Goal: Task Accomplishment & Management: Manage account settings

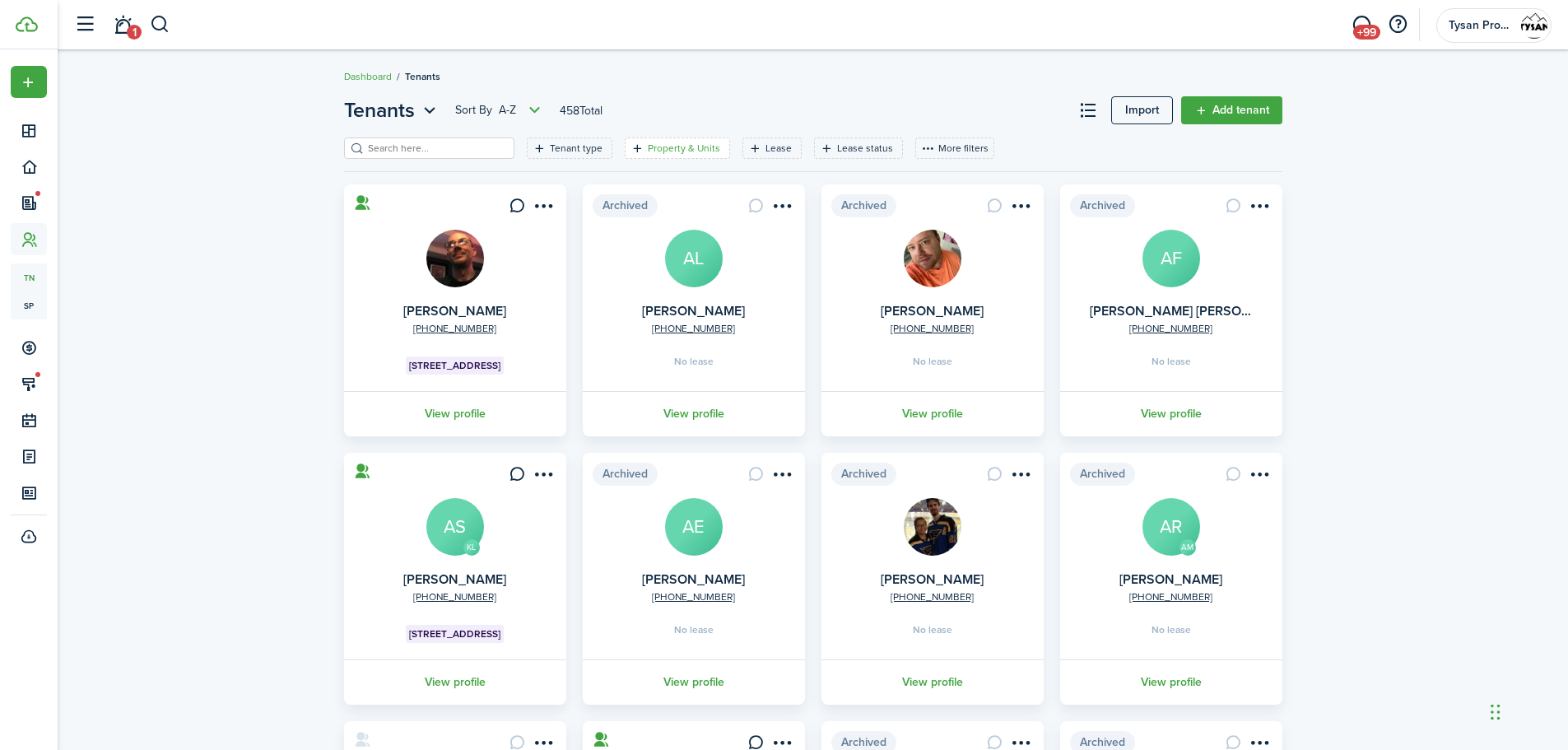
click at [654, 144] on filter-tag-label "Property & Units" at bounding box center [684, 148] width 73 height 15
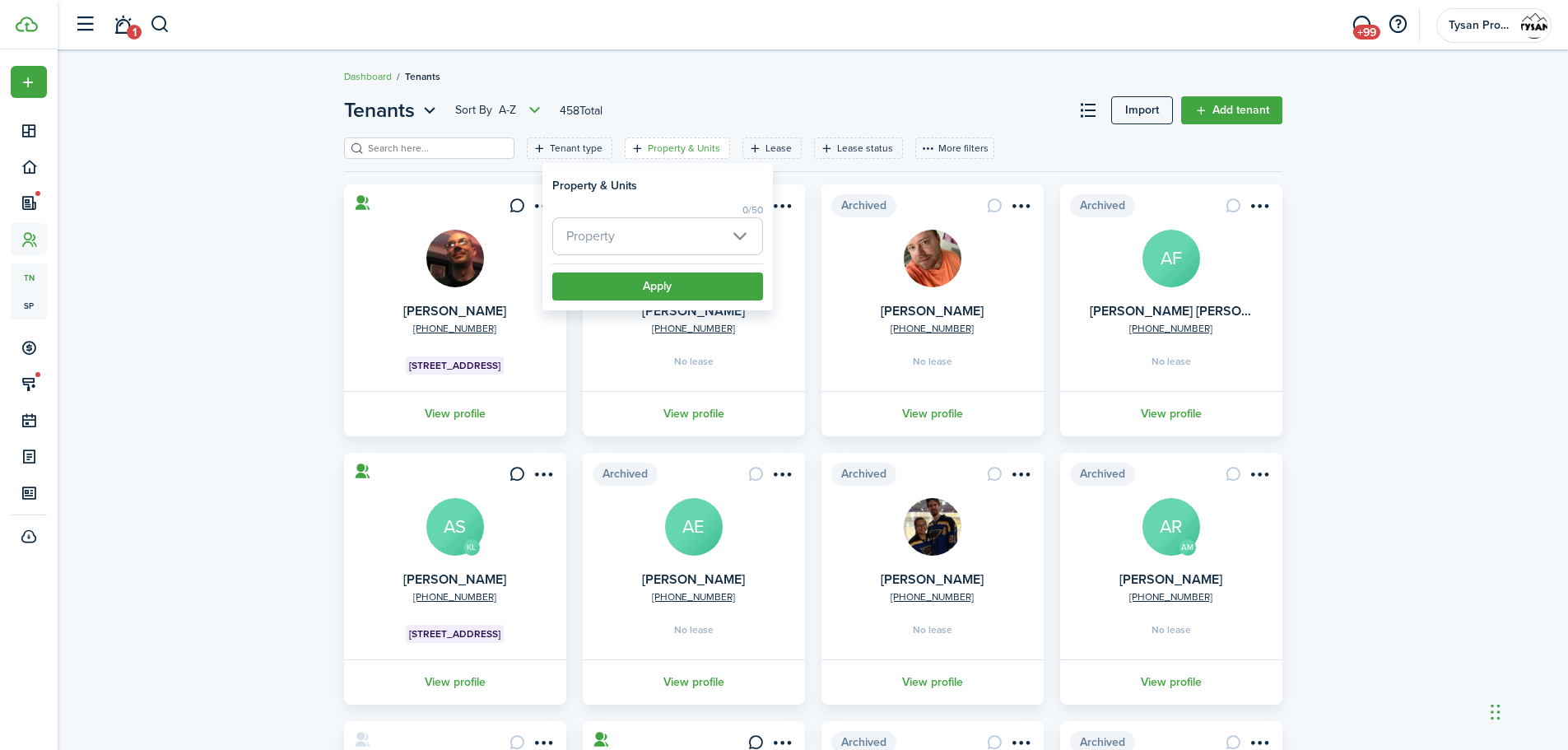
click at [664, 228] on span "Property" at bounding box center [657, 236] width 209 height 36
click at [665, 230] on span "Property" at bounding box center [657, 236] width 209 height 36
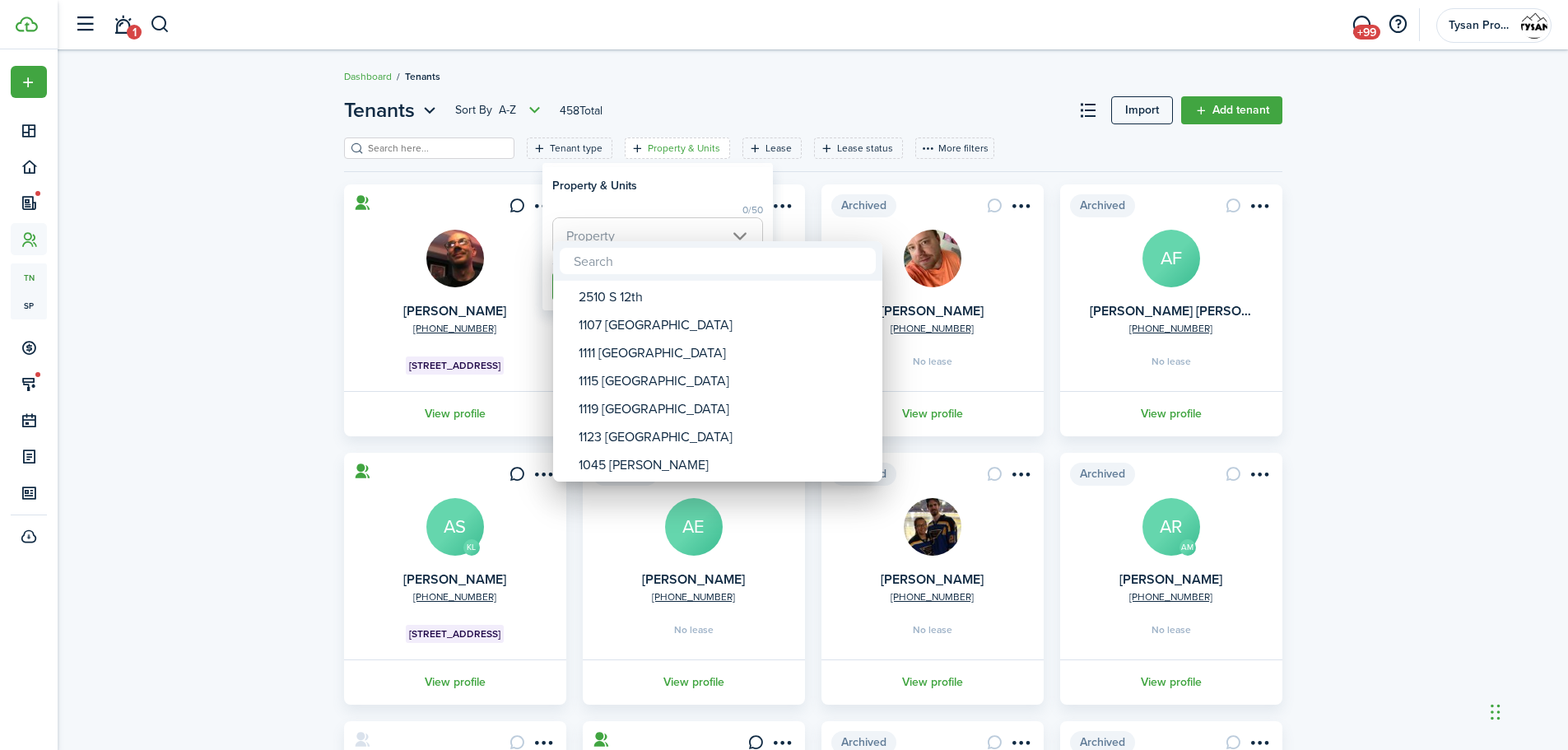
click at [737, 235] on div at bounding box center [784, 375] width 1831 height 1013
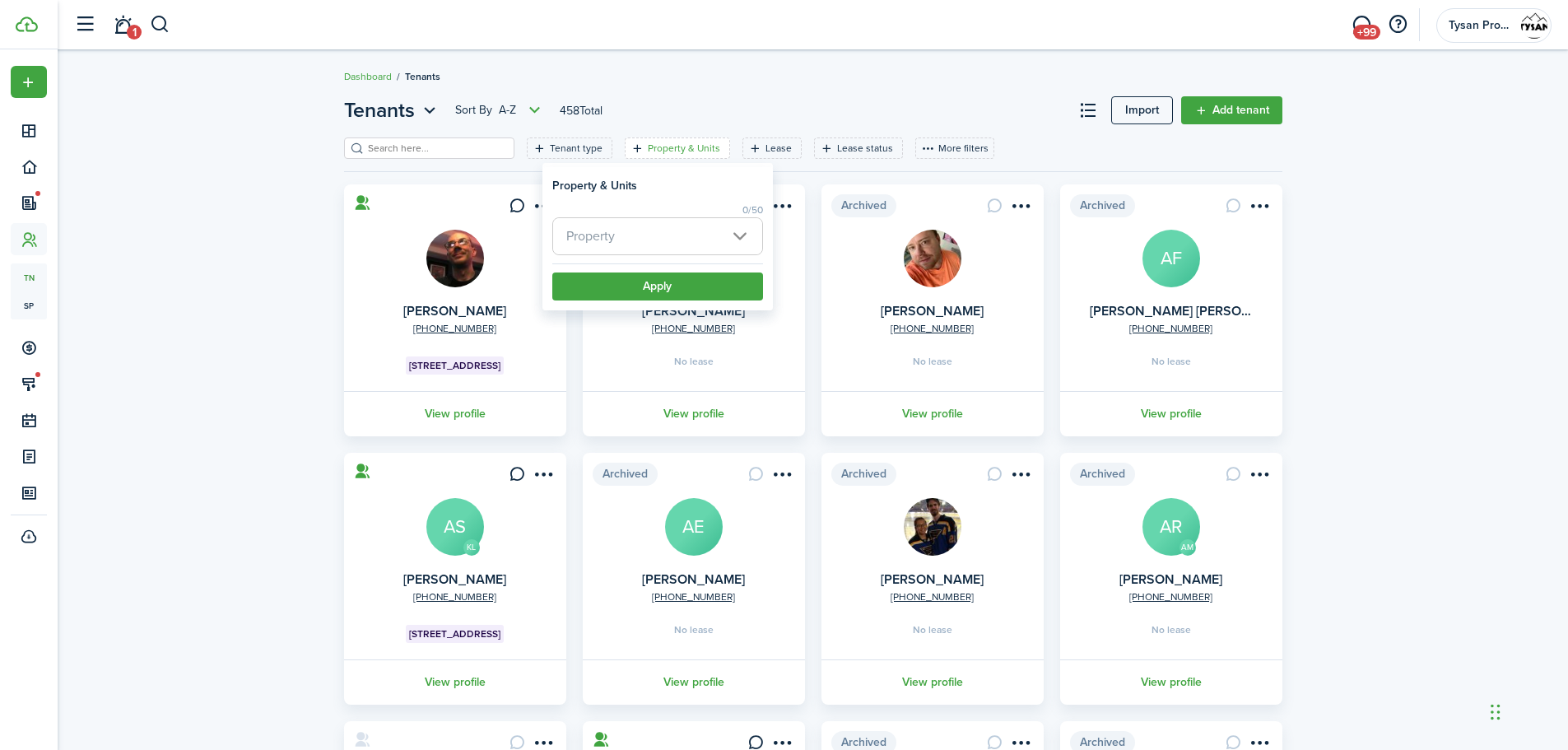
click at [728, 233] on span "Property" at bounding box center [657, 236] width 209 height 36
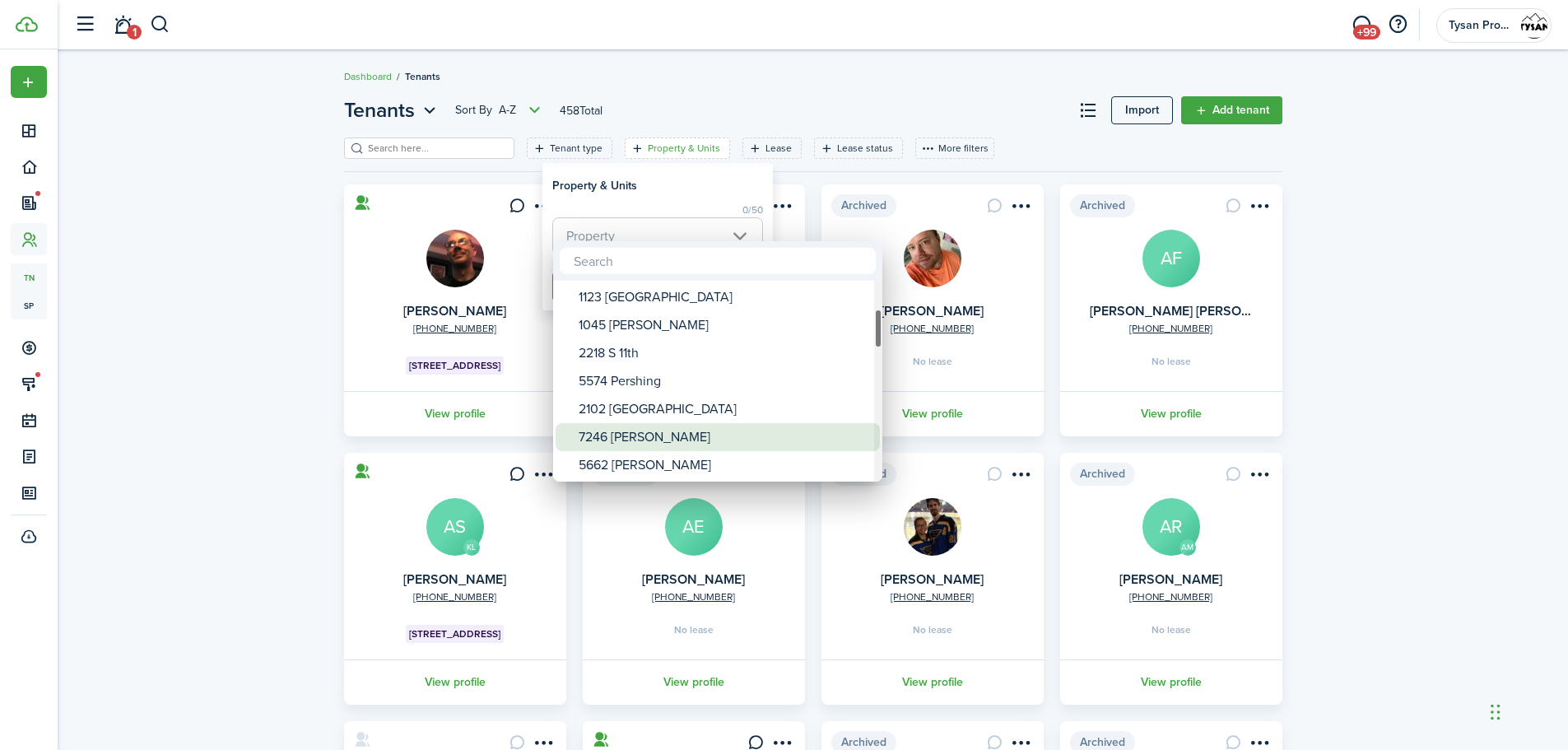
click at [658, 435] on div "7246 [PERSON_NAME]" at bounding box center [724, 436] width 291 height 28
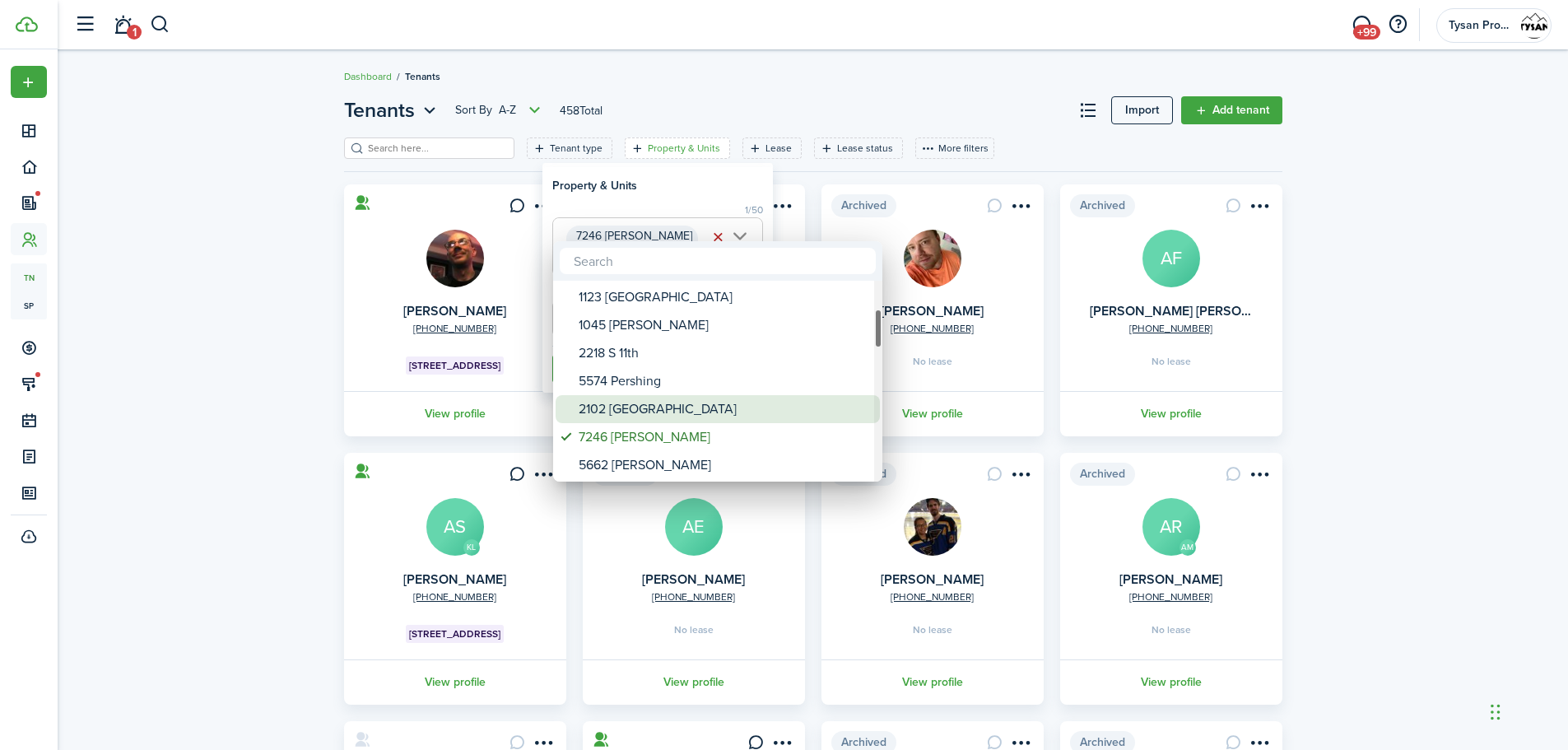
click at [663, 412] on div "2102 [GEOGRAPHIC_DATA]" at bounding box center [724, 409] width 291 height 28
type input "7246 [PERSON_NAME], 2102 [GEOGRAPHIC_DATA]"
click at [817, 95] on div at bounding box center [784, 375] width 1831 height 1013
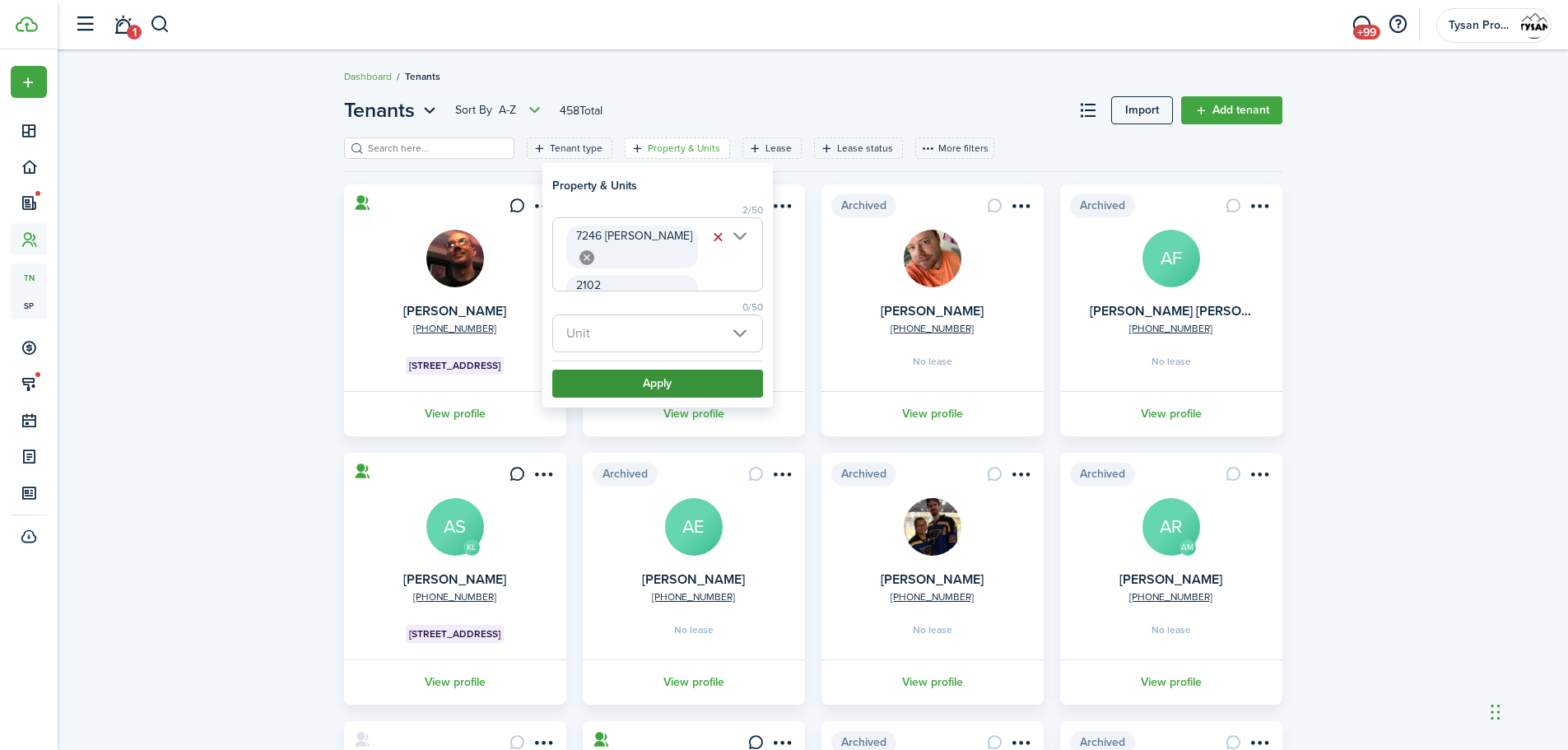
click at [671, 377] on button "Apply" at bounding box center [658, 384] width 211 height 28
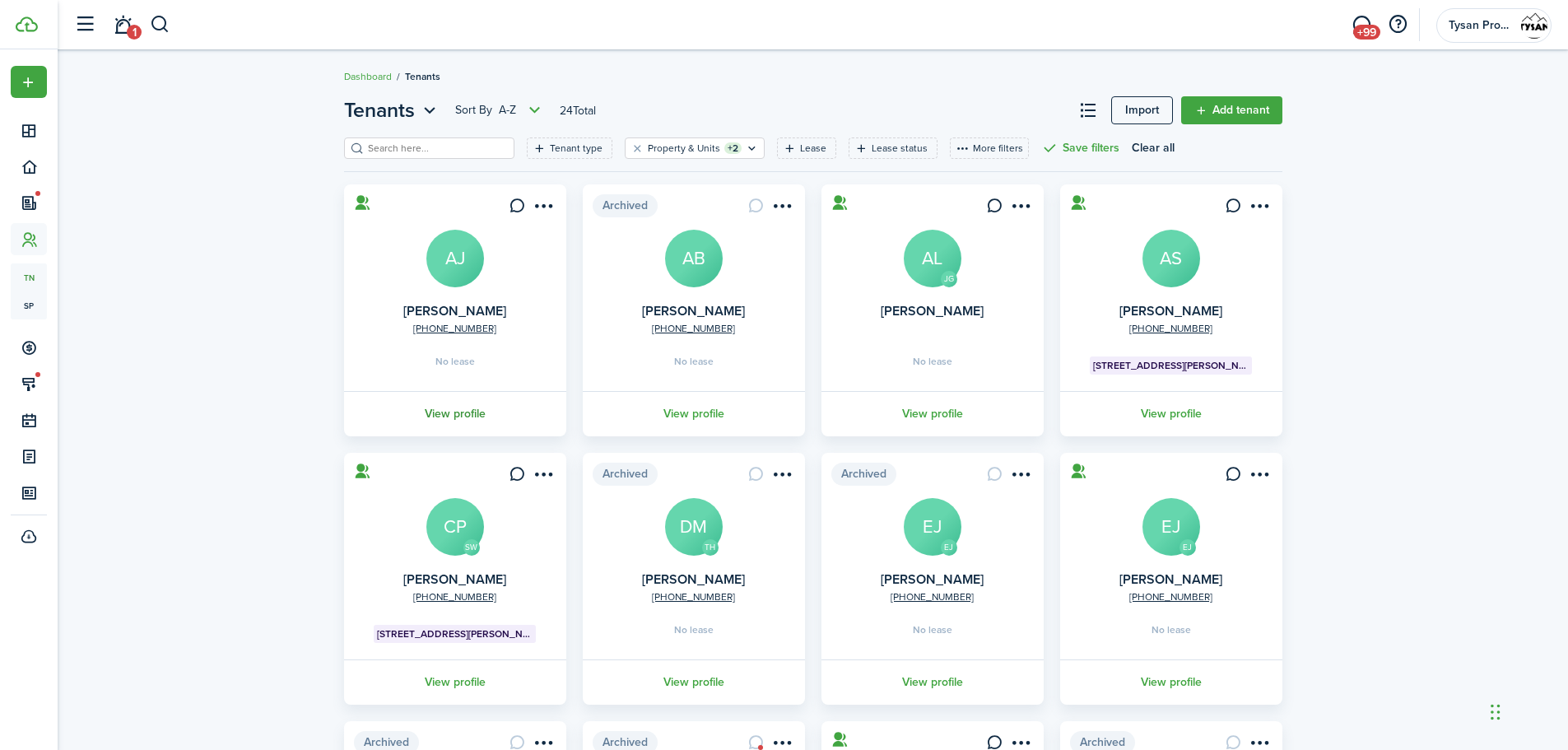
click at [458, 410] on link "View profile" at bounding box center [455, 413] width 228 height 46
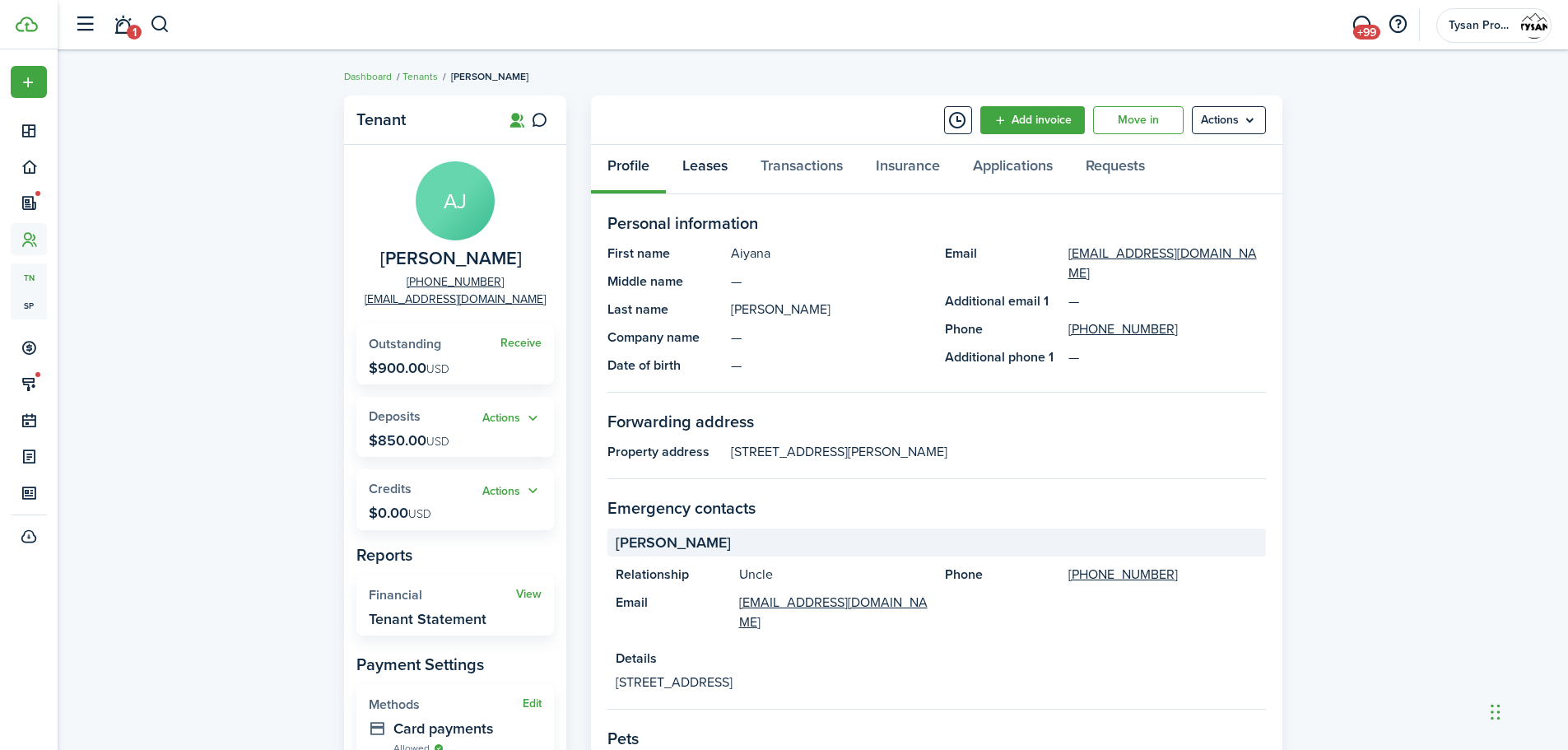
click at [721, 168] on link "Leases" at bounding box center [704, 169] width 78 height 49
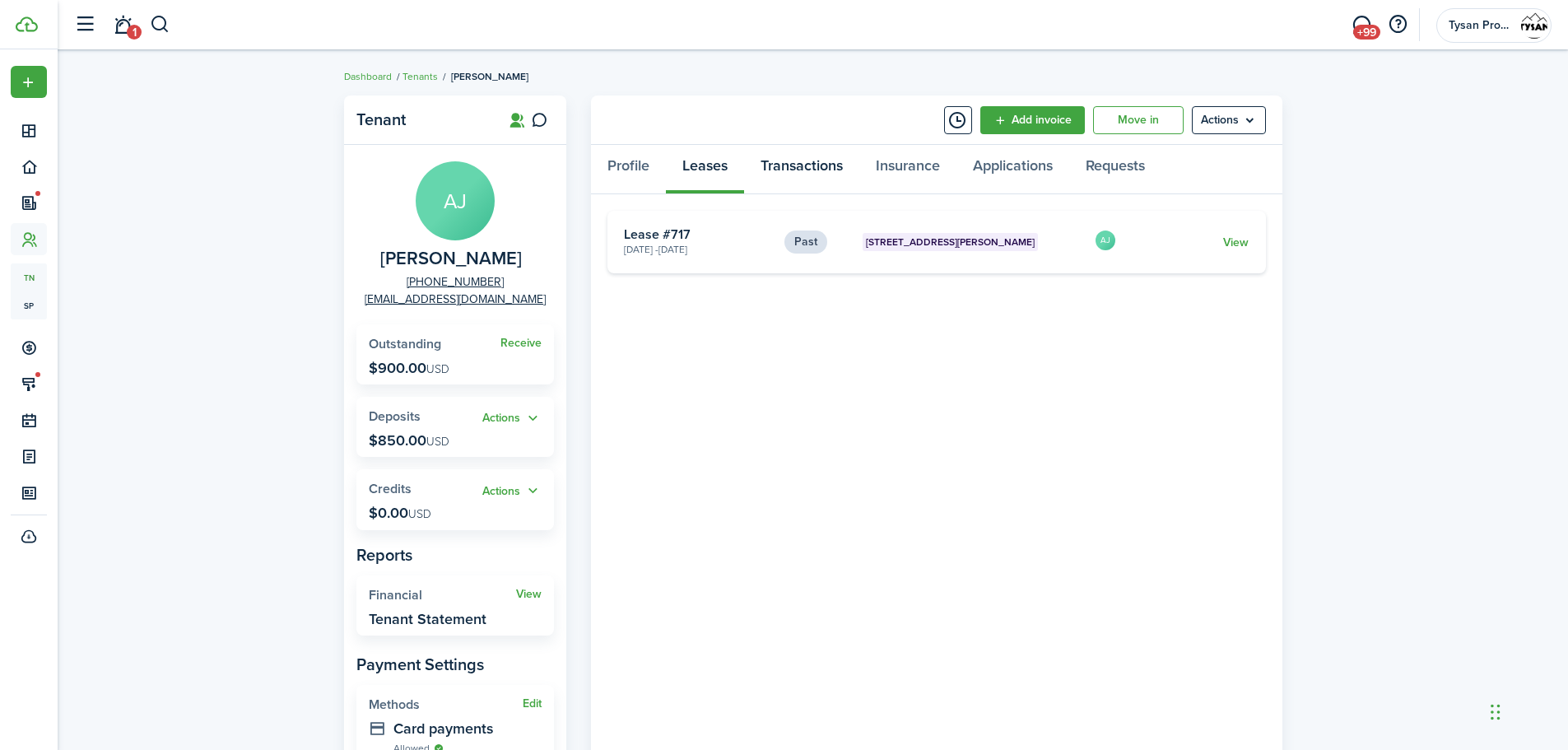
click at [812, 164] on link "Transactions" at bounding box center [802, 169] width 116 height 49
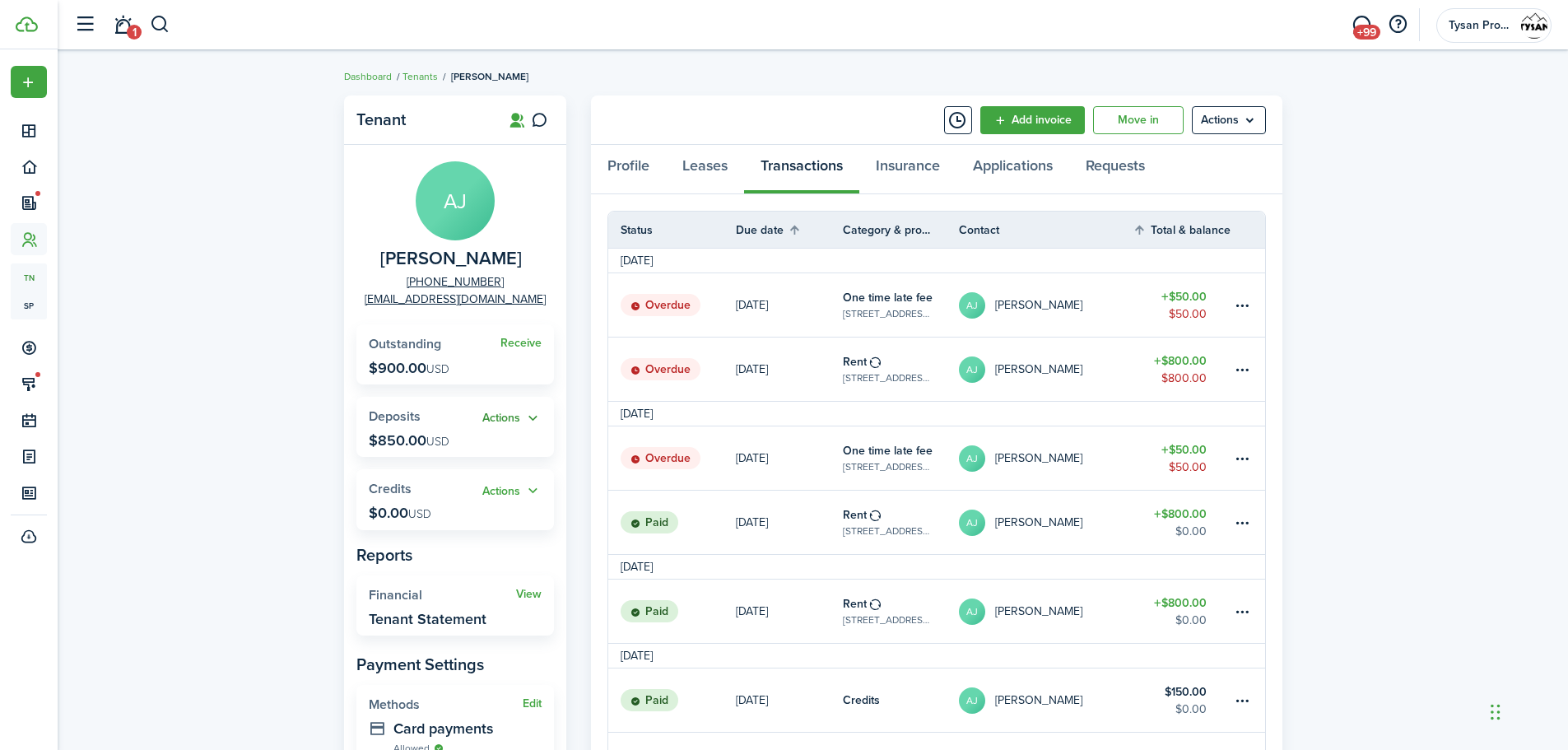
click at [504, 413] on button "Actions" at bounding box center [512, 418] width 59 height 19
click at [460, 473] on link "Apply" at bounding box center [470, 479] width 144 height 29
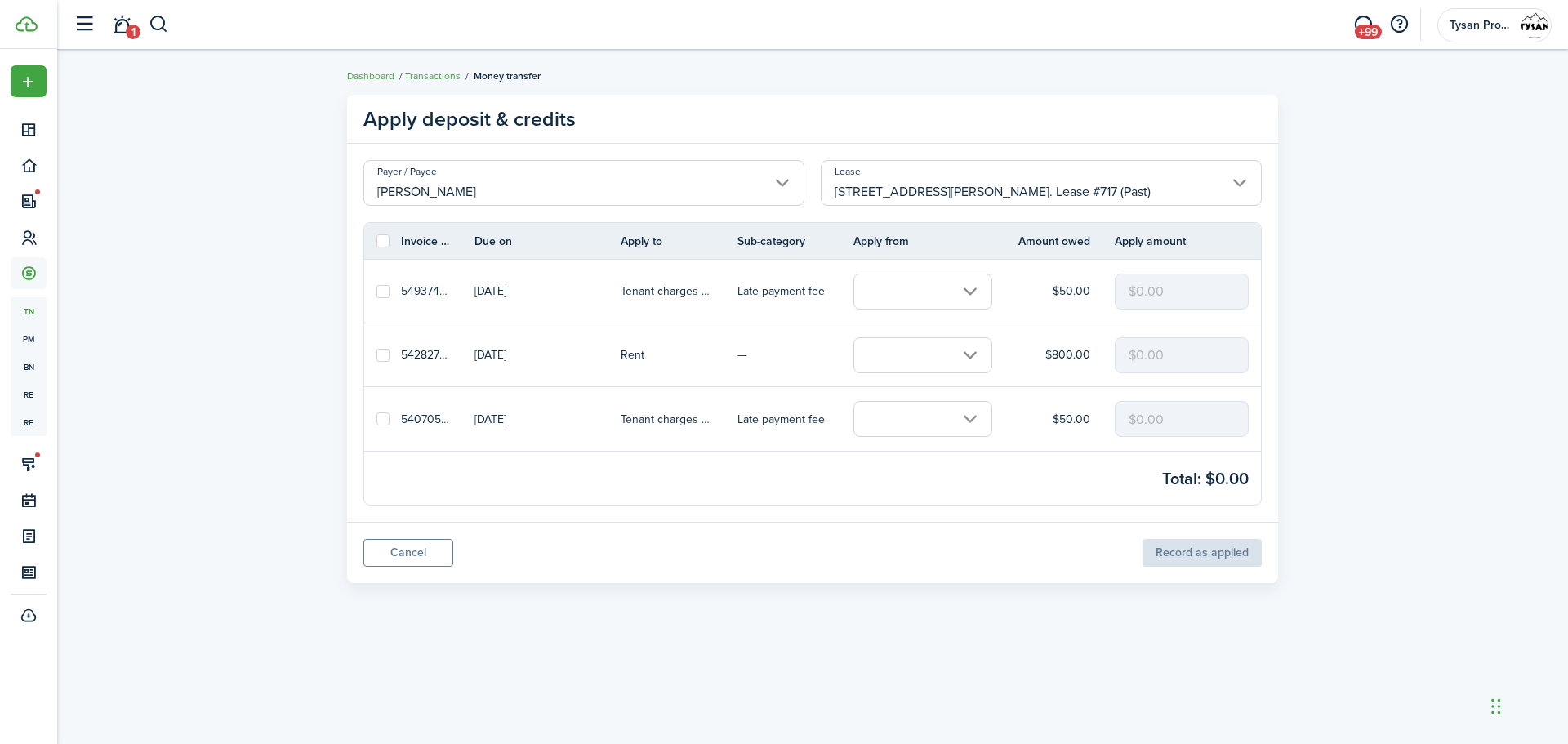
click at [380, 356] on label at bounding box center [383, 355] width 13 height 13
click at [377, 356] on input "checkbox" at bounding box center [376, 355] width 1 height 1
checkbox input "true"
click at [884, 357] on input "text" at bounding box center [923, 355] width 139 height 36
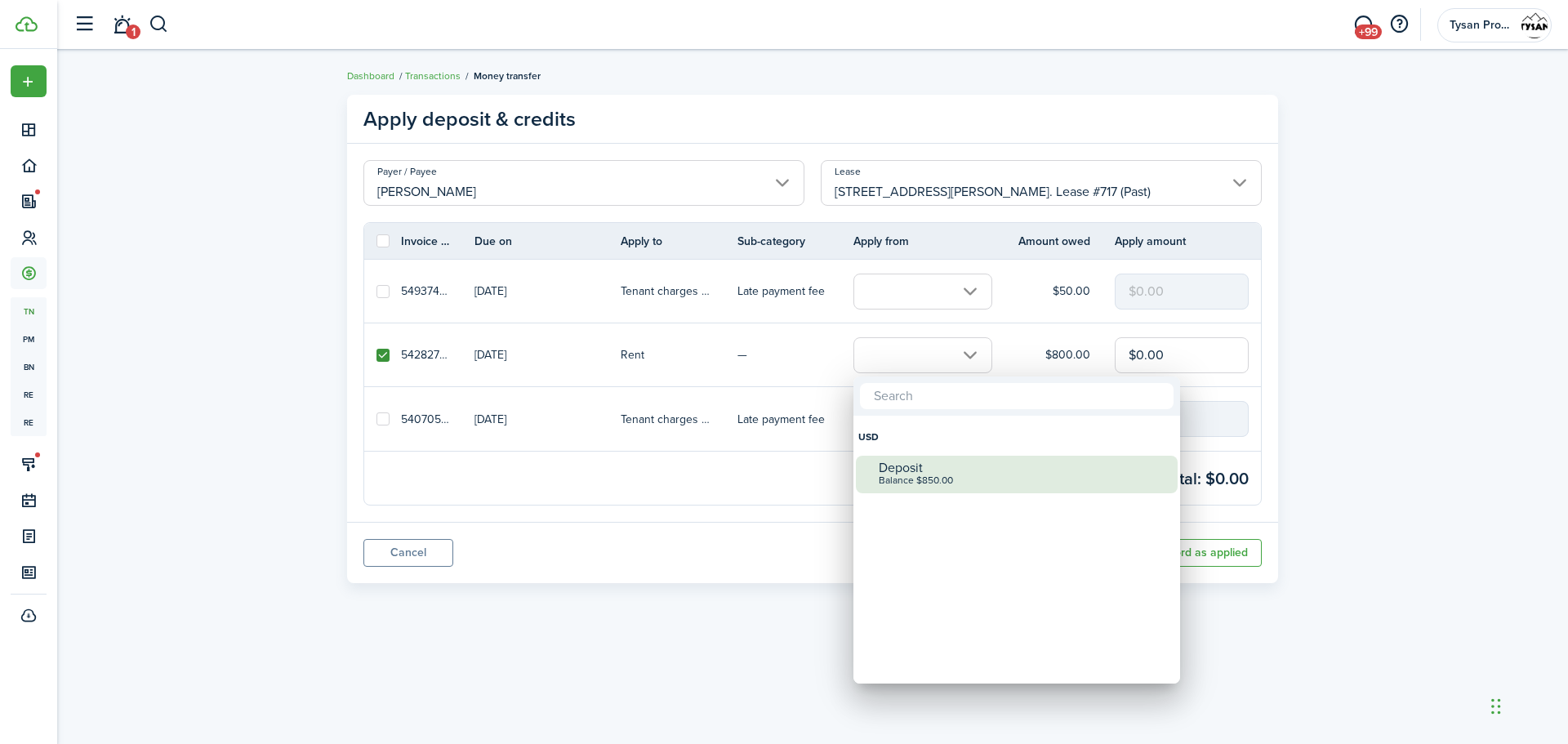
click at [919, 476] on div "Balance $850.00" at bounding box center [1023, 481] width 289 height 12
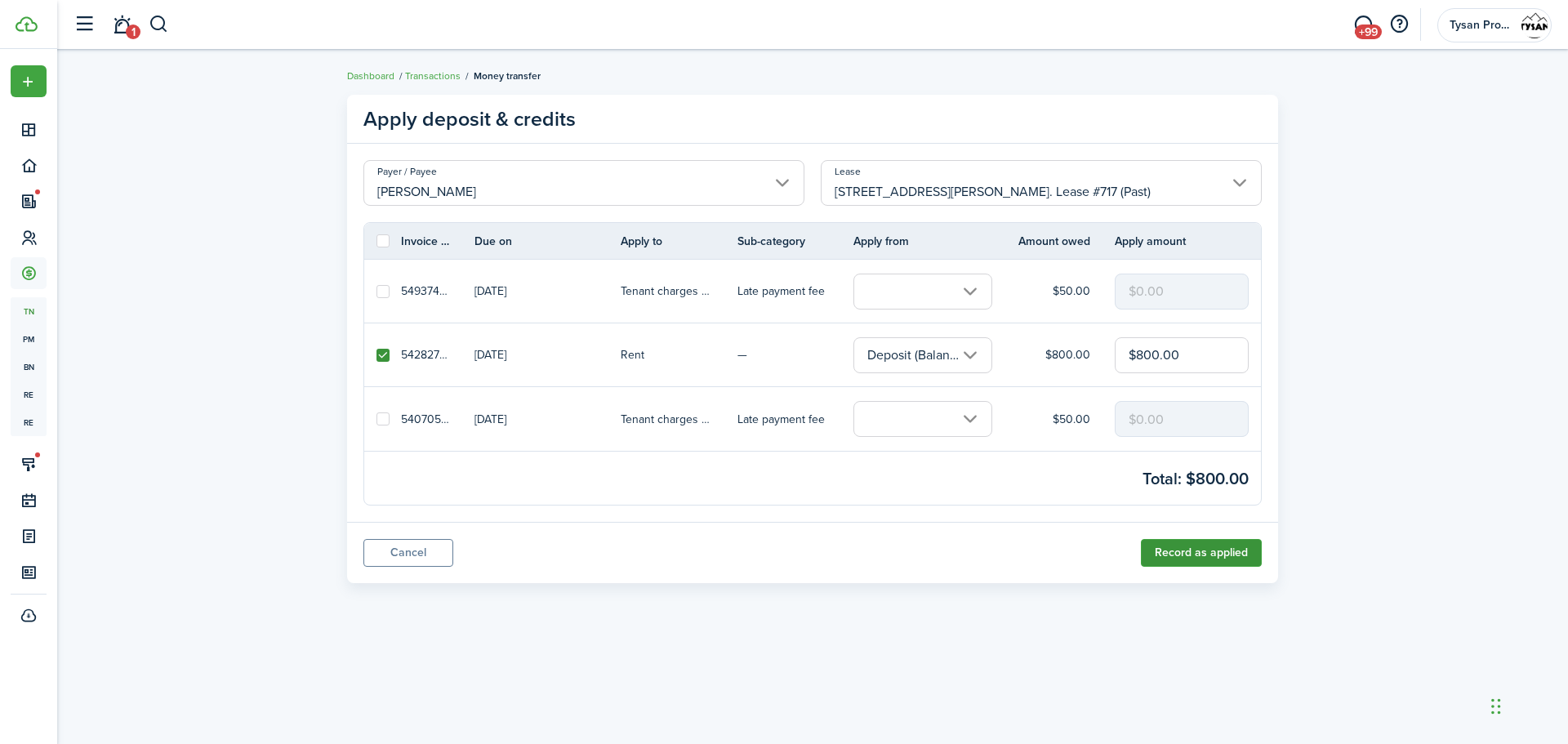
click at [1235, 556] on button "Record as applied" at bounding box center [1202, 552] width 121 height 28
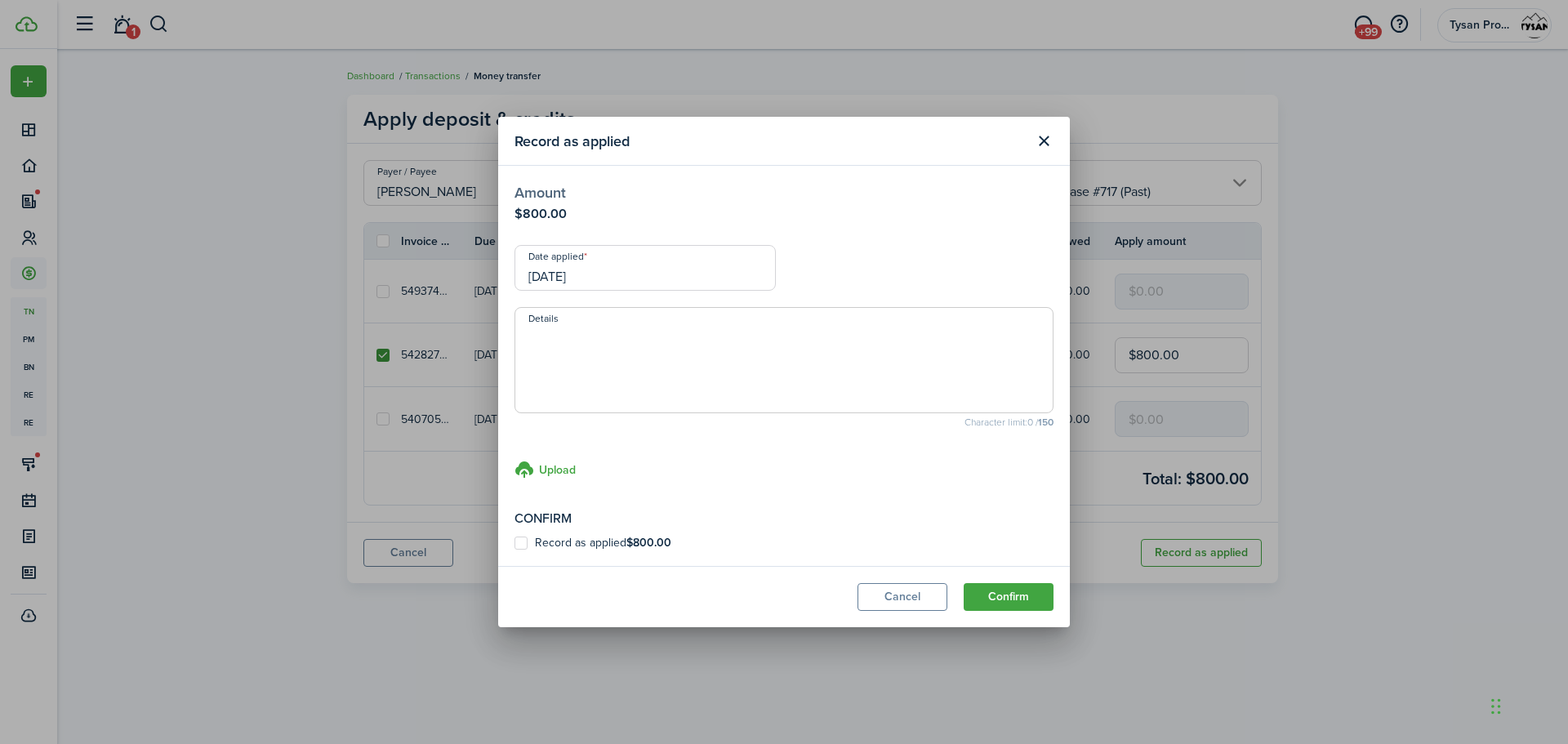
click at [520, 540] on label "Record as applied $800.00" at bounding box center [593, 543] width 156 height 13
click at [515, 543] on input "Record as applied $800.00" at bounding box center [514, 543] width 1 height 1
checkbox input "true"
click at [1004, 596] on button "Confirm" at bounding box center [1008, 596] width 90 height 28
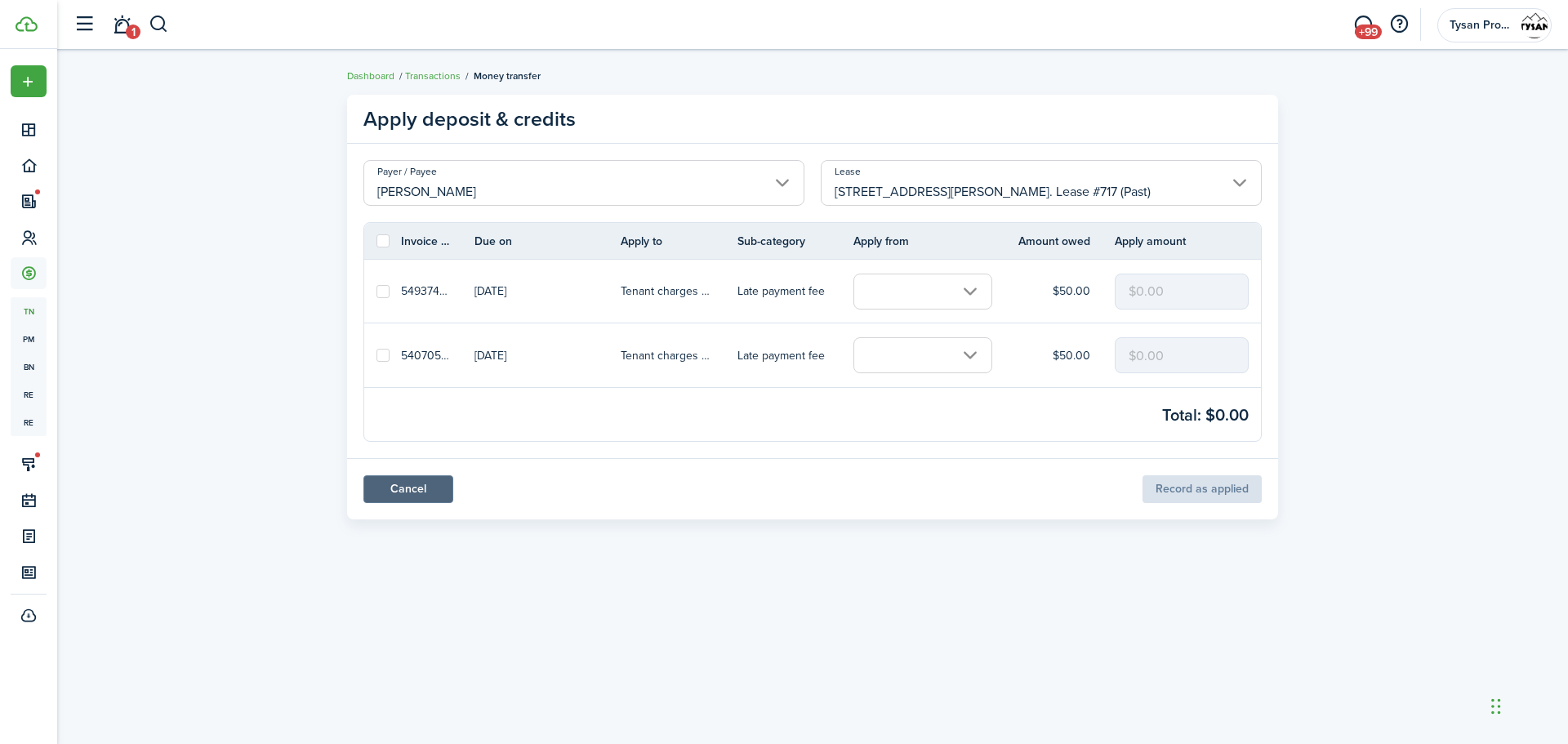
click at [397, 494] on link "Cancel" at bounding box center [408, 489] width 90 height 28
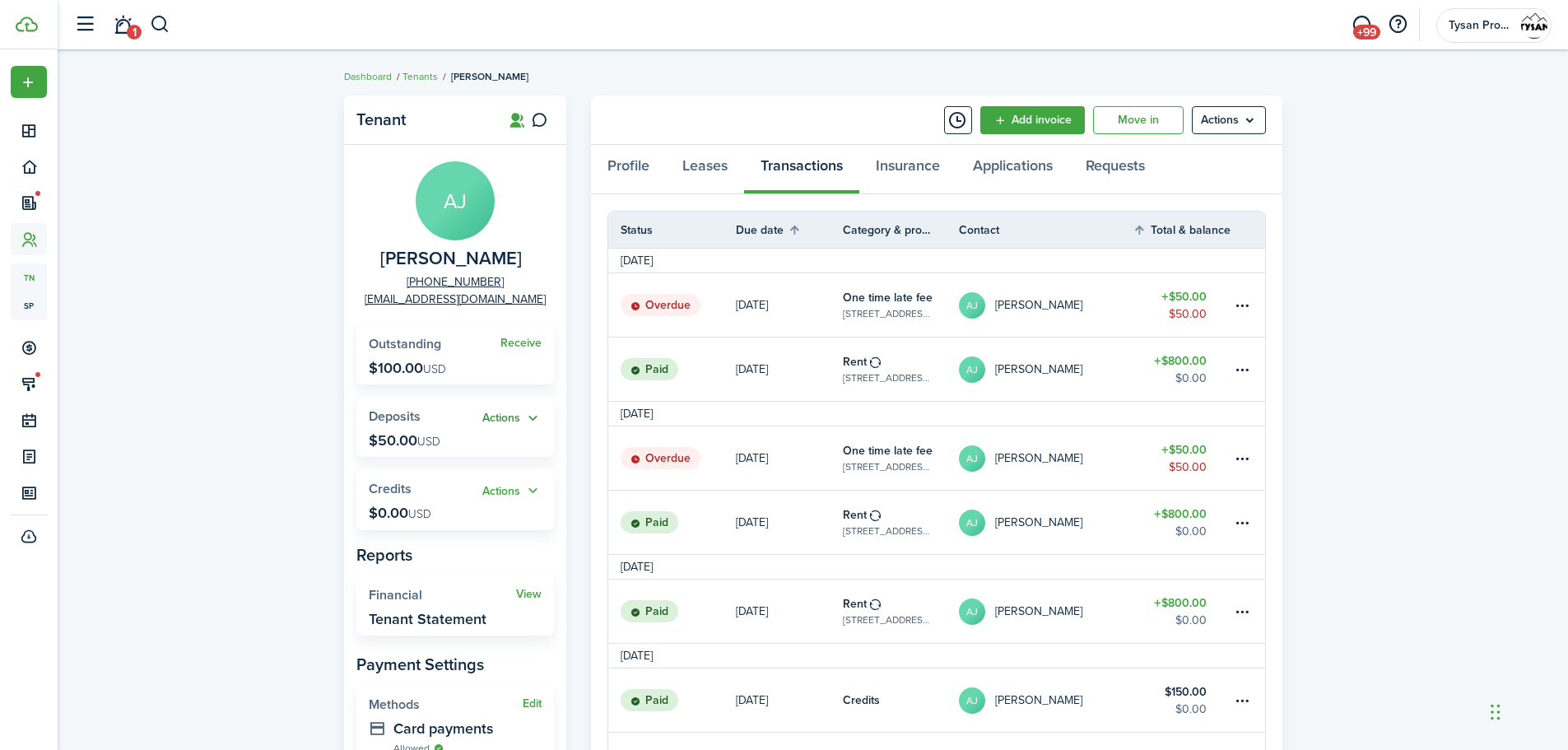
click at [500, 413] on button "Actions" at bounding box center [512, 418] width 59 height 19
click at [461, 475] on link "Apply" at bounding box center [470, 479] width 144 height 29
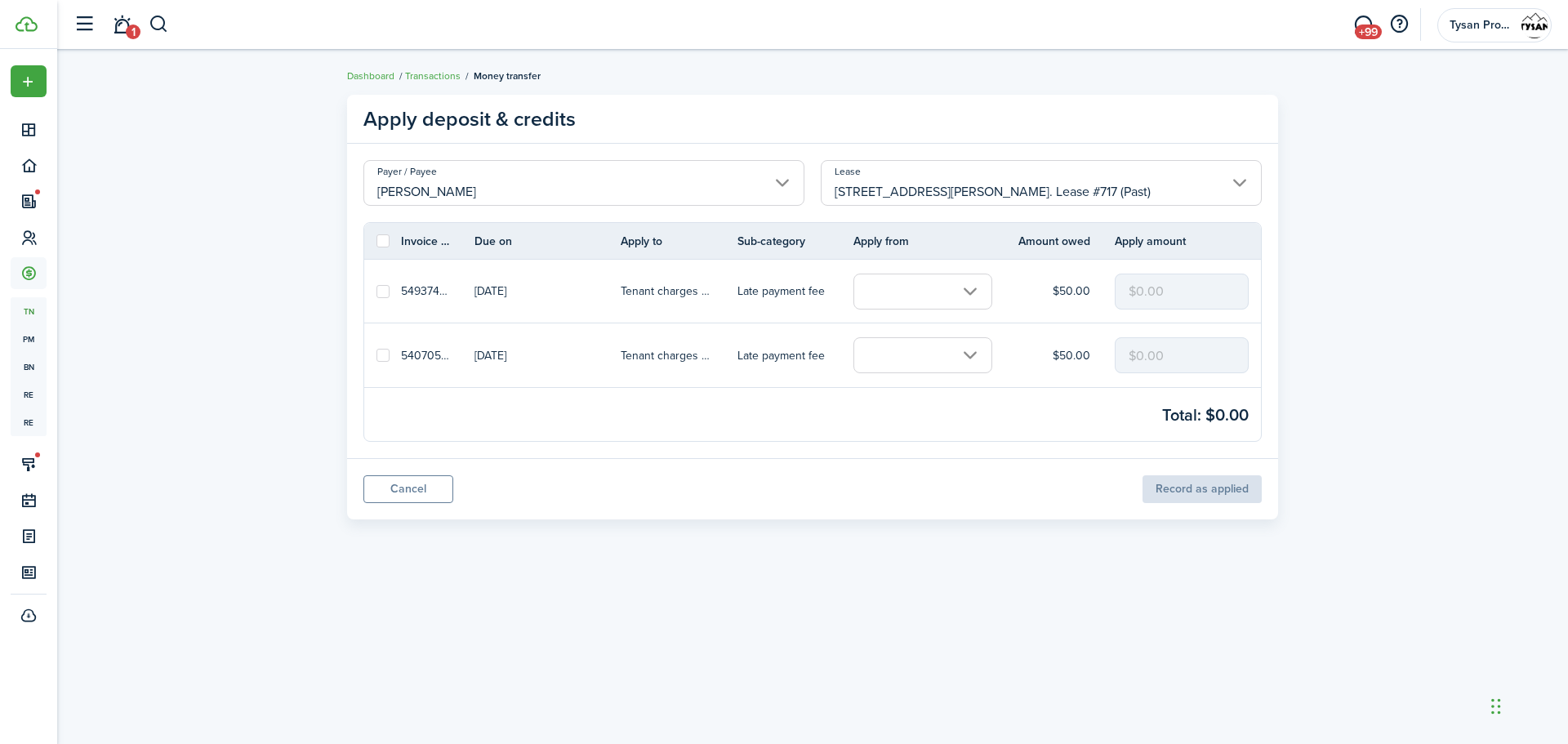
click at [380, 354] on label at bounding box center [383, 355] width 13 height 13
click at [377, 356] on input "checkbox" at bounding box center [376, 356] width 1 height 1
checkbox input "true"
click at [956, 357] on input "text" at bounding box center [923, 355] width 139 height 36
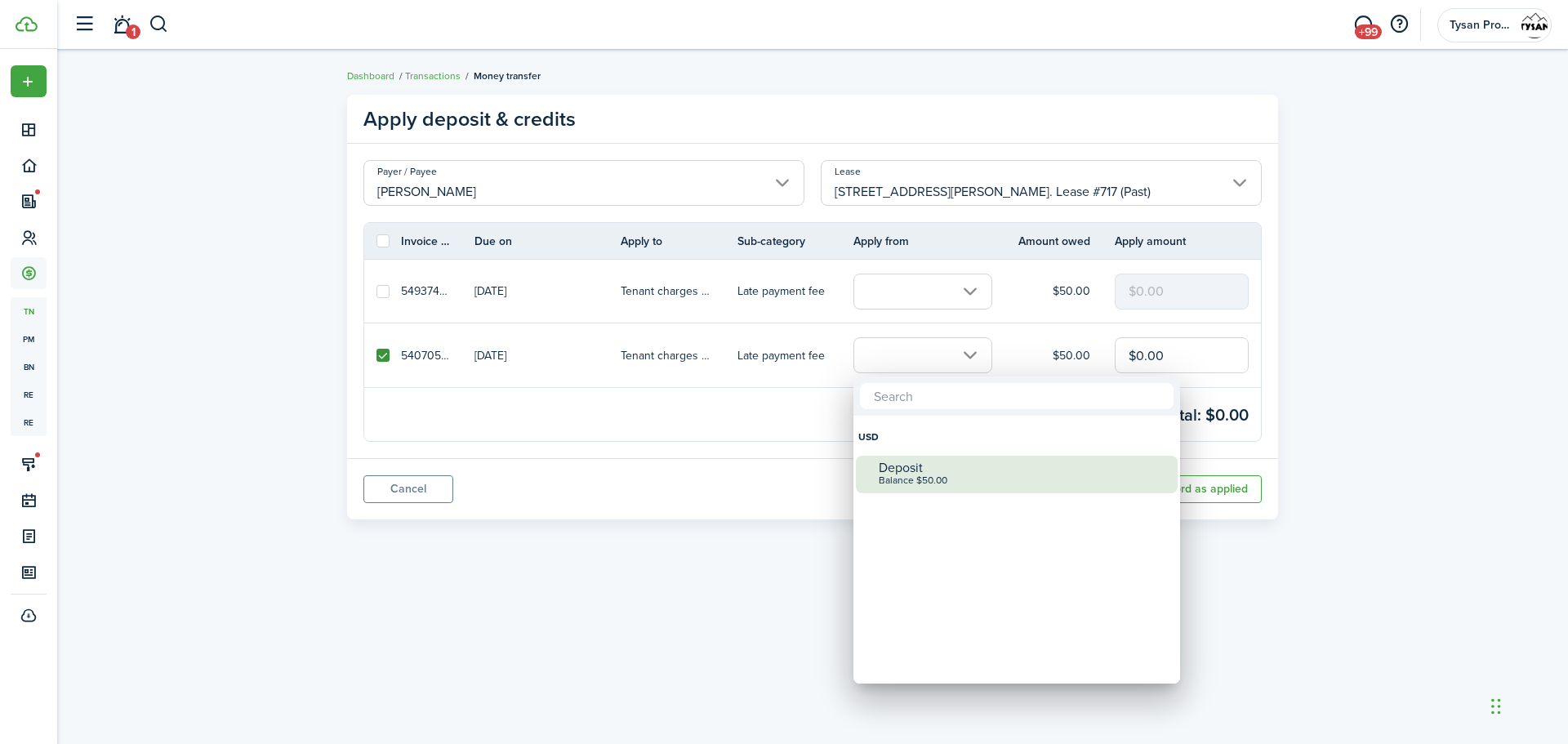
click at [956, 471] on div "Deposit" at bounding box center [1023, 468] width 289 height 15
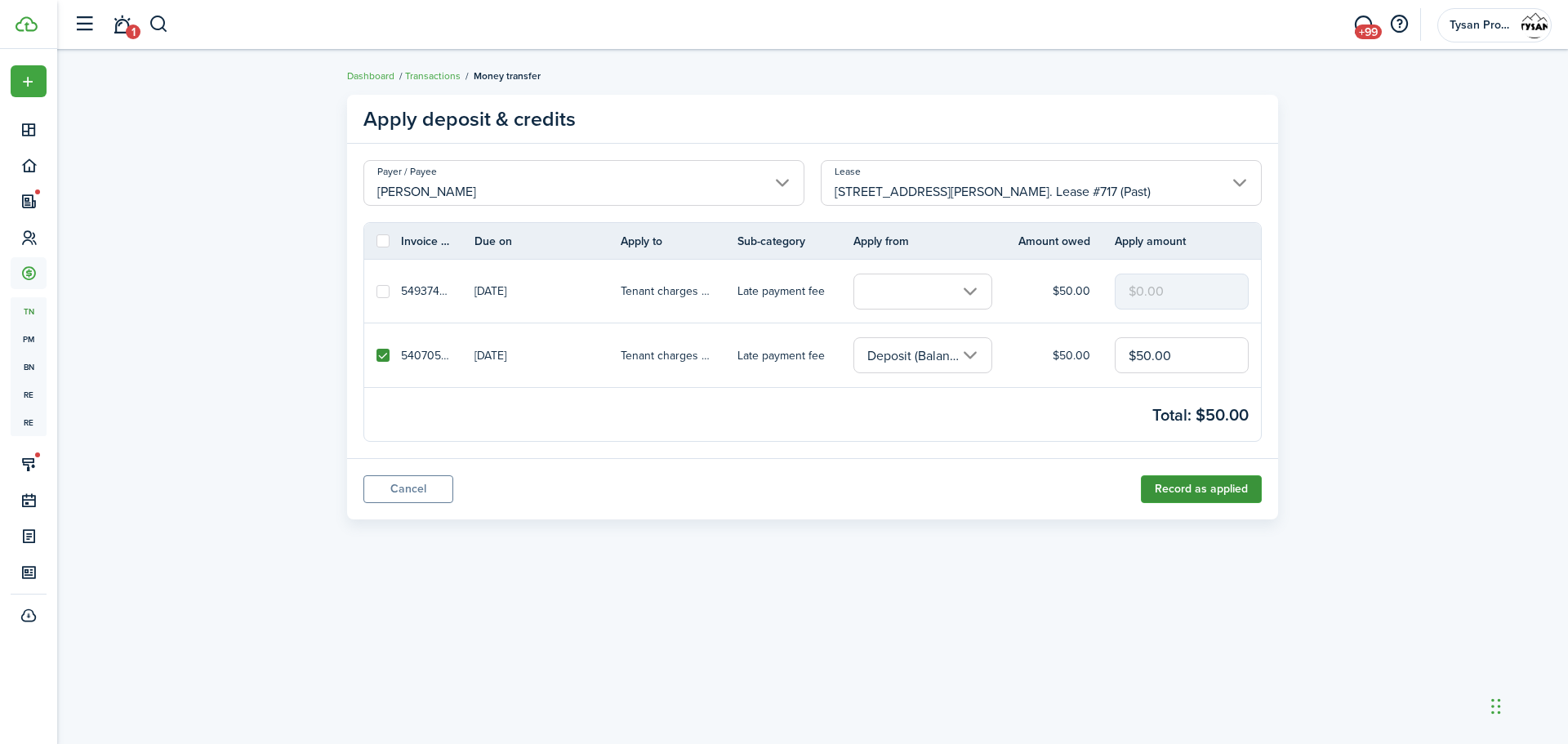
click at [1209, 488] on button "Record as applied" at bounding box center [1202, 489] width 121 height 28
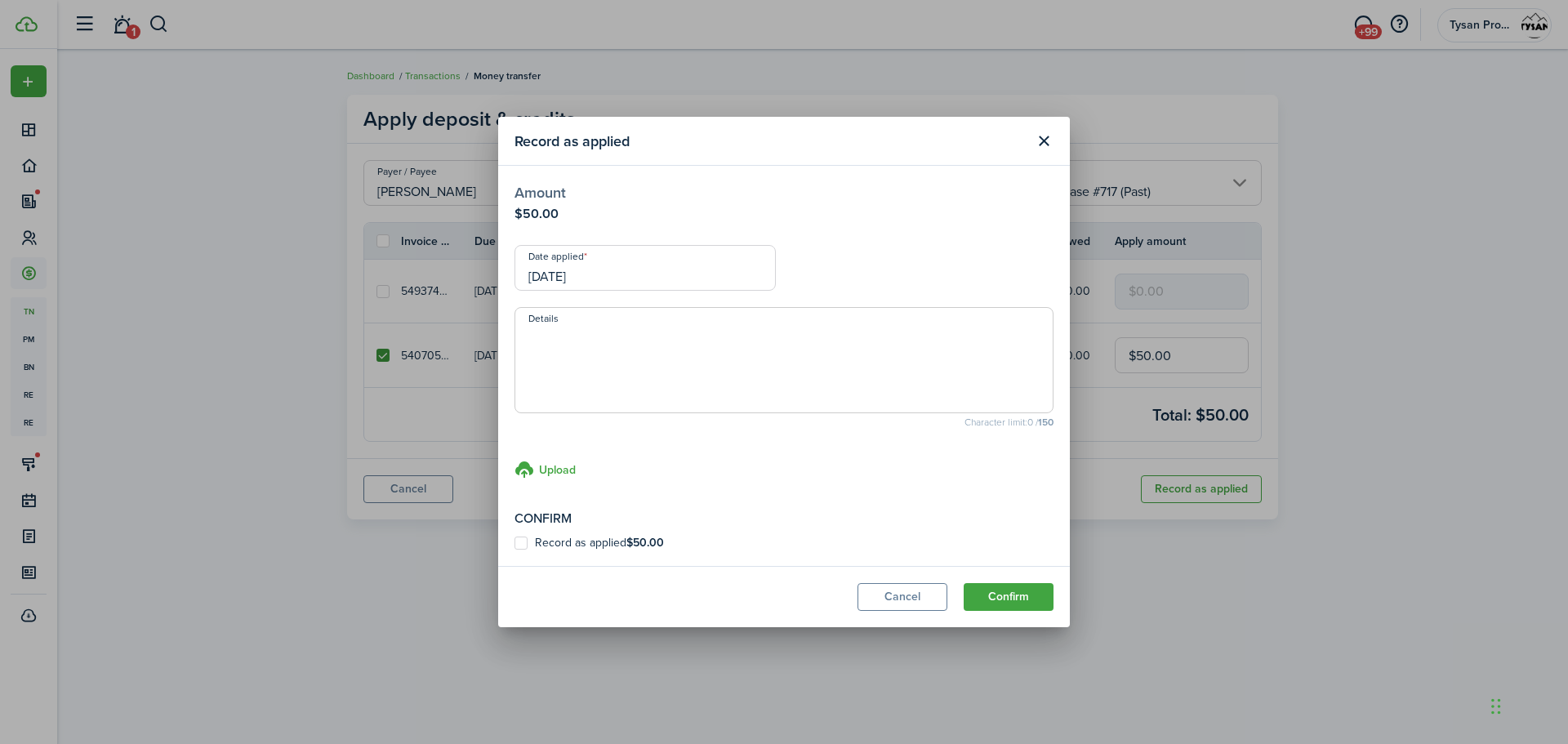
click at [524, 545] on label "Record as applied $50.00" at bounding box center [589, 543] width 149 height 13
click at [515, 544] on input "Record as applied $50.00" at bounding box center [514, 543] width 1 height 1
checkbox input "true"
click at [1034, 597] on button "Confirm" at bounding box center [1008, 596] width 90 height 28
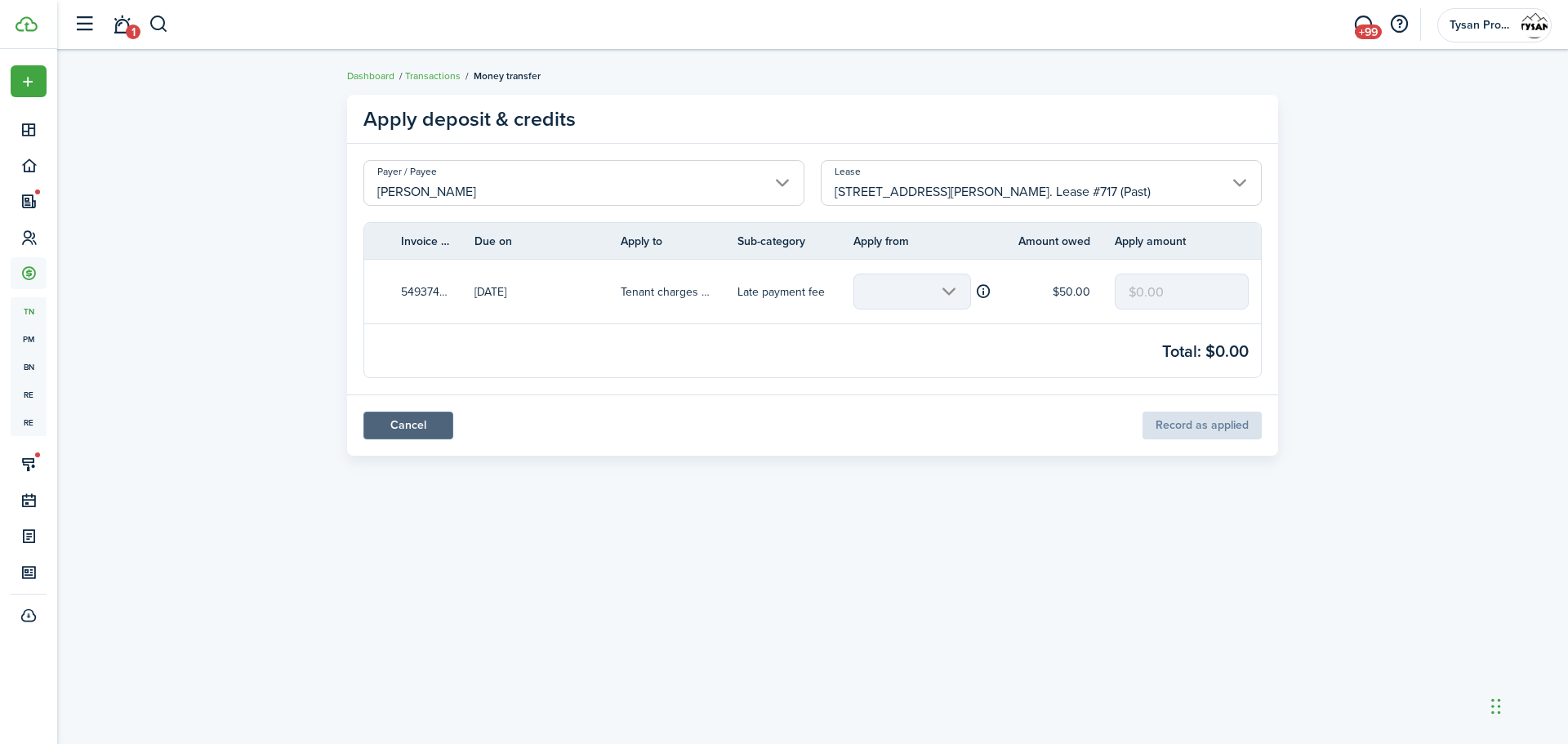
click at [402, 424] on link "Cancel" at bounding box center [408, 425] width 90 height 28
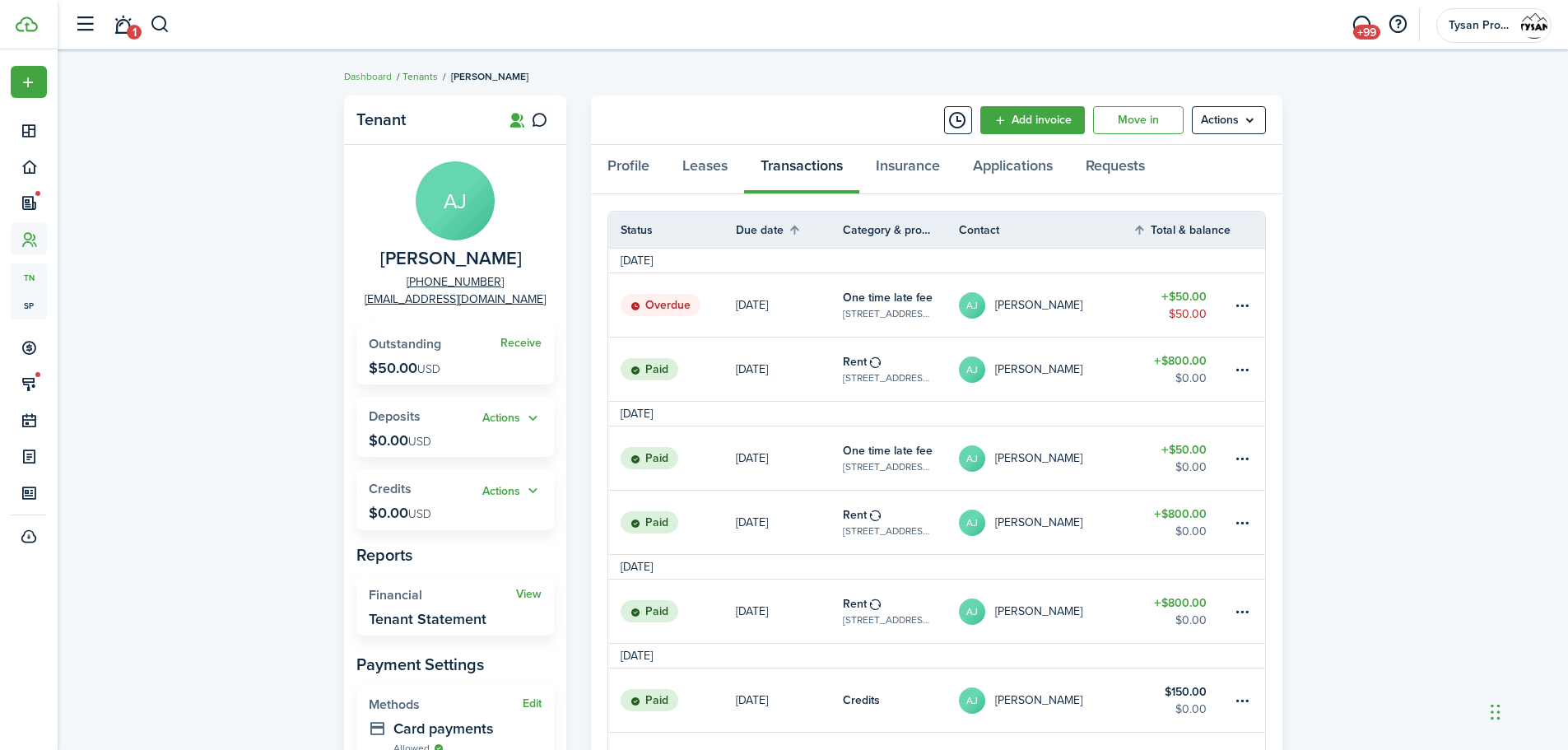
click at [418, 74] on link "Tenants" at bounding box center [420, 76] width 36 height 15
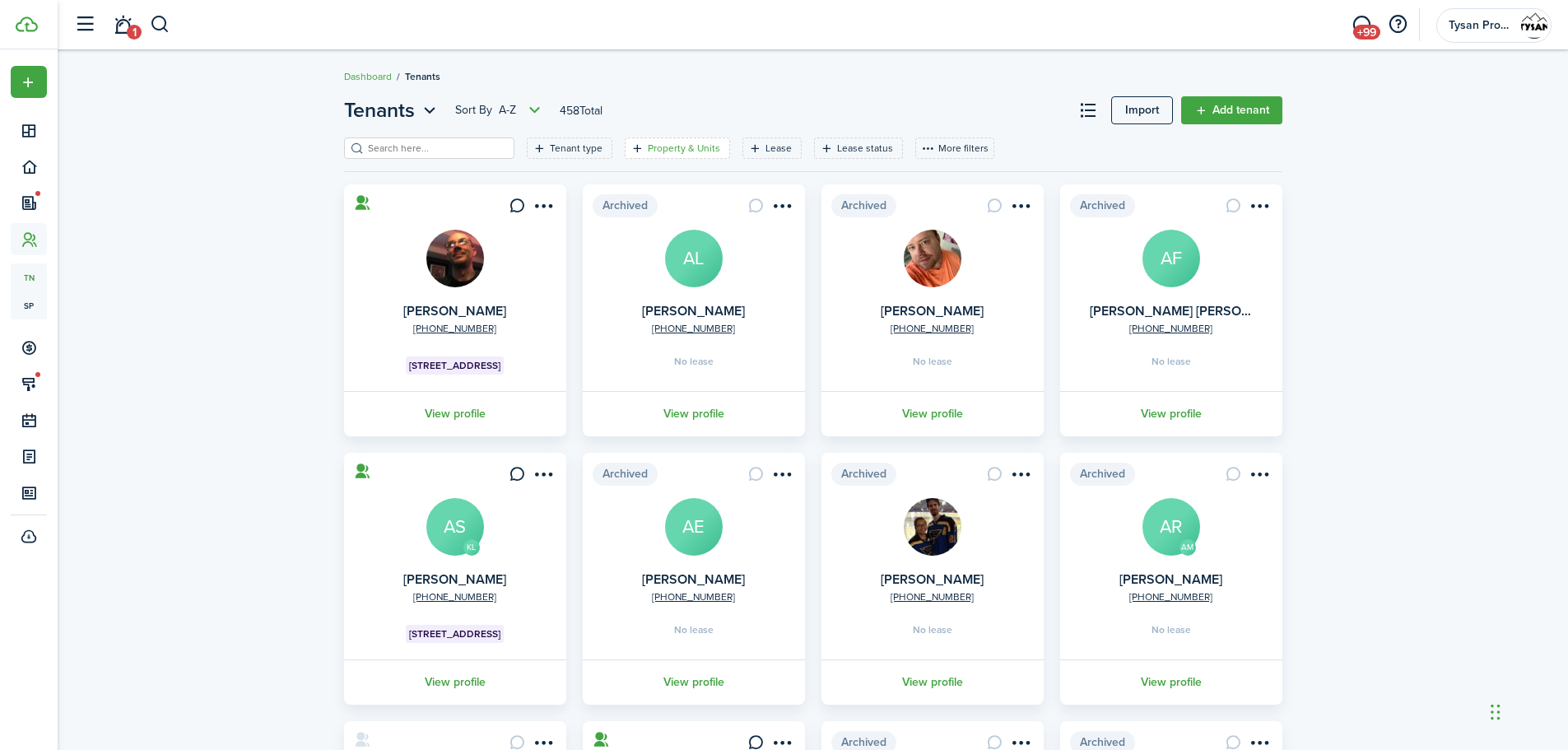
click at [663, 148] on filter-tag-label "Property & Units" at bounding box center [684, 148] width 73 height 15
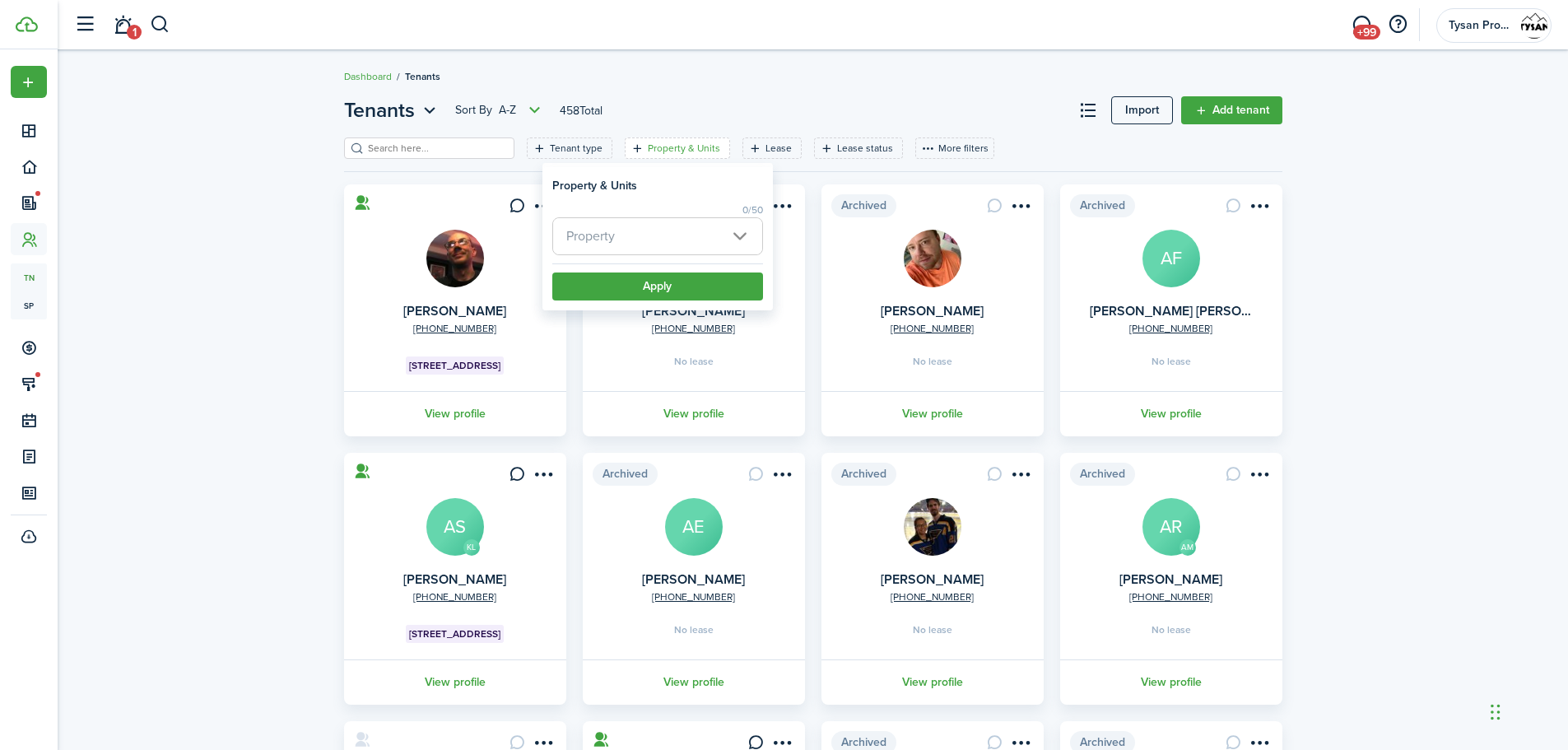
click at [673, 242] on span "Property" at bounding box center [657, 236] width 209 height 36
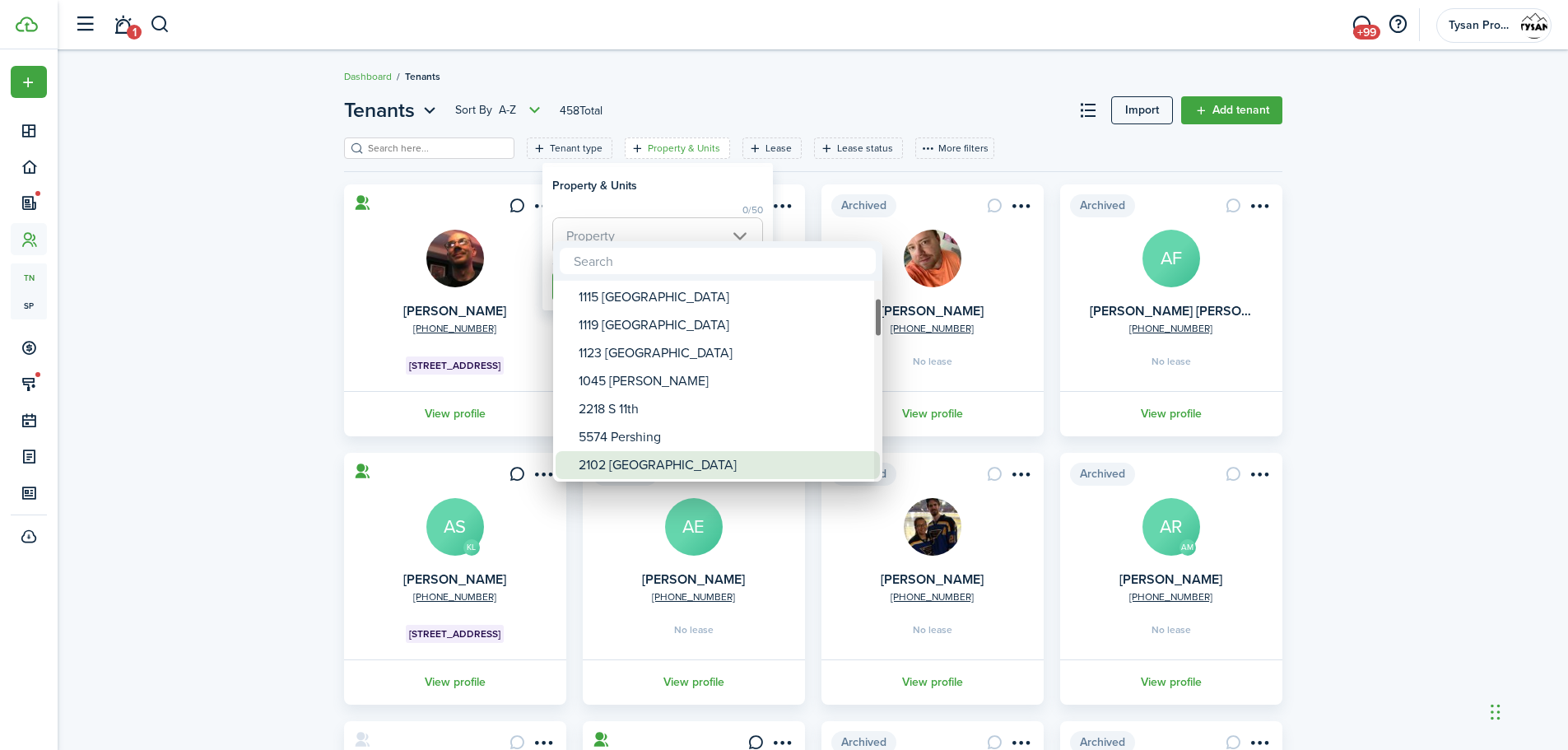
click at [644, 463] on div "2102 [GEOGRAPHIC_DATA]" at bounding box center [724, 465] width 291 height 28
click at [642, 461] on div "7246 [PERSON_NAME]" at bounding box center [724, 465] width 291 height 28
type input "2102 [GEOGRAPHIC_DATA], 7246 [PERSON_NAME]"
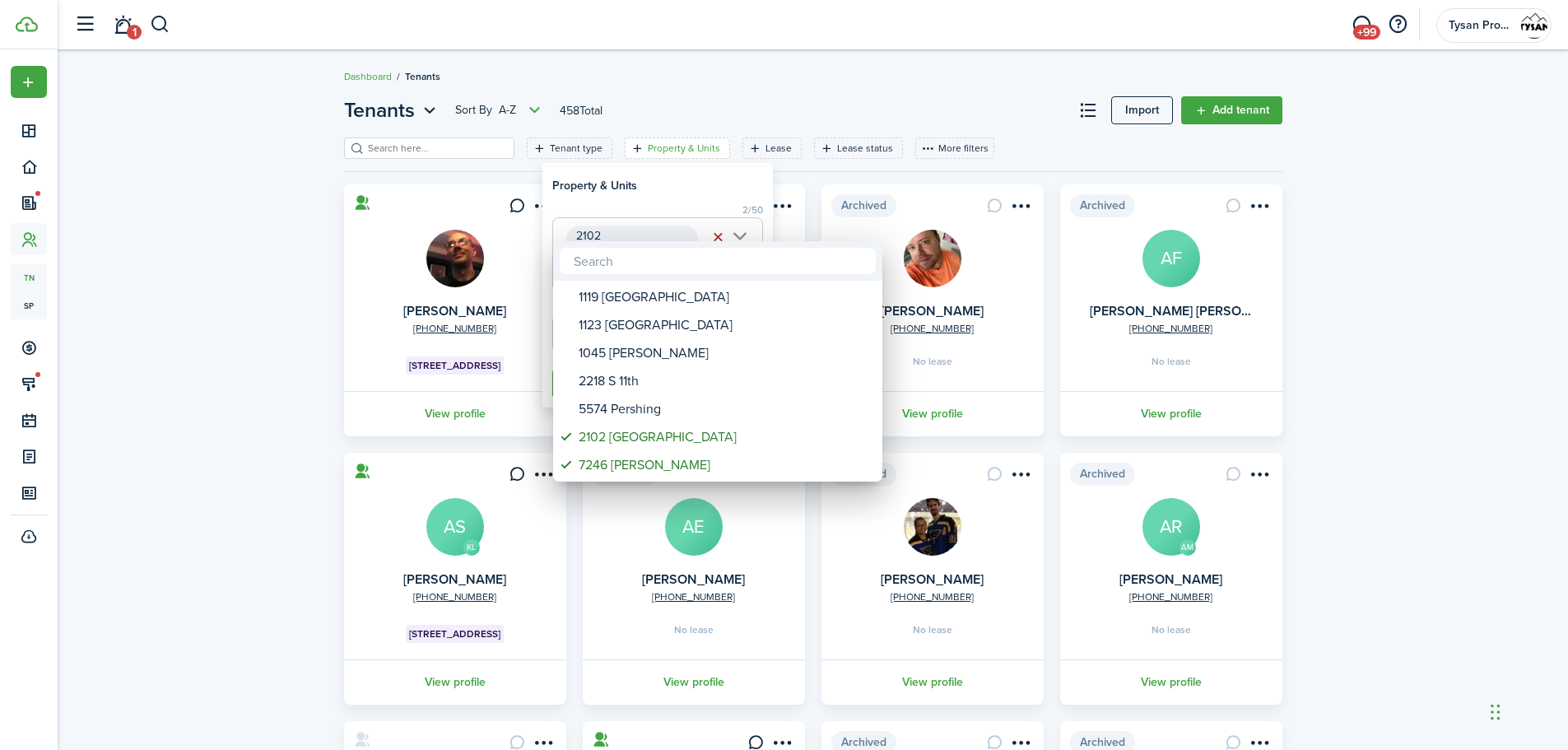
click at [1458, 344] on div at bounding box center [784, 375] width 1831 height 1013
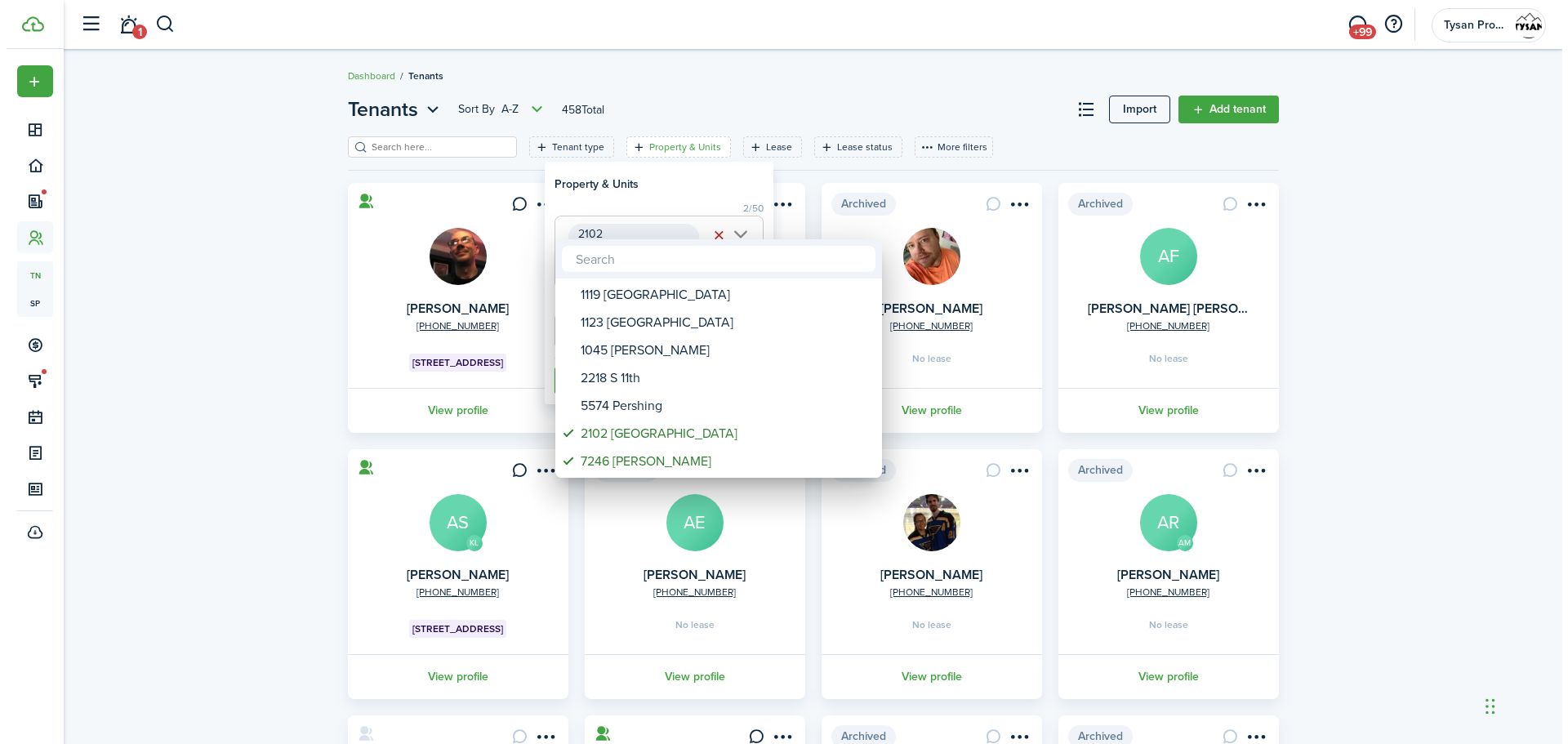
scroll to position [0, 12]
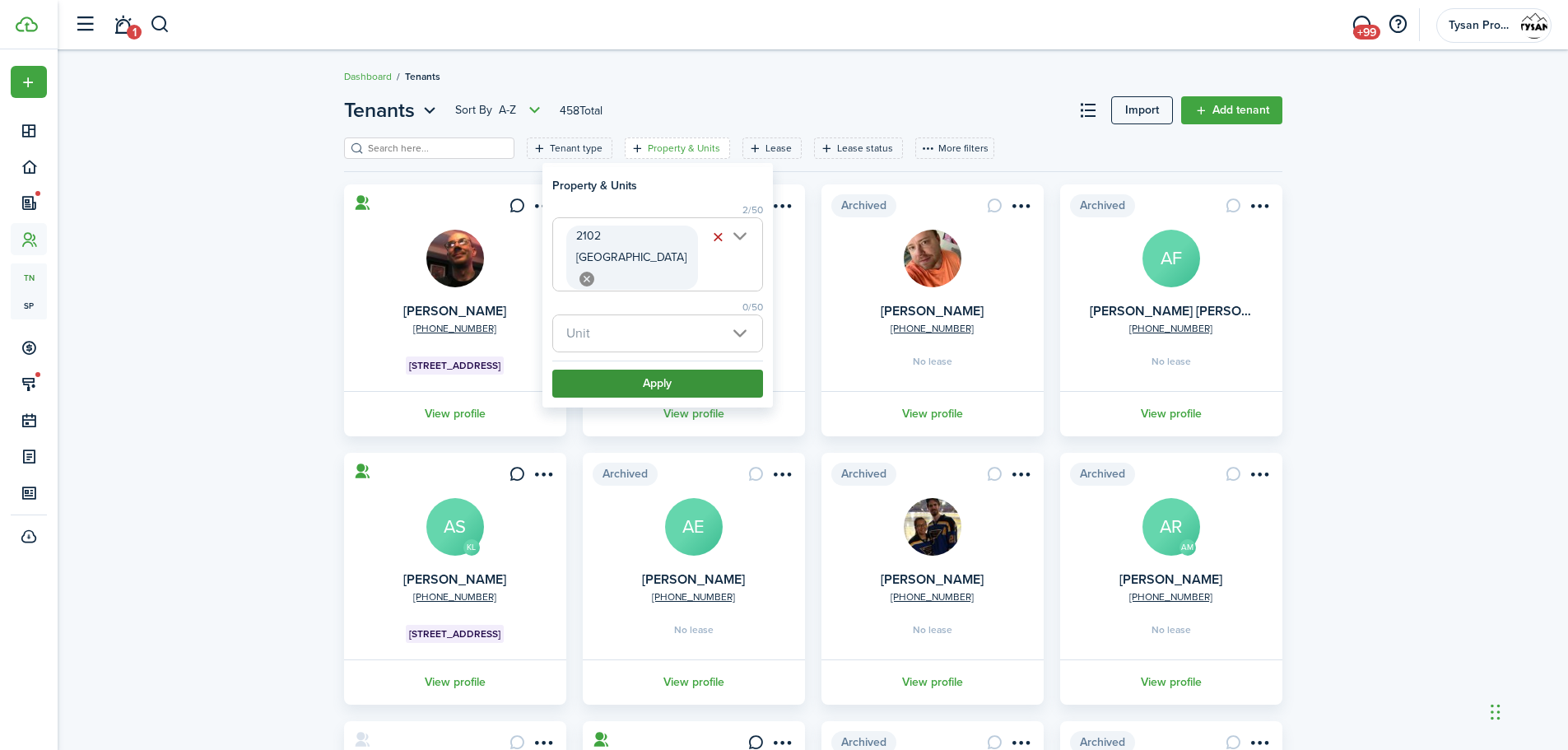
click at [675, 374] on button "Apply" at bounding box center [658, 384] width 211 height 28
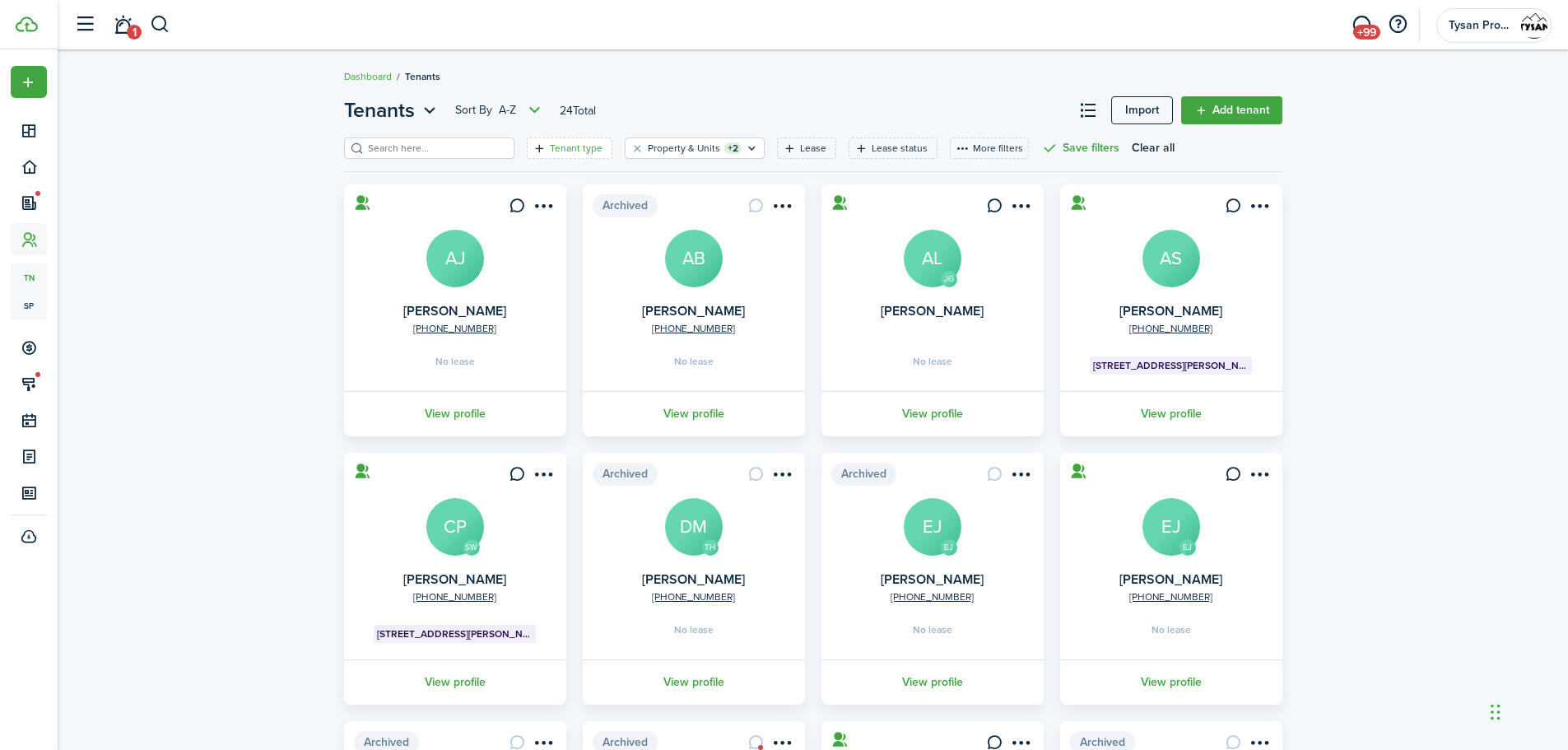
click at [559, 146] on filter-tag-label "Tenant type" at bounding box center [576, 148] width 53 height 15
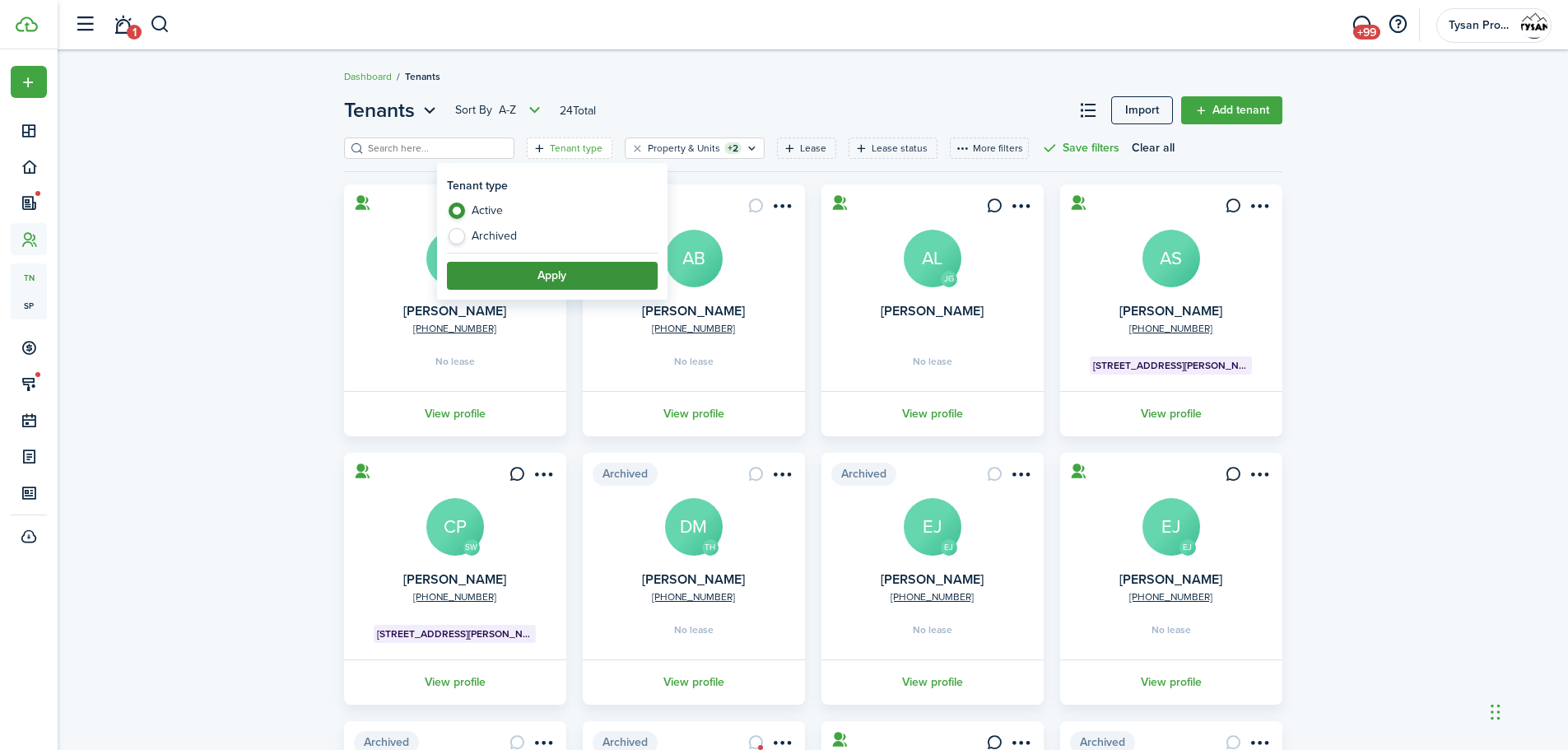
click at [506, 271] on button "Apply" at bounding box center [552, 275] width 211 height 28
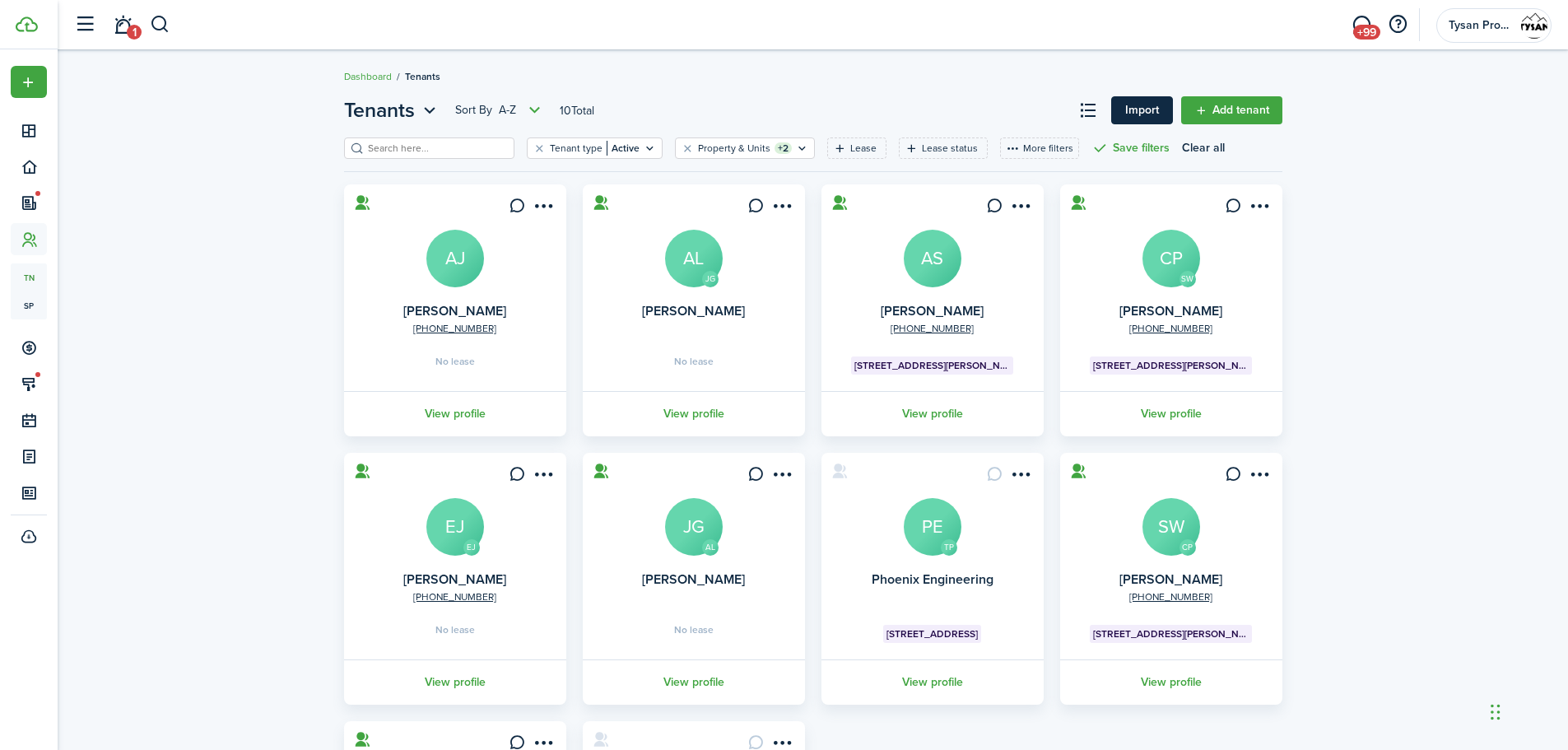
click at [1150, 108] on link "Import" at bounding box center [1142, 110] width 62 height 28
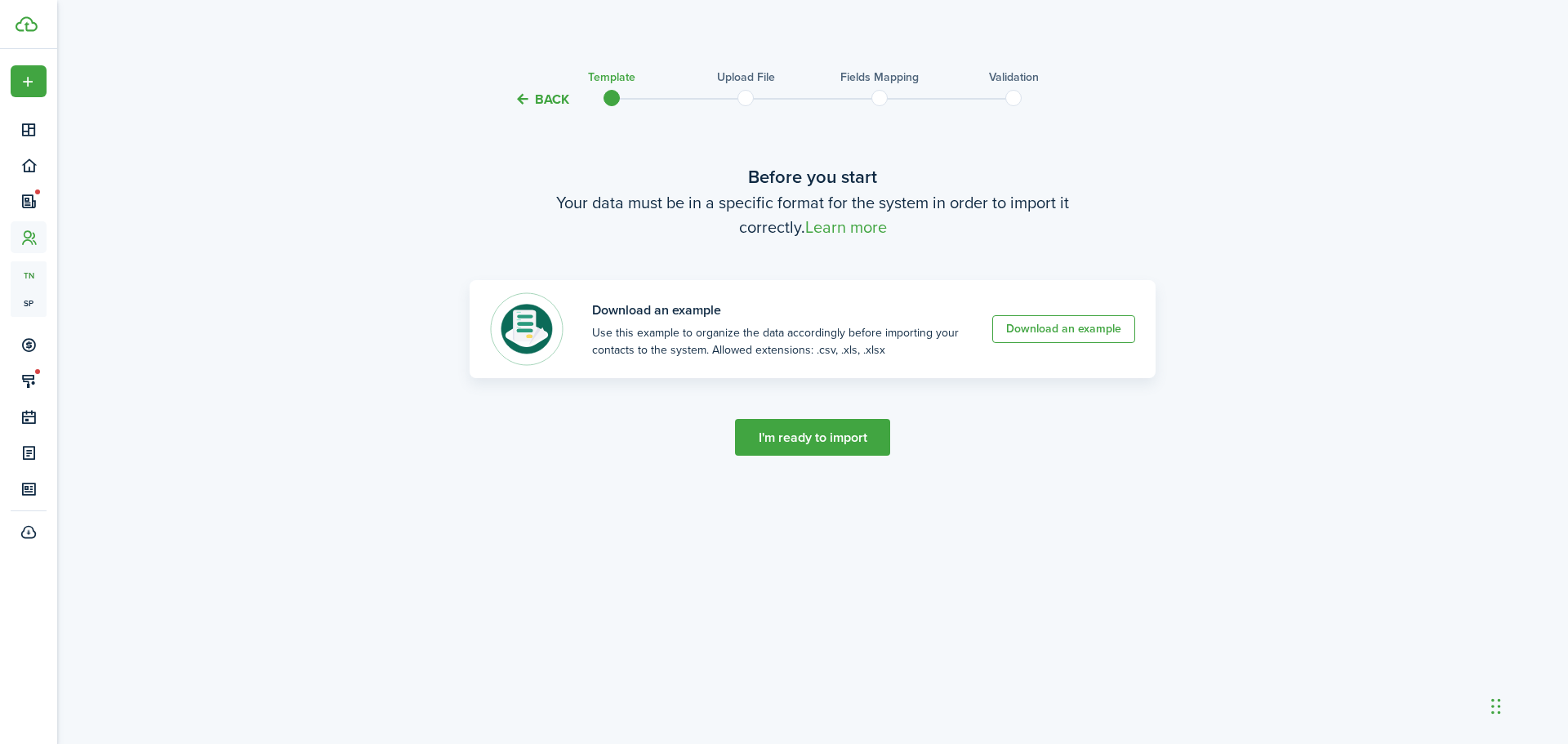
click at [807, 436] on button "I'm ready to import" at bounding box center [812, 436] width 156 height 36
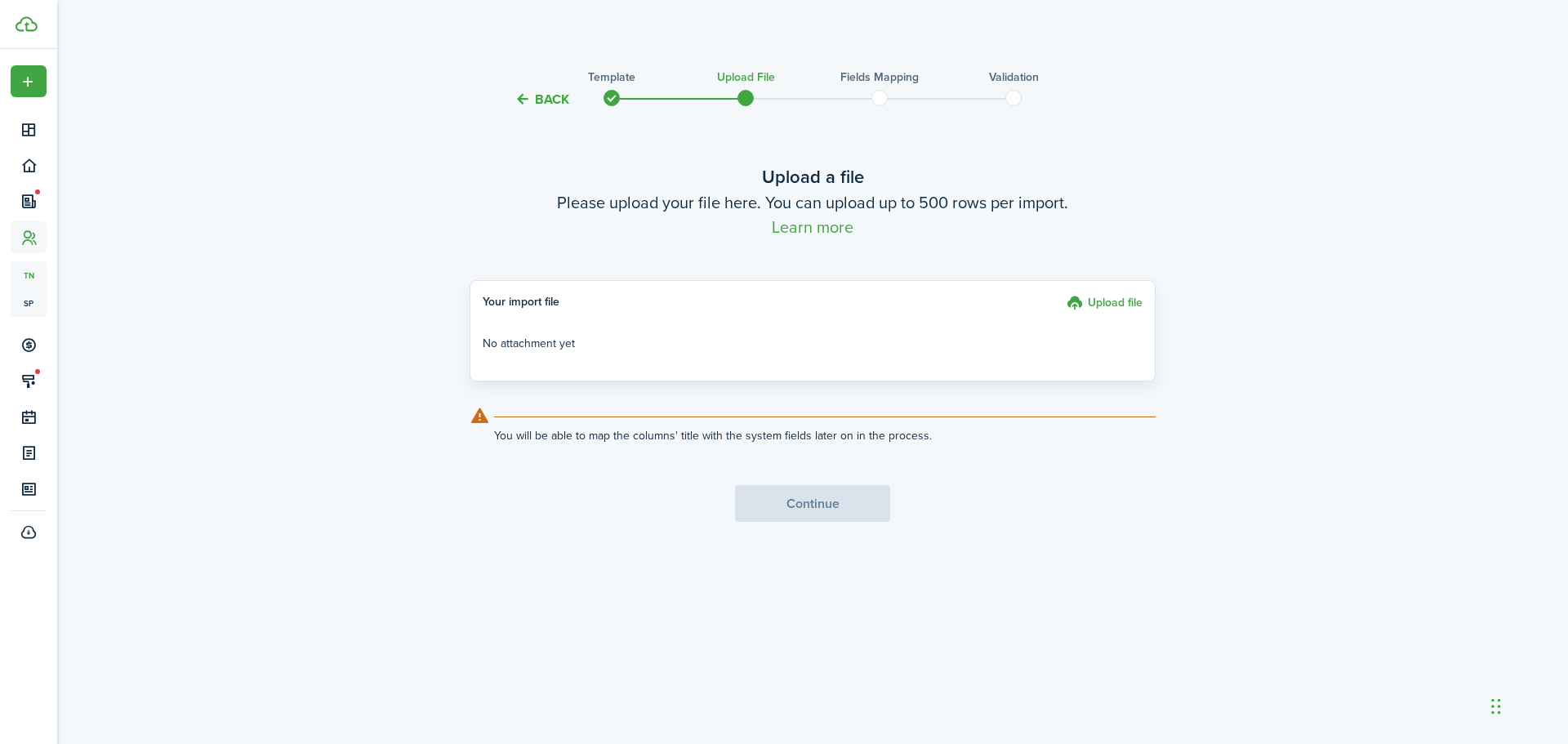
click at [555, 92] on button "Back" at bounding box center [542, 99] width 55 height 17
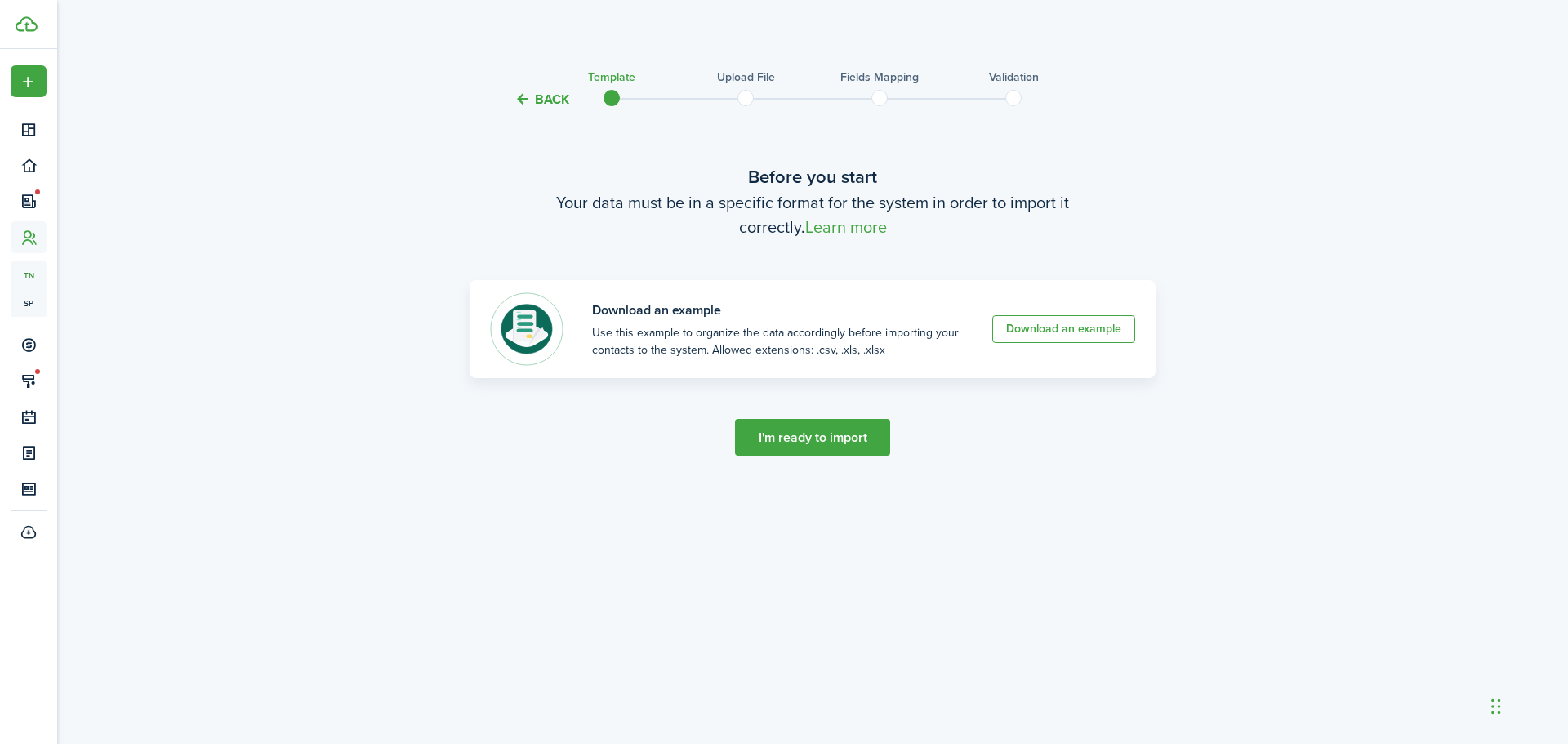
click at [556, 92] on button "Back" at bounding box center [542, 99] width 55 height 17
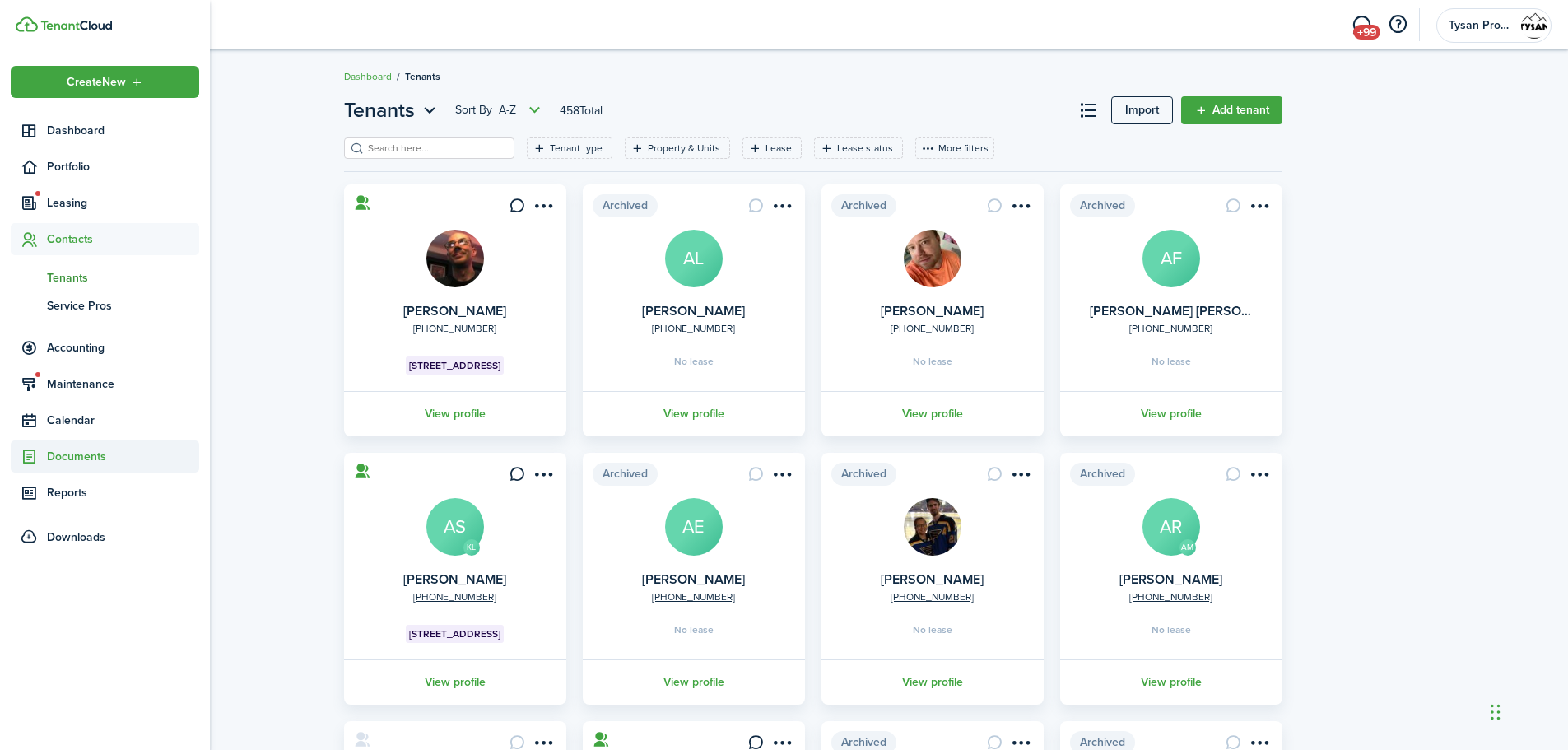
click at [53, 461] on span "Documents" at bounding box center [123, 456] width 152 height 17
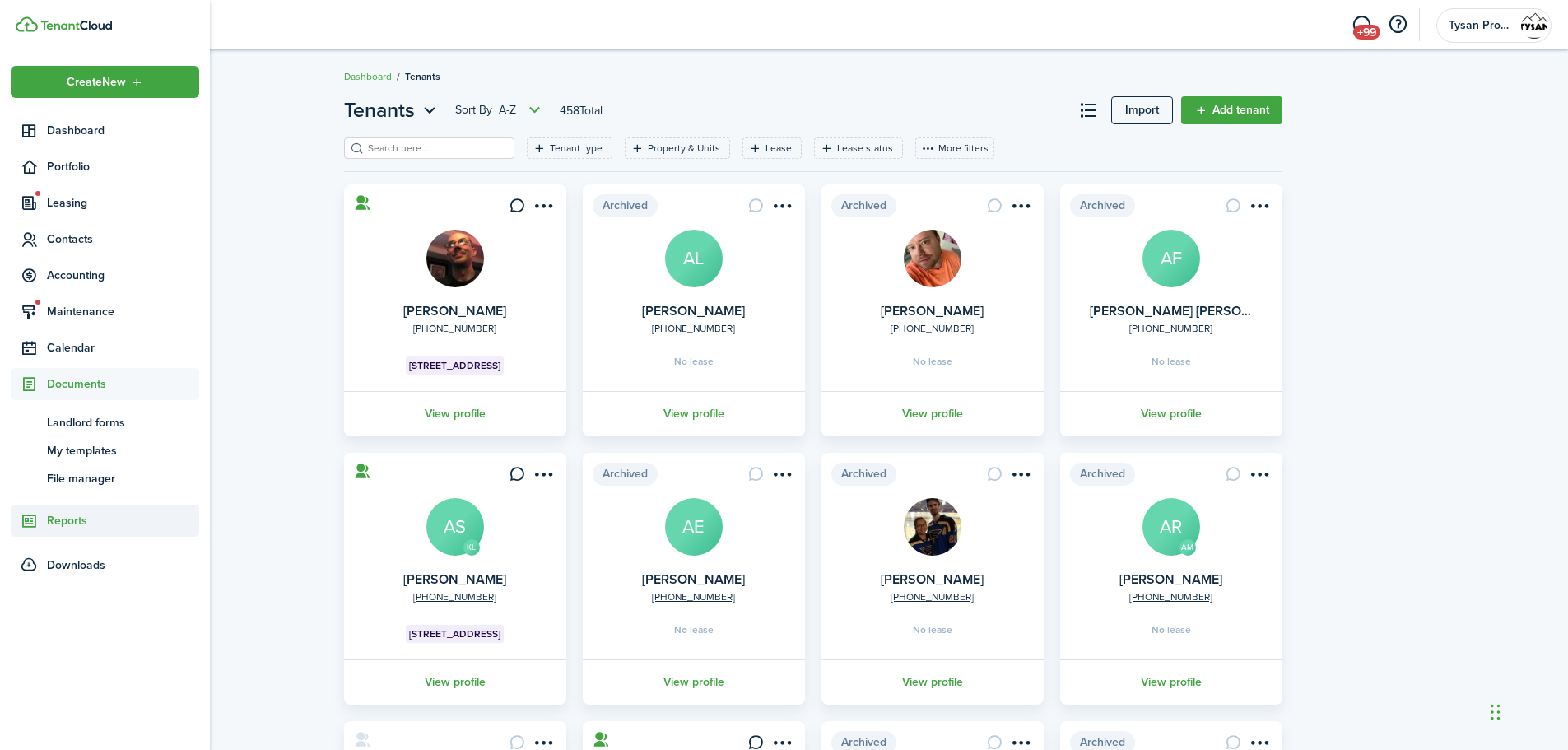
click at [79, 518] on span "Reports" at bounding box center [123, 520] width 152 height 17
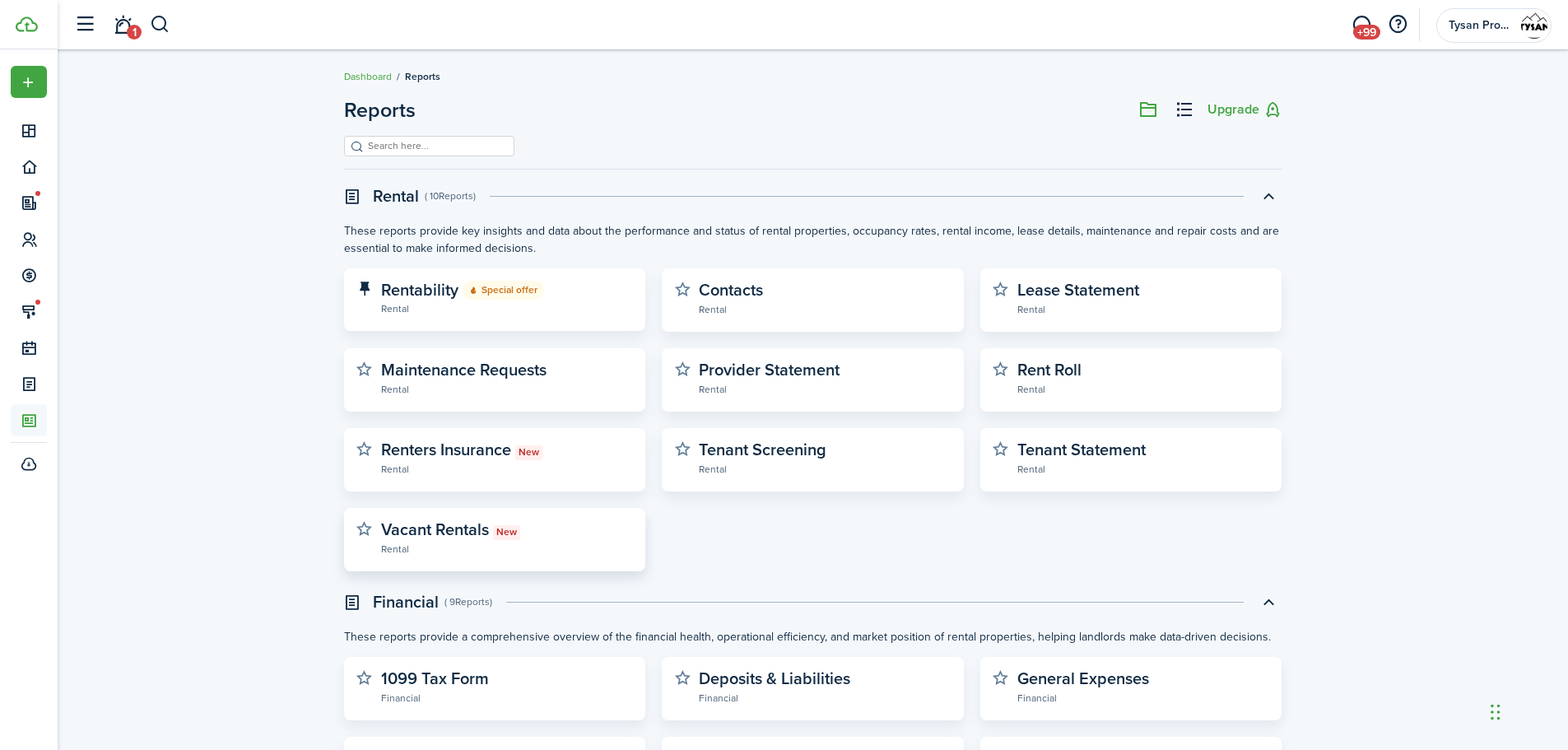
click at [516, 540] on widget-stats-description "Vacant Rentals New" at bounding box center [450, 530] width 139 height 25
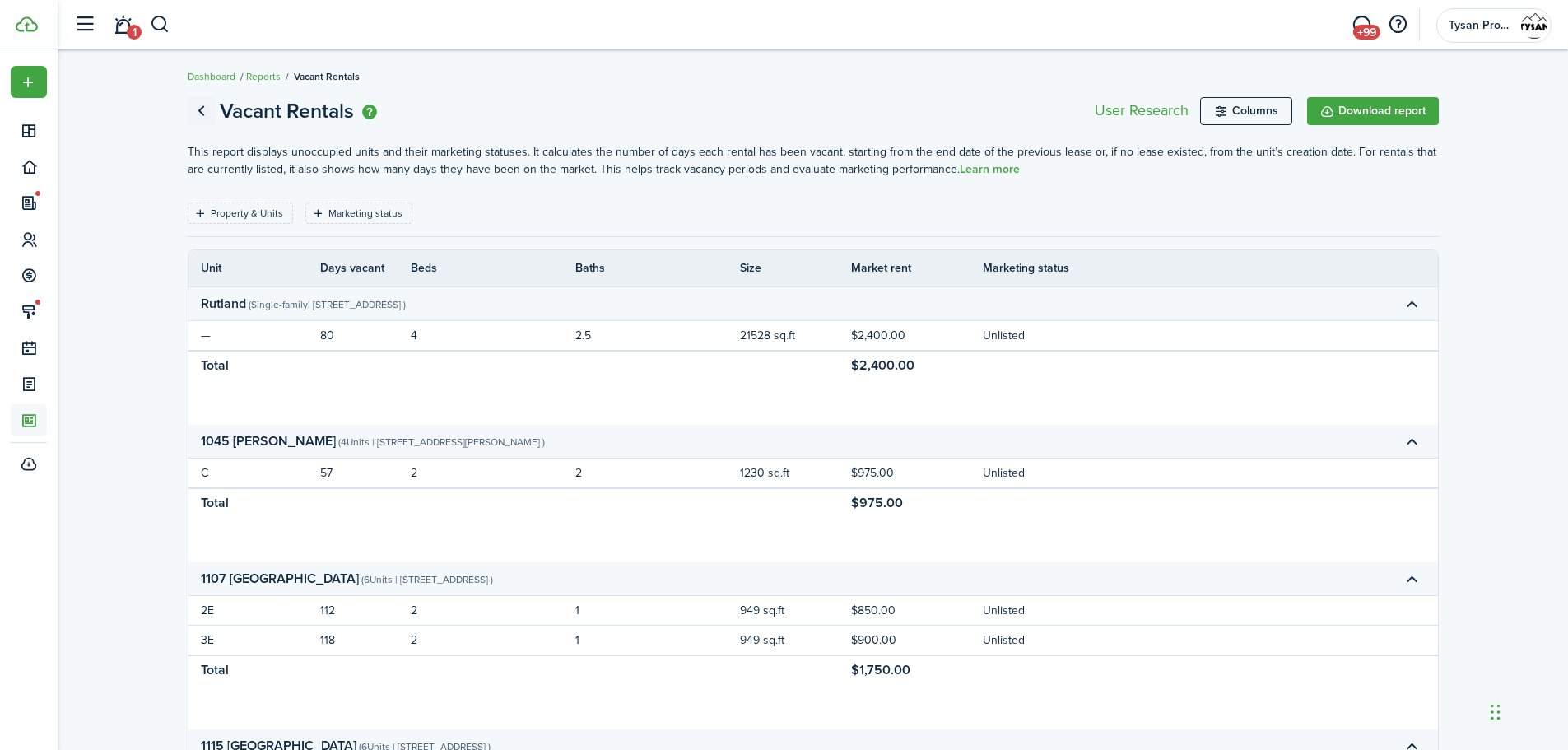
click at [208, 116] on link "Go back" at bounding box center [201, 110] width 28 height 28
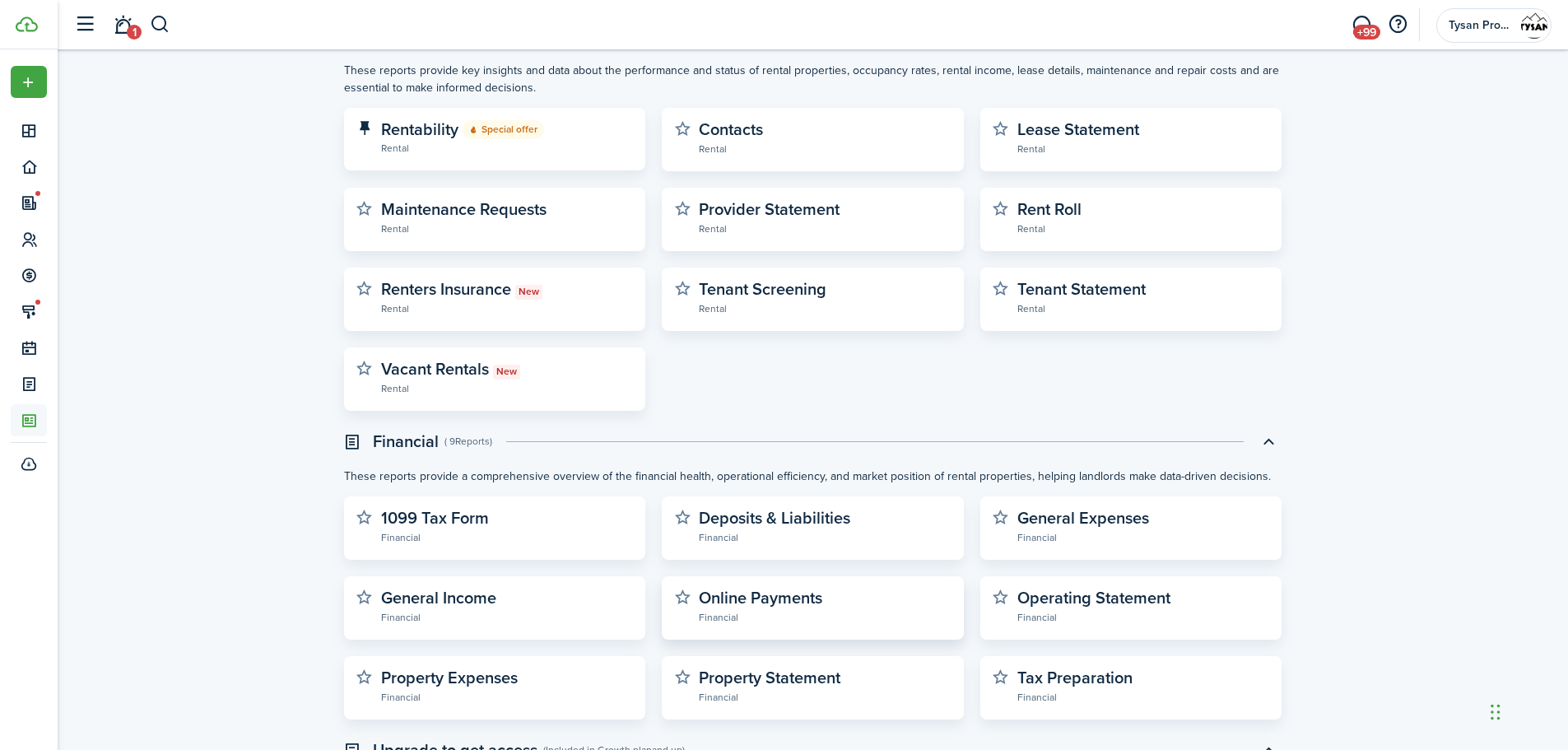
scroll to position [78, 0]
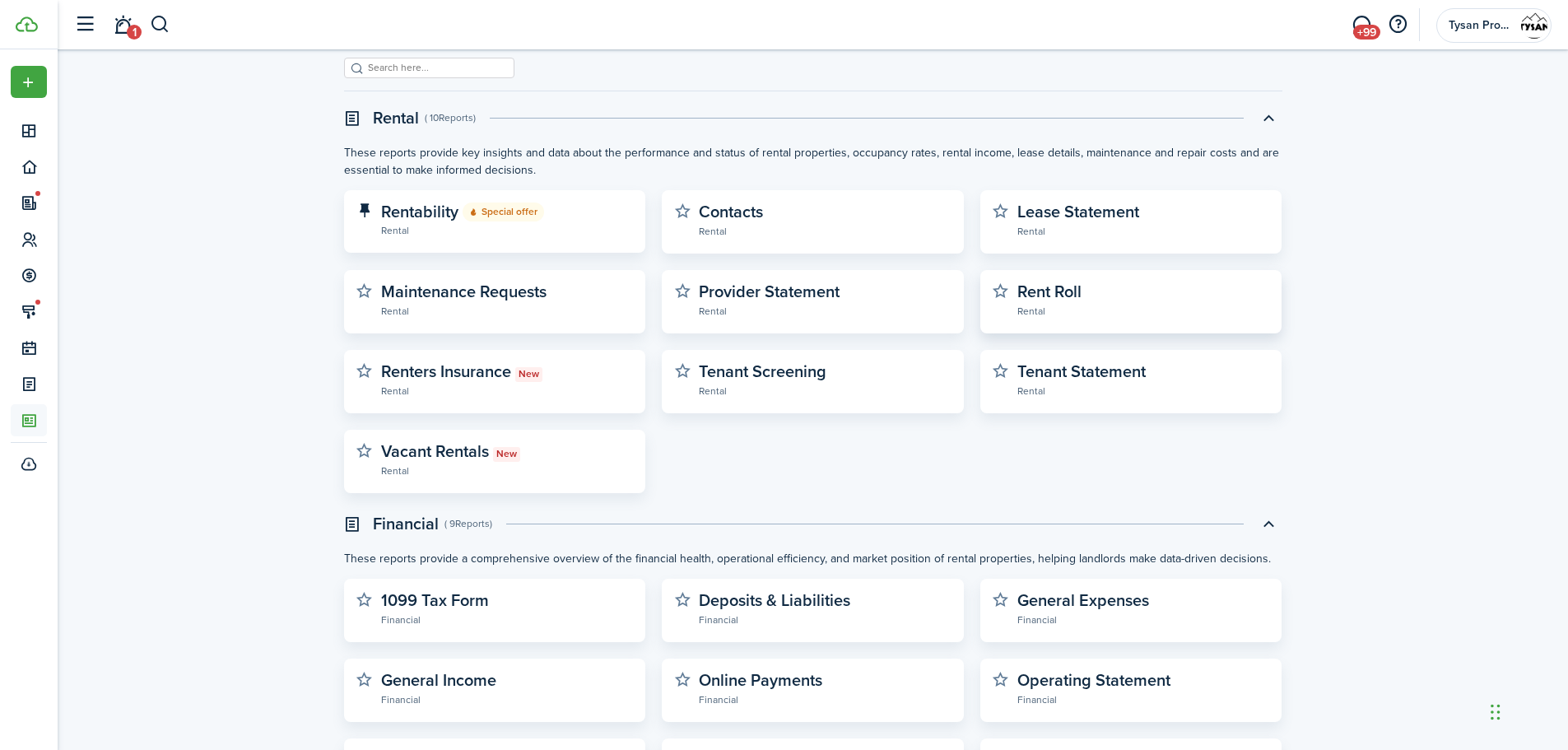
click at [1037, 299] on widget-stats-description "Rent Roll" at bounding box center [1050, 291] width 65 height 25
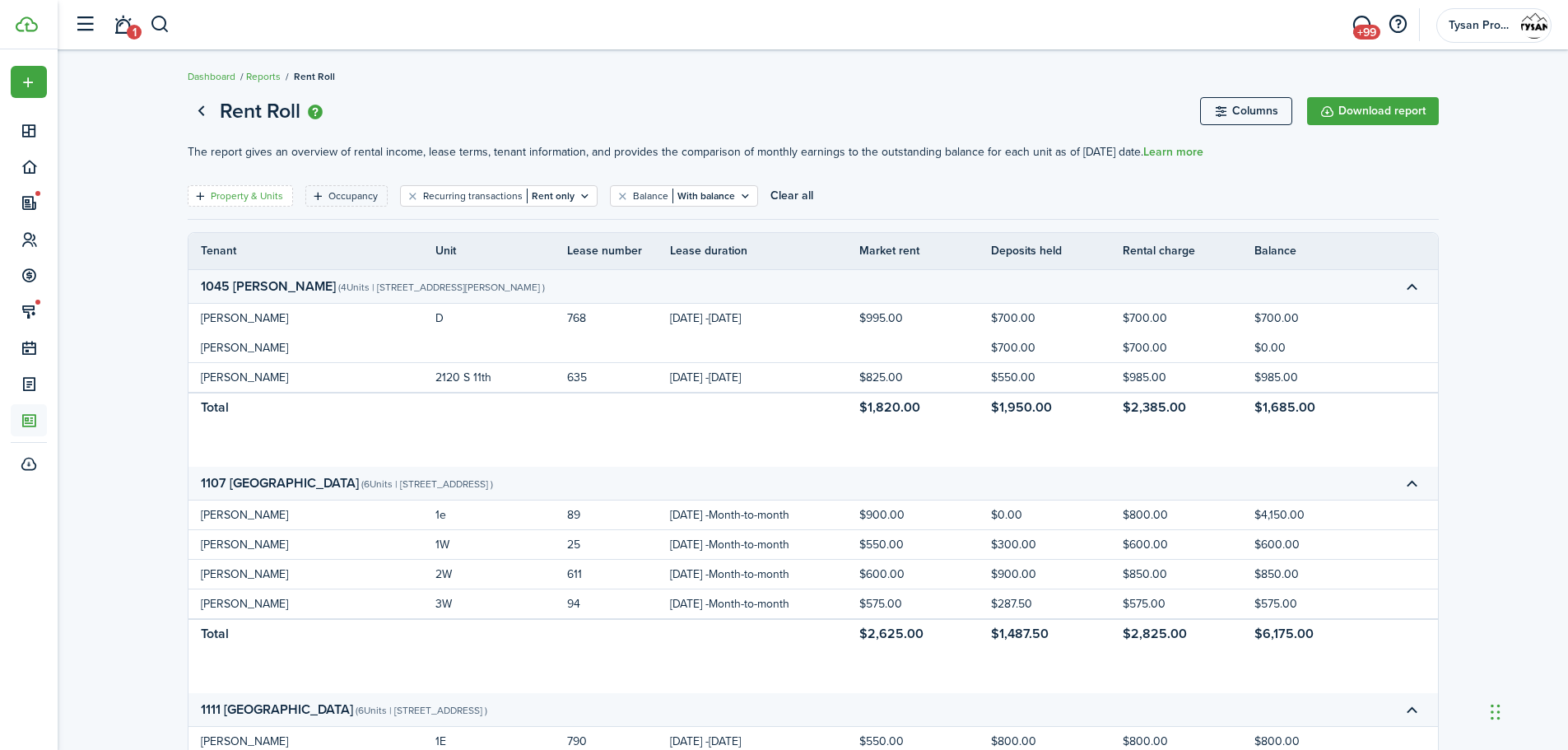
click at [264, 194] on filter-tag-label "Property & Units" at bounding box center [246, 195] width 73 height 15
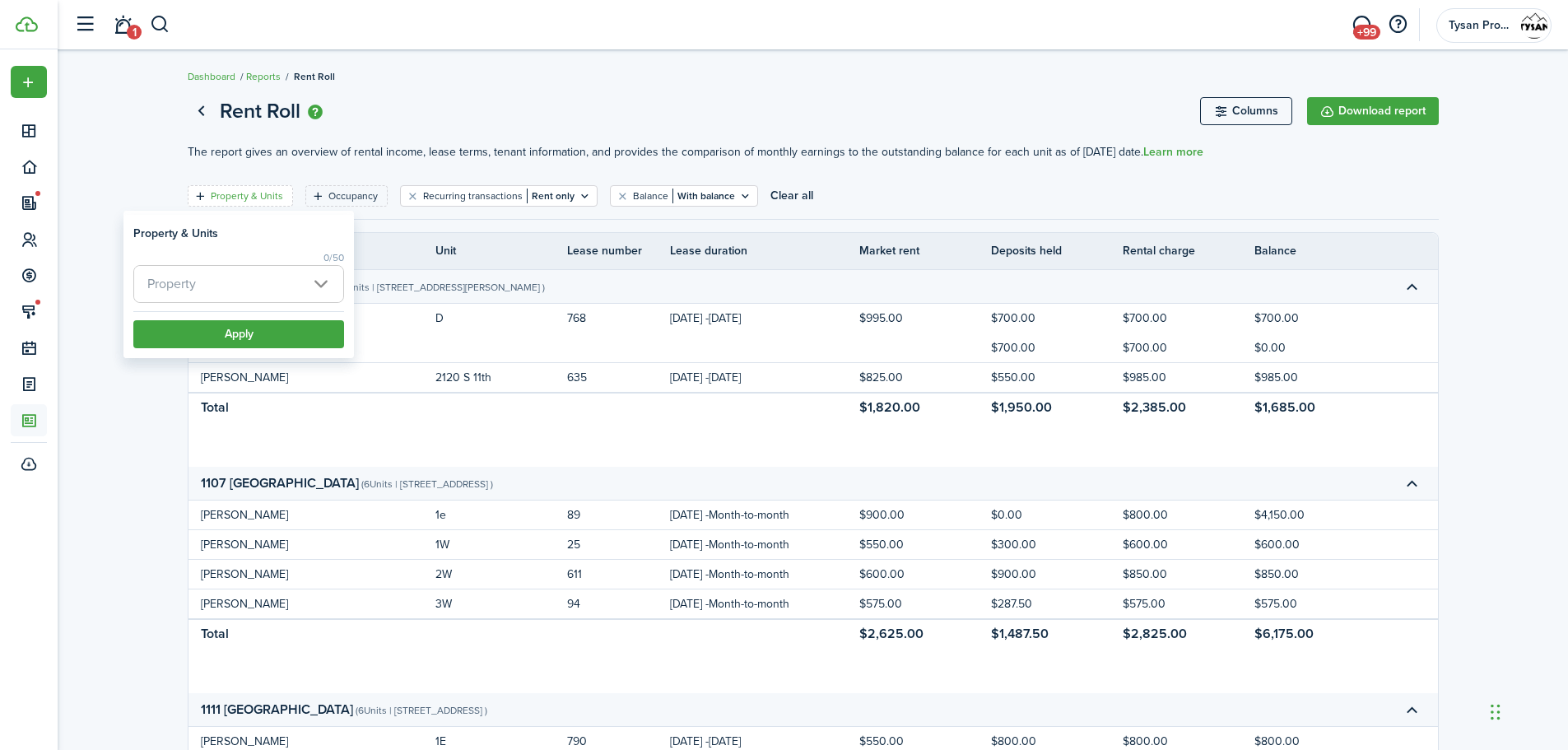
click at [254, 275] on span "Property" at bounding box center [238, 284] width 209 height 36
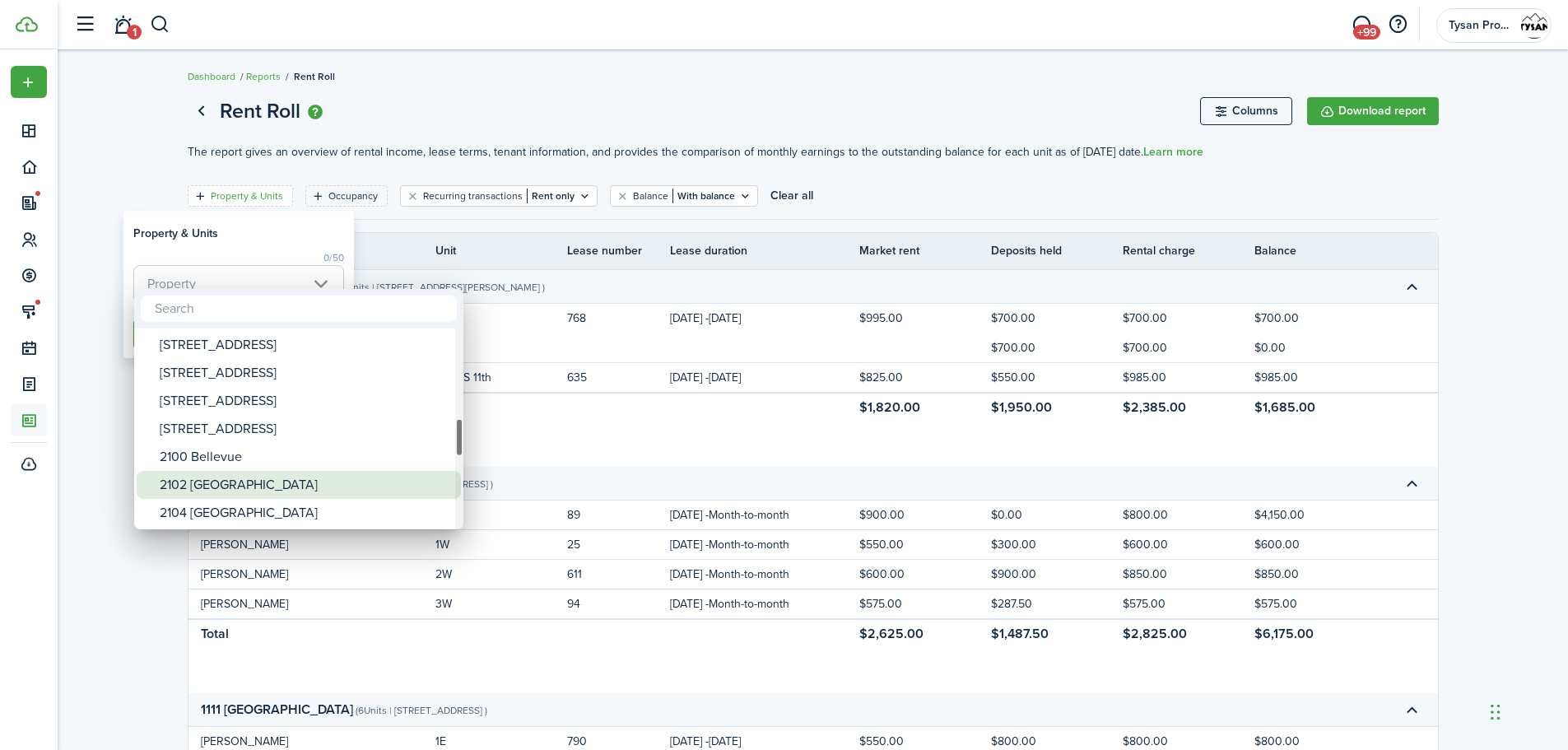
click at [247, 479] on div "2102 [GEOGRAPHIC_DATA]" at bounding box center [305, 485] width 291 height 28
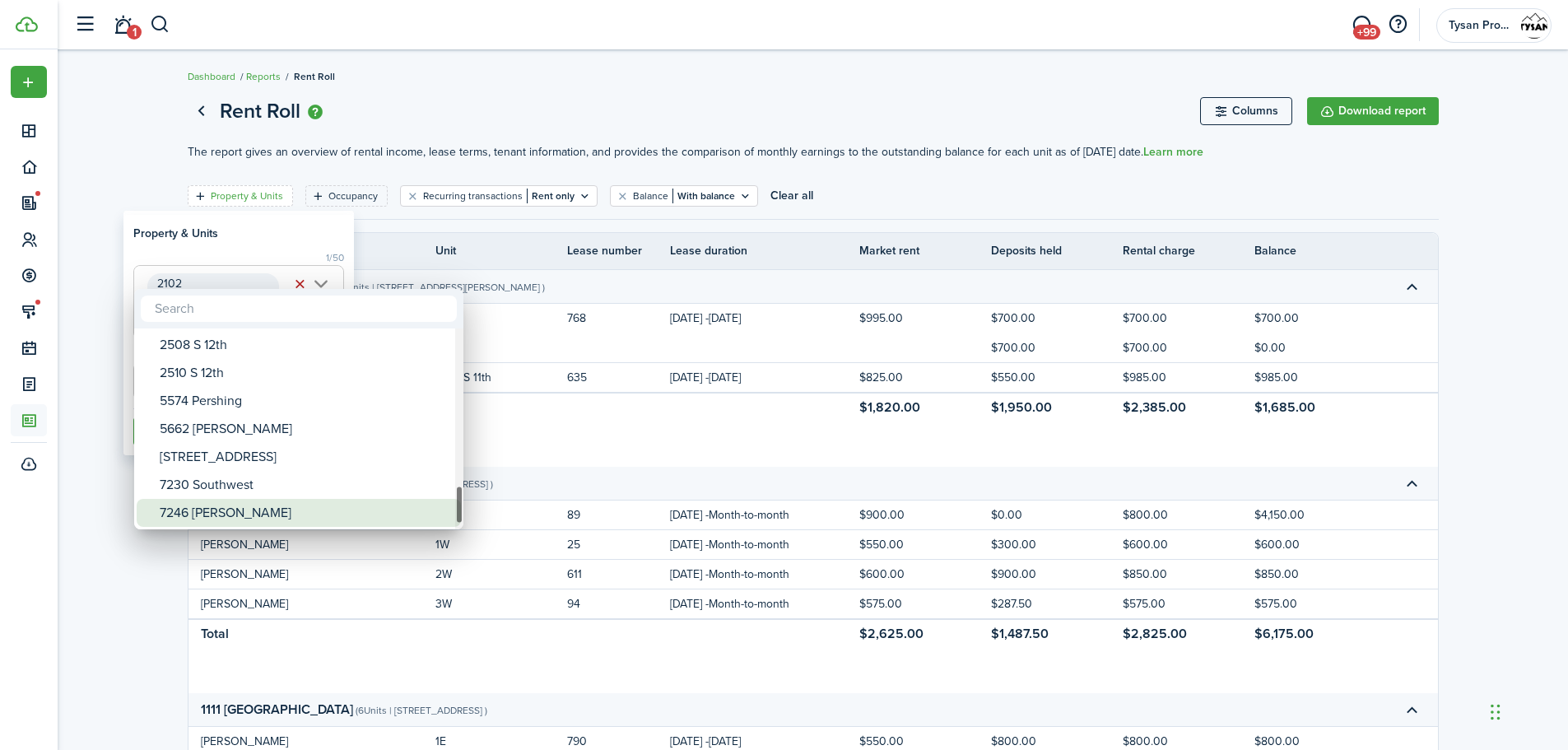
click at [264, 504] on div "7246 [PERSON_NAME]" at bounding box center [305, 513] width 291 height 28
type input "2102 [GEOGRAPHIC_DATA], 7246 [PERSON_NAME]"
click at [417, 125] on div at bounding box center [784, 375] width 1831 height 1013
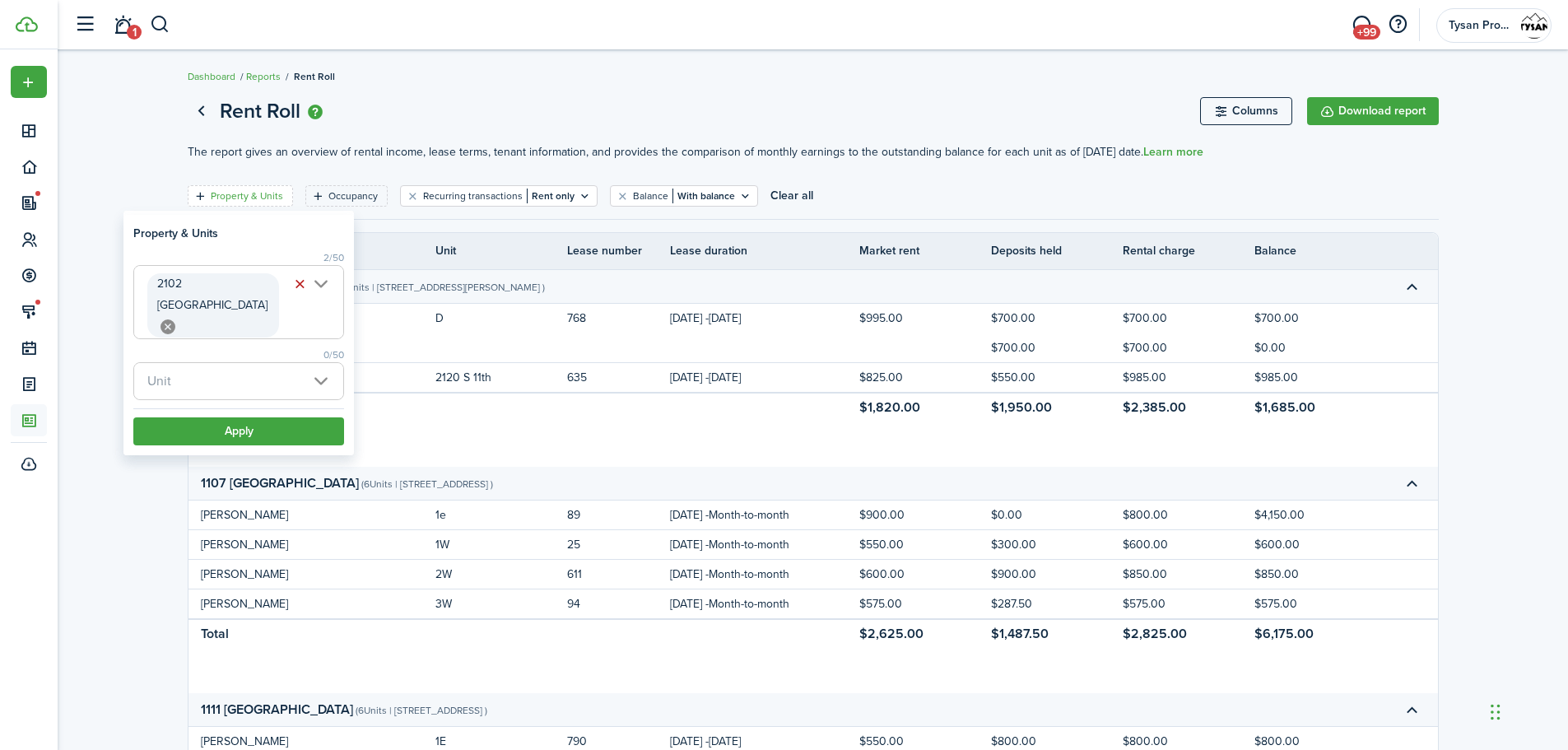
scroll to position [0, 12]
click at [248, 371] on span "Unit" at bounding box center [238, 381] width 209 height 36
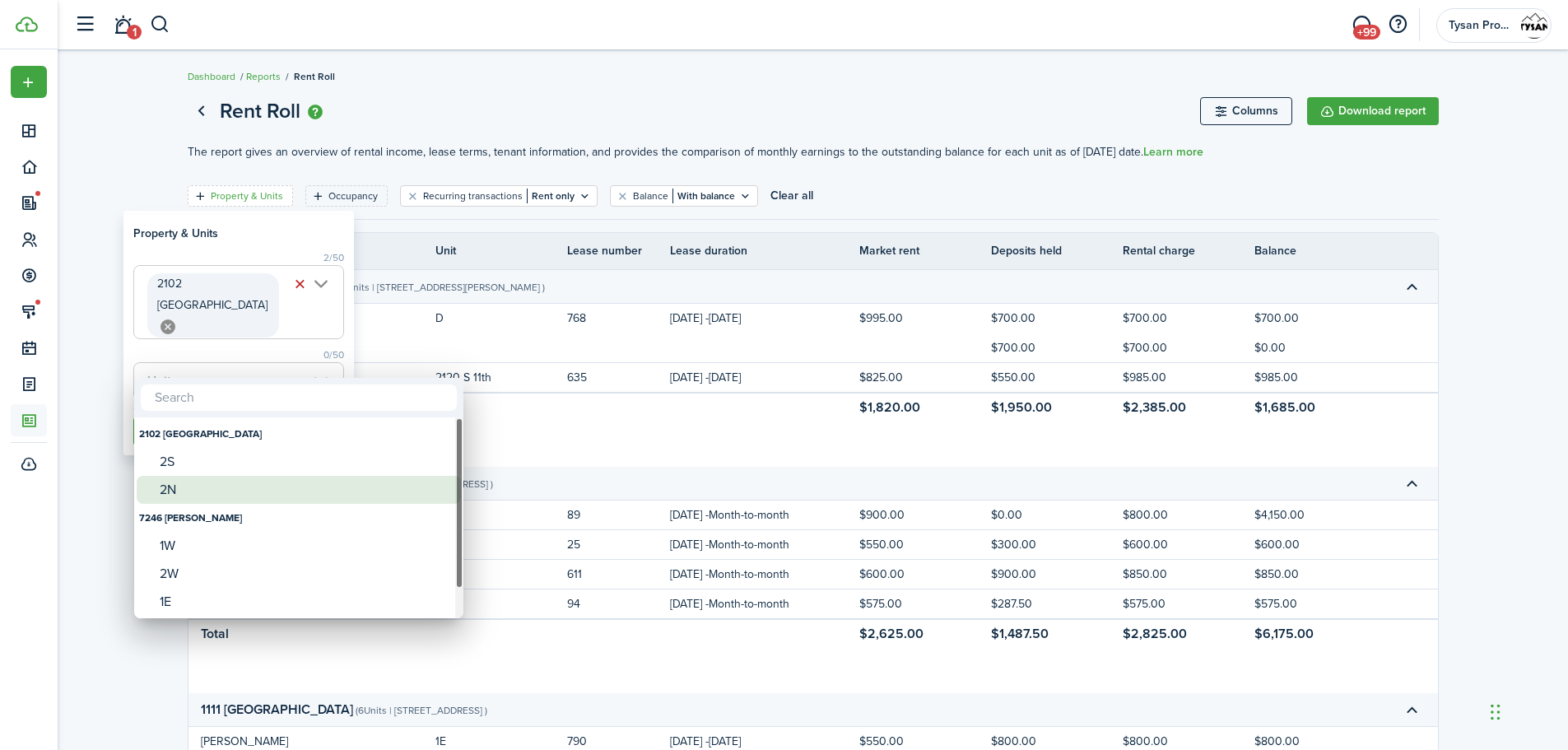
click at [206, 482] on div "2N" at bounding box center [305, 489] width 291 height 28
click at [214, 541] on div "1W" at bounding box center [305, 546] width 291 height 28
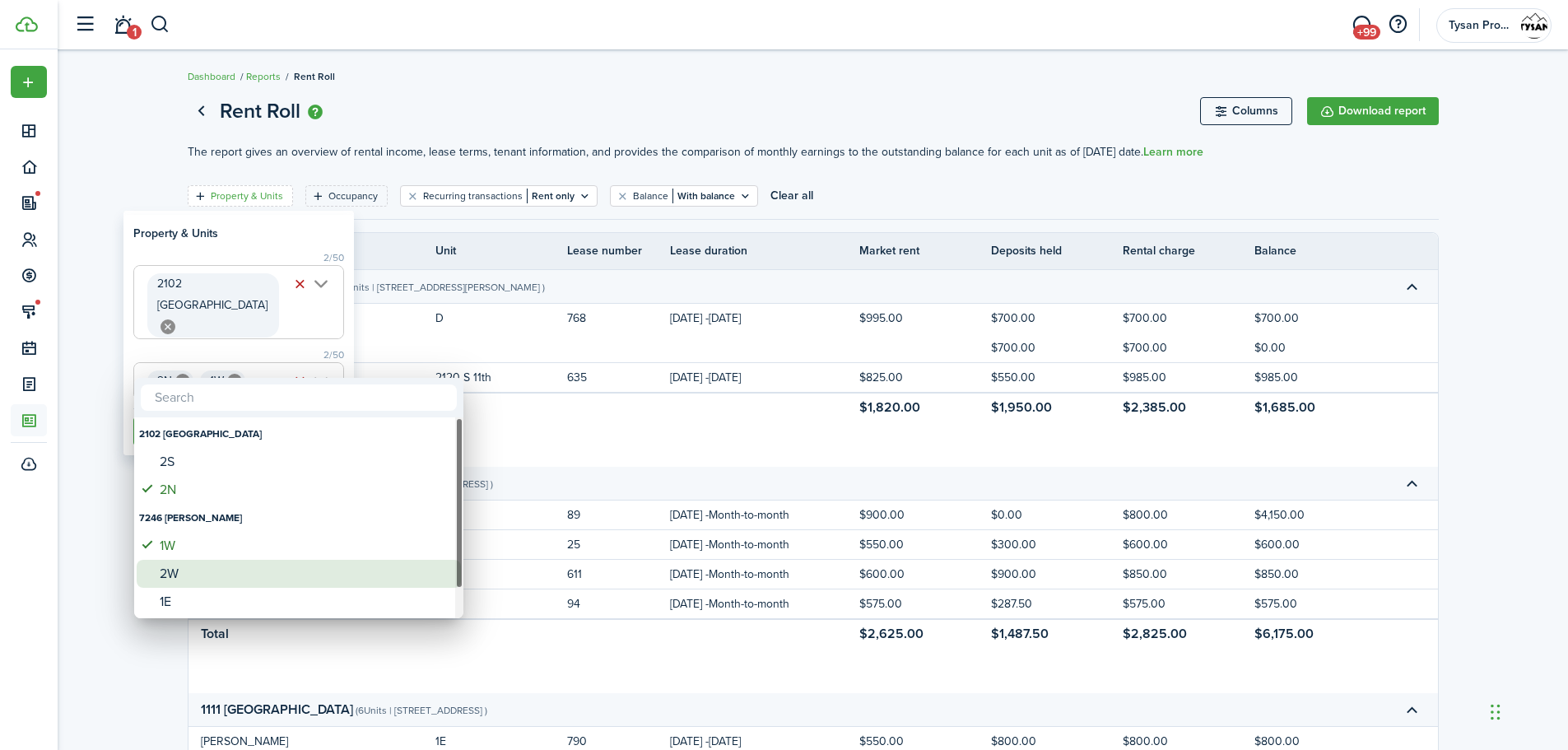
click at [210, 571] on div "2W" at bounding box center [305, 573] width 291 height 28
click at [216, 569] on div "1E" at bounding box center [305, 573] width 291 height 28
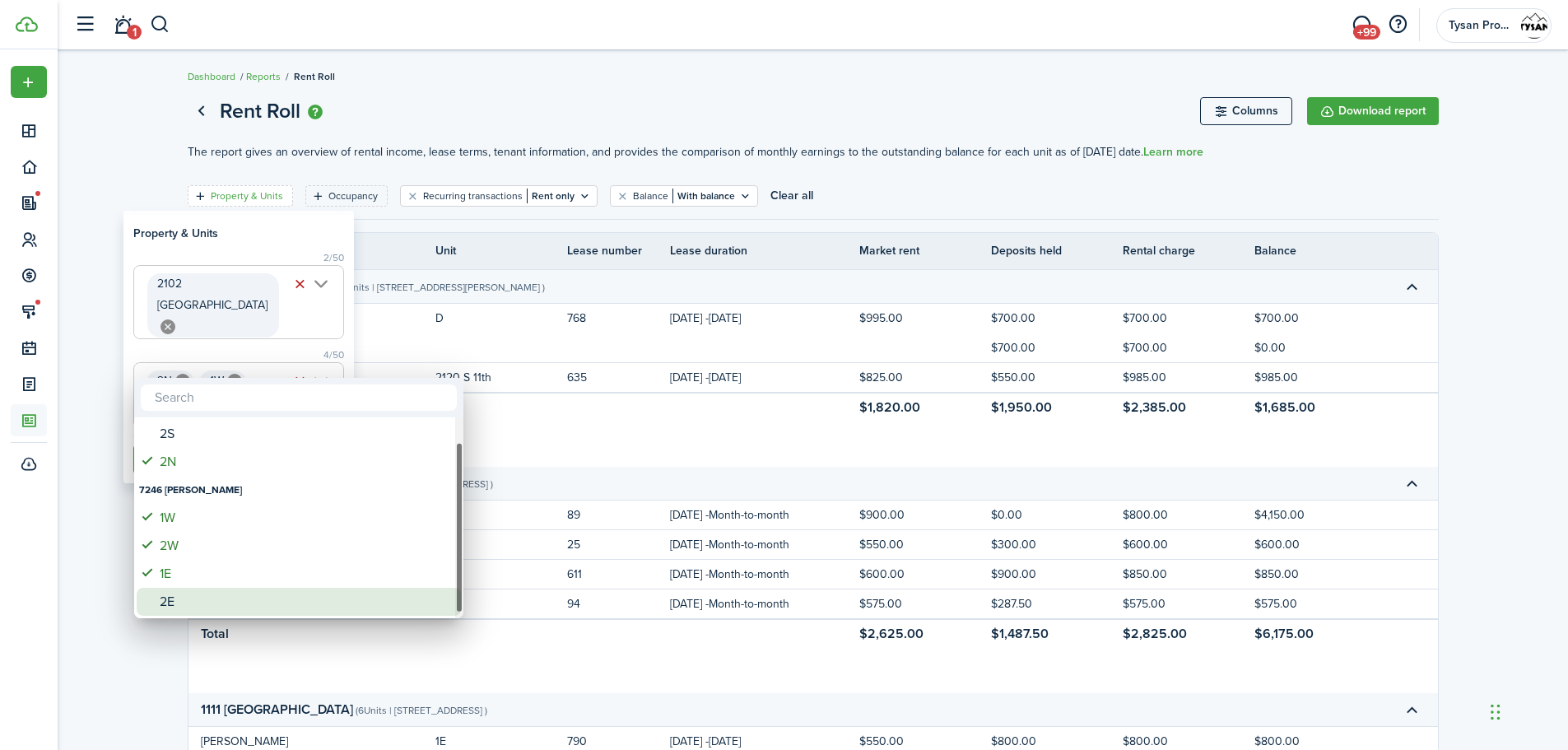
click at [208, 595] on div "2E" at bounding box center [305, 601] width 291 height 28
type input "2N, 1W, 2W, 1E, 2E"
click at [419, 91] on div at bounding box center [784, 375] width 1831 height 1013
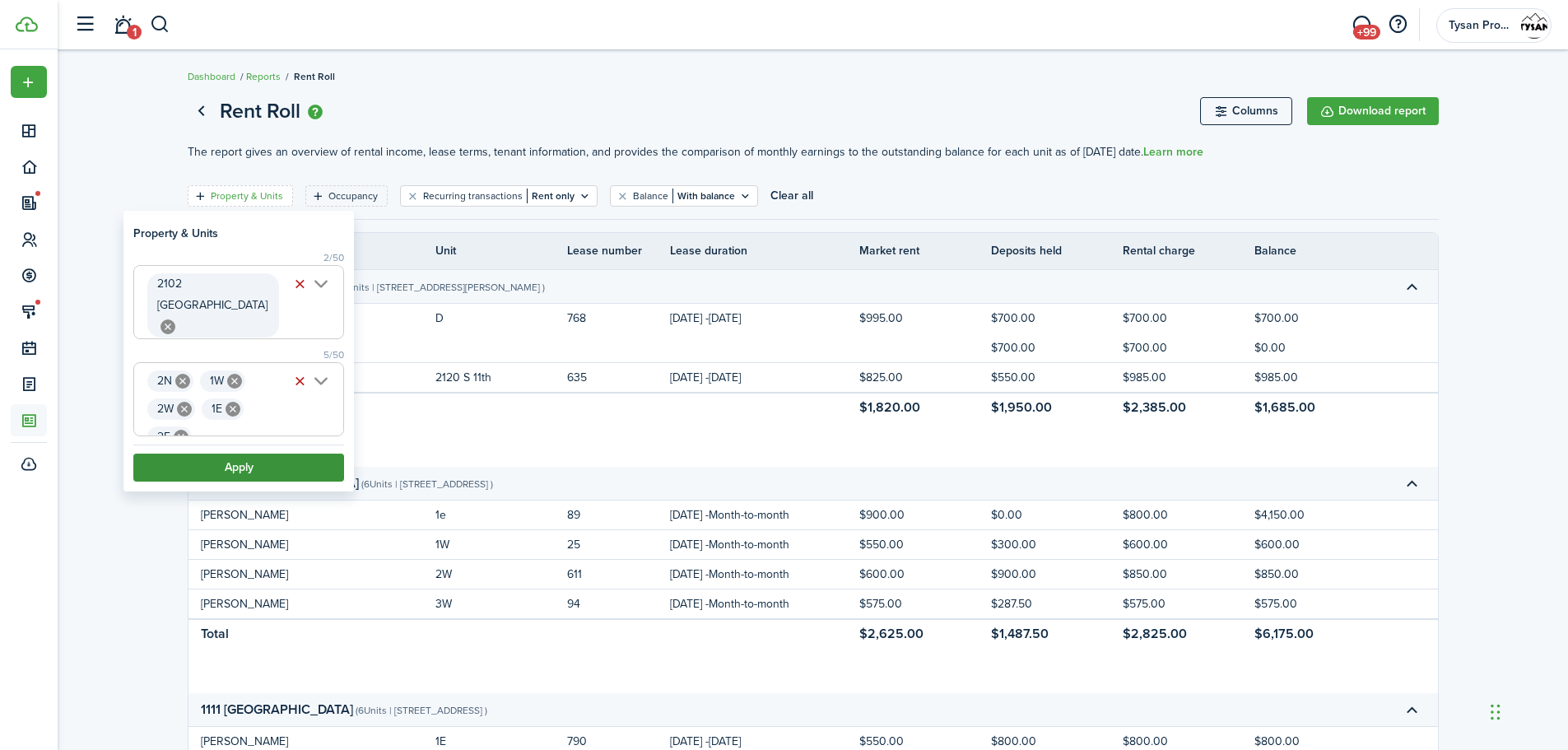
click at [254, 454] on button "Apply" at bounding box center [238, 467] width 211 height 28
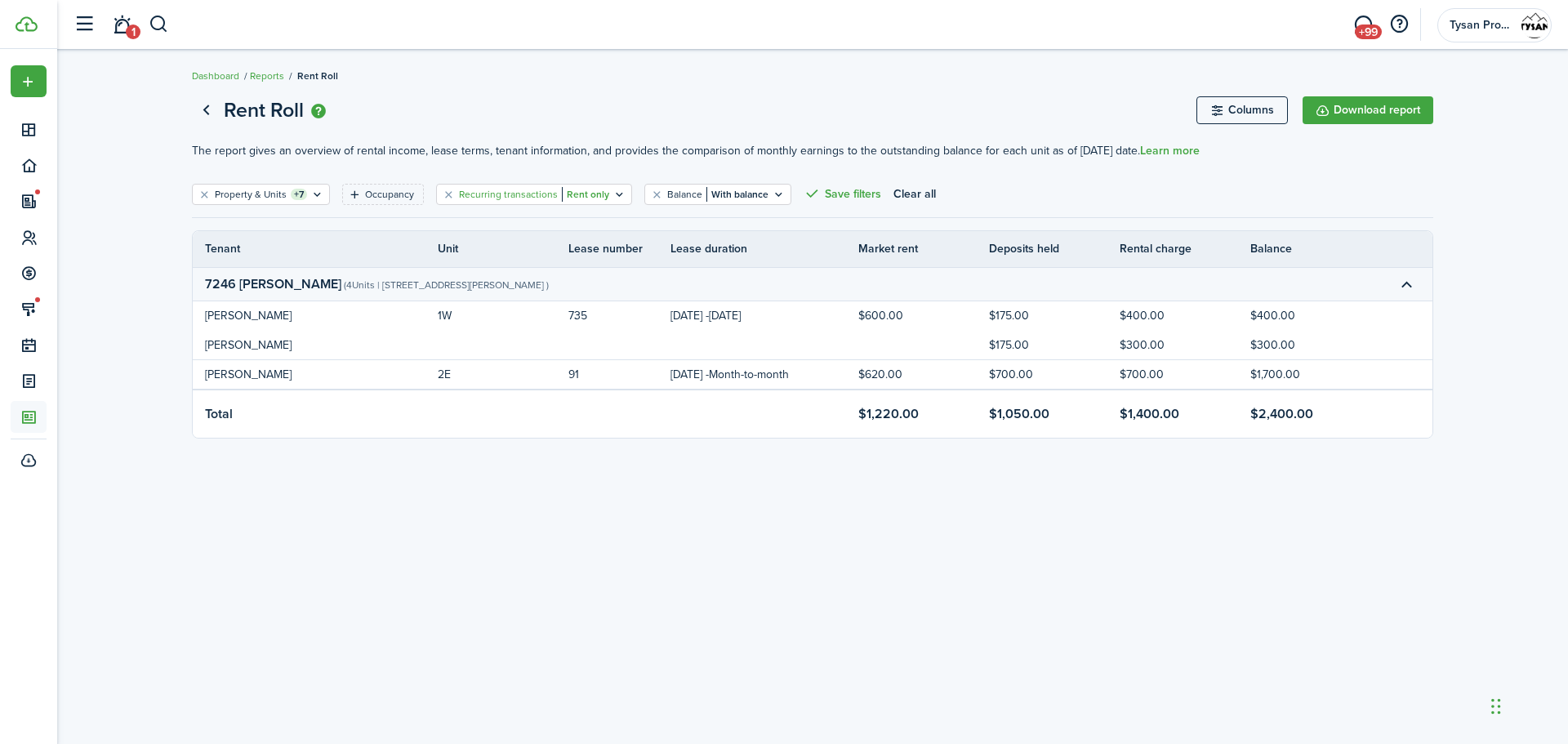
click at [585, 197] on filter-tag-value "Rent only" at bounding box center [585, 194] width 47 height 15
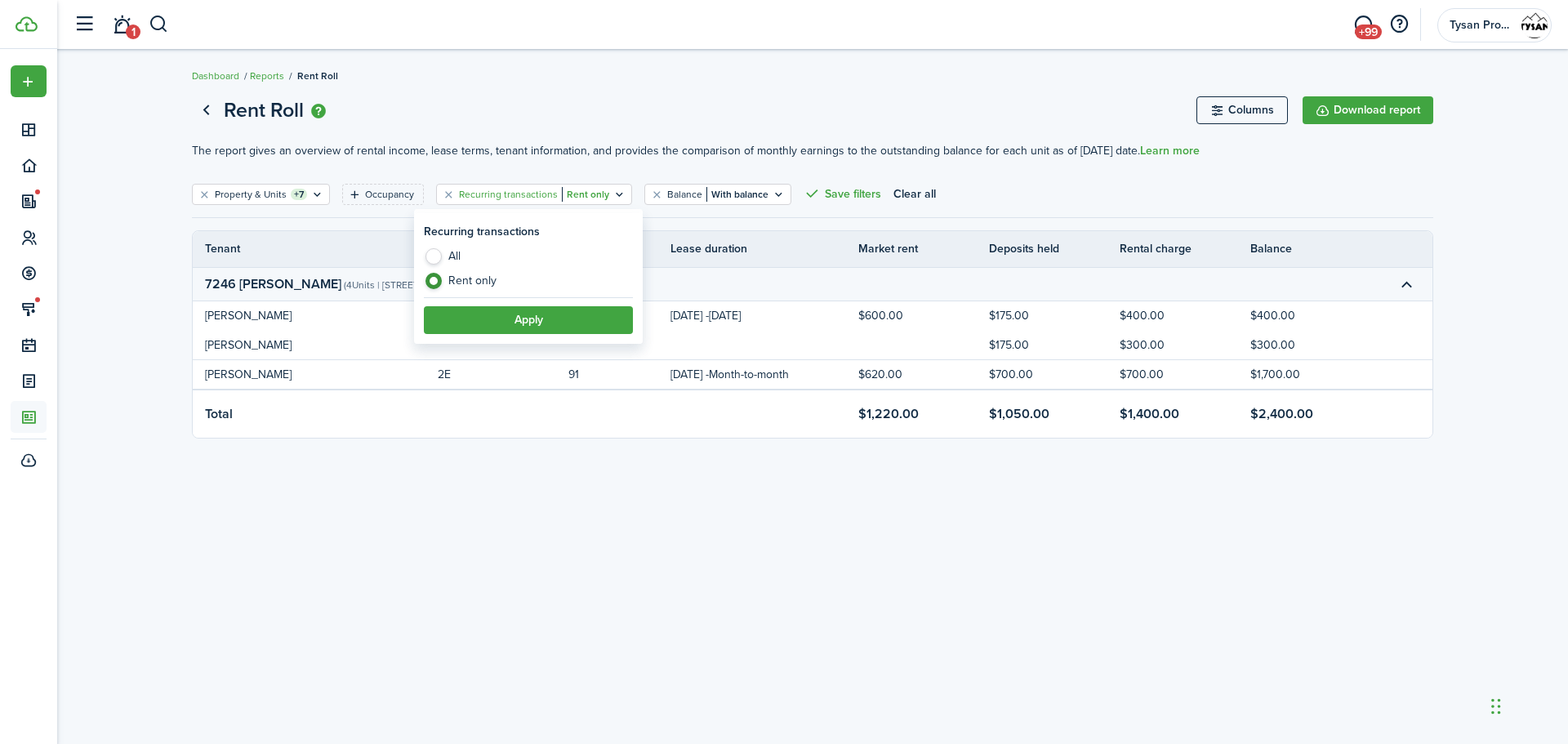
click at [429, 257] on label "All" at bounding box center [528, 260] width 209 height 25
radio input "true"
click at [502, 327] on button "Apply" at bounding box center [528, 320] width 209 height 28
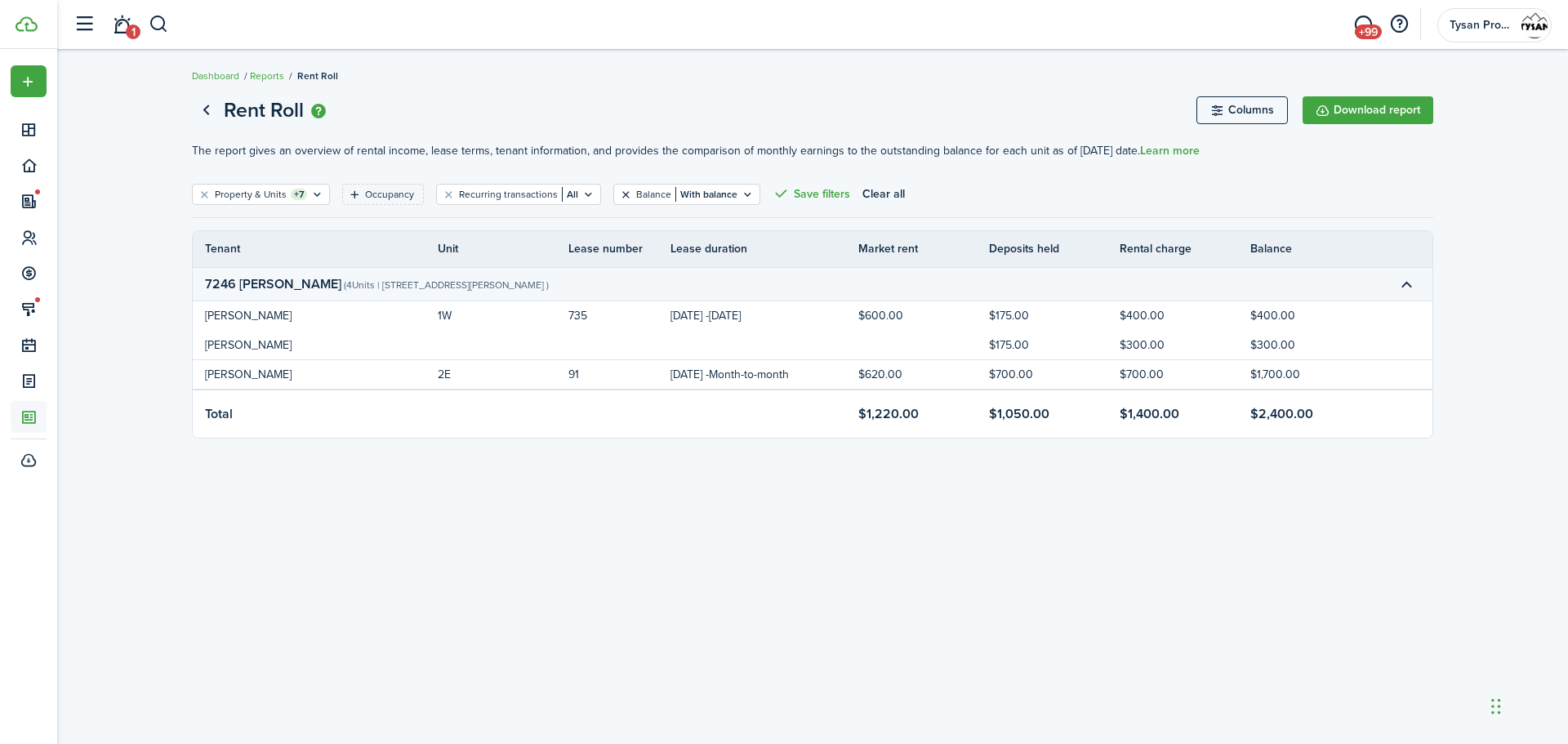
click at [619, 194] on button "Clear filter" at bounding box center [626, 194] width 14 height 13
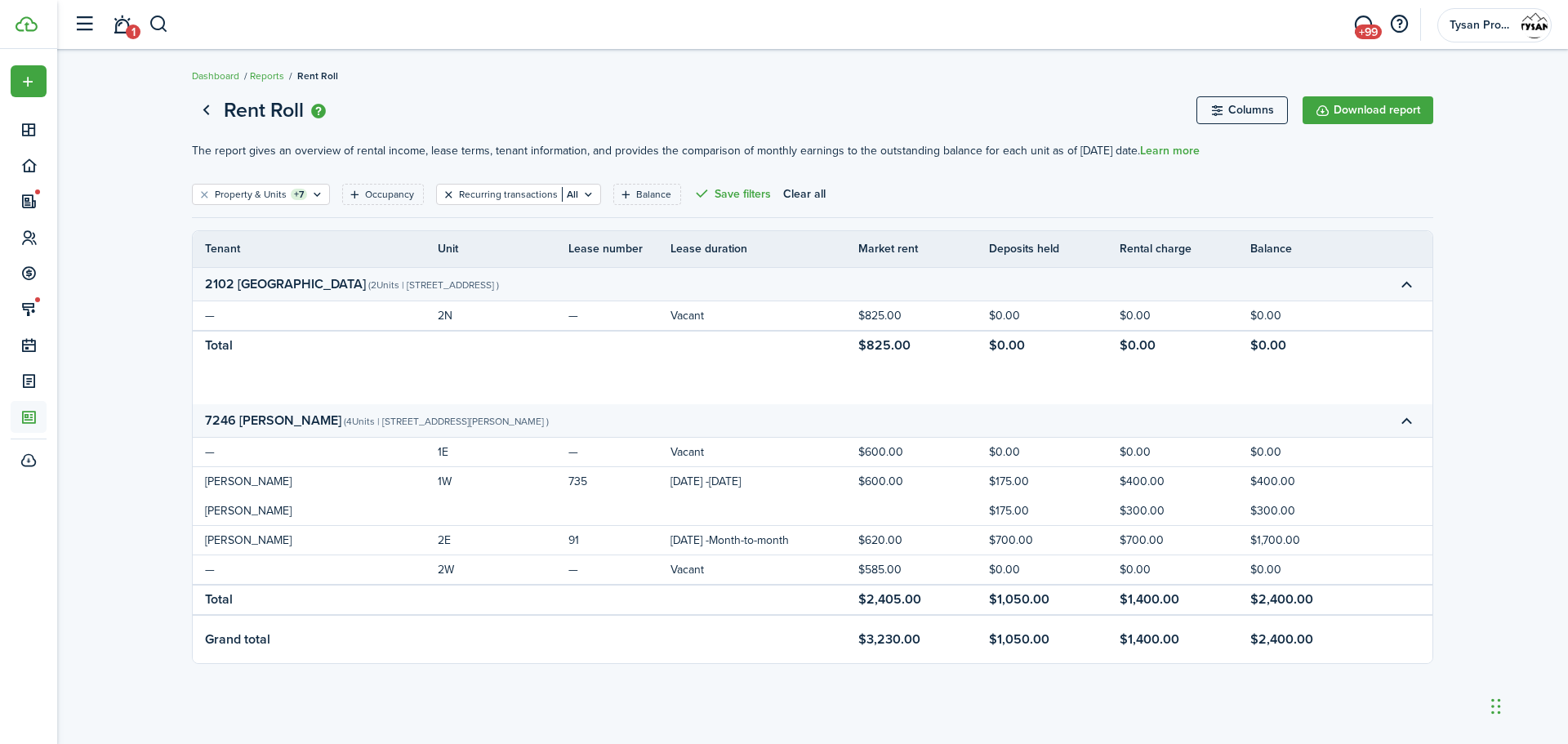
click at [444, 193] on button "Clear filter" at bounding box center [449, 194] width 14 height 13
click at [212, 73] on link "Dashboard" at bounding box center [215, 76] width 47 height 15
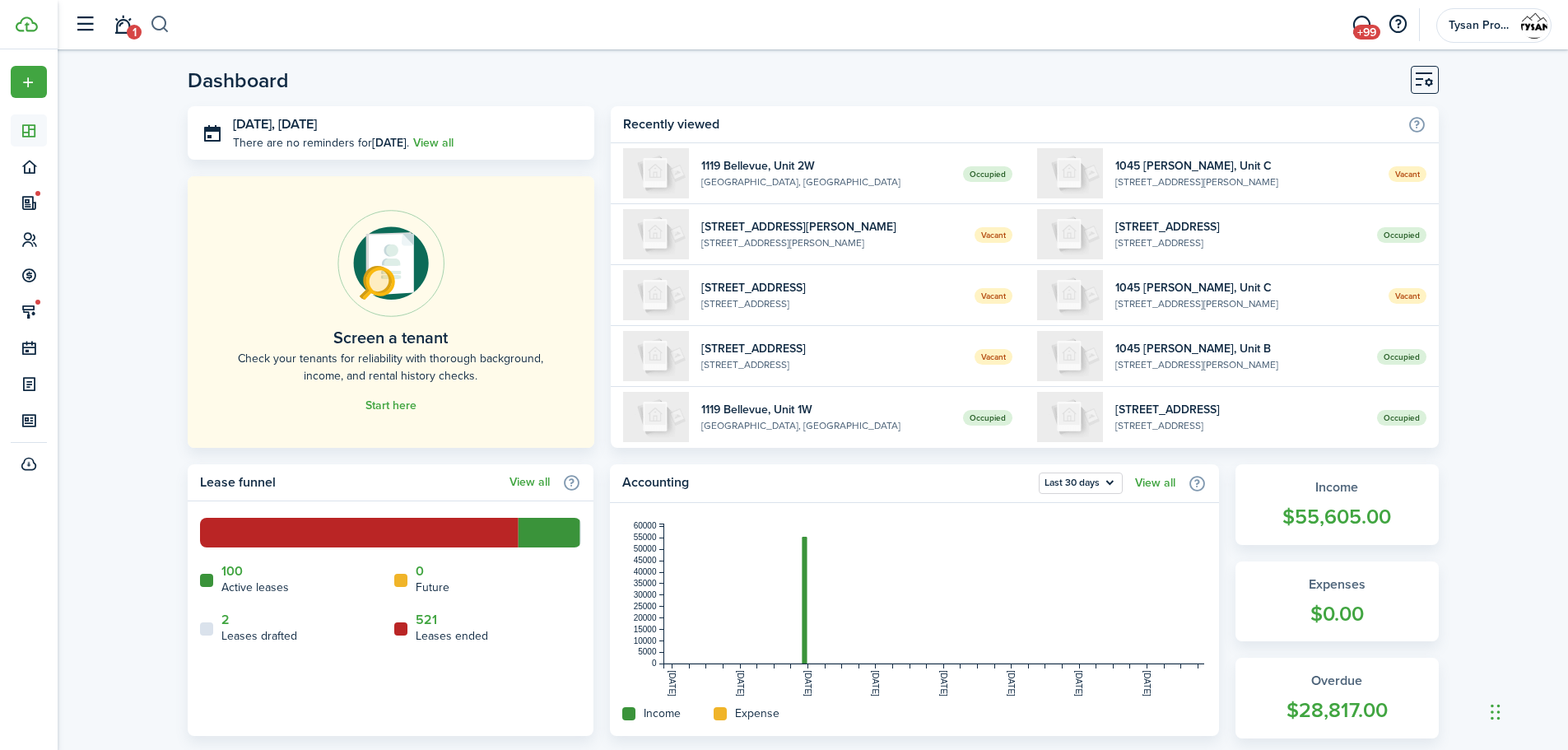
click at [163, 30] on button "button" at bounding box center [159, 24] width 21 height 28
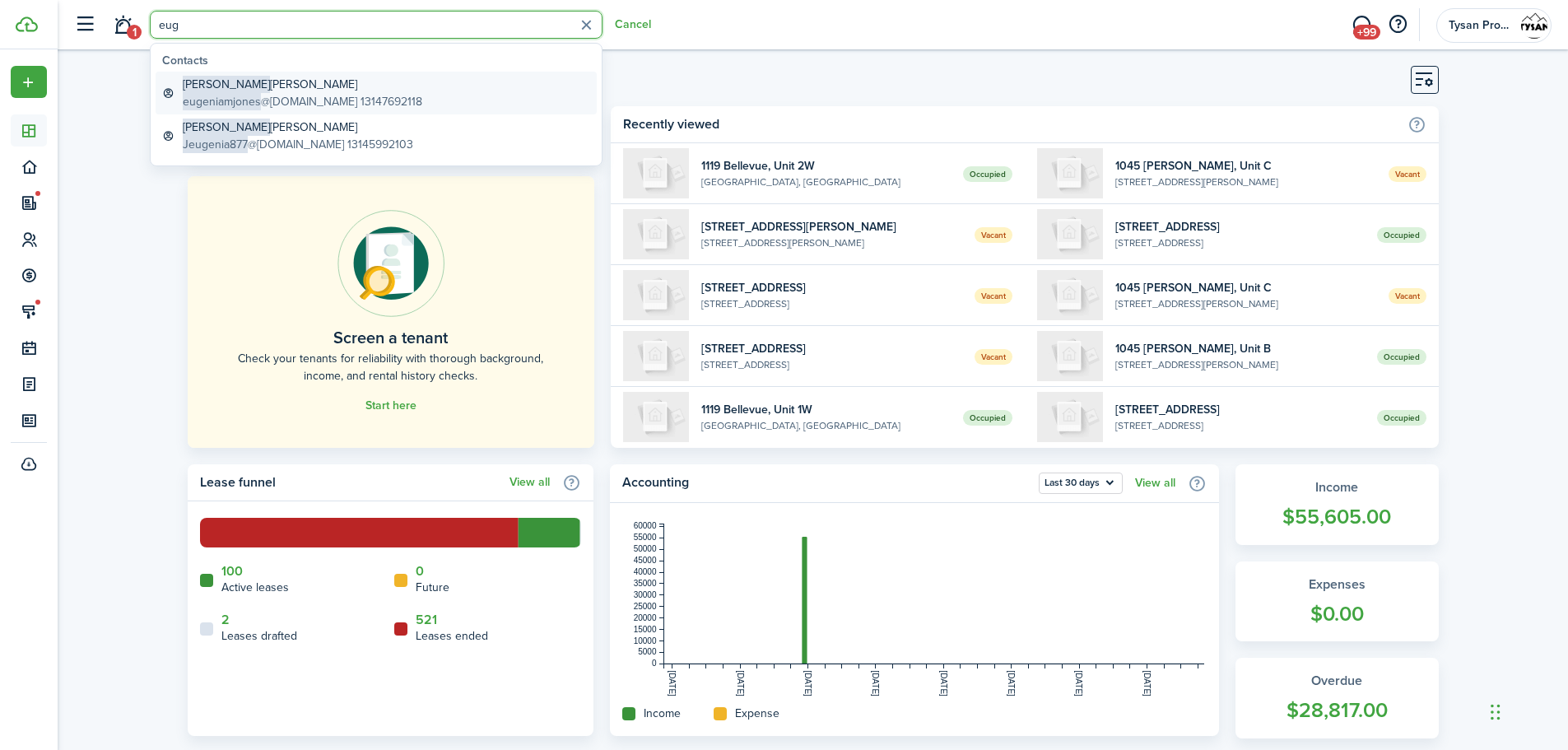
type input "eug"
click at [243, 97] on span "eugeniamjones" at bounding box center [221, 101] width 78 height 17
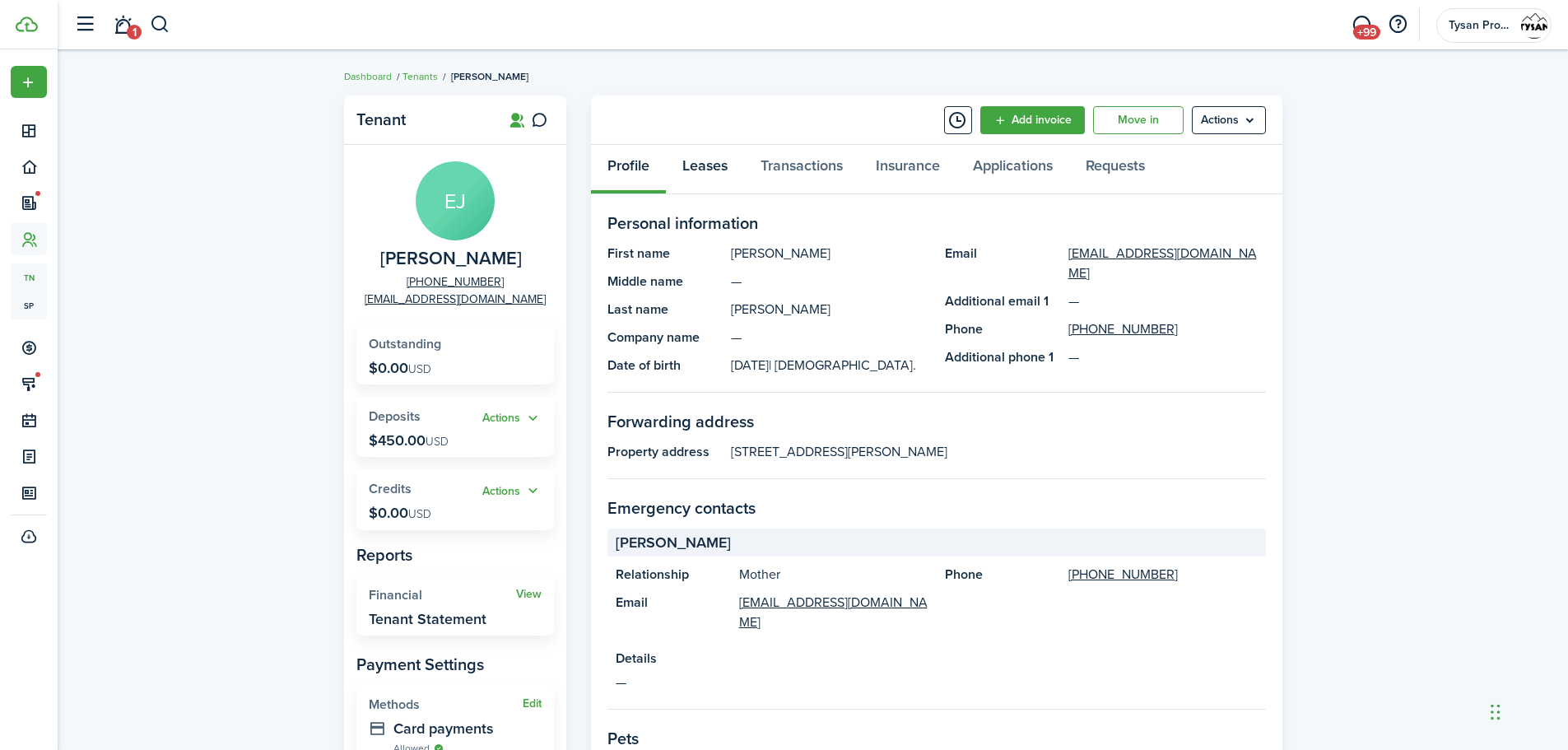
click at [711, 167] on link "Leases" at bounding box center [704, 169] width 78 height 49
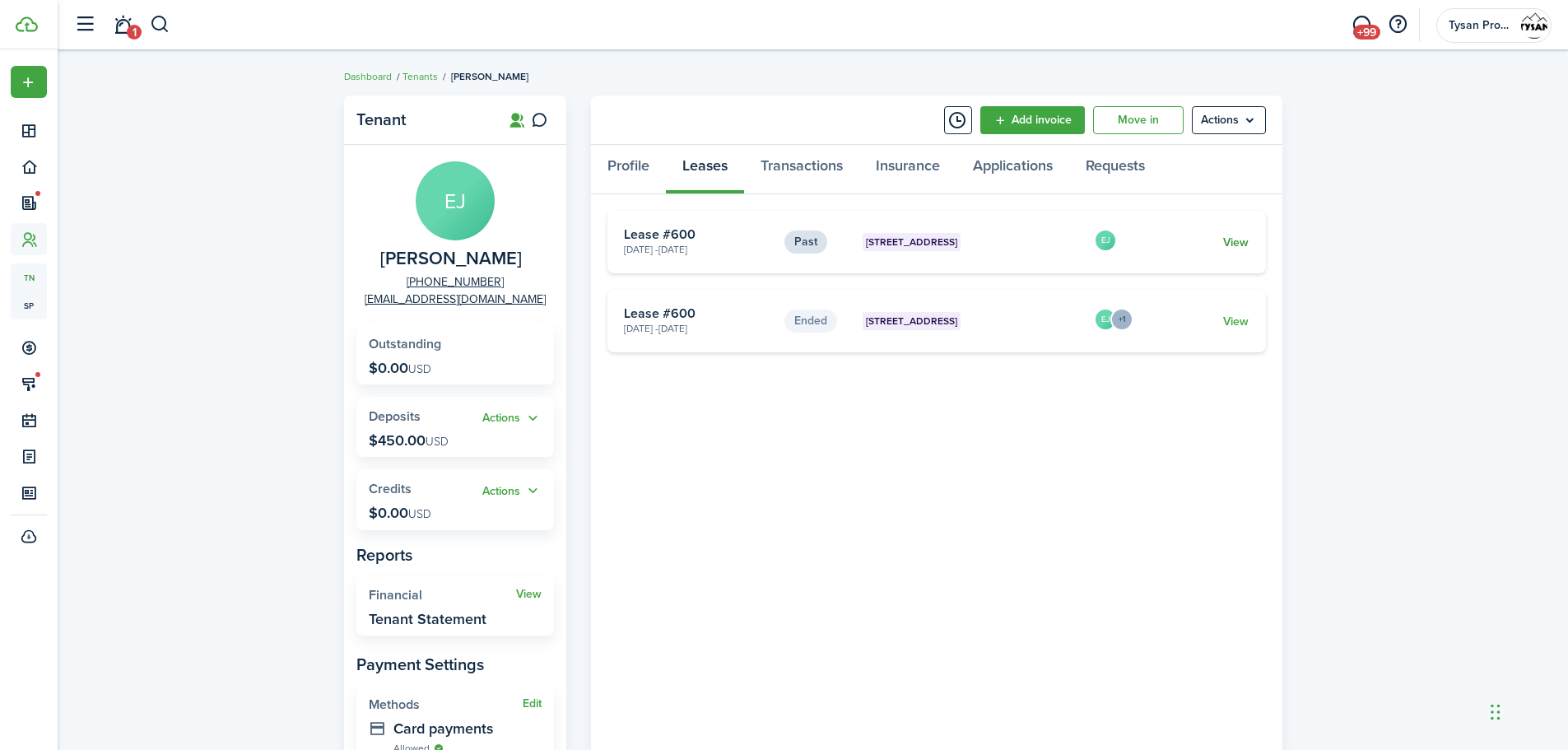
click at [1229, 240] on link "View" at bounding box center [1236, 242] width 25 height 17
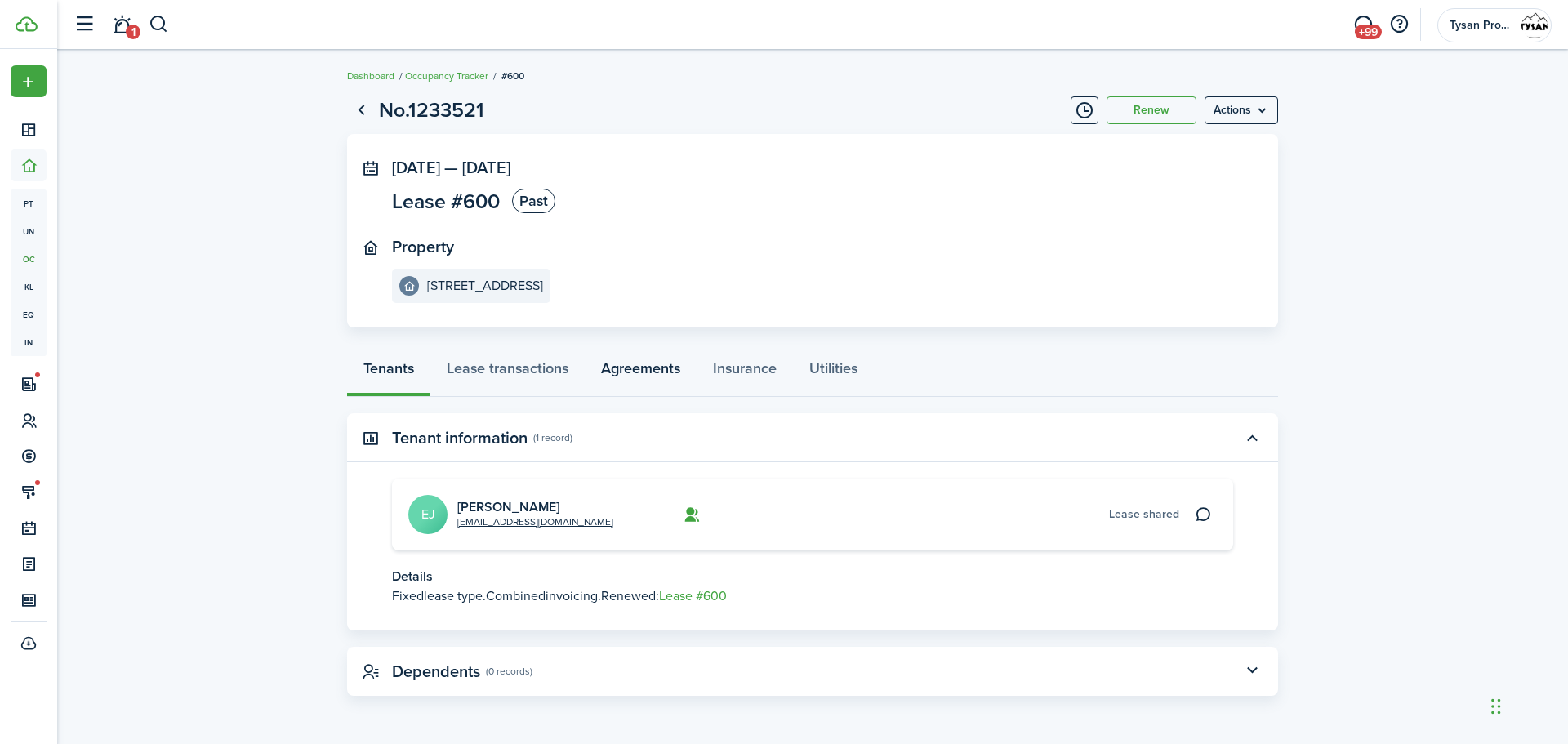
click at [628, 373] on link "Agreements" at bounding box center [641, 372] width 112 height 49
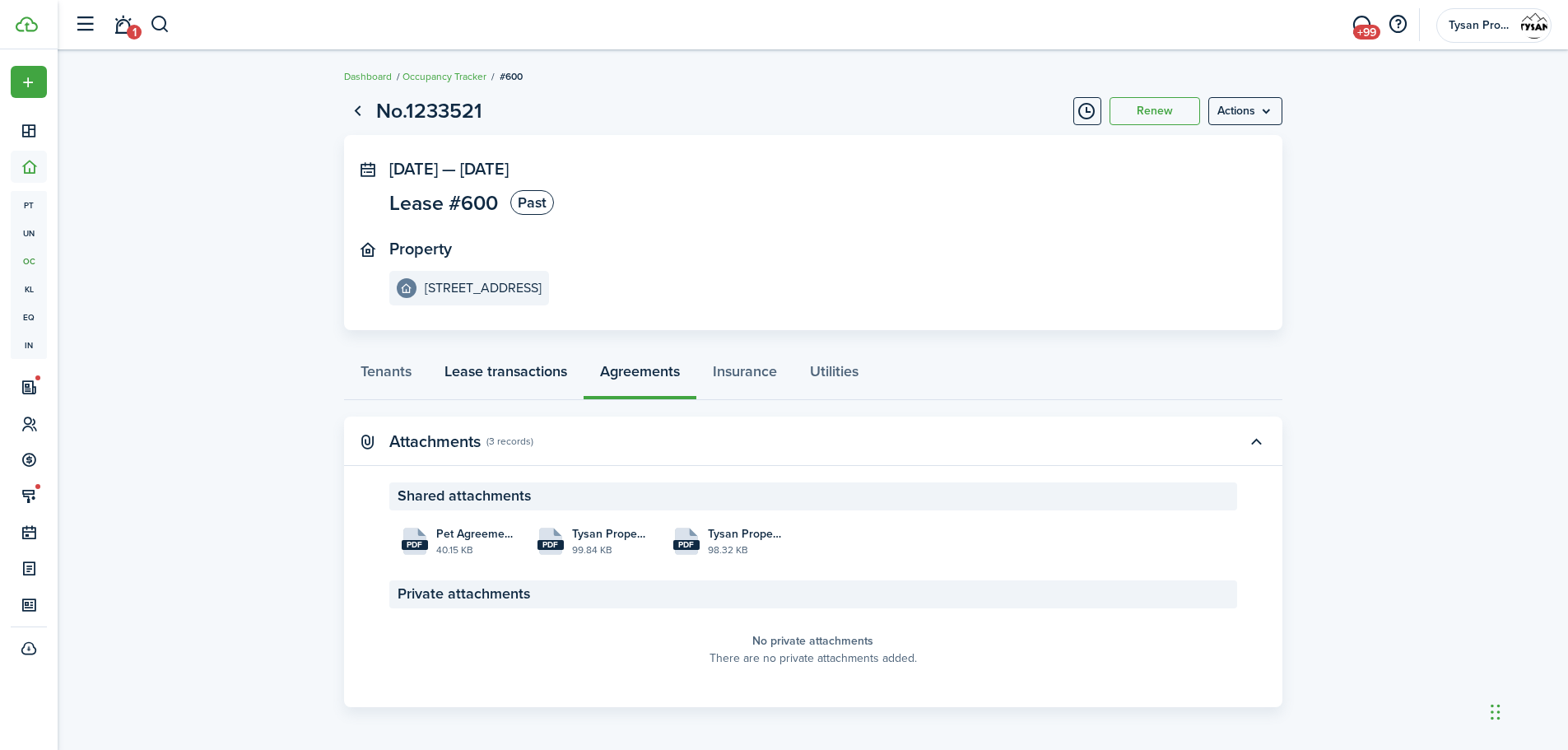
click at [517, 372] on link "Lease transactions" at bounding box center [506, 375] width 156 height 49
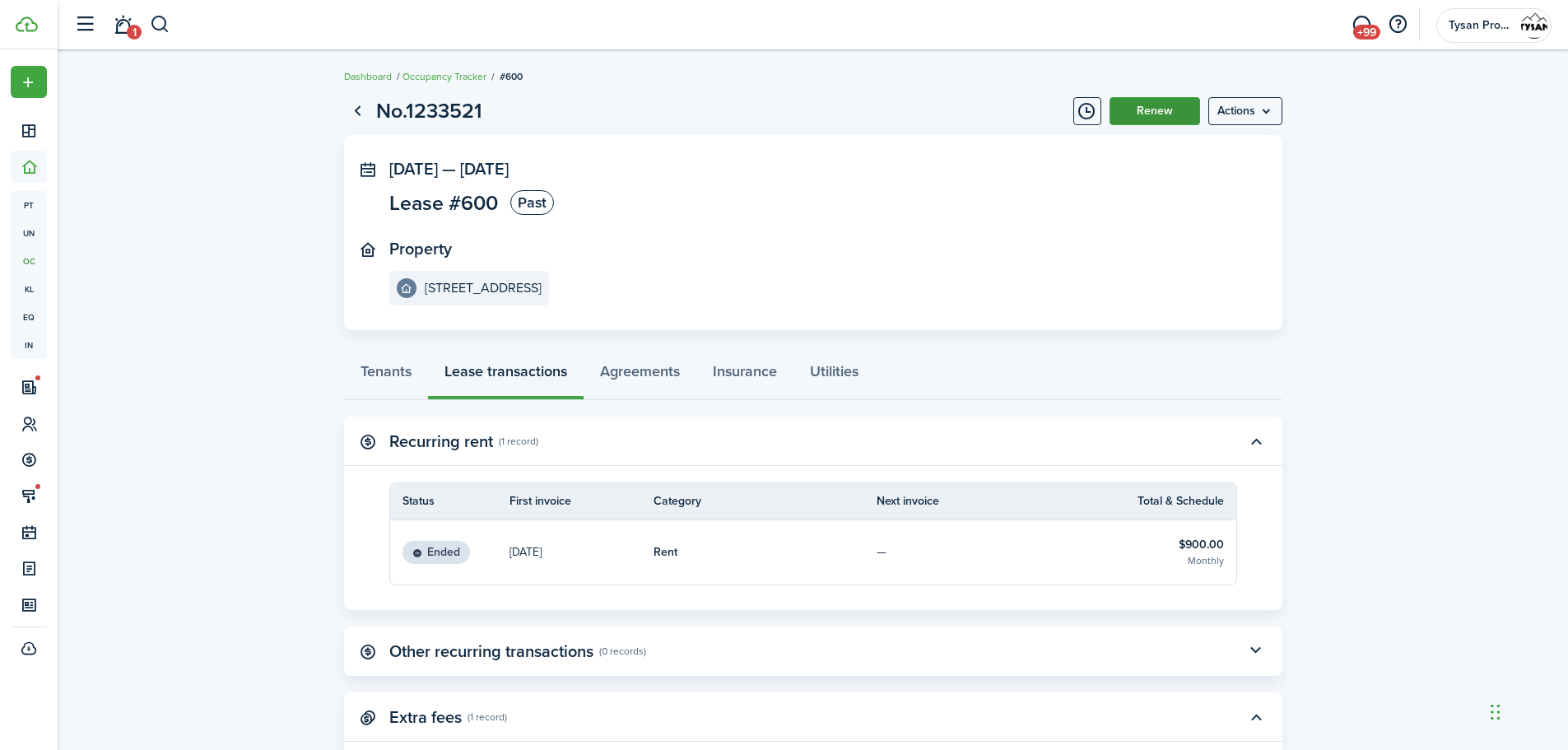
click at [1170, 108] on button "Renew" at bounding box center [1155, 110] width 90 height 28
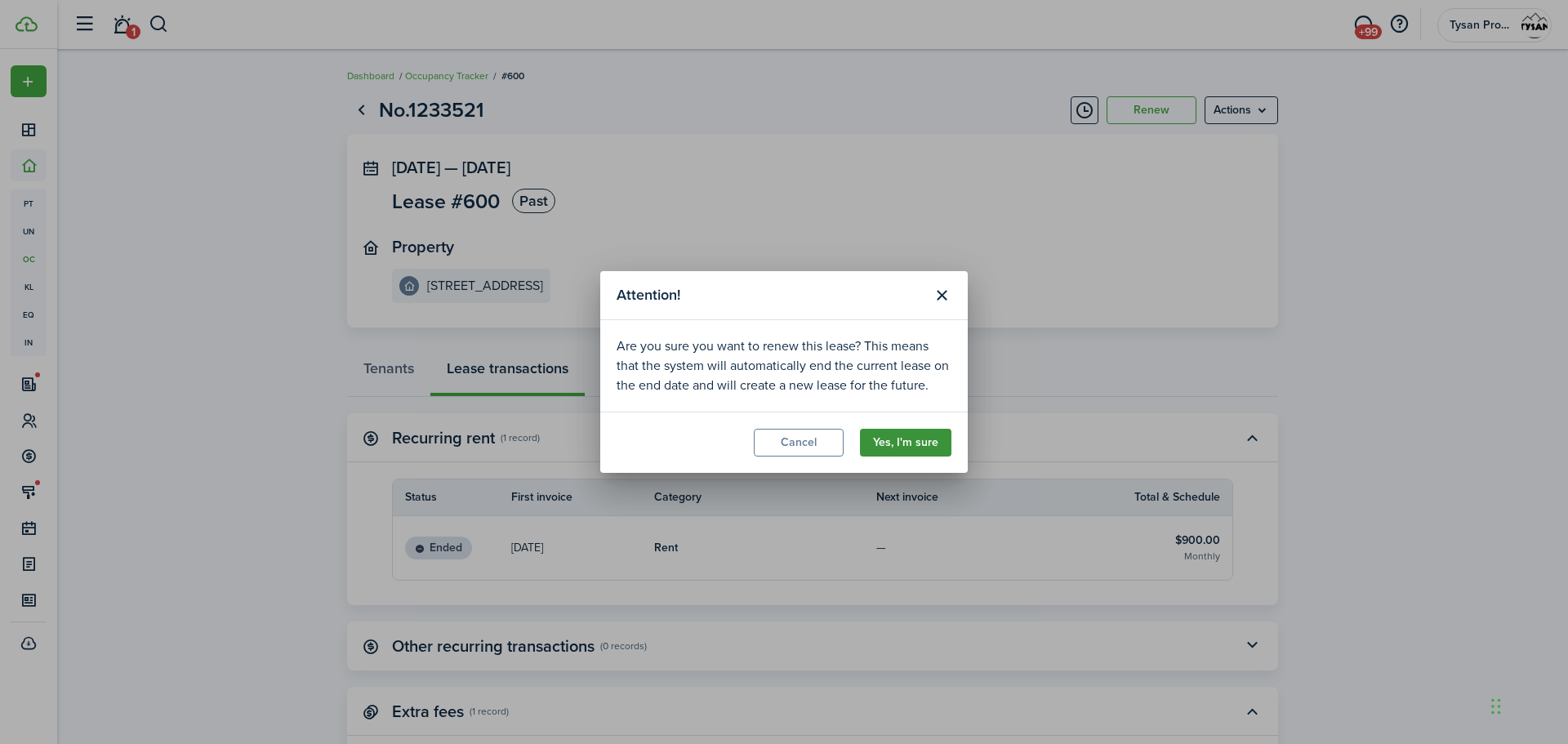
click at [916, 445] on button "Yes, I'm sure" at bounding box center [906, 442] width 92 height 28
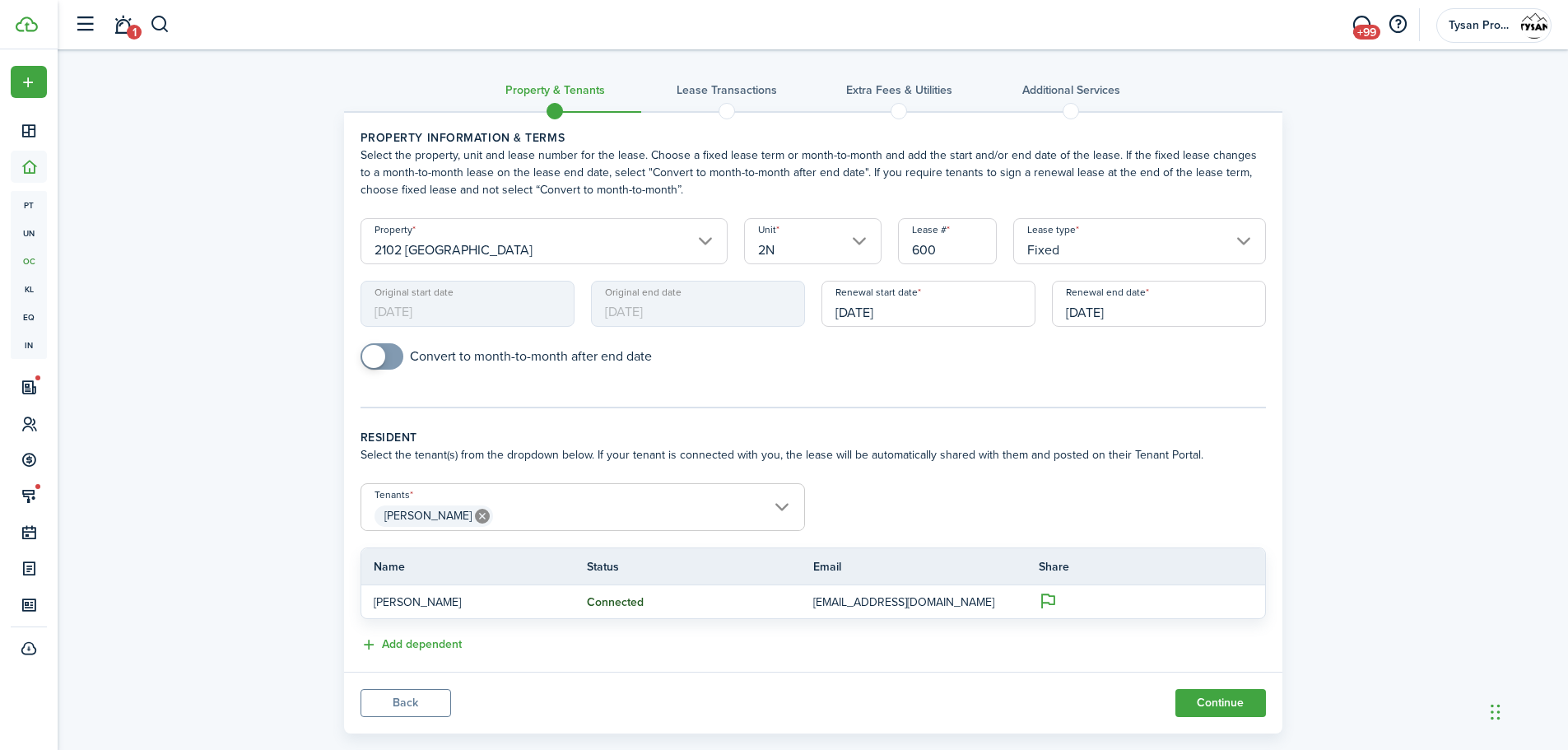
click at [938, 312] on input "[DATE]" at bounding box center [928, 303] width 214 height 46
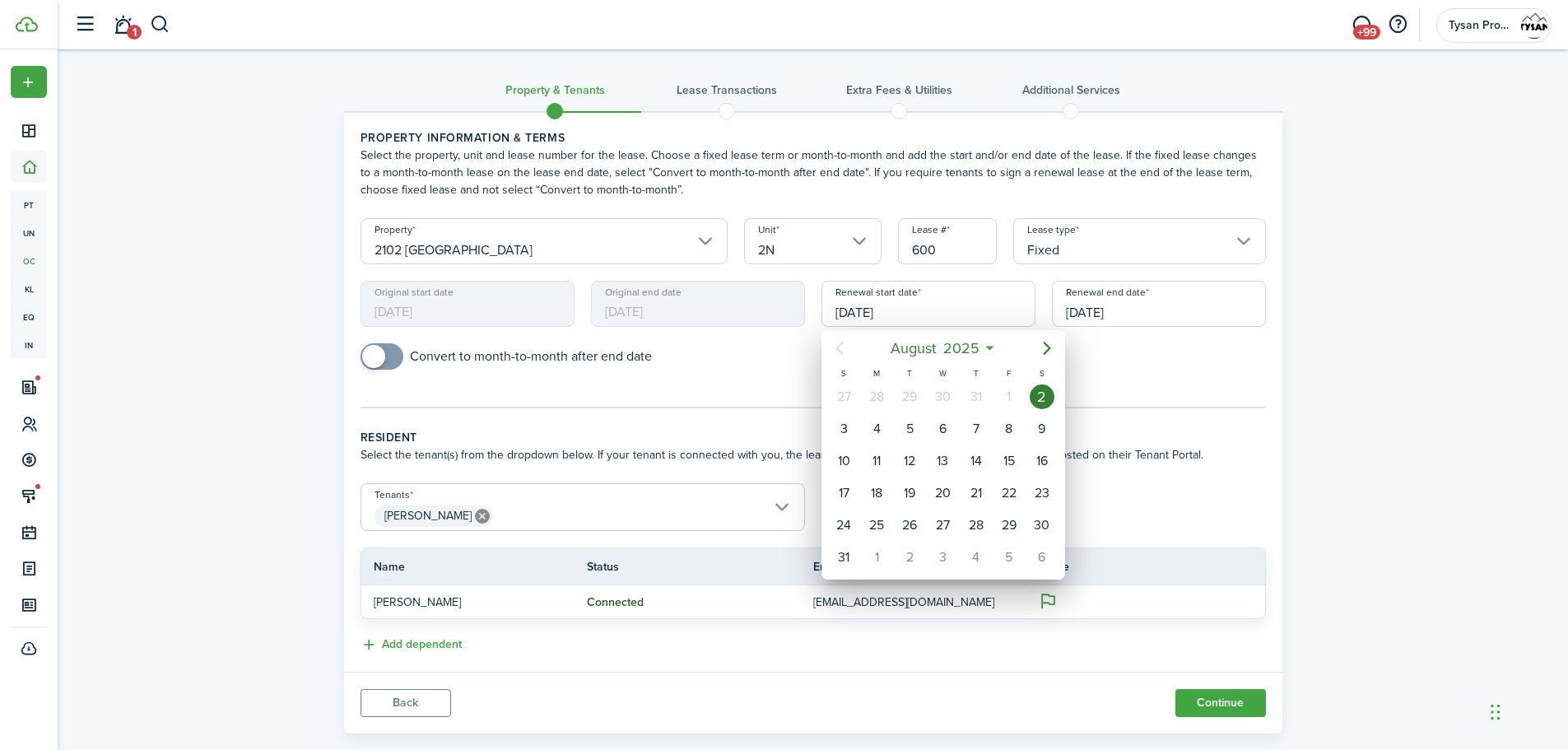
click at [929, 308] on div at bounding box center [784, 375] width 1831 height 1013
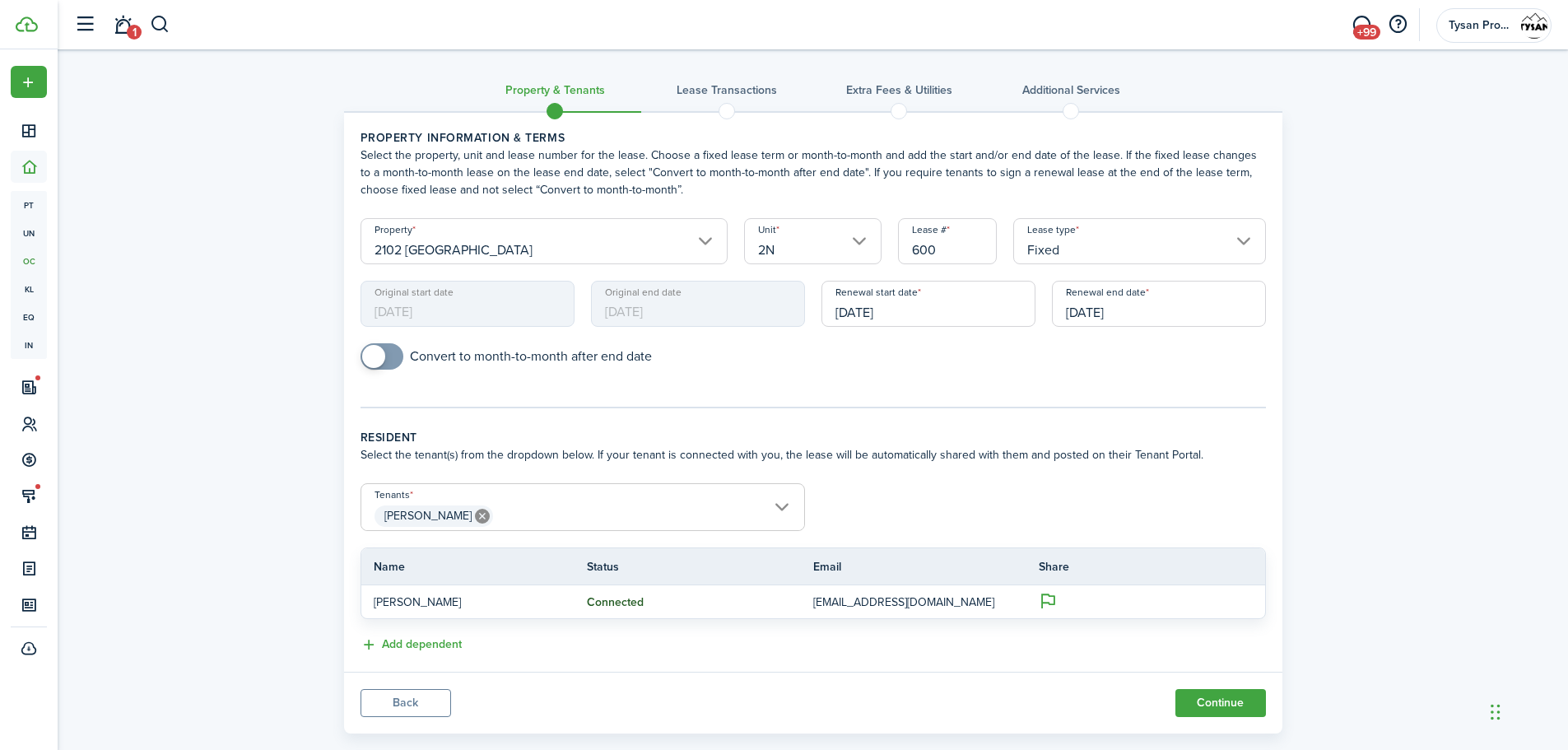
click at [929, 308] on input "[DATE]" at bounding box center [928, 303] width 214 height 46
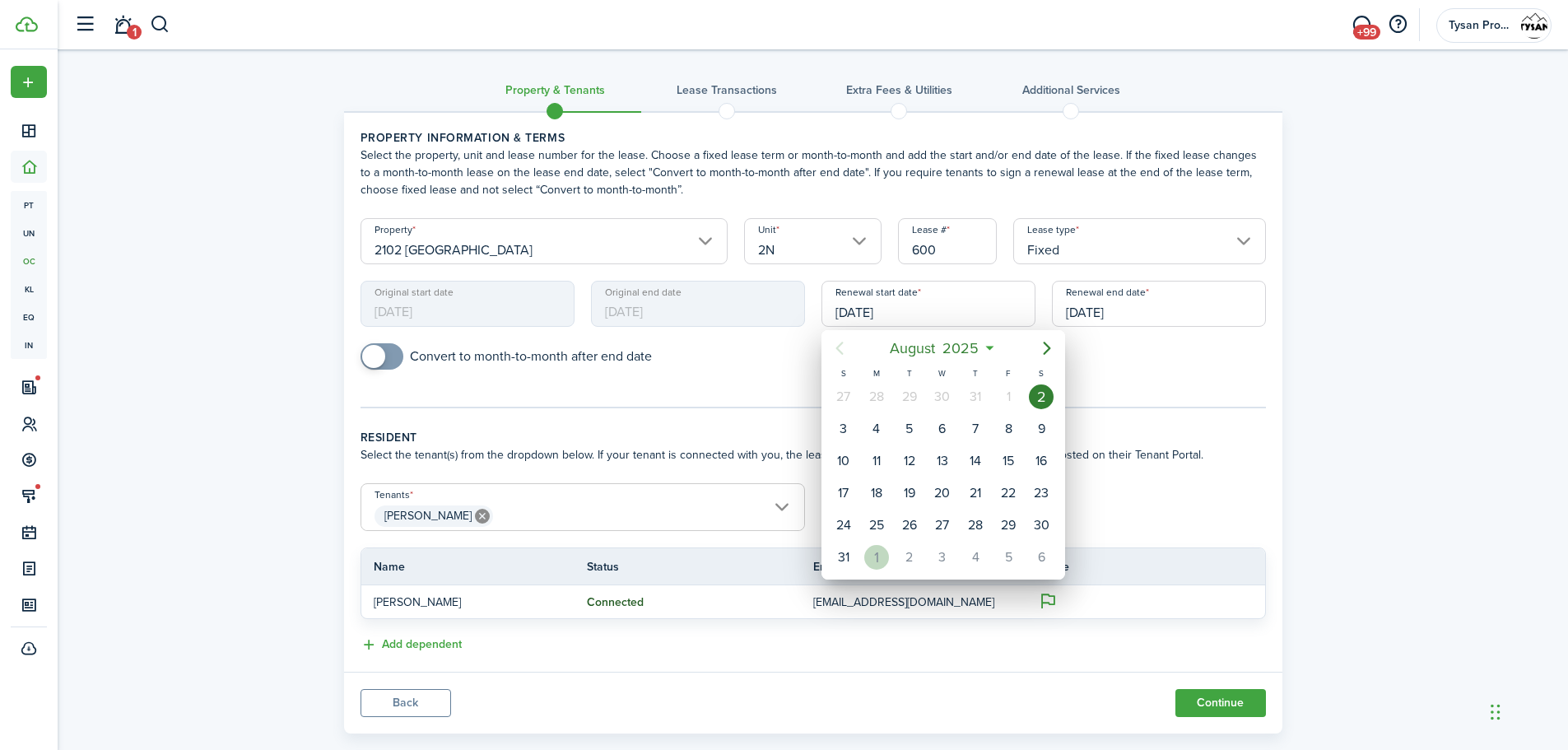
click at [877, 560] on div "1" at bounding box center [877, 557] width 25 height 25
type input "[DATE]"
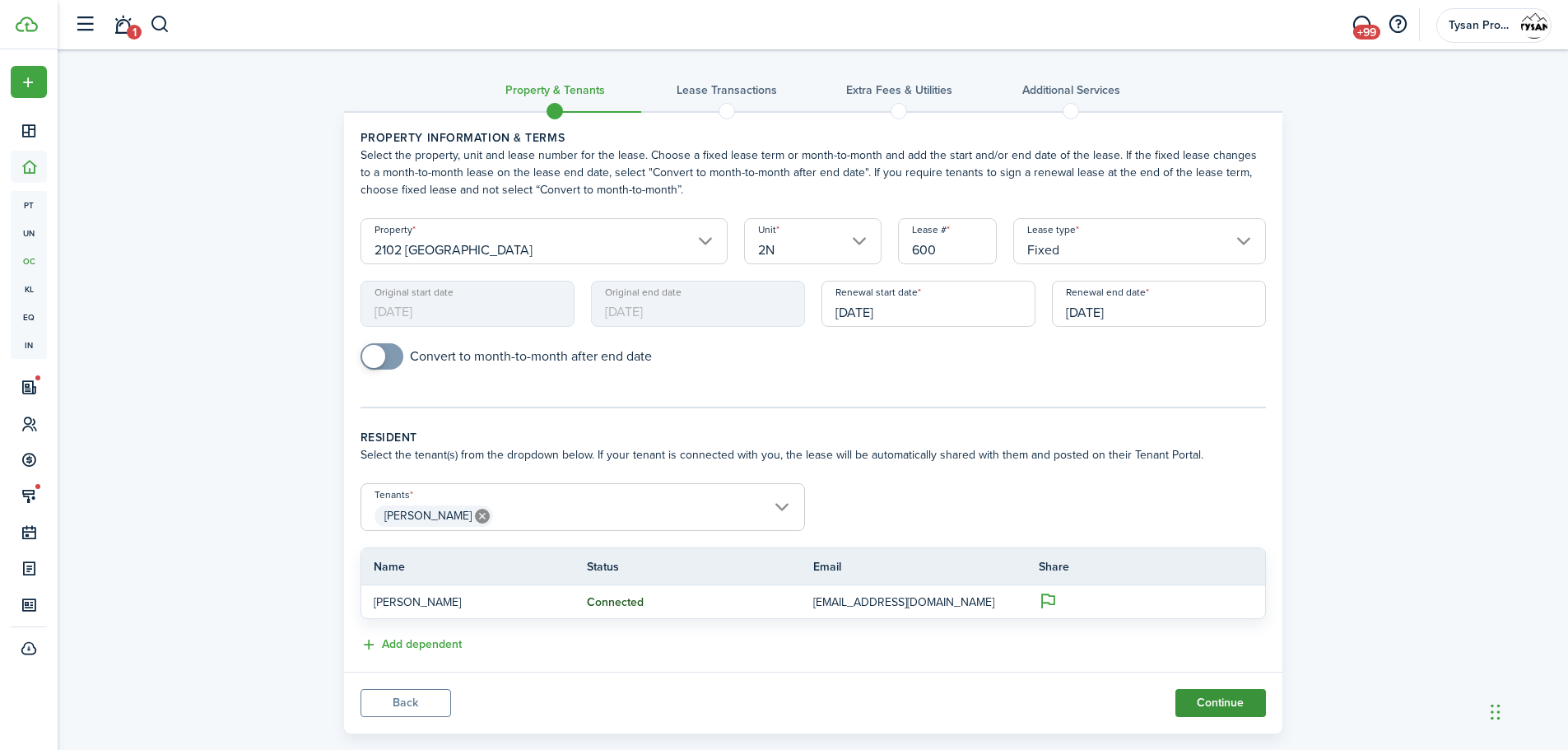
click at [1244, 710] on button "Continue" at bounding box center [1220, 703] width 90 height 28
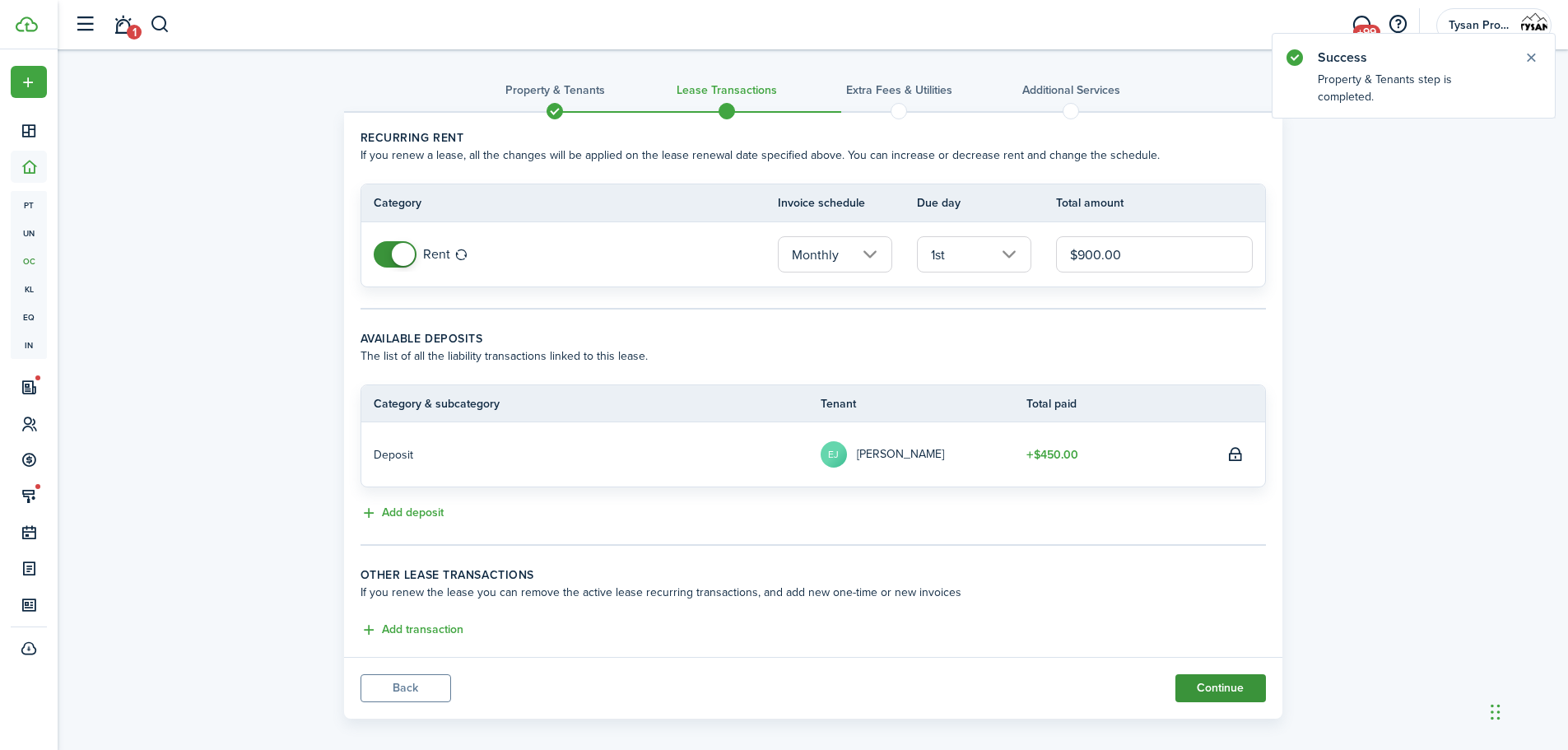
click at [1219, 687] on button "Continue" at bounding box center [1220, 688] width 90 height 28
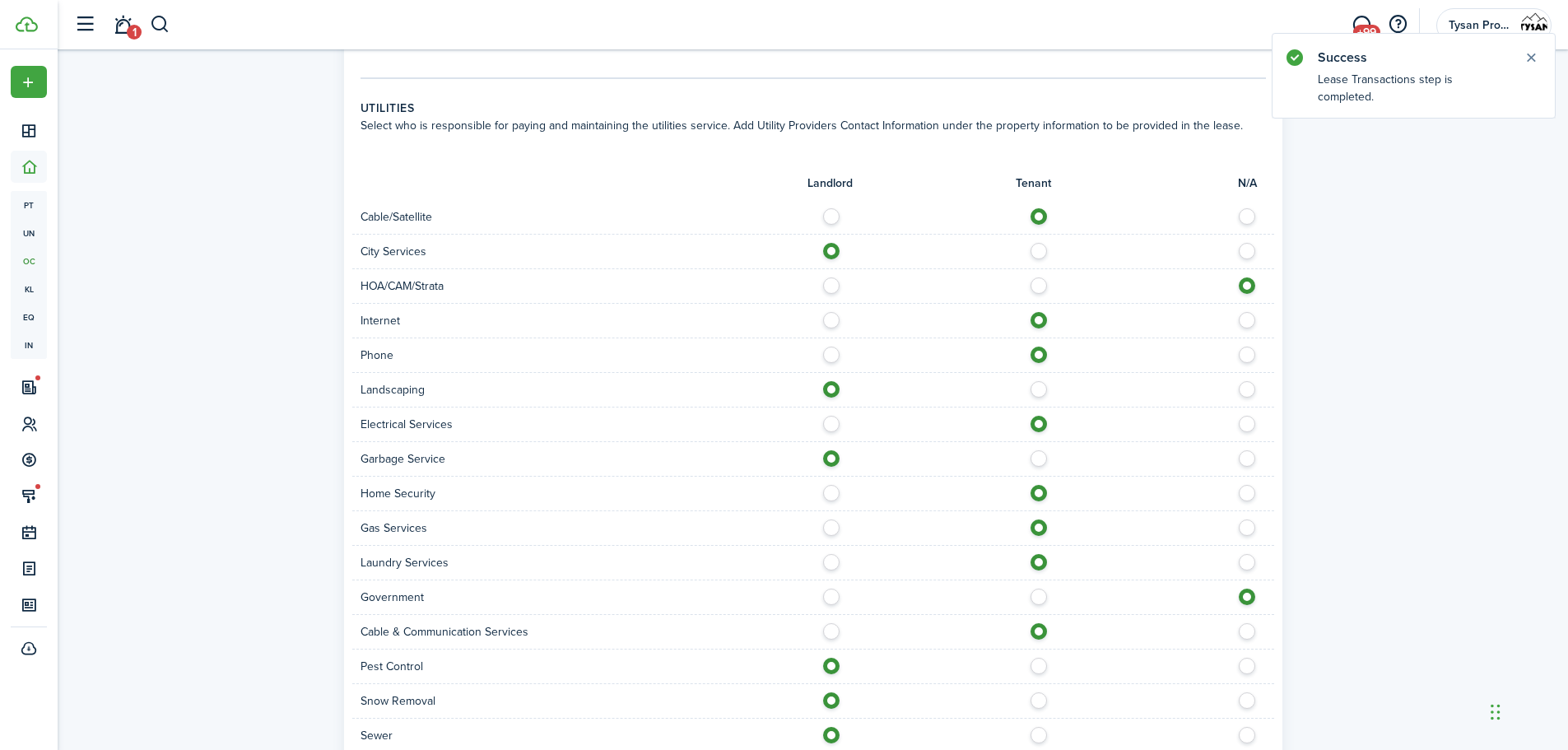
scroll to position [819, 0]
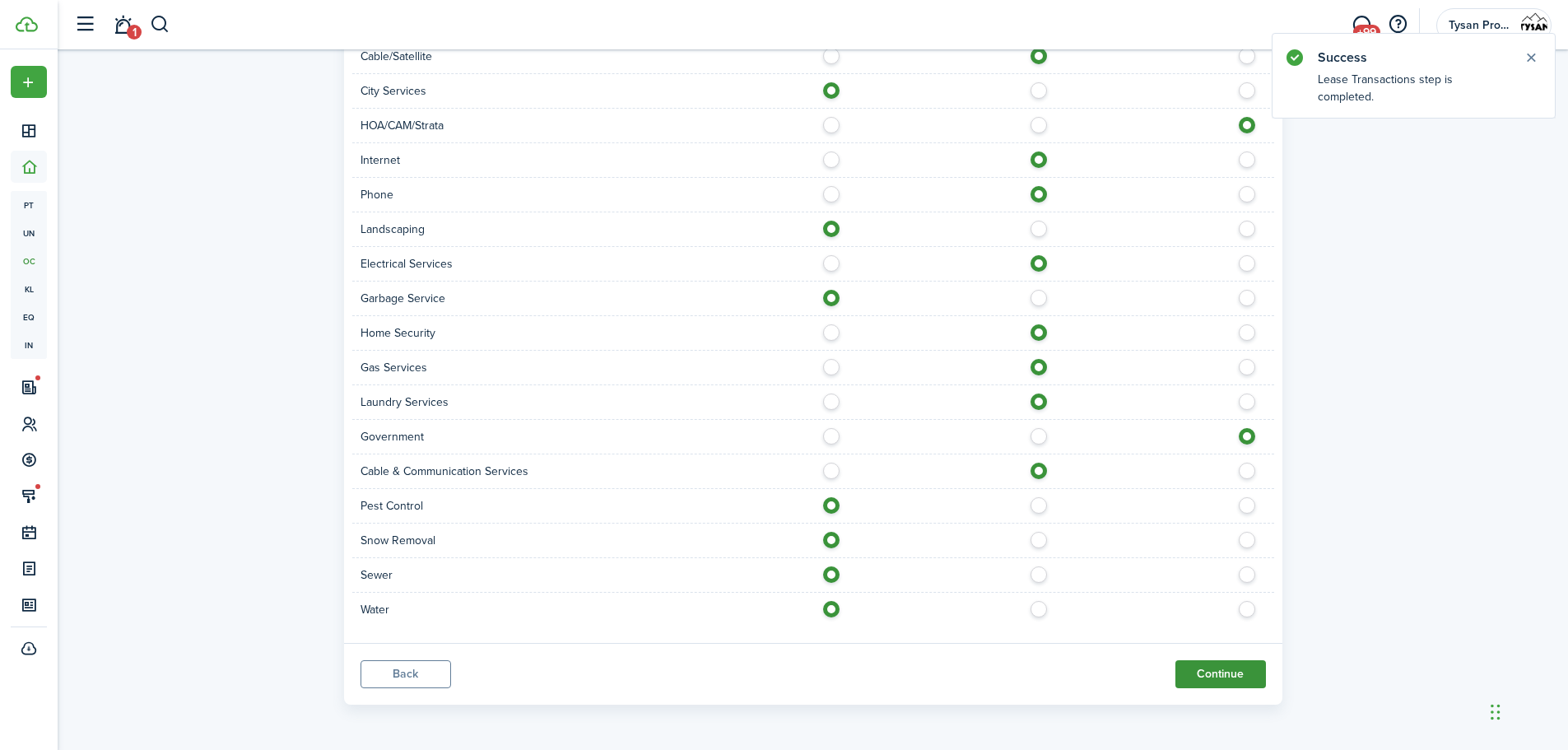
click at [1256, 672] on button "Continue" at bounding box center [1220, 674] width 90 height 28
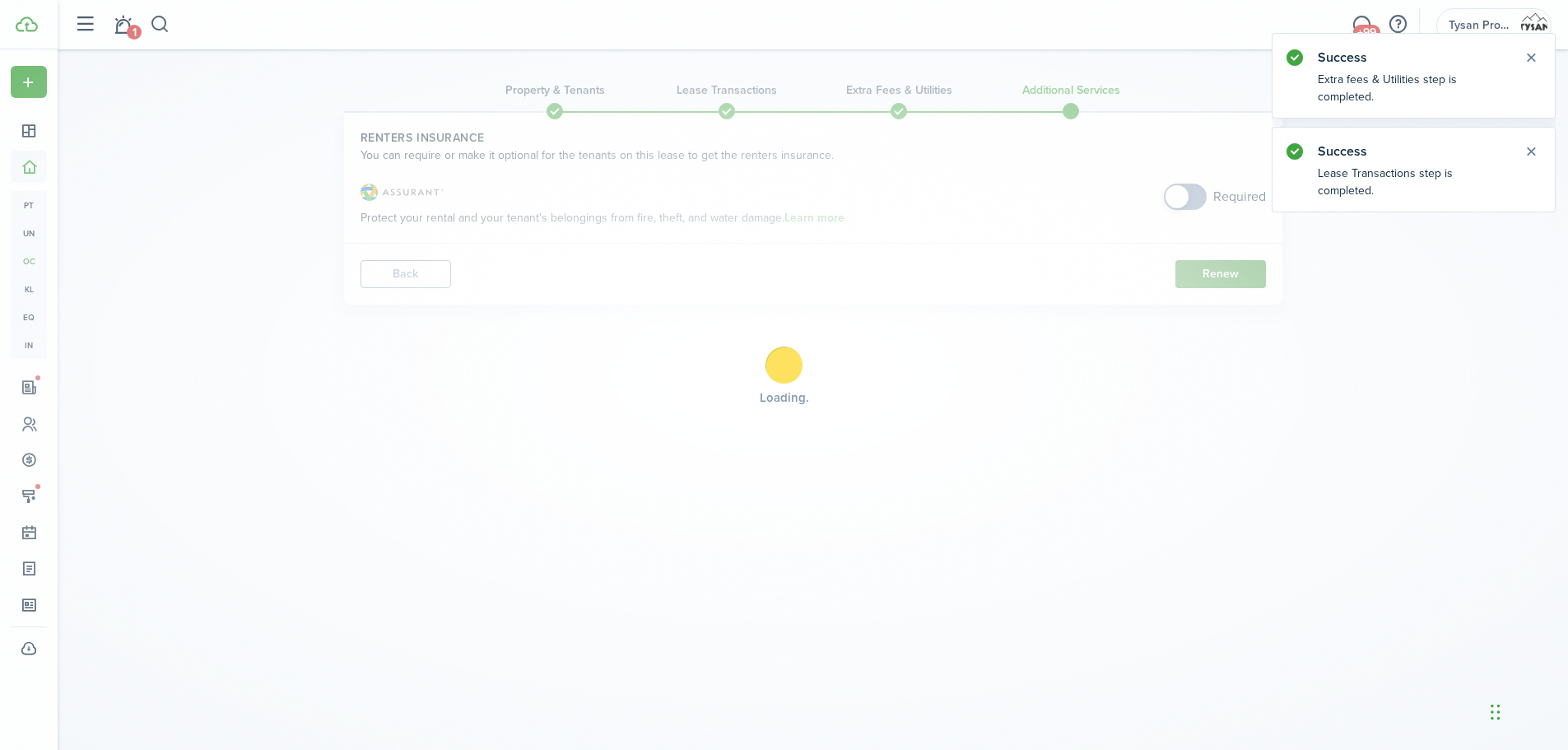
scroll to position [0, 0]
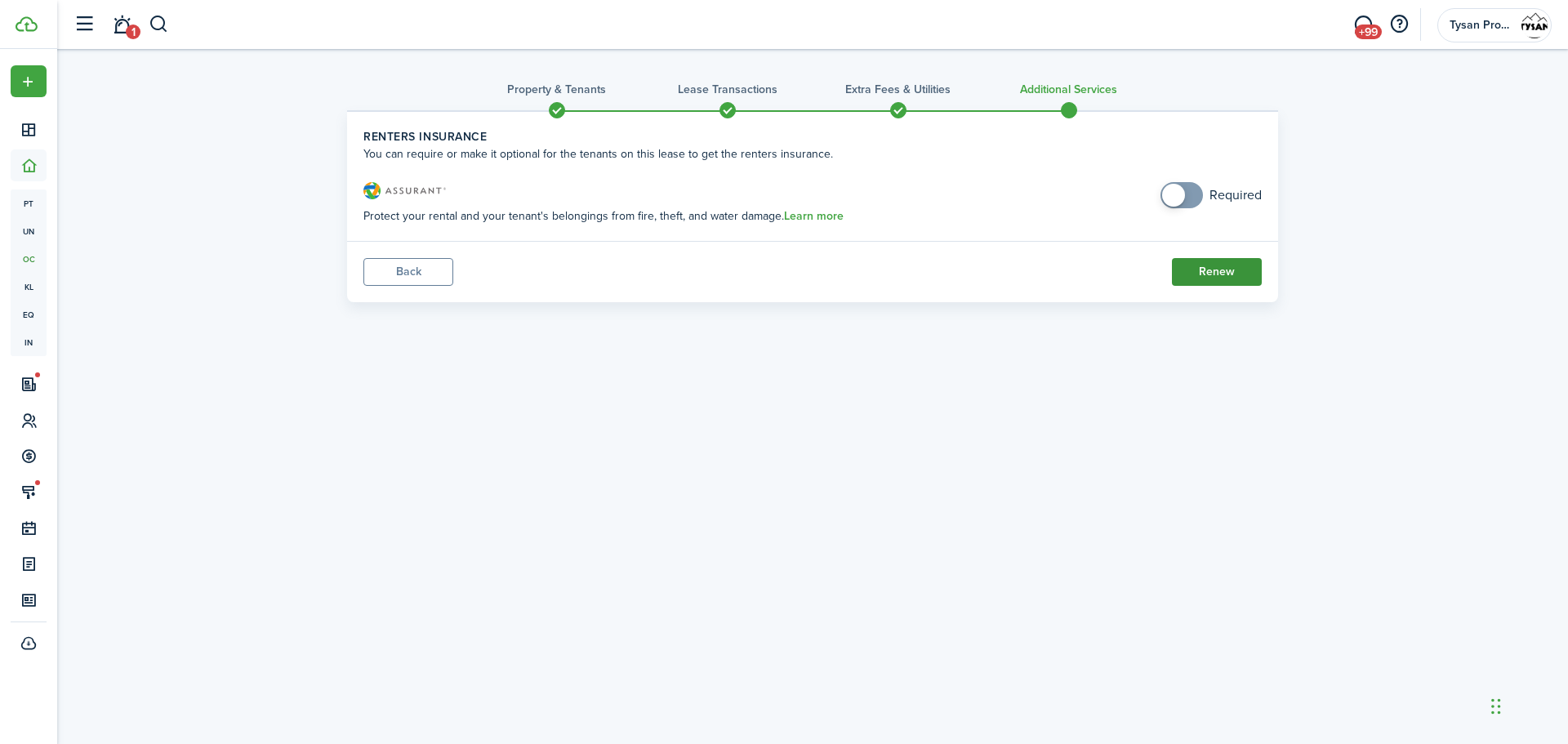
click at [1231, 270] on button "Renew" at bounding box center [1216, 271] width 90 height 28
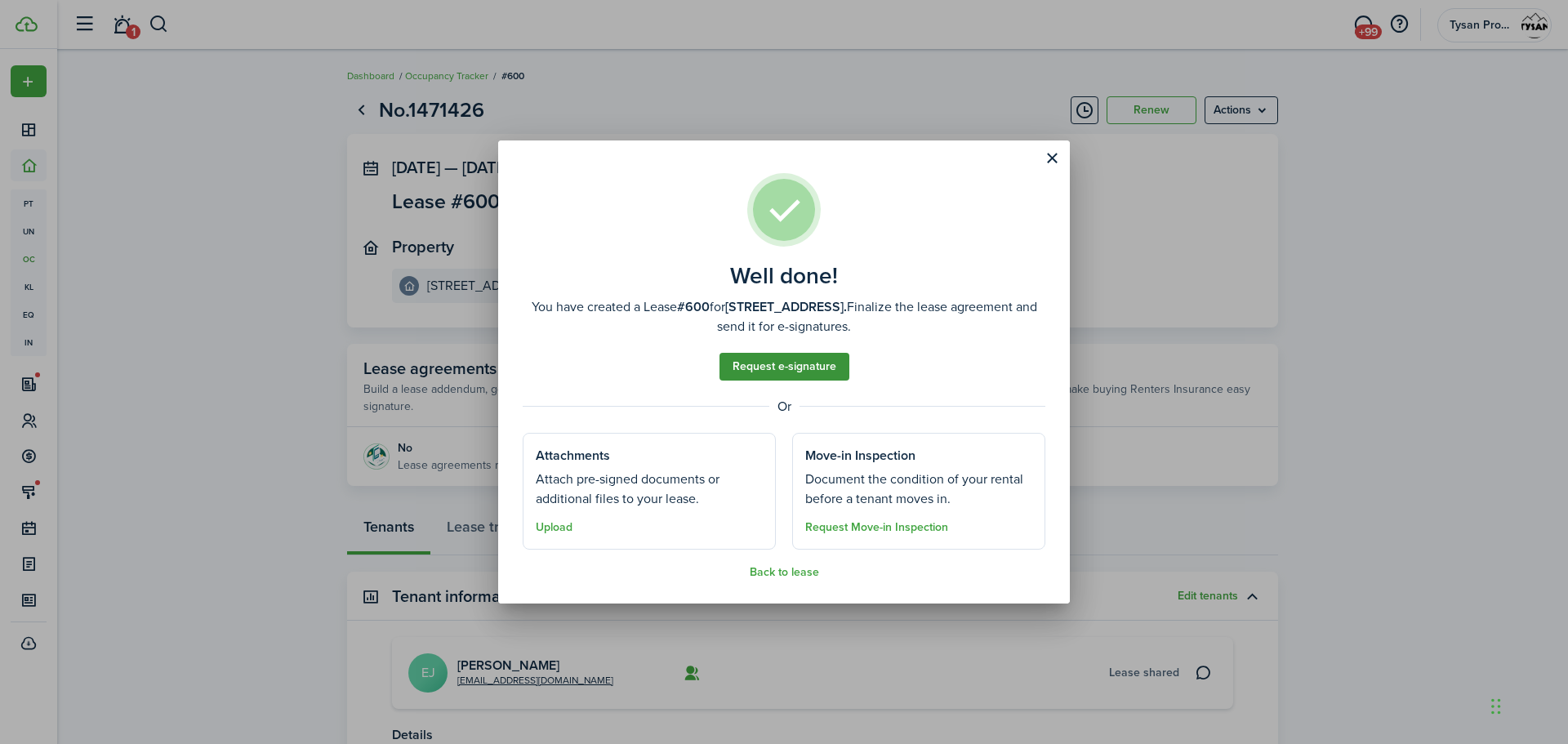
click at [809, 370] on link "Request e-signature" at bounding box center [784, 366] width 130 height 28
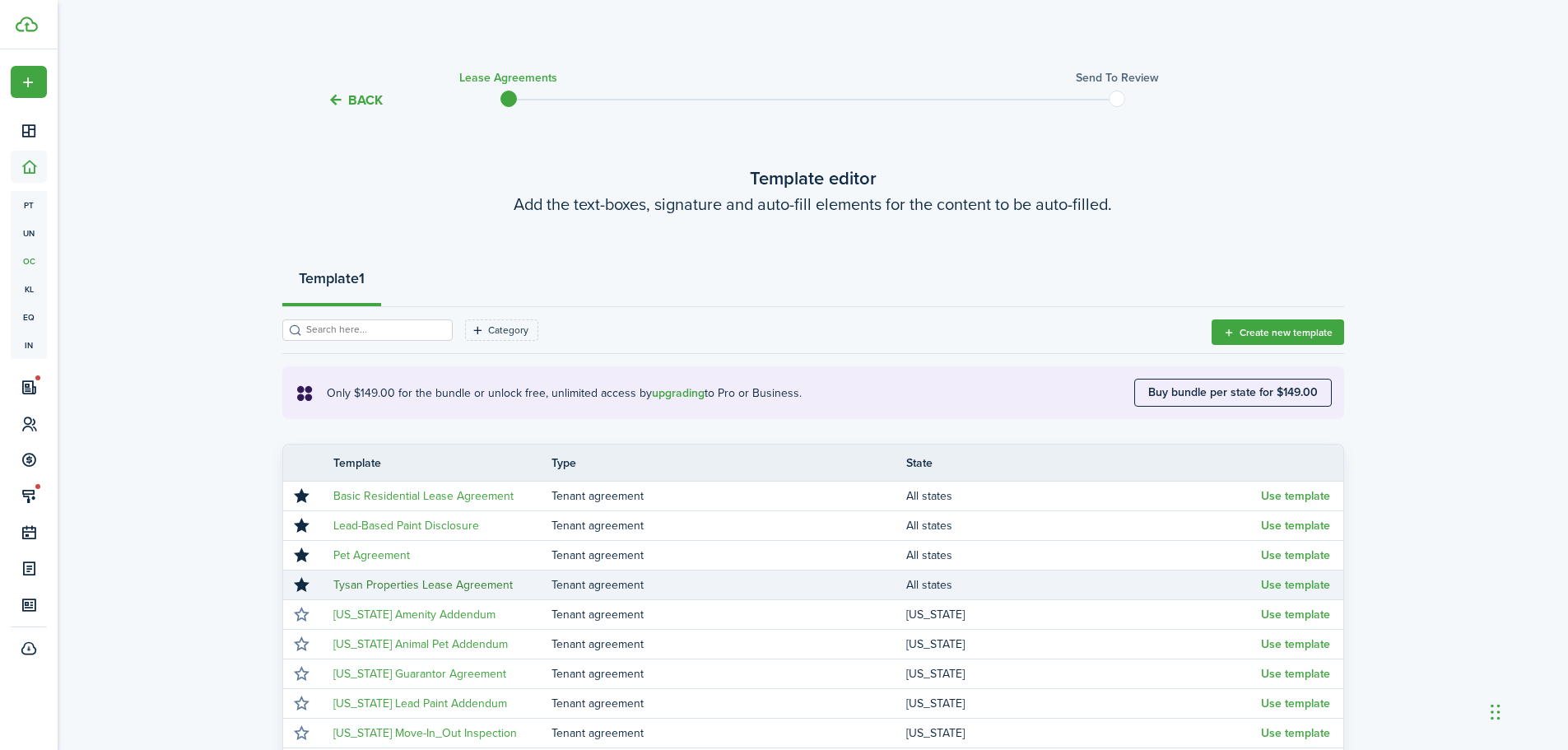
click at [491, 583] on link "Tysan Properties Lease Agreement" at bounding box center [423, 584] width 179 height 17
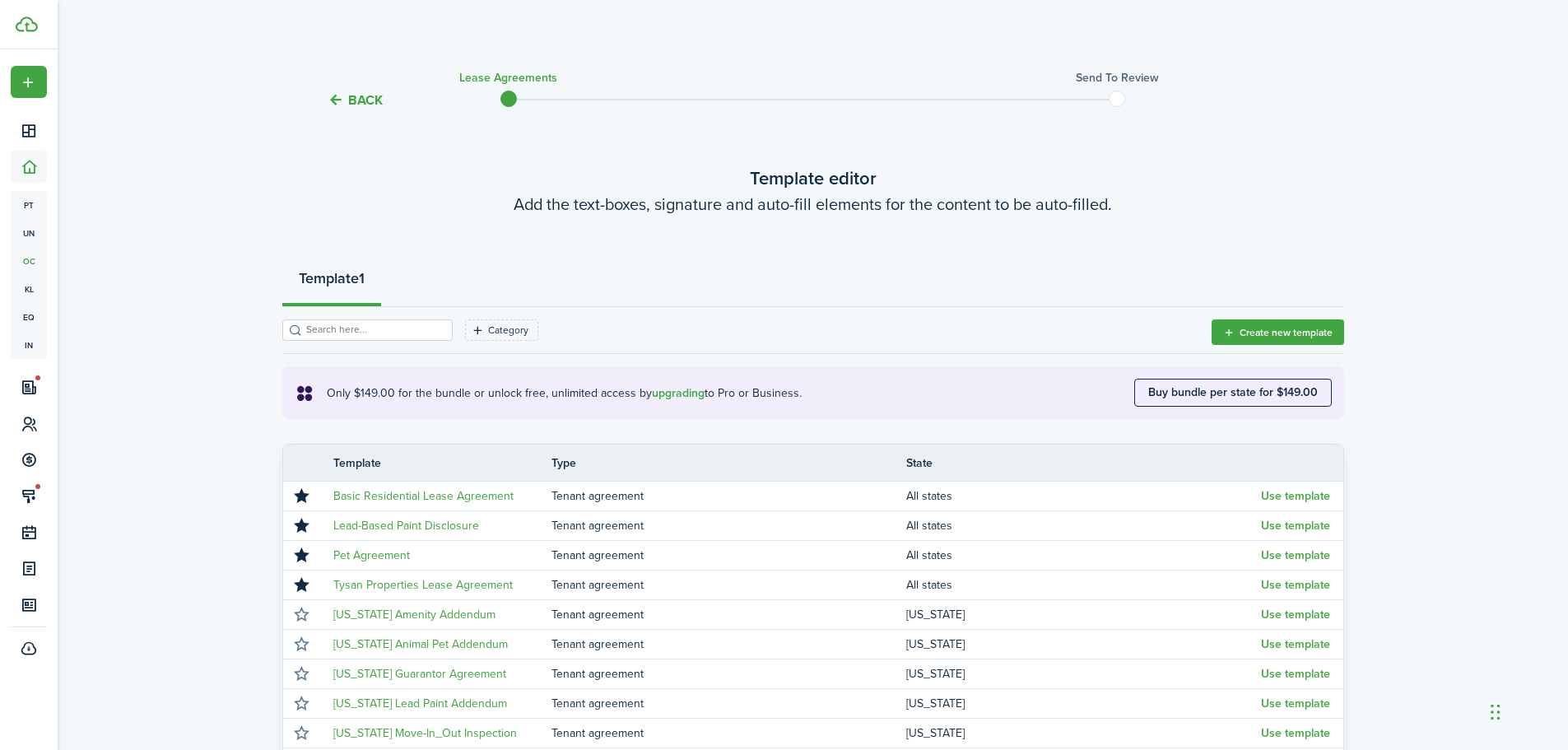
click at [359, 95] on button "Back" at bounding box center [356, 99] width 56 height 17
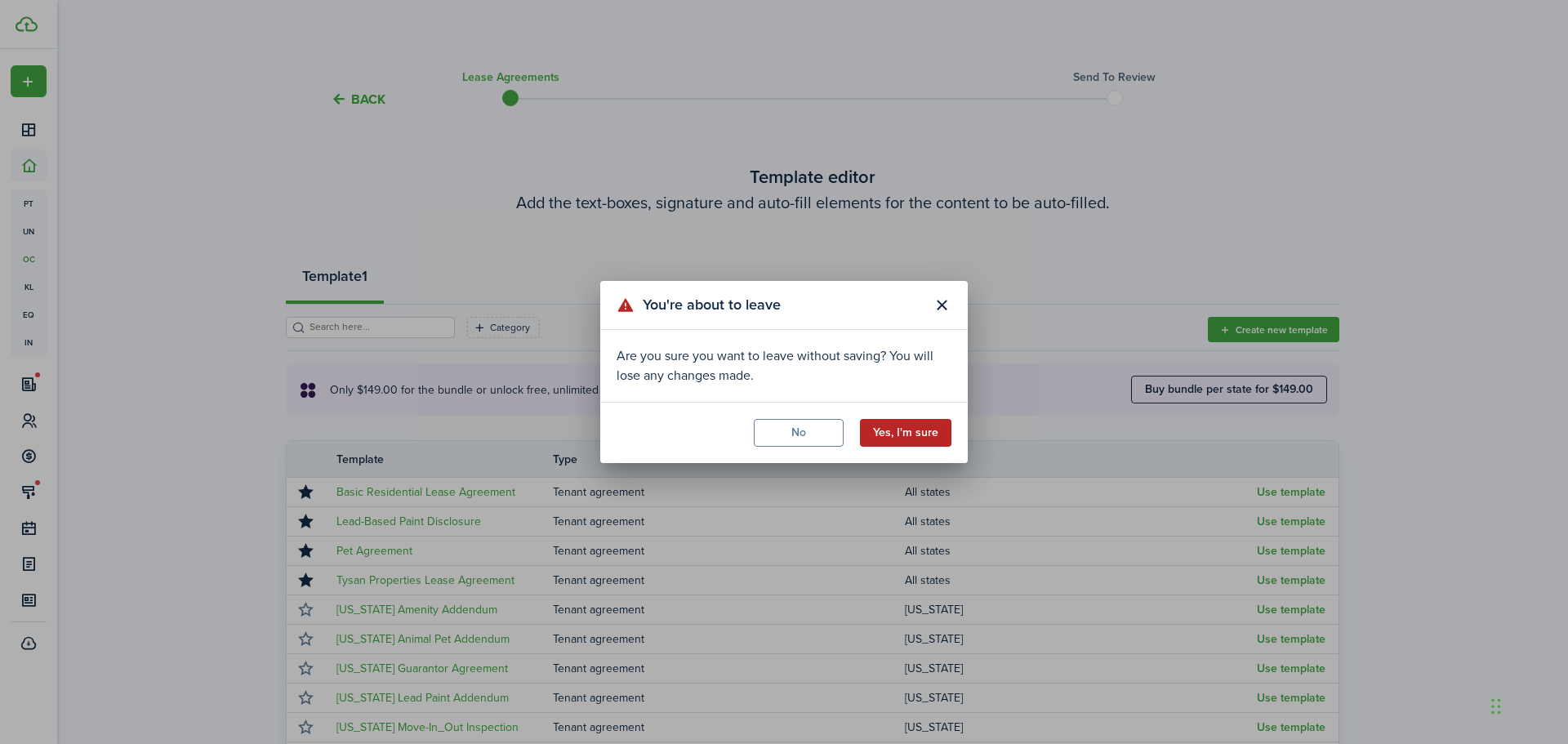
click at [914, 432] on button "Yes, I'm sure" at bounding box center [906, 432] width 92 height 28
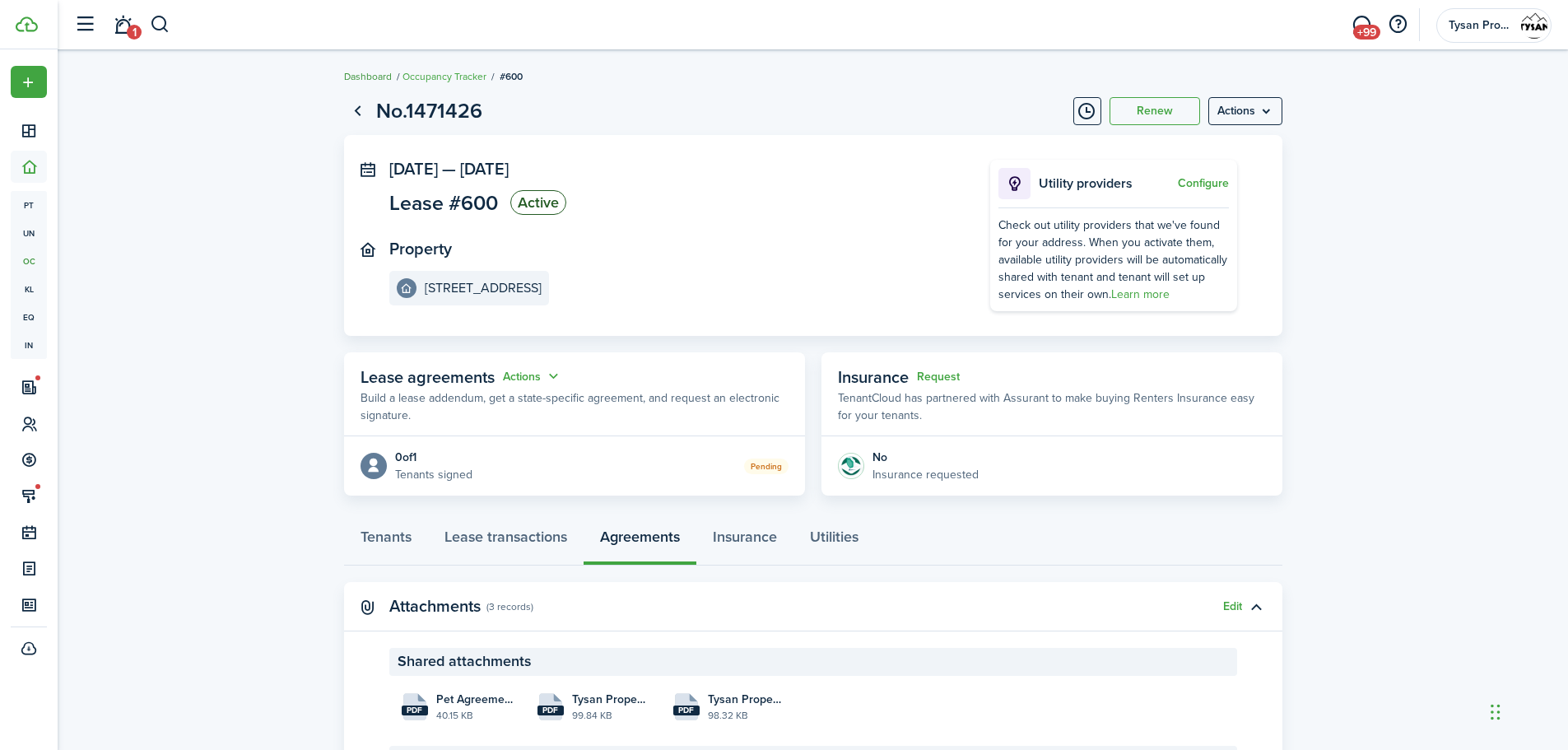
click at [374, 74] on link "Dashboard" at bounding box center [367, 76] width 47 height 15
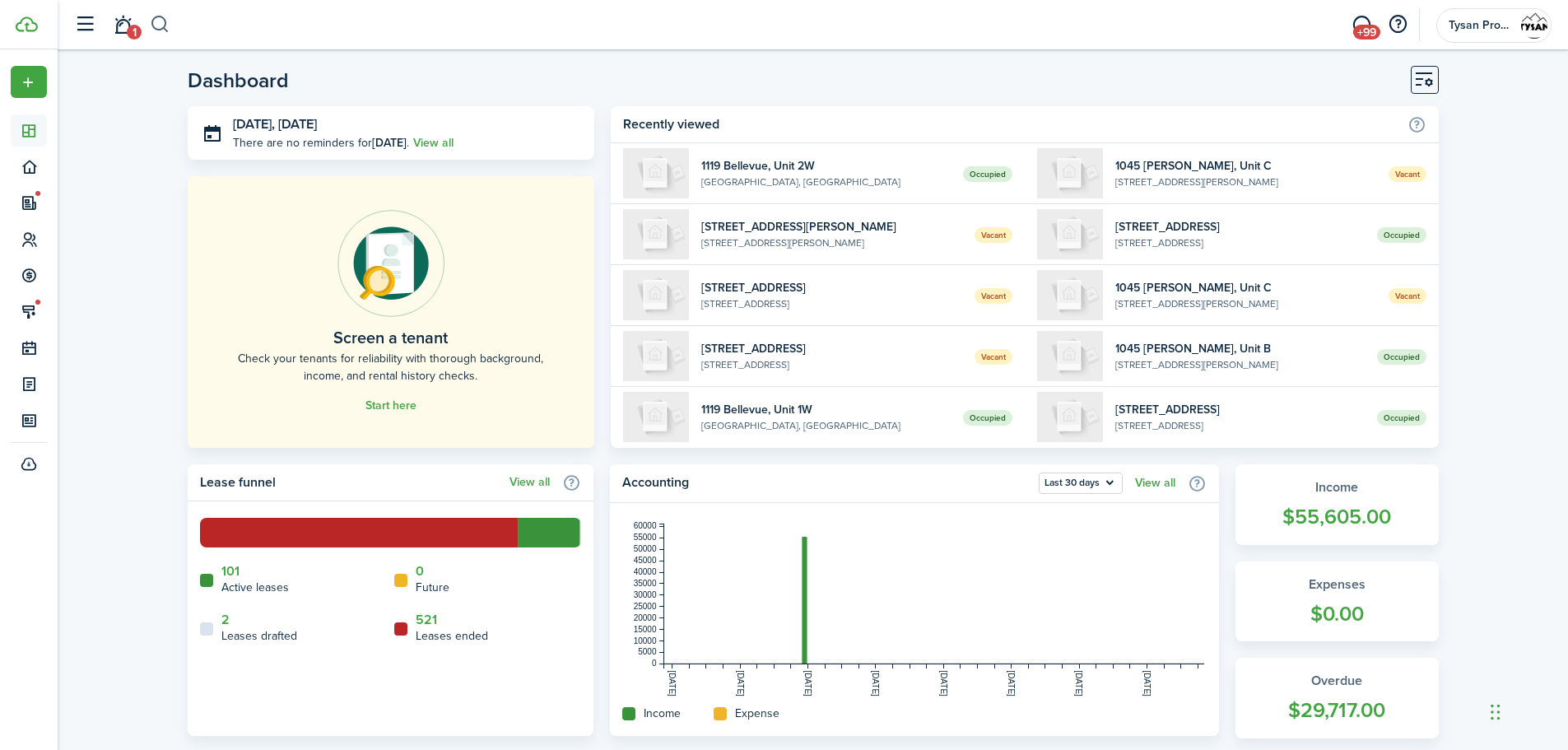
click at [160, 28] on button "button" at bounding box center [159, 24] width 21 height 28
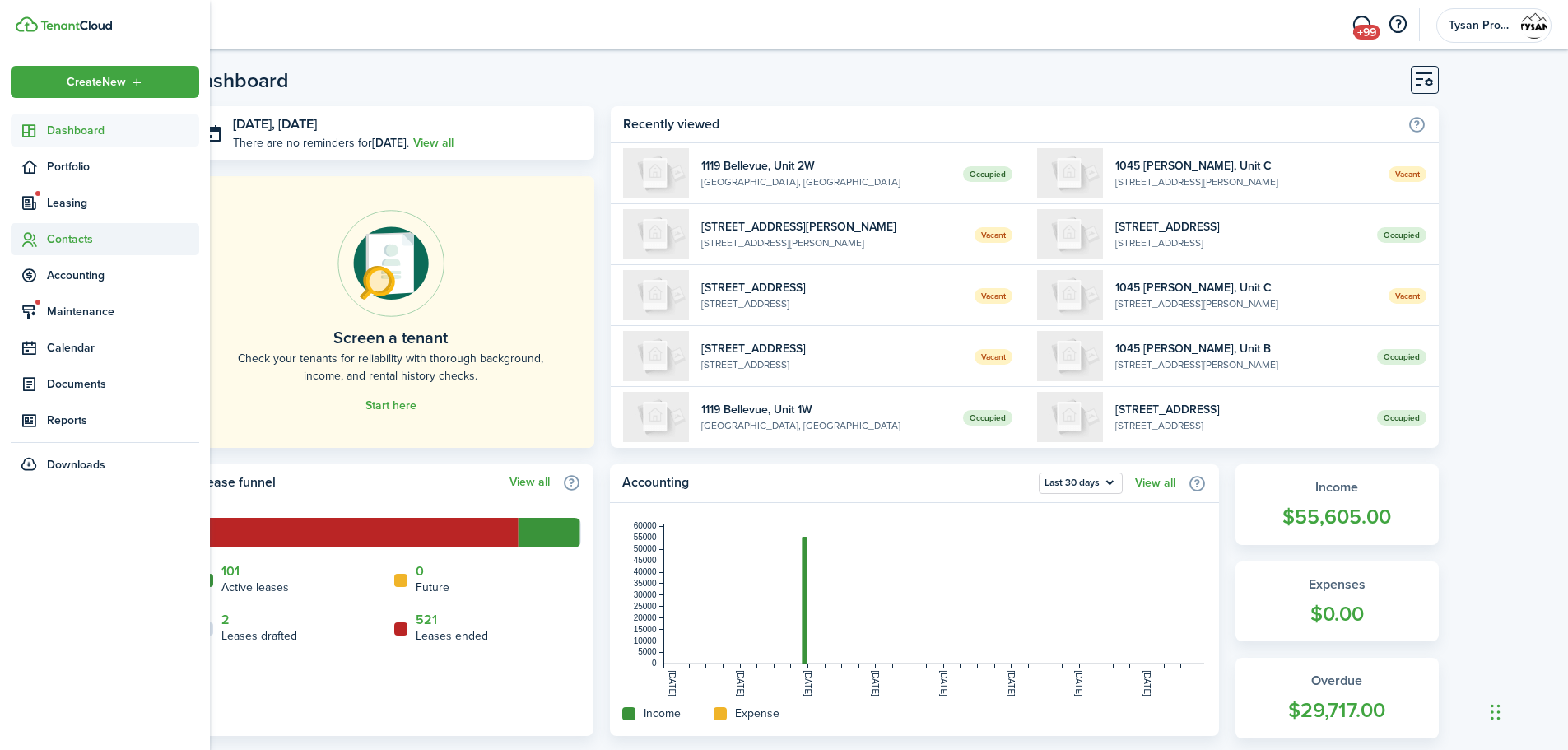
click at [65, 237] on span "Contacts" at bounding box center [123, 238] width 152 height 17
click at [73, 237] on span "Contacts" at bounding box center [123, 238] width 152 height 17
click at [72, 237] on span "Contacts" at bounding box center [123, 238] width 152 height 17
click at [75, 279] on span "Tenants" at bounding box center [123, 277] width 152 height 17
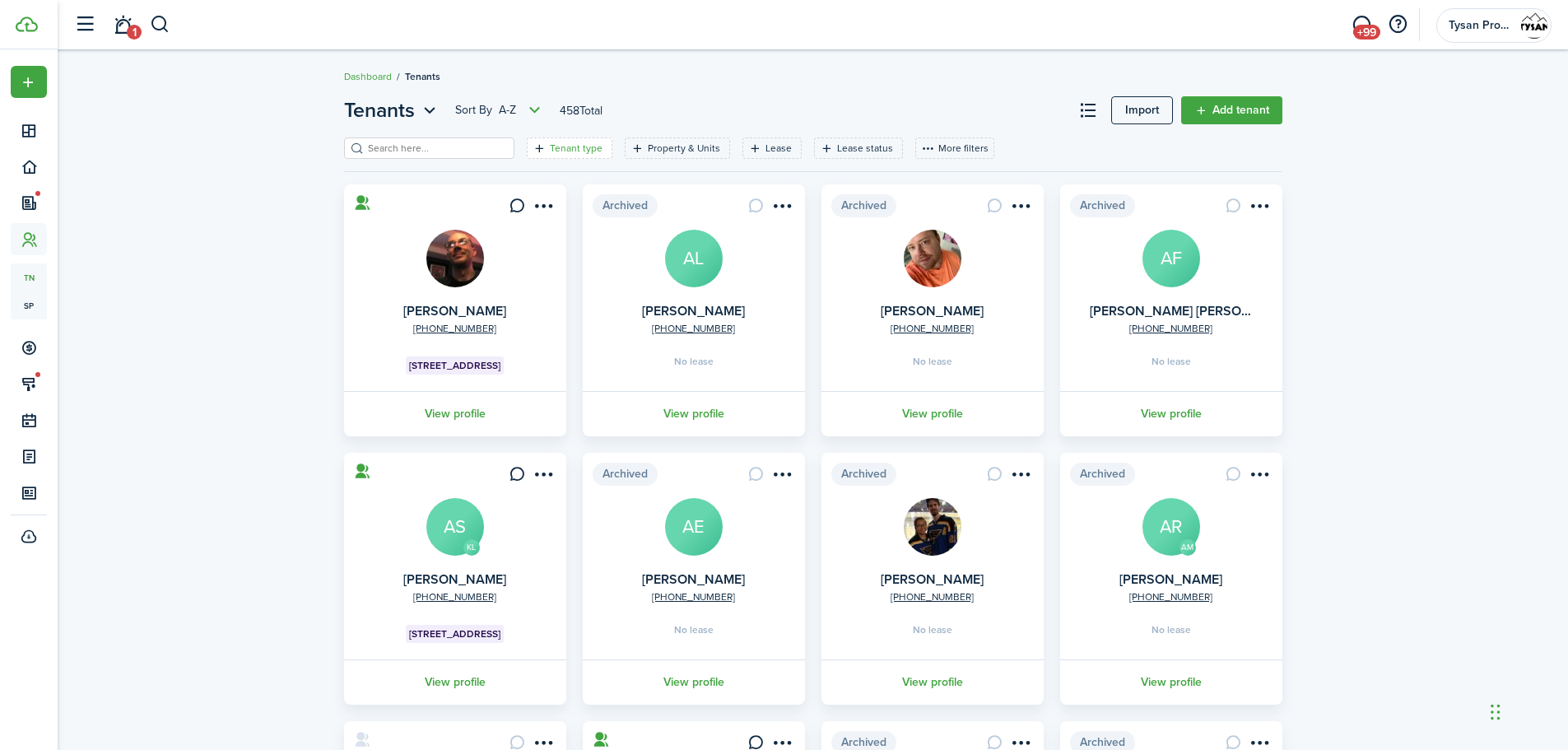
click at [556, 147] on filter-tag-label "Tenant type" at bounding box center [576, 148] width 53 height 15
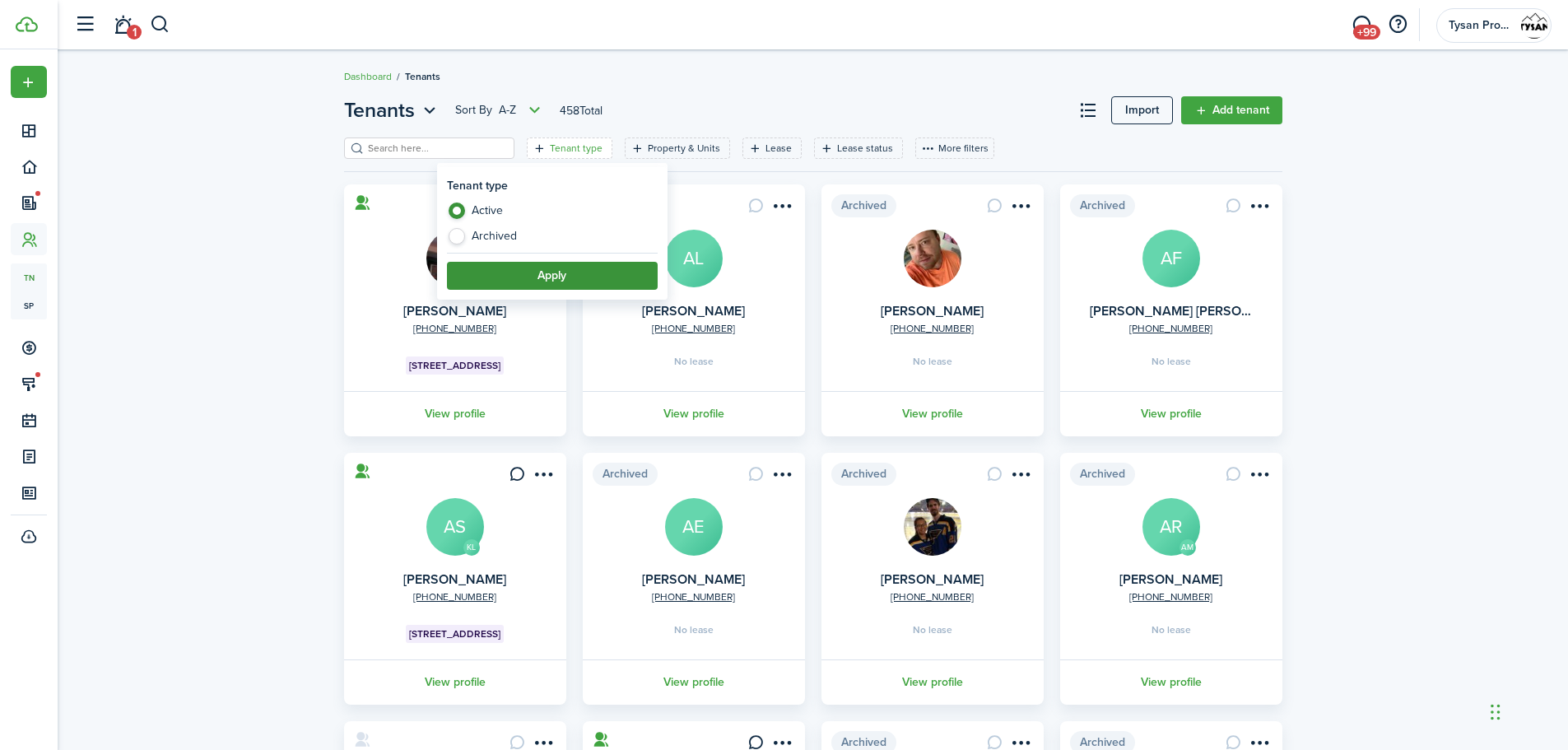
click at [567, 273] on button "Apply" at bounding box center [552, 275] width 211 height 28
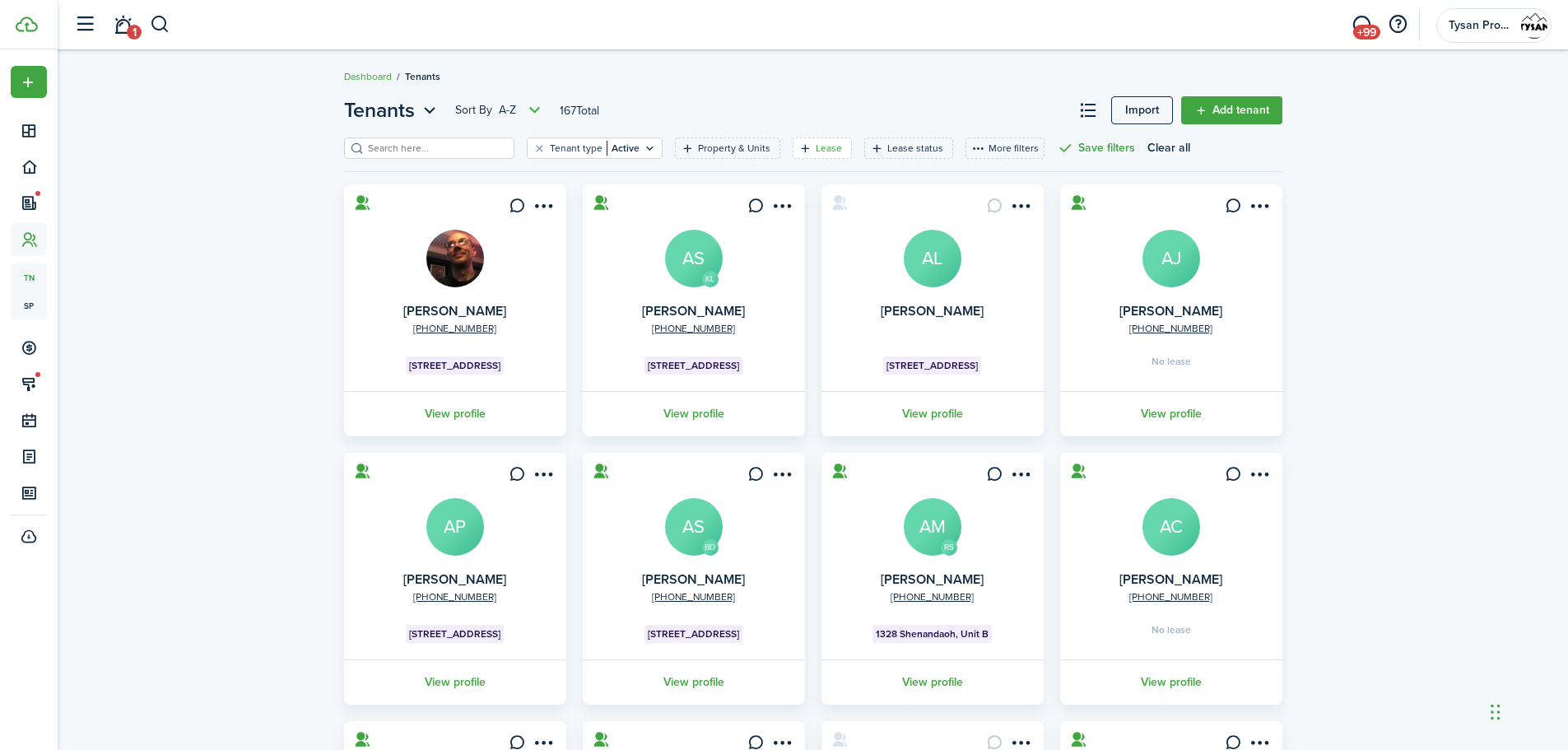
click at [798, 147] on icon "Open filter" at bounding box center [806, 148] width 14 height 13
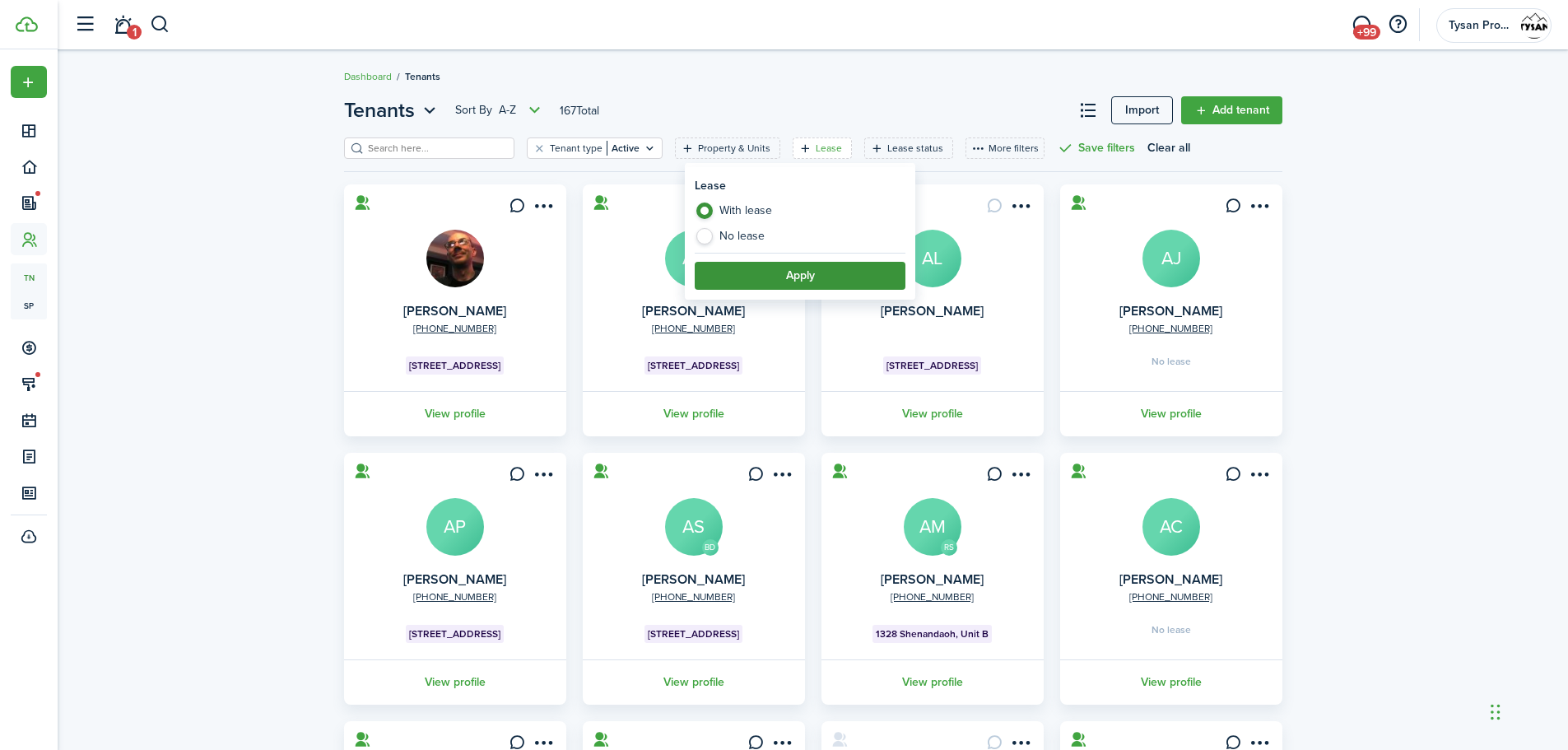
click at [702, 237] on label "No lease" at bounding box center [799, 237] width 211 height 16
radio input "false"
radio input "true"
click at [749, 270] on button "Apply" at bounding box center [799, 275] width 211 height 28
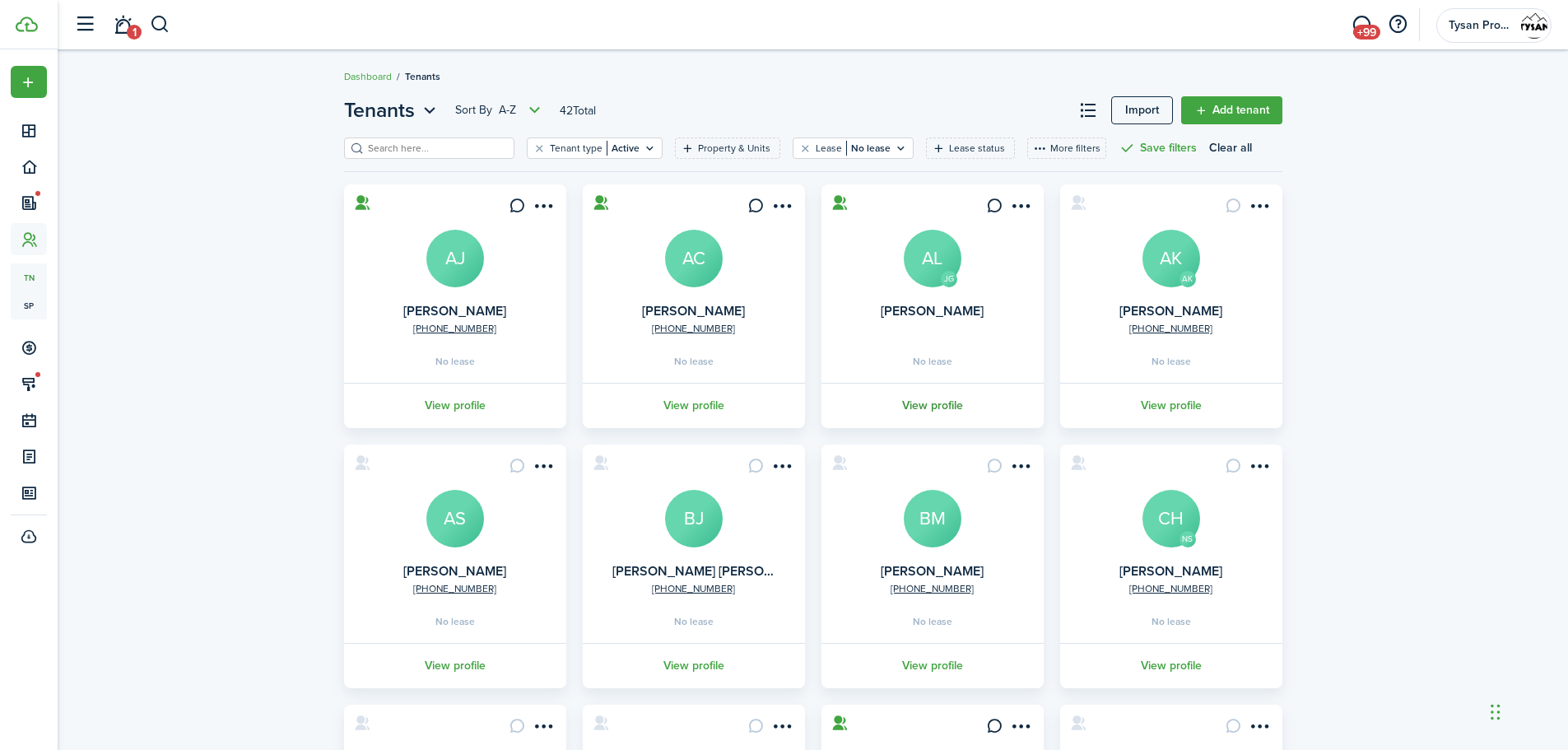
click at [950, 402] on link "View profile" at bounding box center [933, 405] width 228 height 46
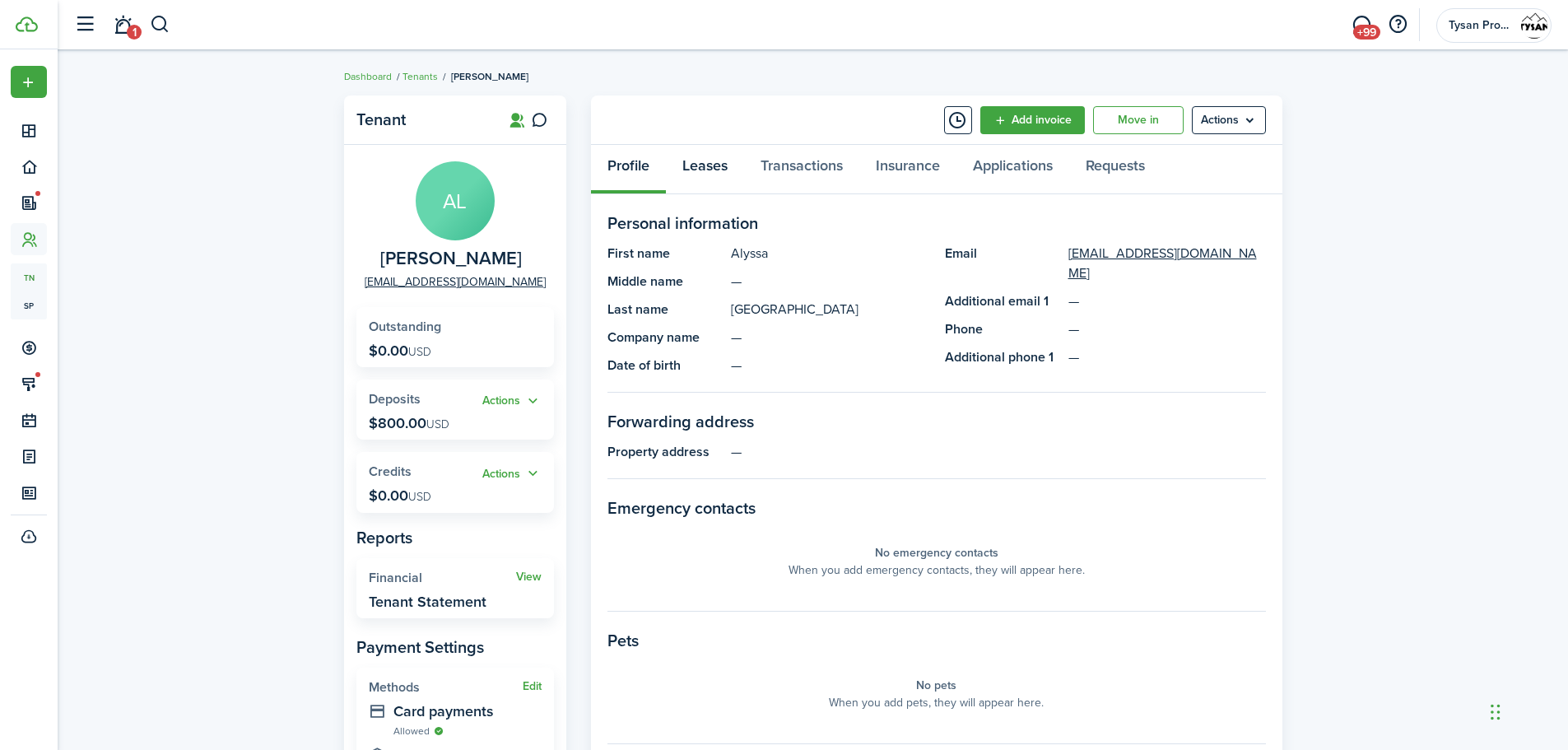
click at [713, 166] on link "Leases" at bounding box center [704, 169] width 78 height 49
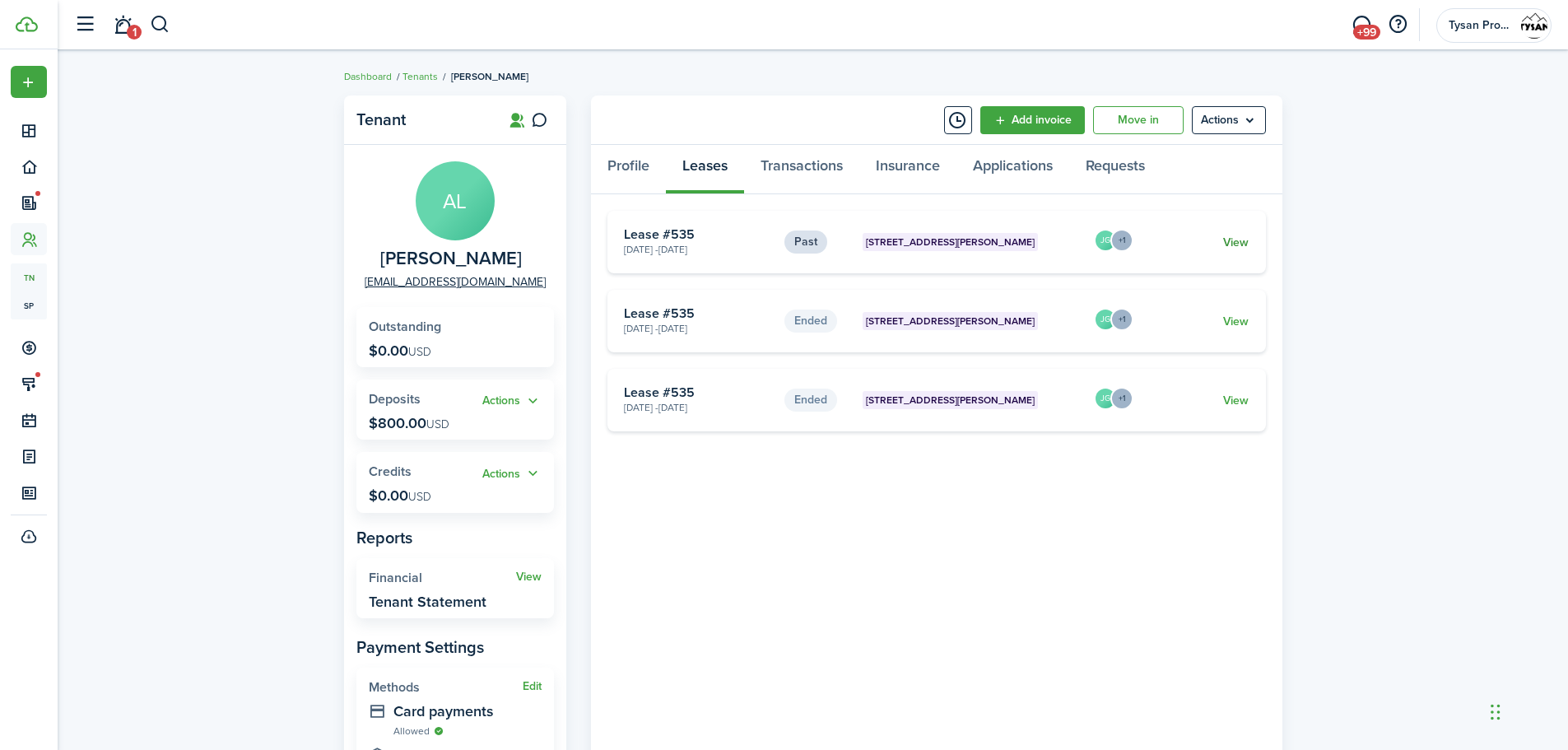
click at [1236, 245] on link "View" at bounding box center [1236, 242] width 25 height 17
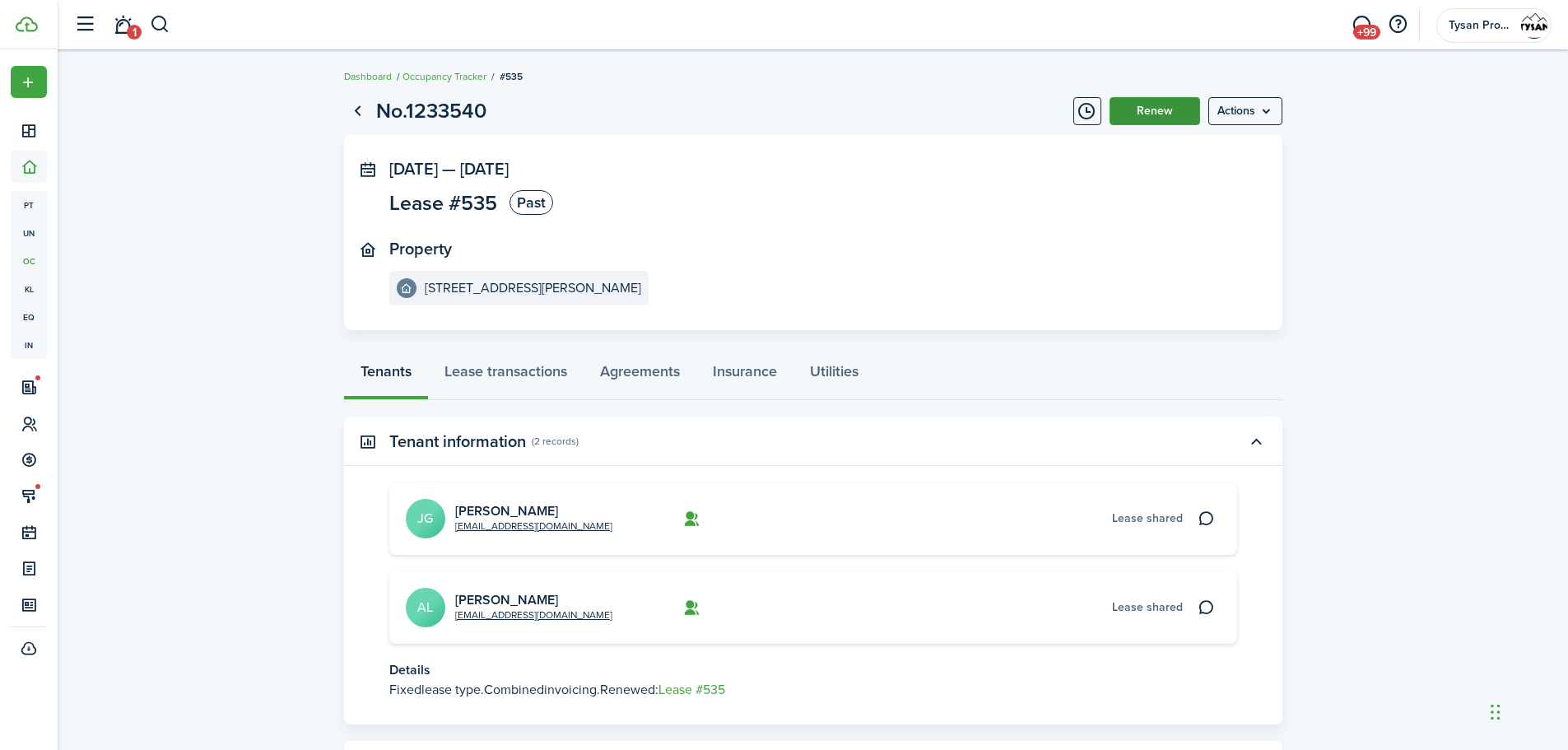
click at [1154, 108] on button "Renew" at bounding box center [1155, 110] width 90 height 28
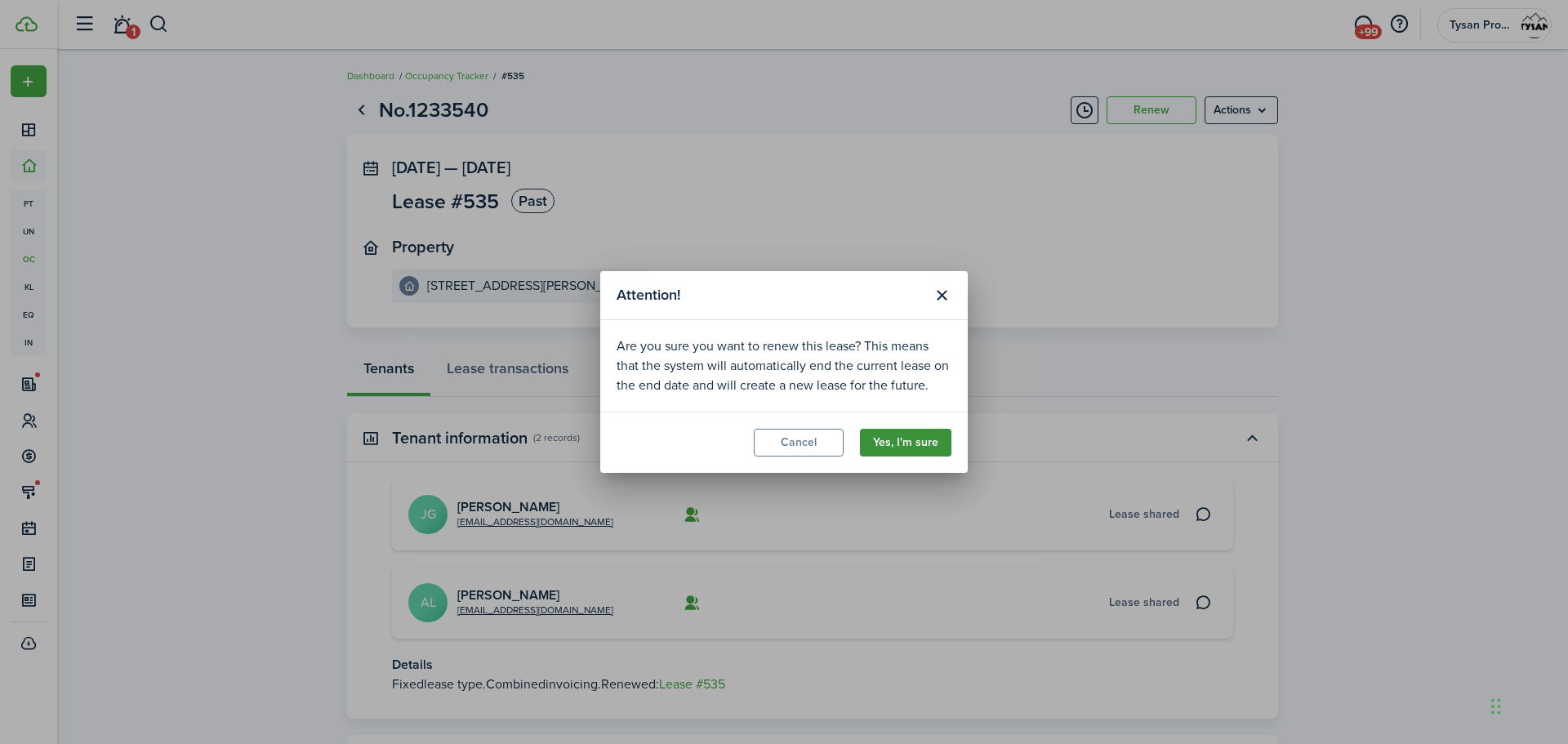
click at [930, 436] on button "Yes, I'm sure" at bounding box center [906, 442] width 92 height 28
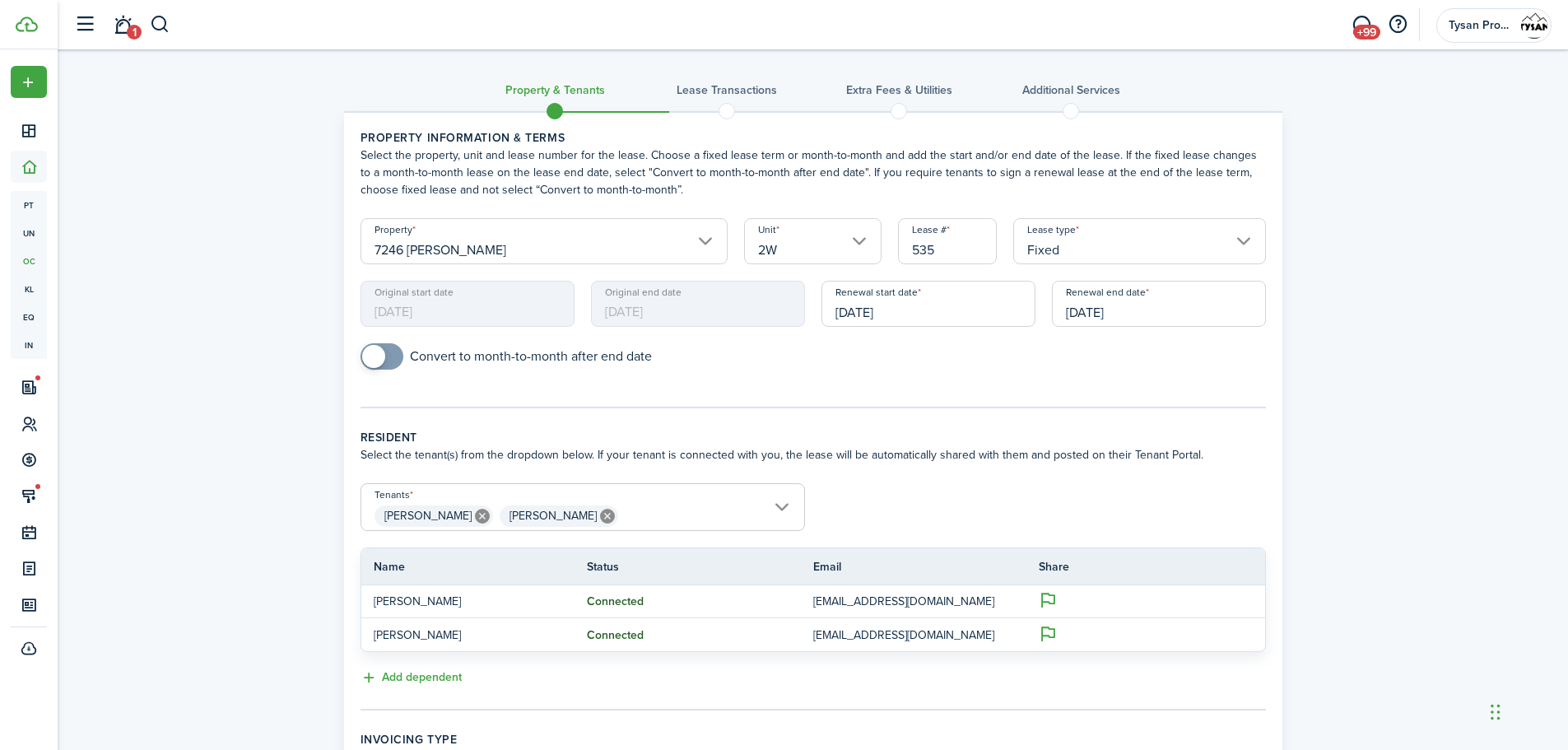
click at [1070, 248] on input "Fixed" at bounding box center [1140, 240] width 253 height 46
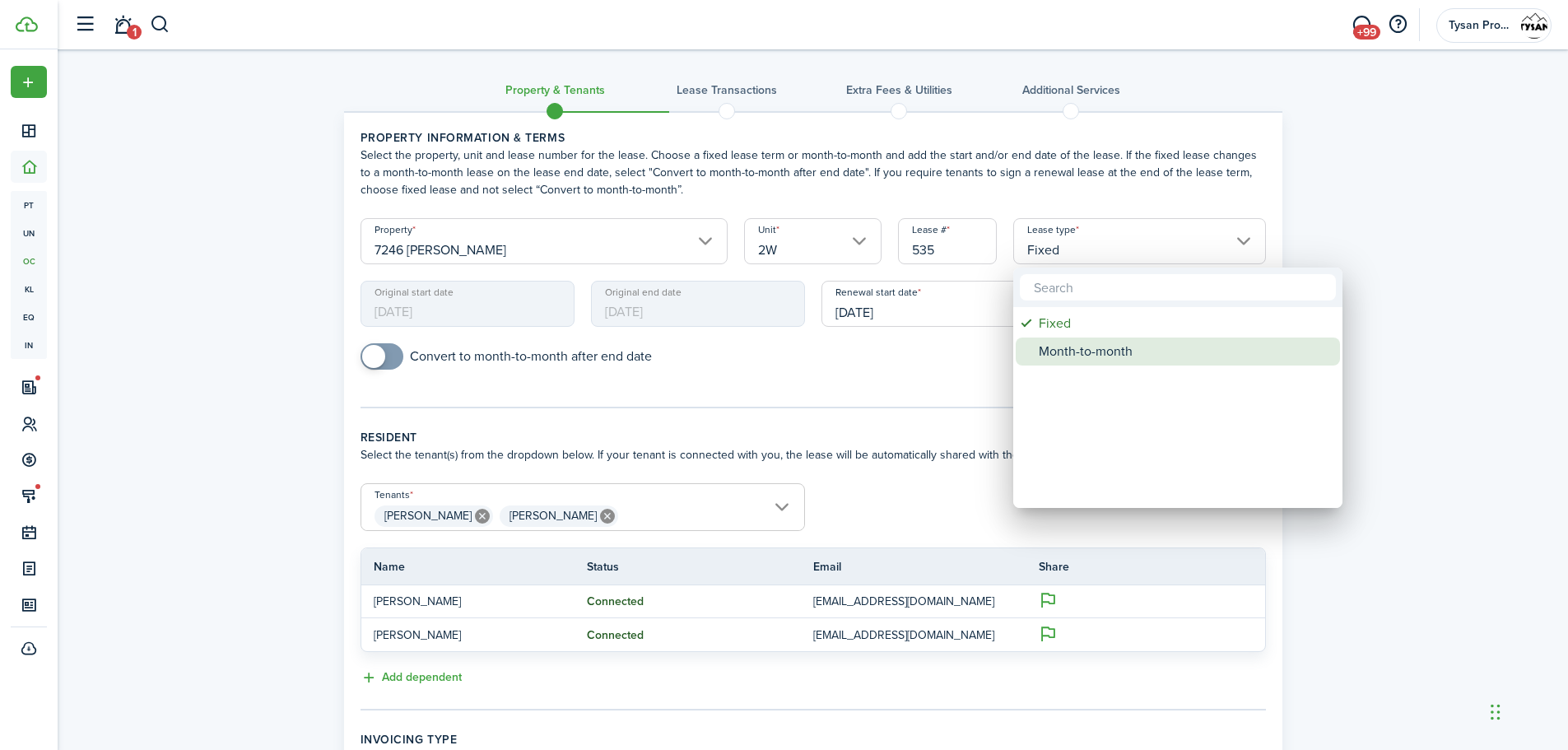
click at [1104, 355] on div "Month-to-month" at bounding box center [1185, 351] width 291 height 28
type input "Month-to-month"
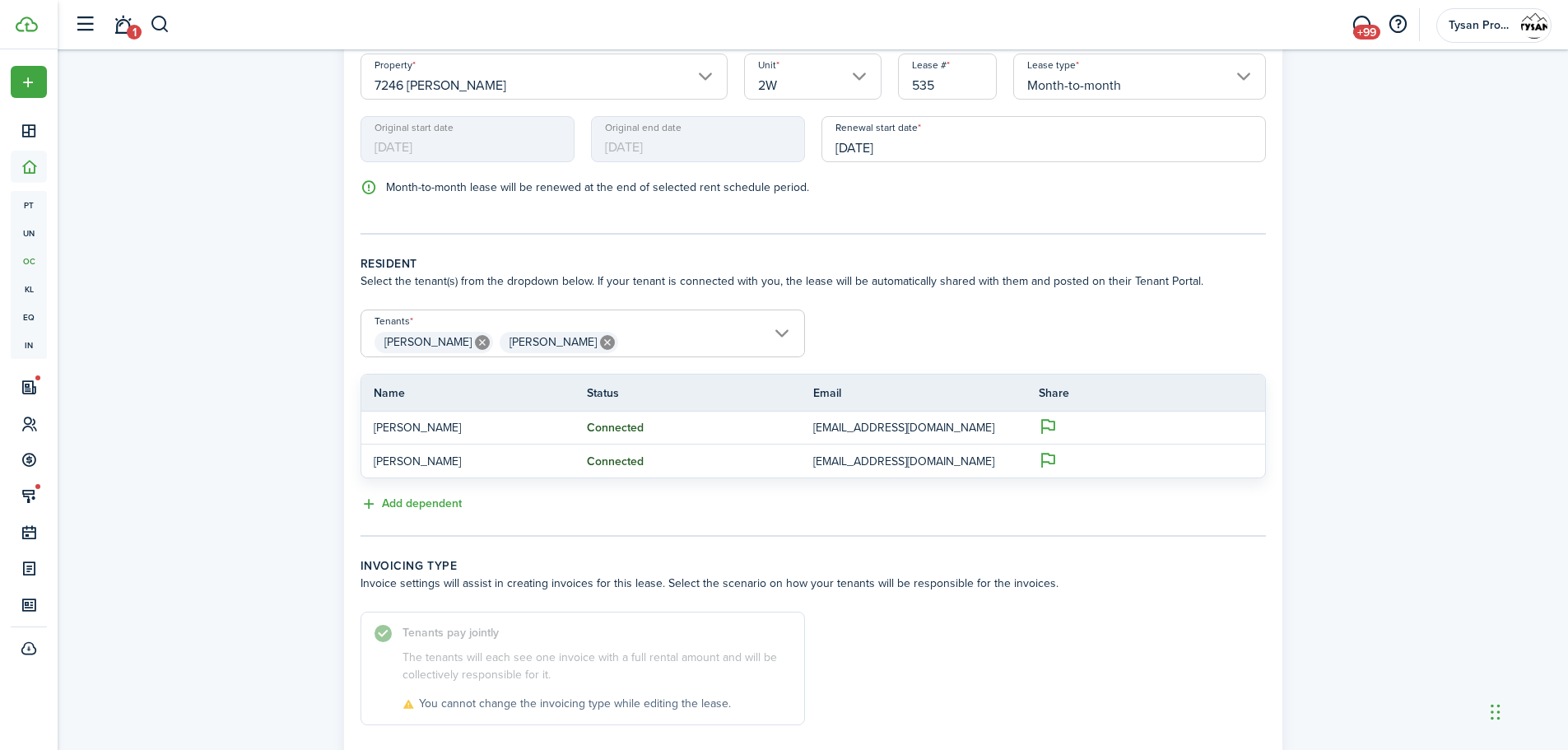
scroll to position [280, 0]
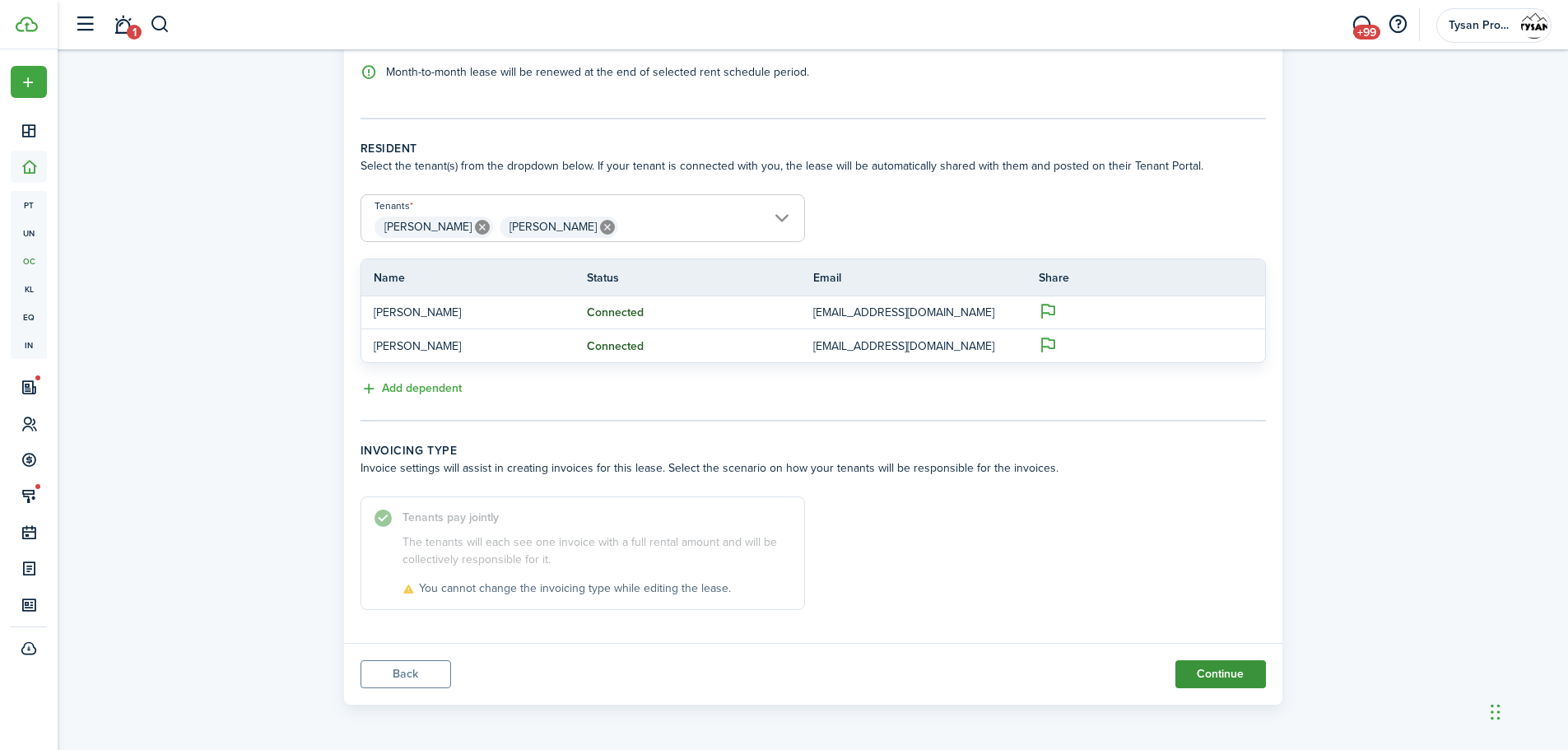
click at [1211, 673] on button "Continue" at bounding box center [1220, 674] width 90 height 28
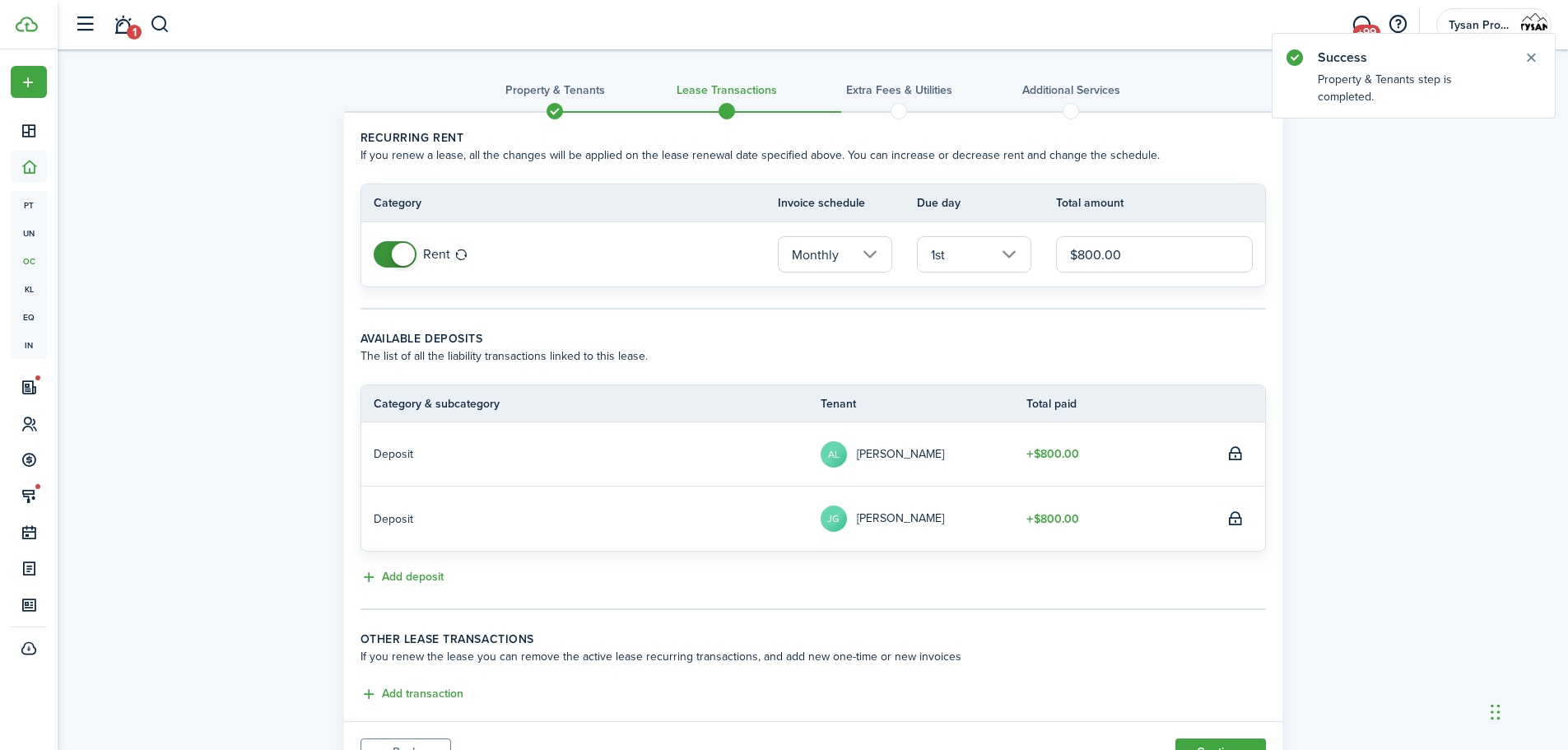
scroll to position [78, 0]
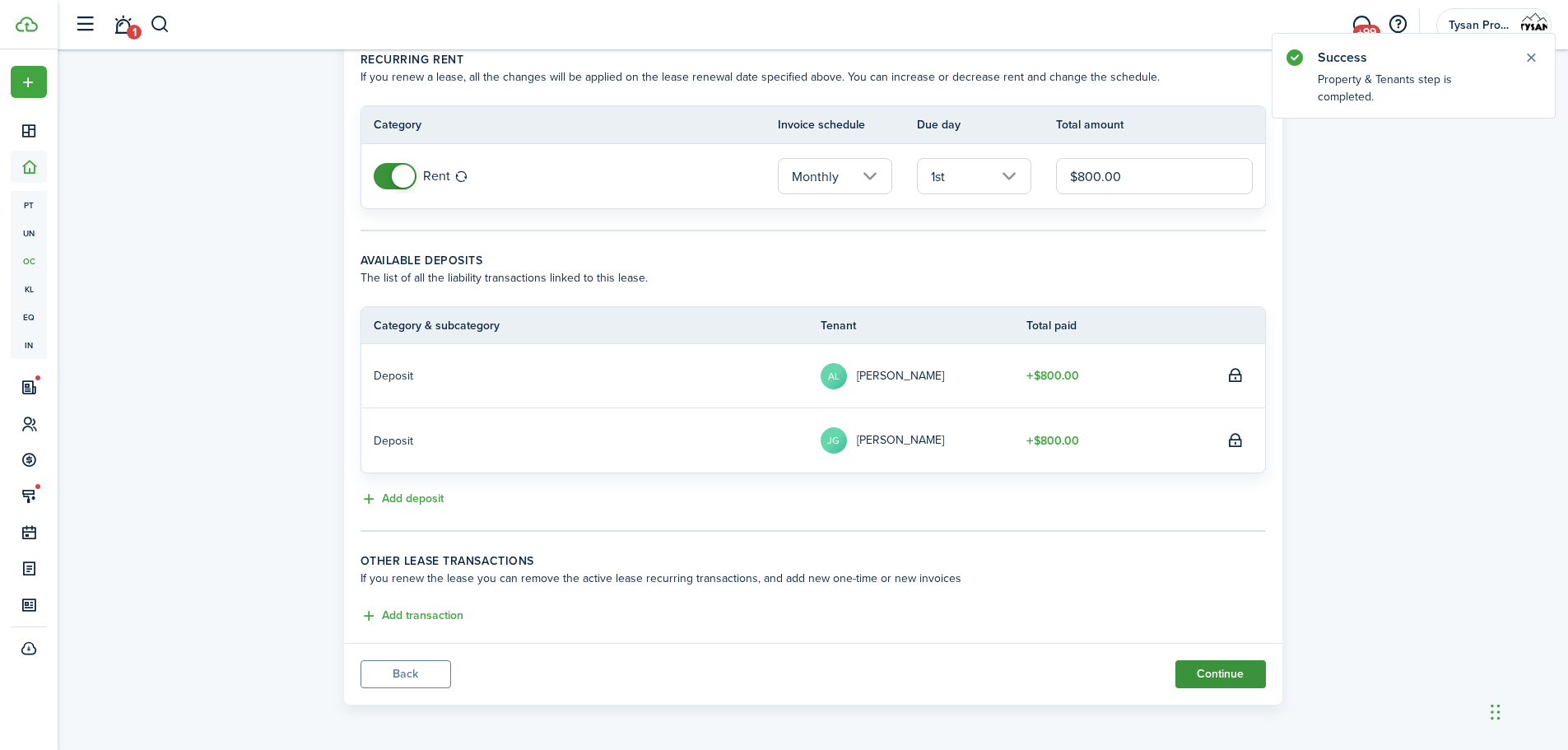
click at [1222, 678] on button "Continue" at bounding box center [1220, 674] width 90 height 28
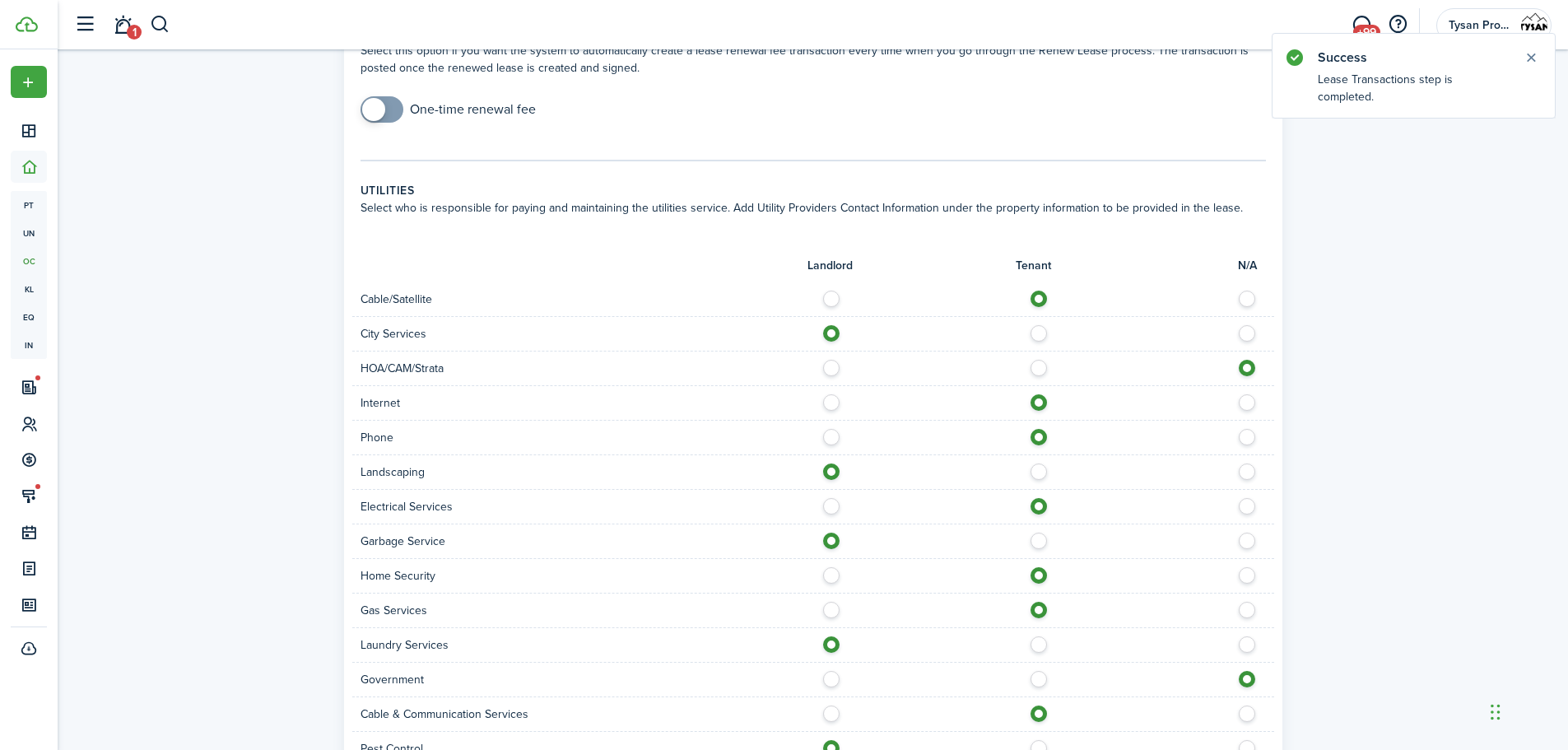
scroll to position [819, 0]
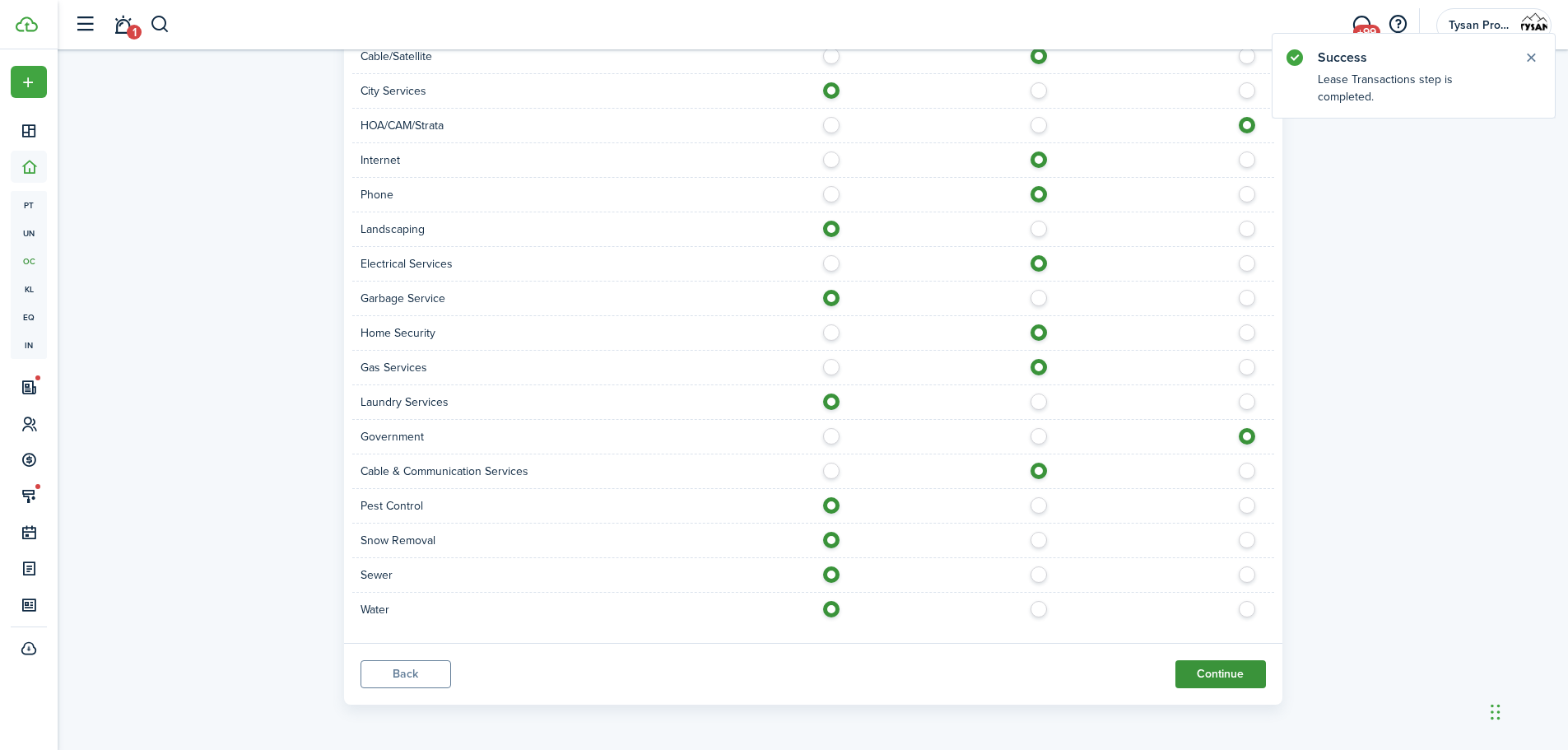
click at [1235, 668] on button "Continue" at bounding box center [1220, 674] width 90 height 28
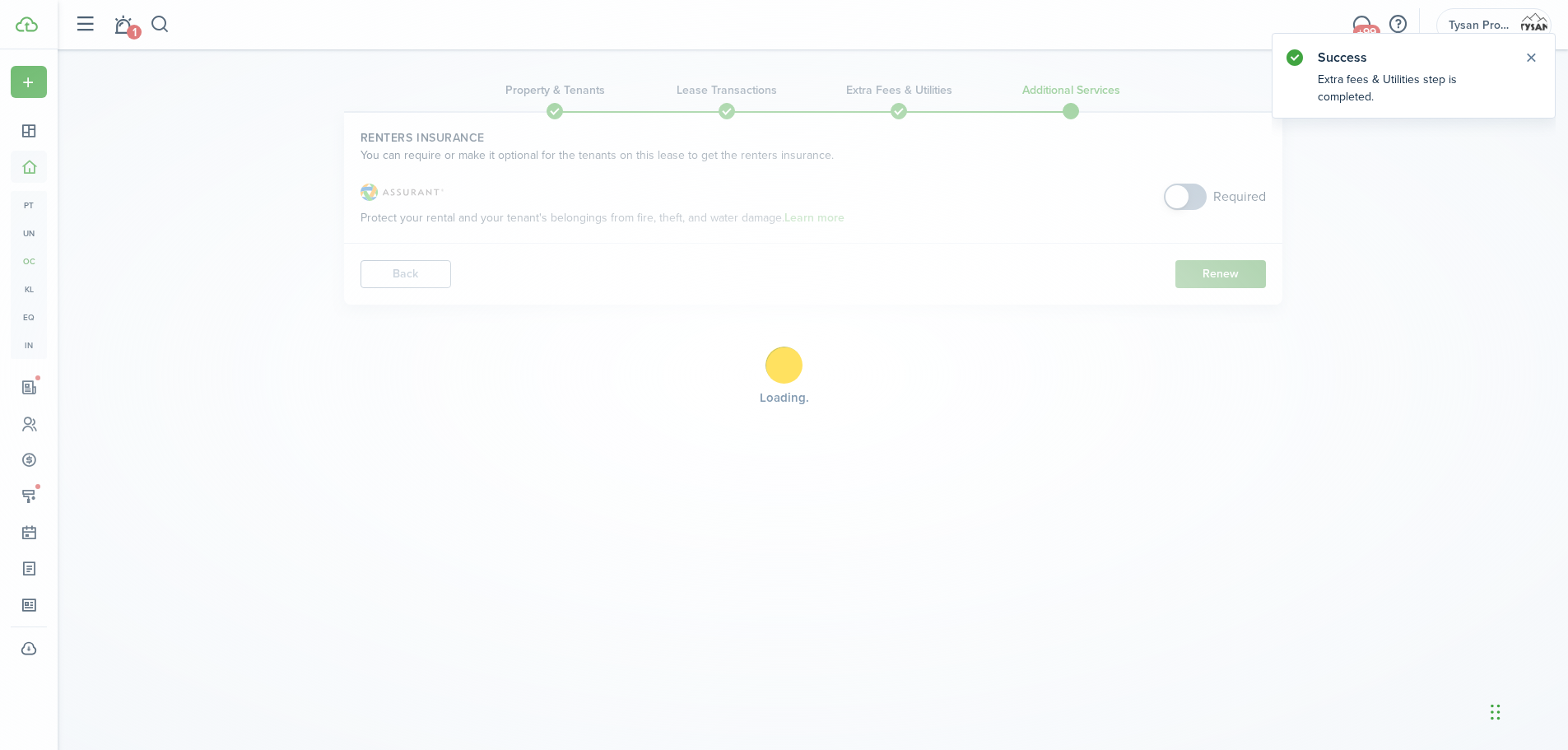
scroll to position [0, 0]
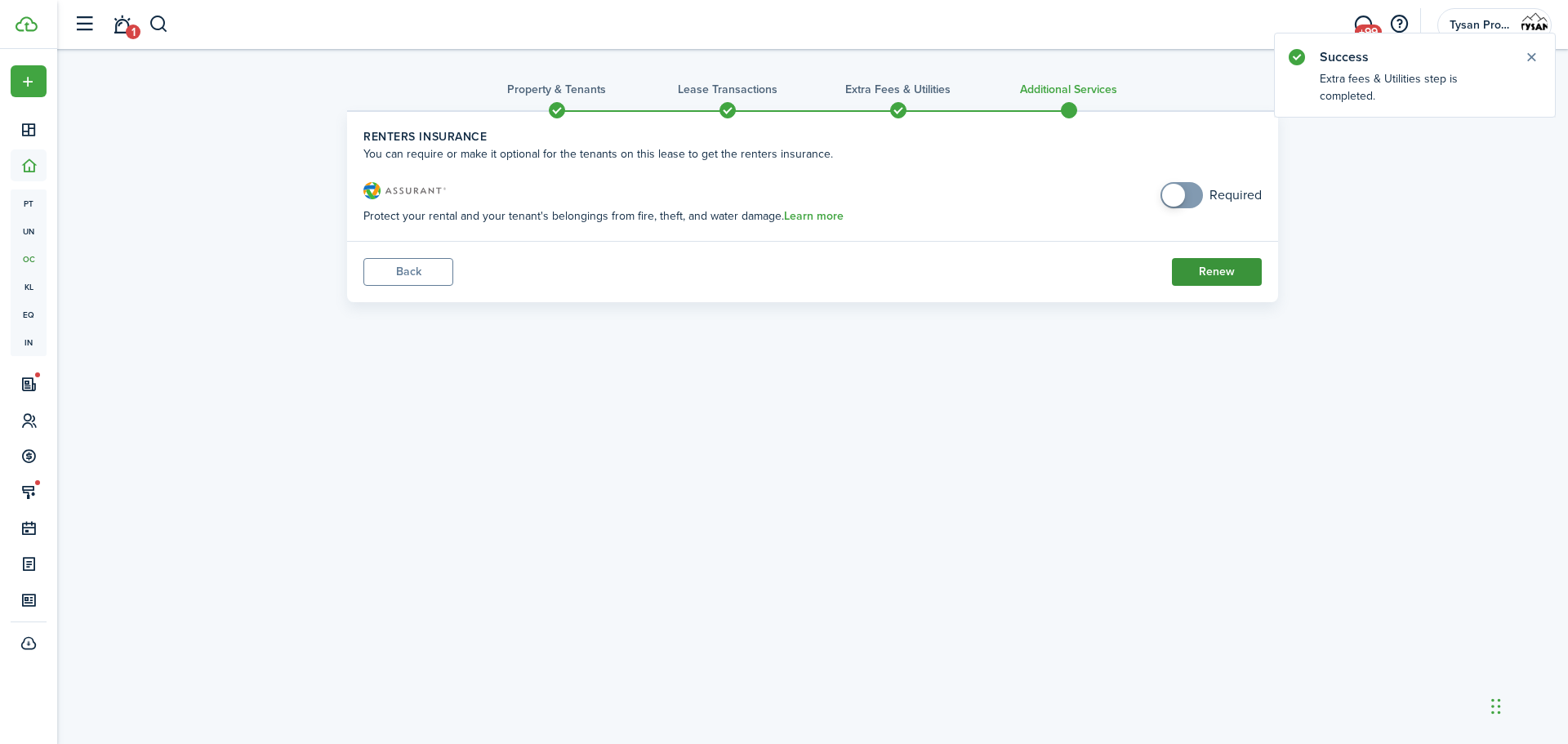
click at [1209, 270] on button "Renew" at bounding box center [1216, 271] width 90 height 28
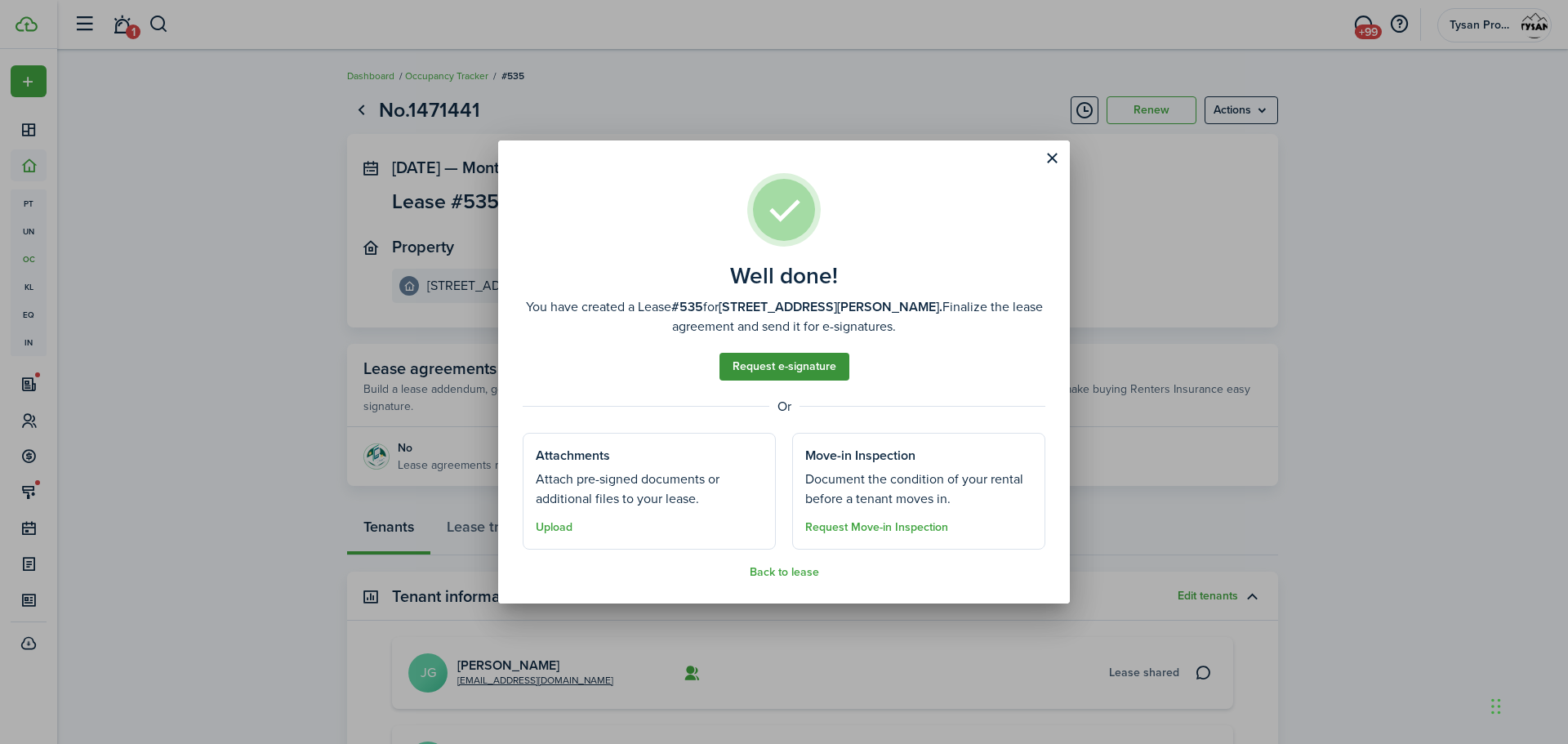
click at [795, 368] on link "Request e-signature" at bounding box center [784, 366] width 130 height 28
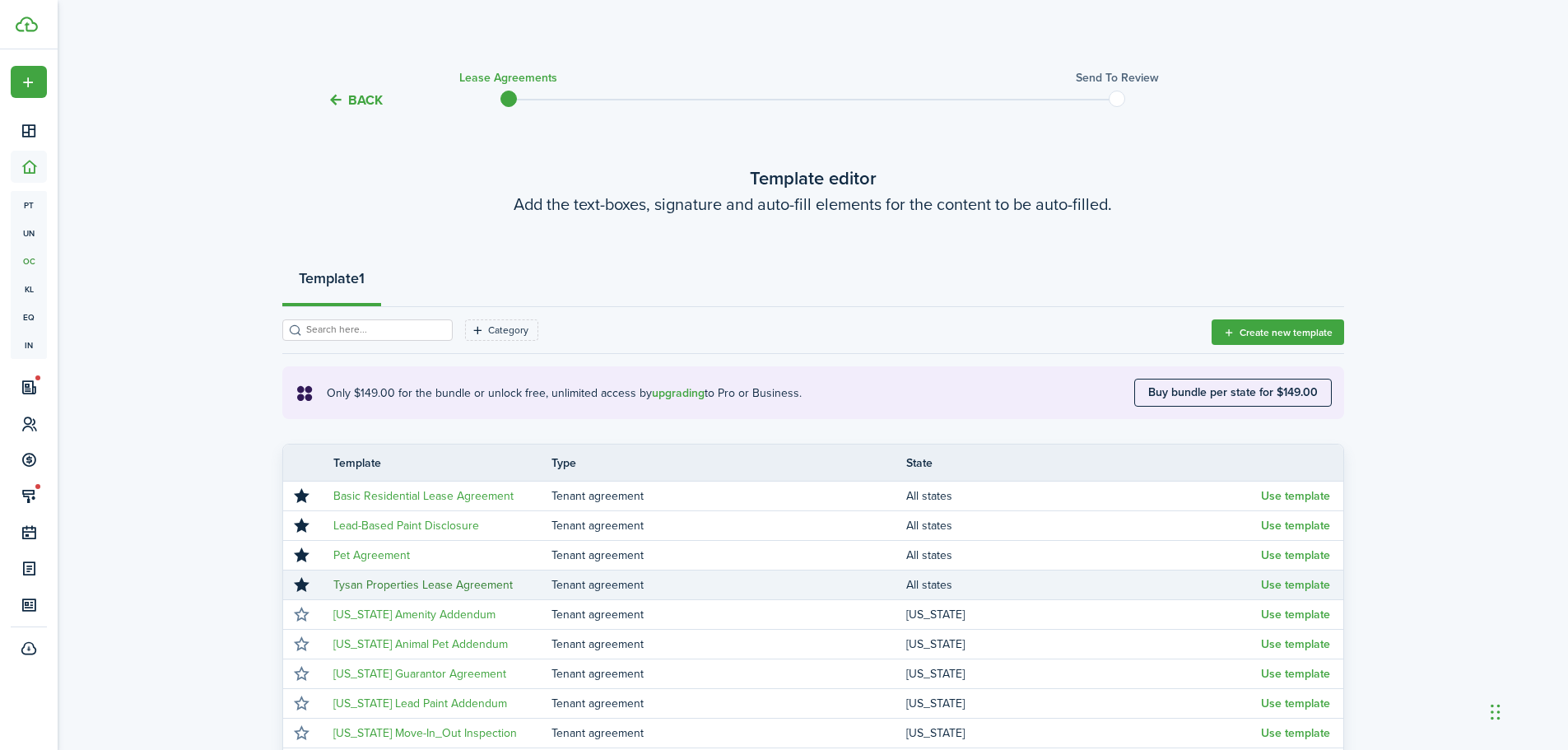
click at [487, 585] on link "Tysan Properties Lease Agreement" at bounding box center [423, 584] width 179 height 17
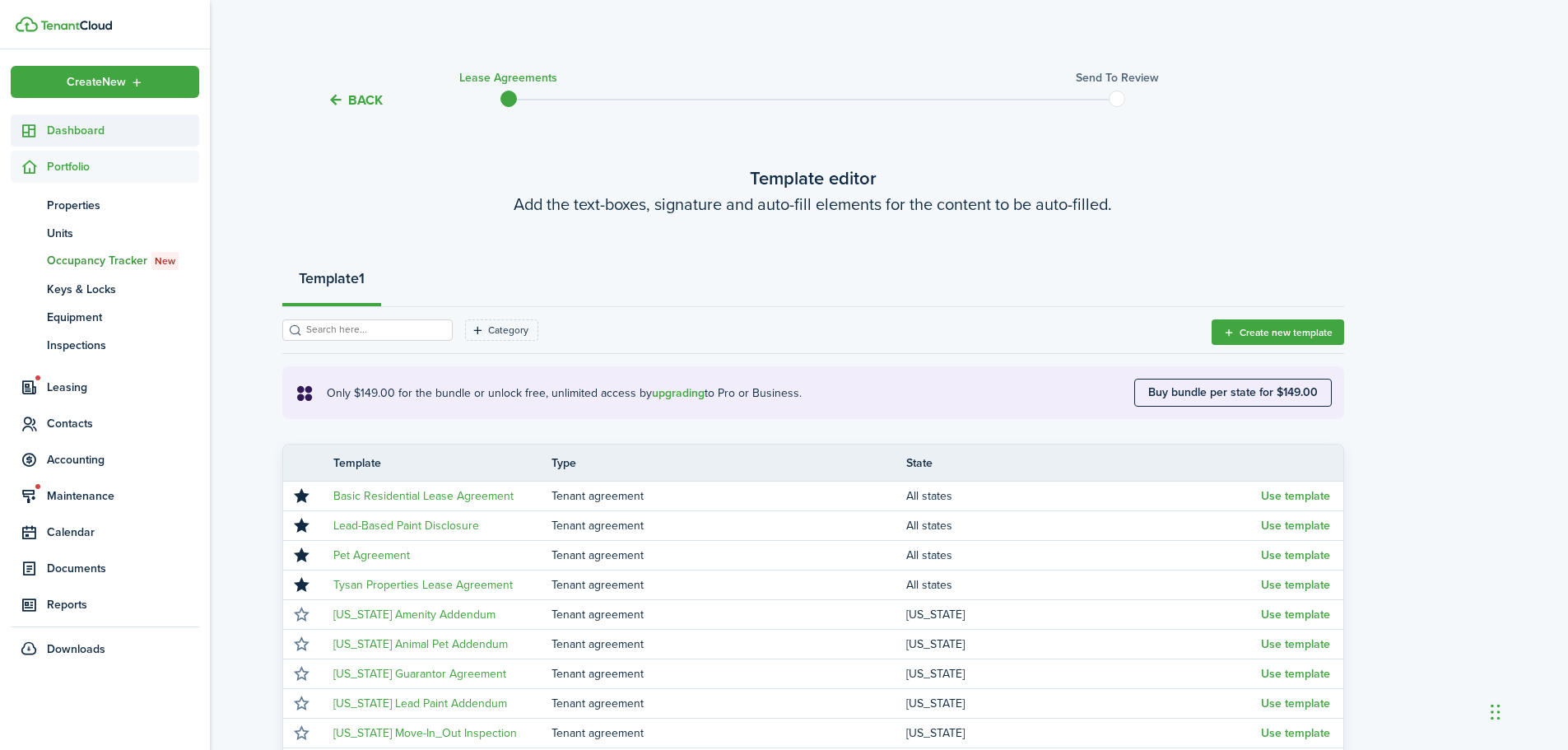
click at [50, 129] on span "Dashboard" at bounding box center [123, 130] width 152 height 17
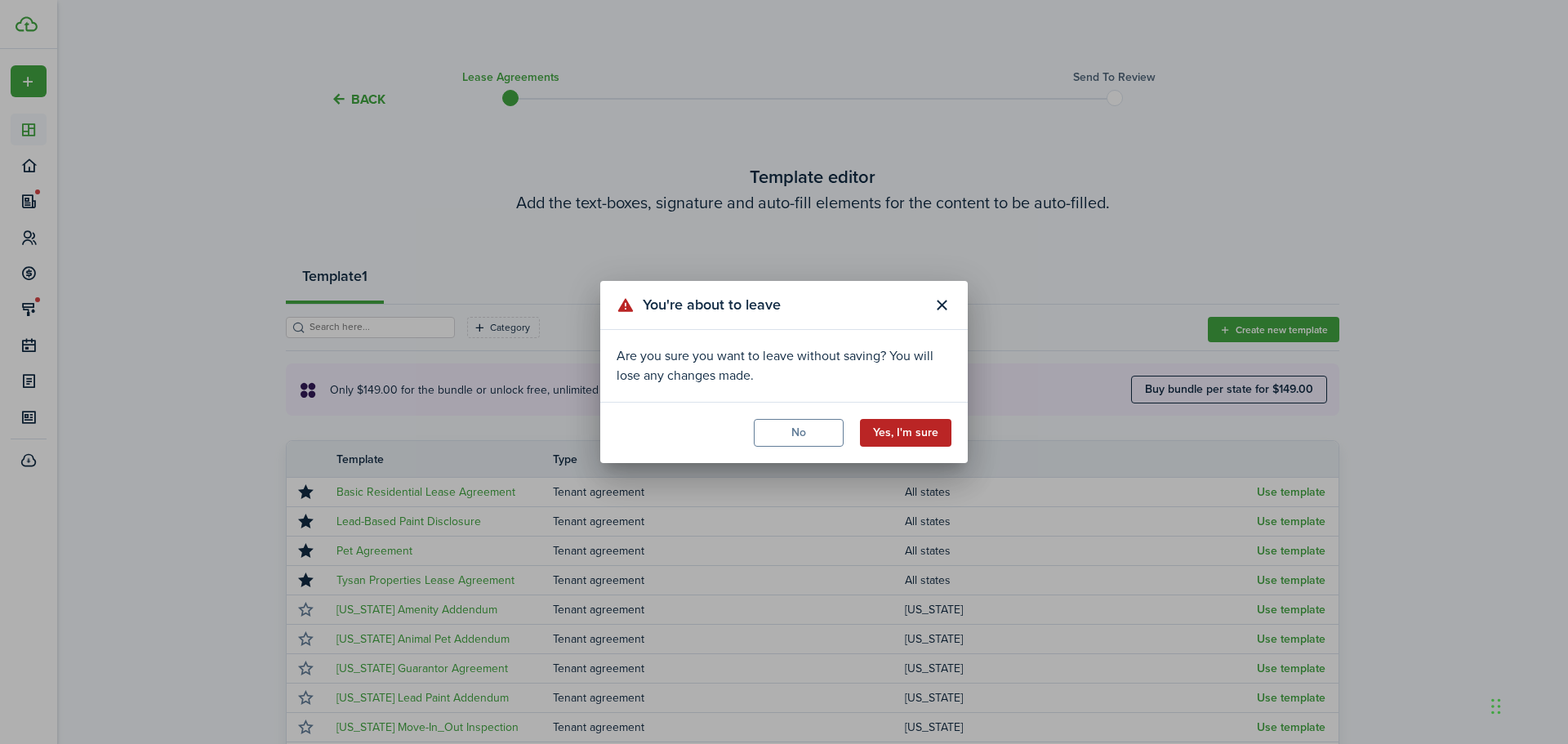
click at [932, 434] on button "Yes, I'm sure" at bounding box center [906, 432] width 92 height 28
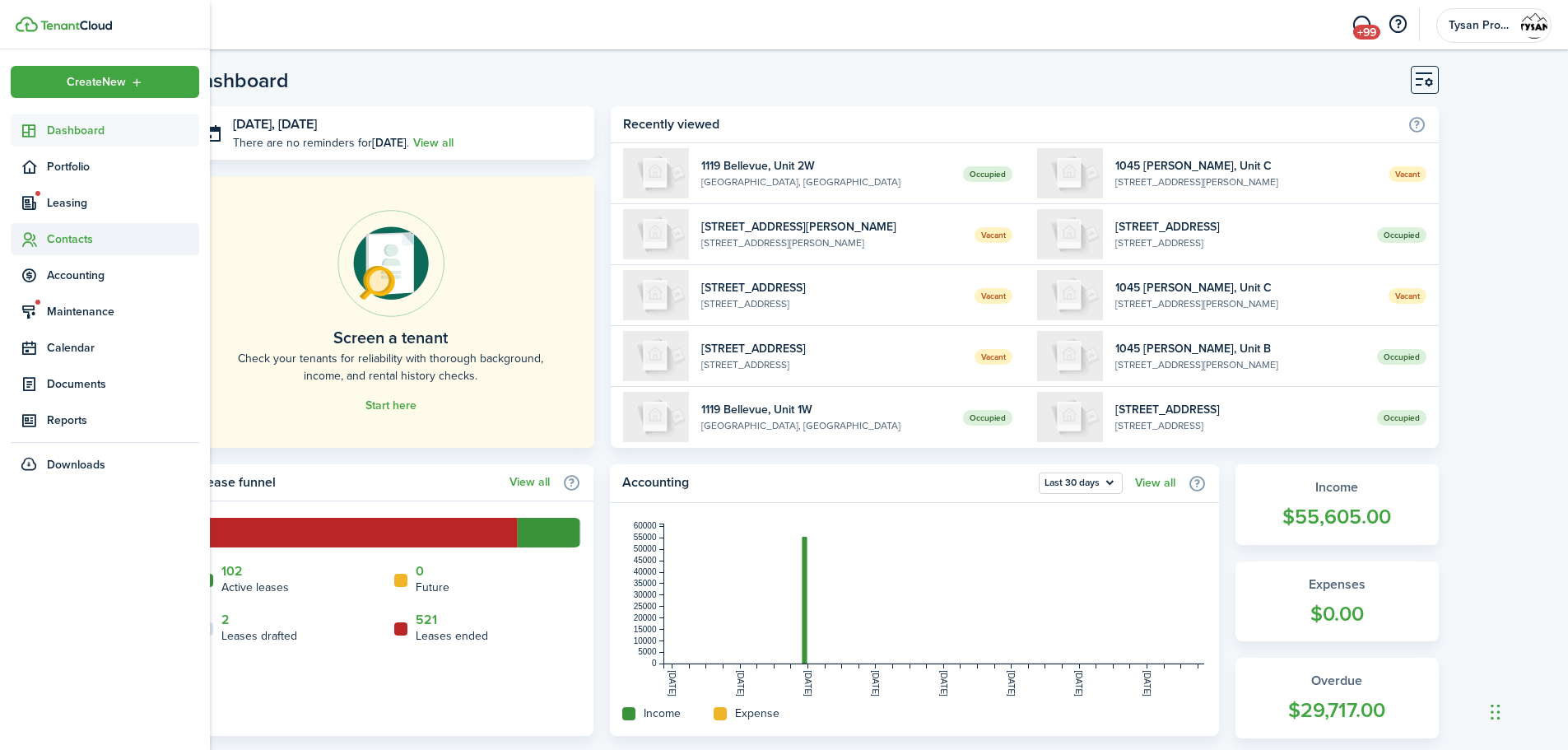
click at [57, 237] on span "Contacts" at bounding box center [123, 238] width 152 height 17
click at [78, 279] on span "Tenants" at bounding box center [123, 277] width 152 height 17
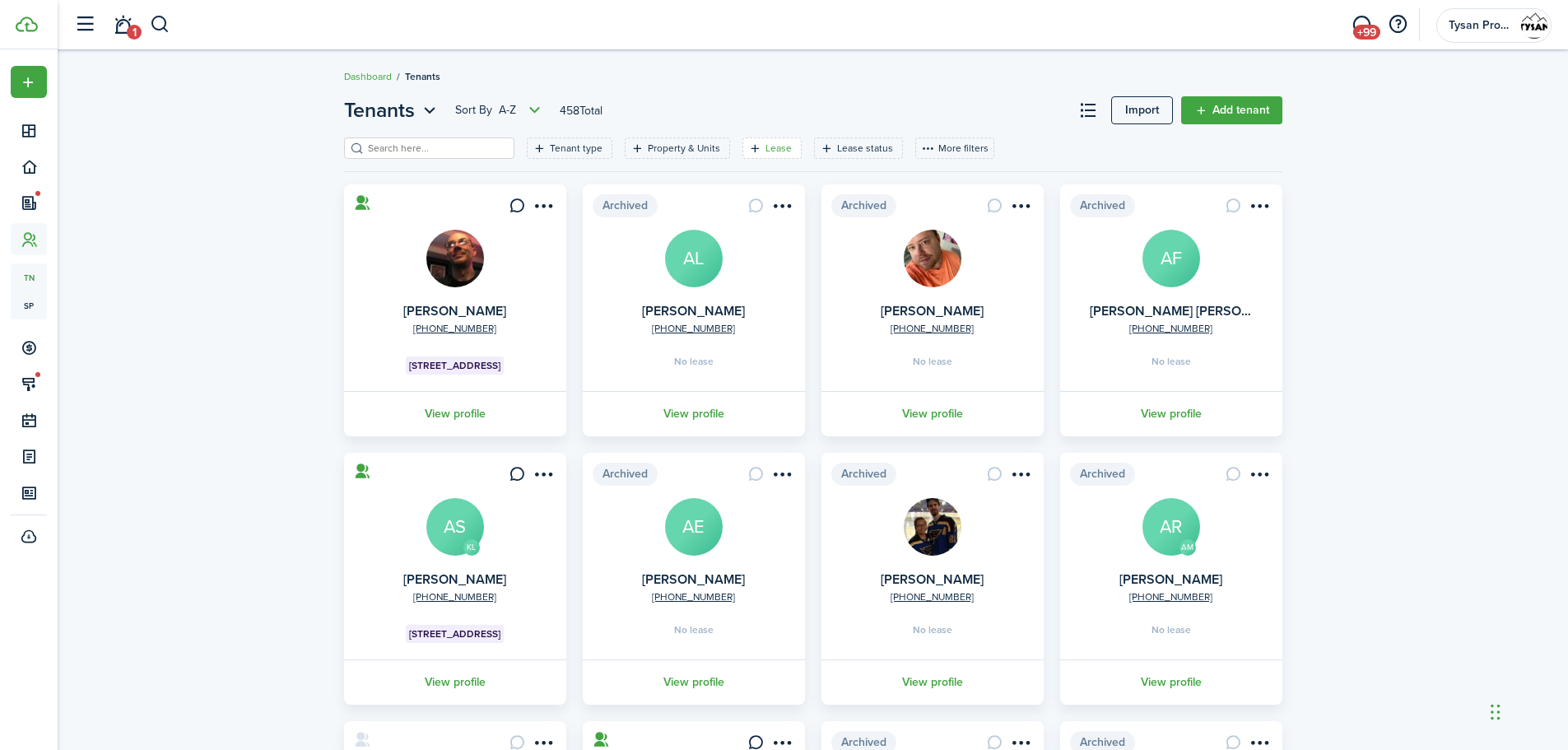
click at [748, 151] on icon "Open filter" at bounding box center [755, 148] width 14 height 13
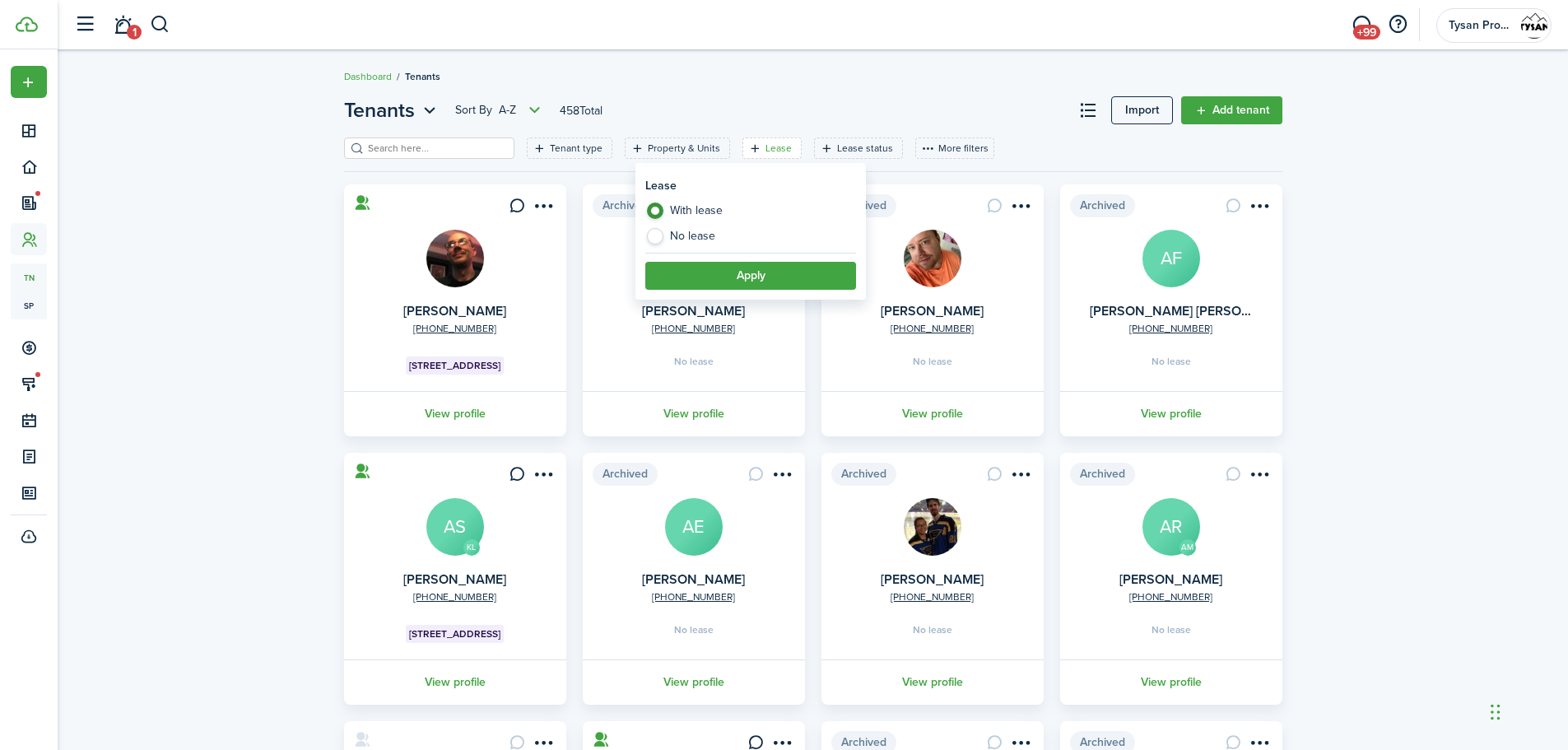
click at [652, 236] on label "No lease" at bounding box center [750, 237] width 211 height 16
radio input "false"
radio input "true"
click at [786, 281] on button "Apply" at bounding box center [750, 275] width 211 height 28
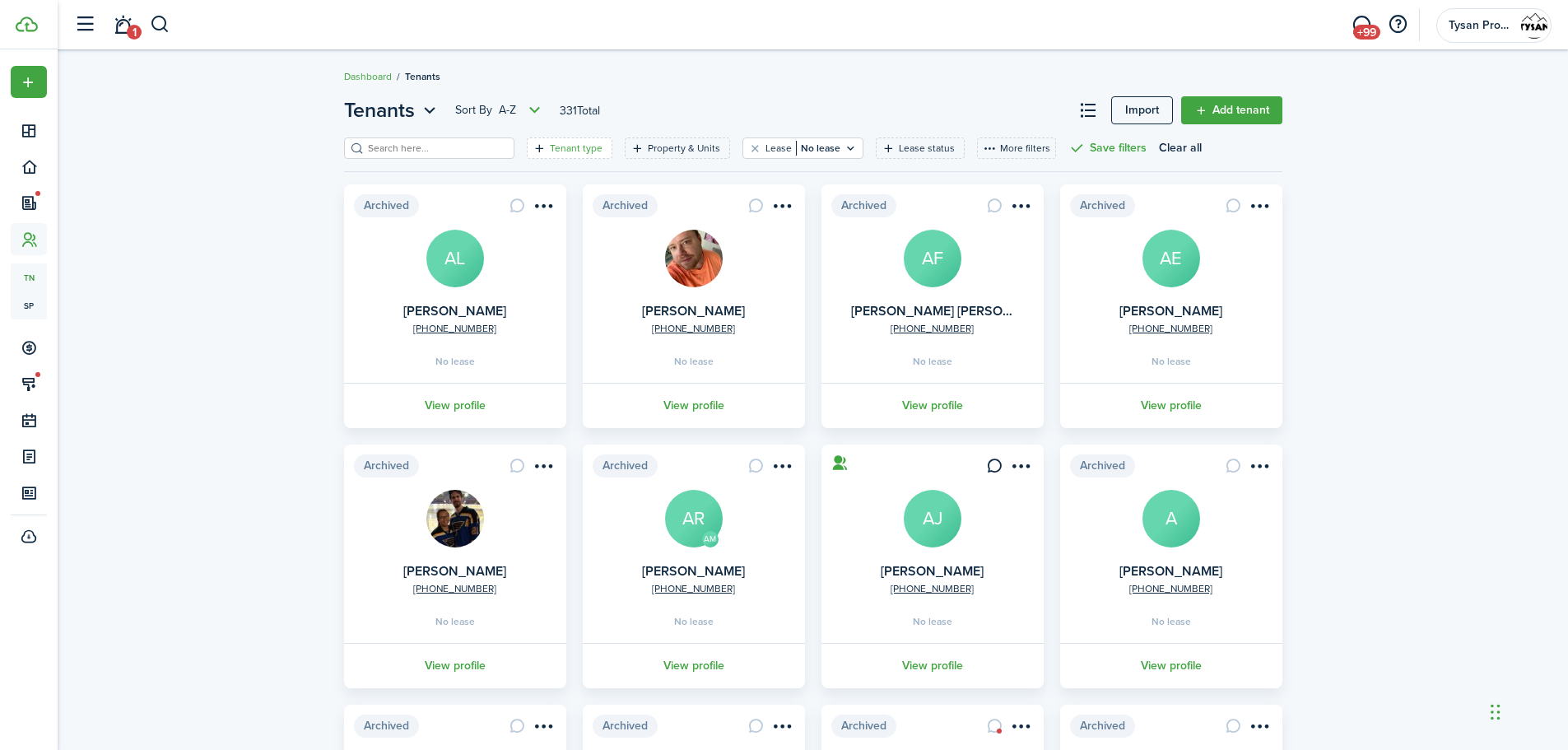
click at [556, 147] on filter-tag-label "Tenant type" at bounding box center [576, 148] width 53 height 15
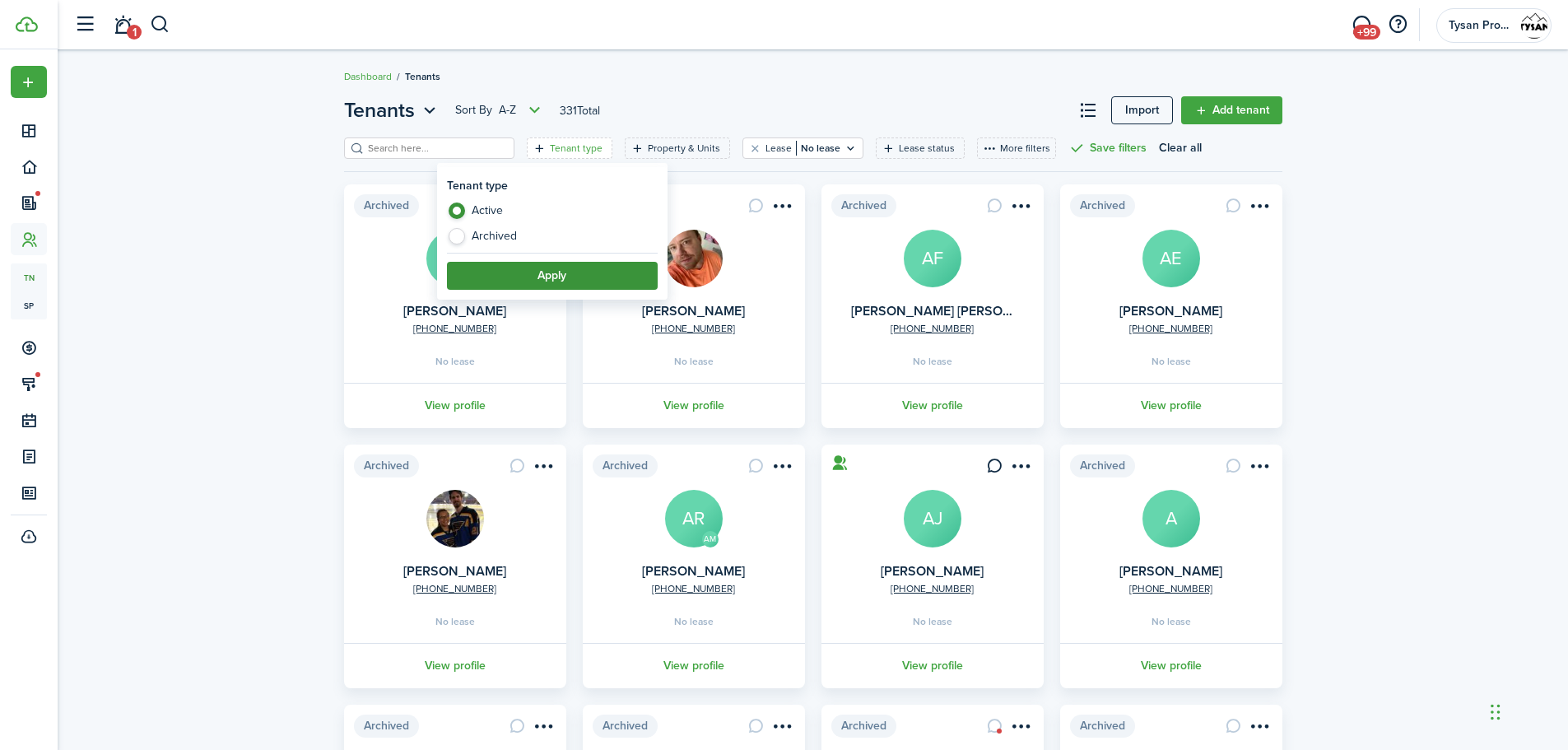
click at [516, 271] on button "Apply" at bounding box center [552, 275] width 211 height 28
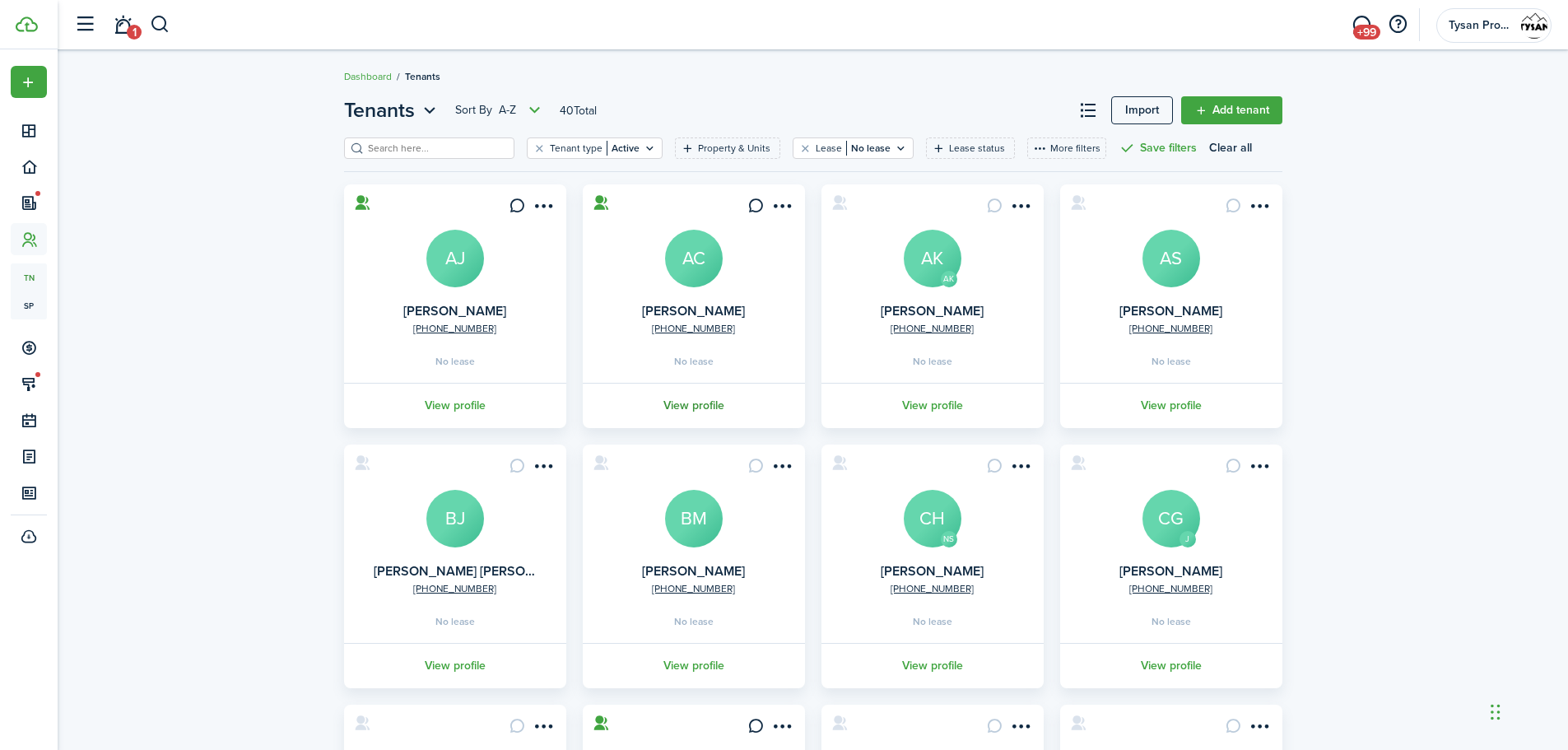
click at [694, 408] on link "View profile" at bounding box center [694, 405] width 228 height 46
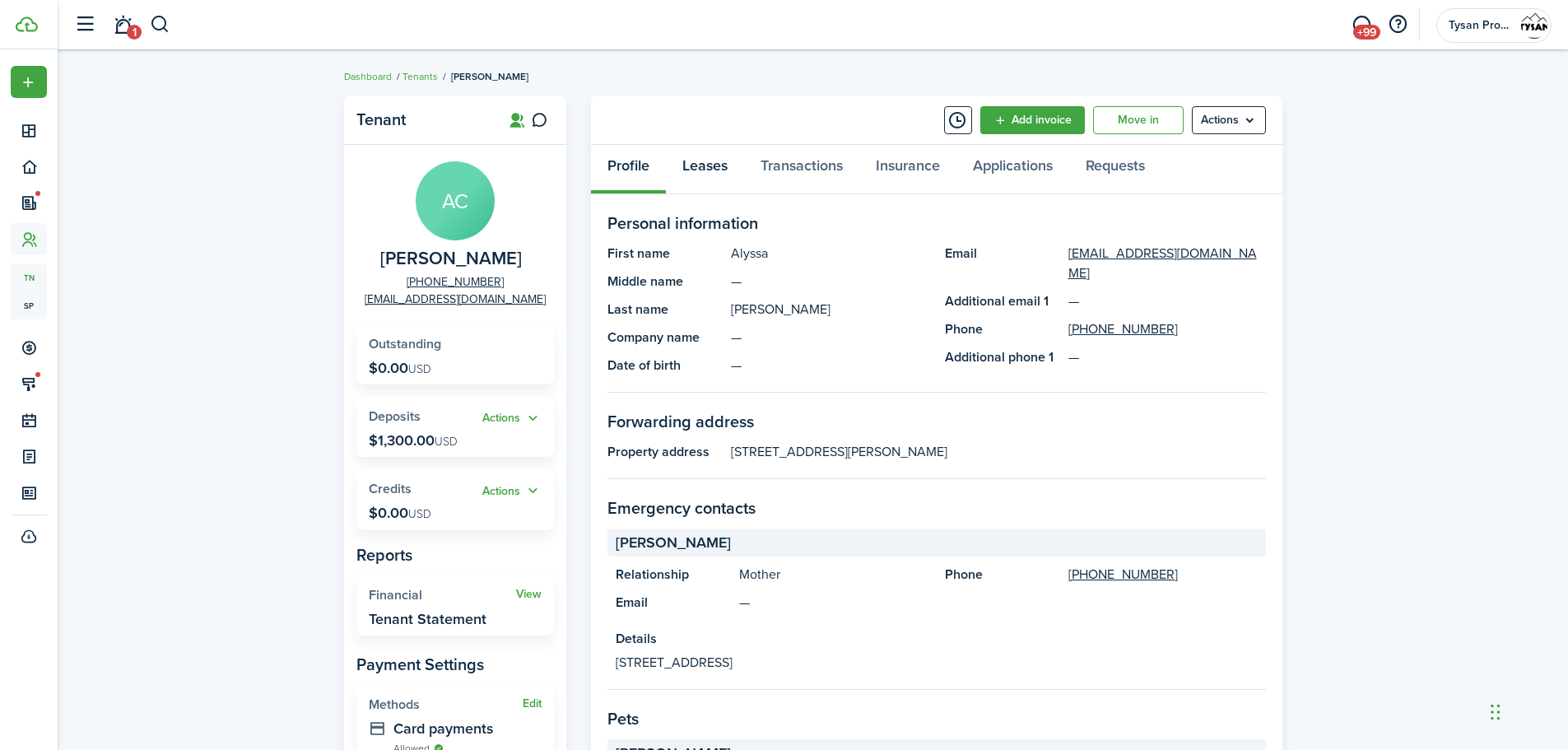
click at [711, 168] on link "Leases" at bounding box center [704, 169] width 78 height 49
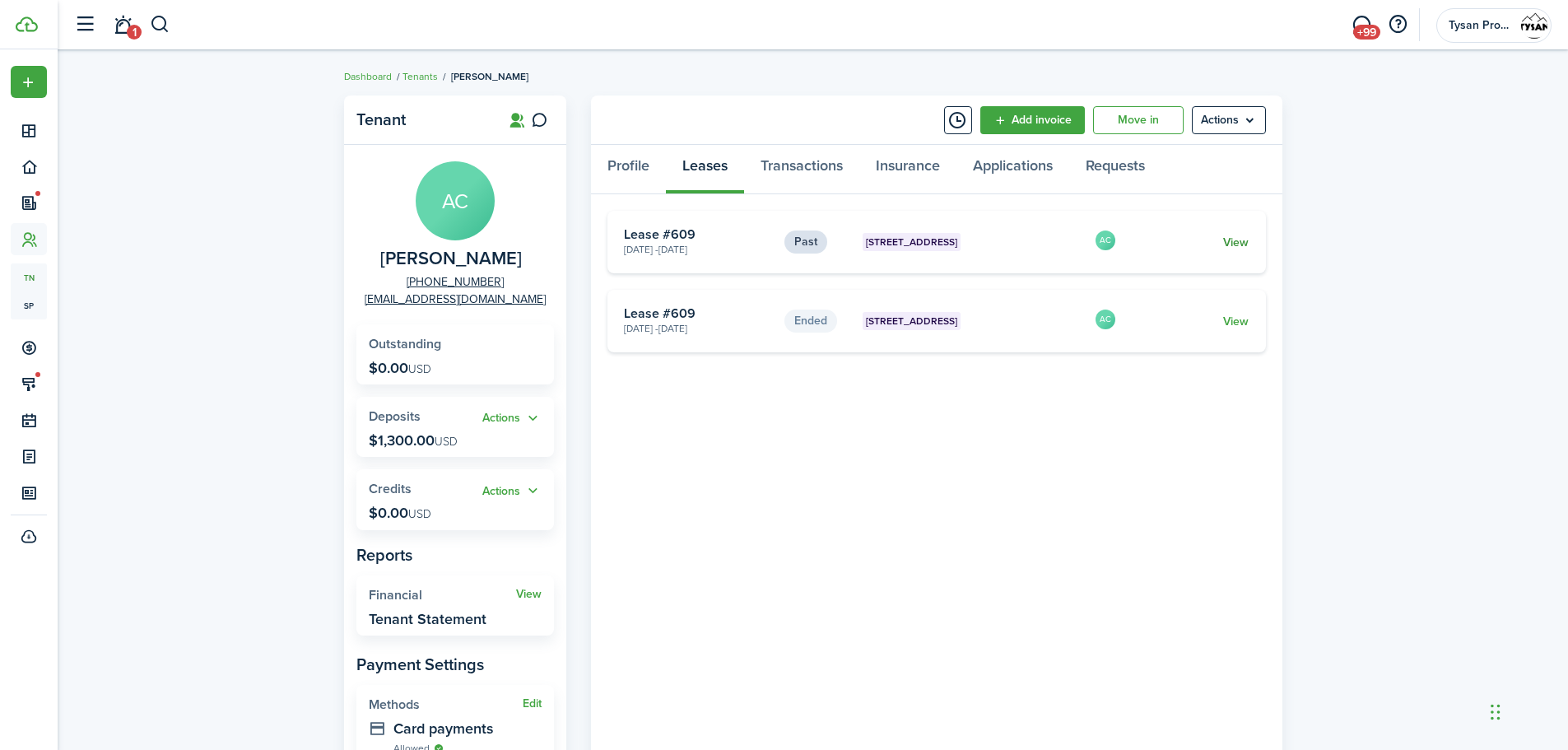
click at [1236, 243] on link "View" at bounding box center [1236, 242] width 25 height 17
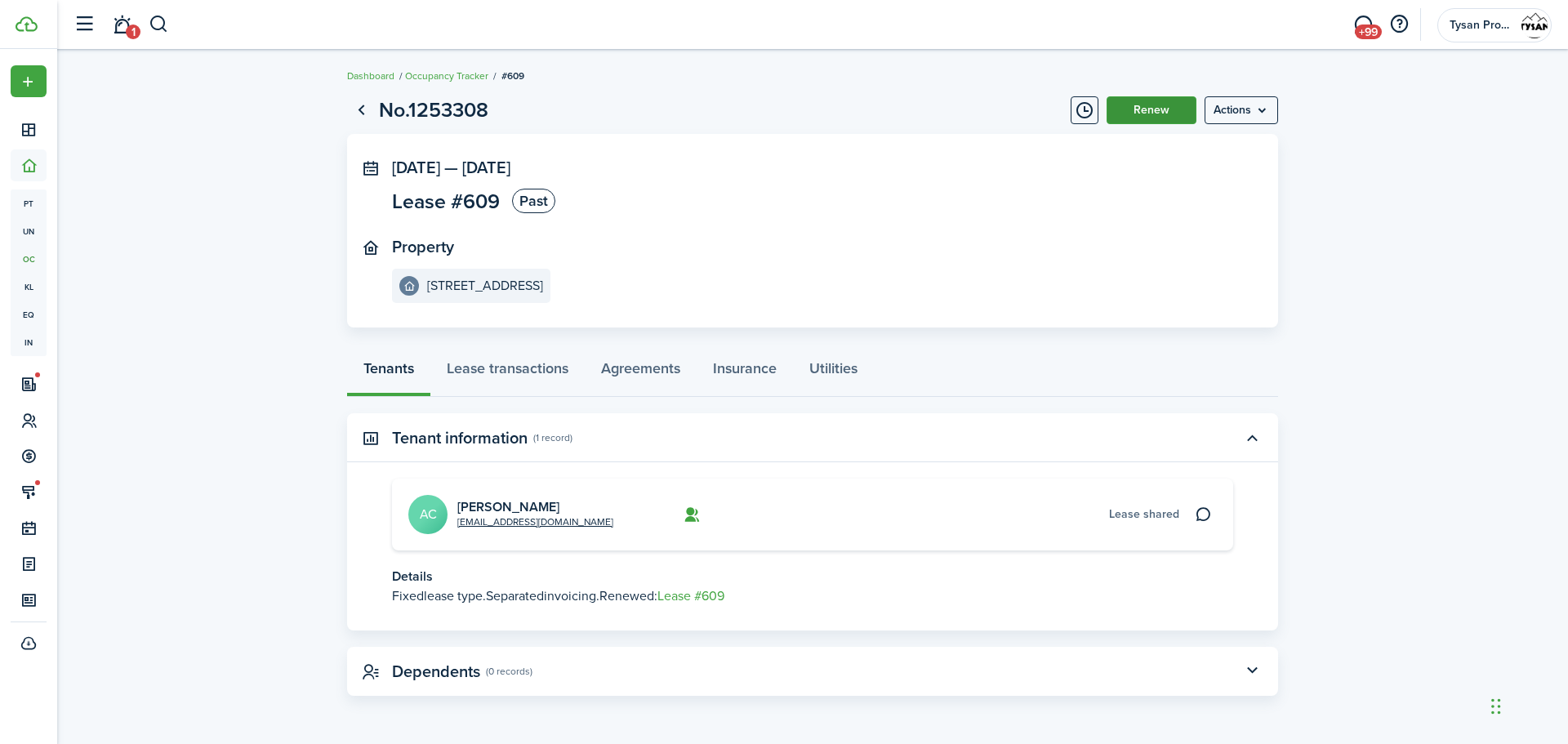
click at [1144, 105] on button "Renew" at bounding box center [1151, 109] width 90 height 28
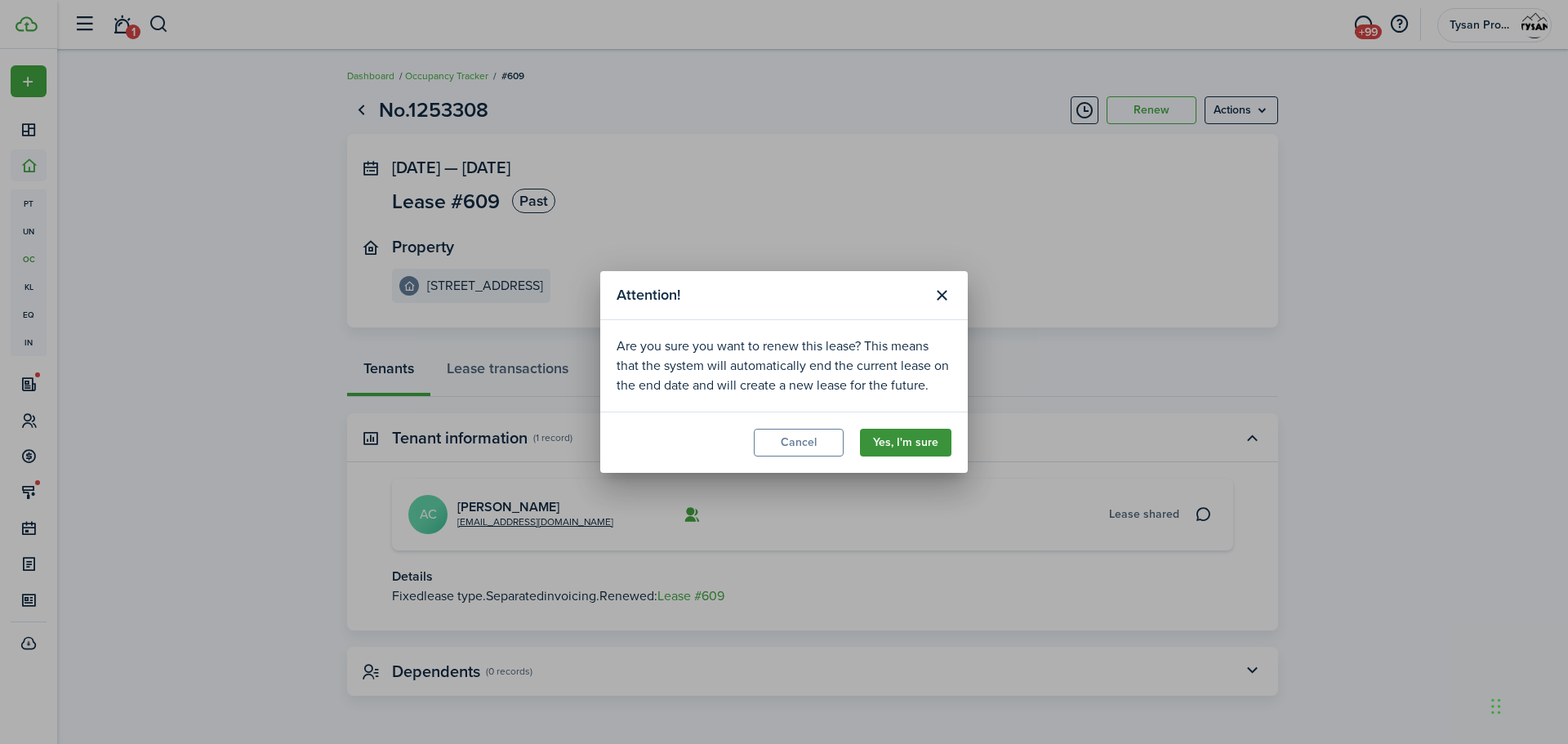
click at [891, 440] on button "Yes, I'm sure" at bounding box center [906, 442] width 92 height 28
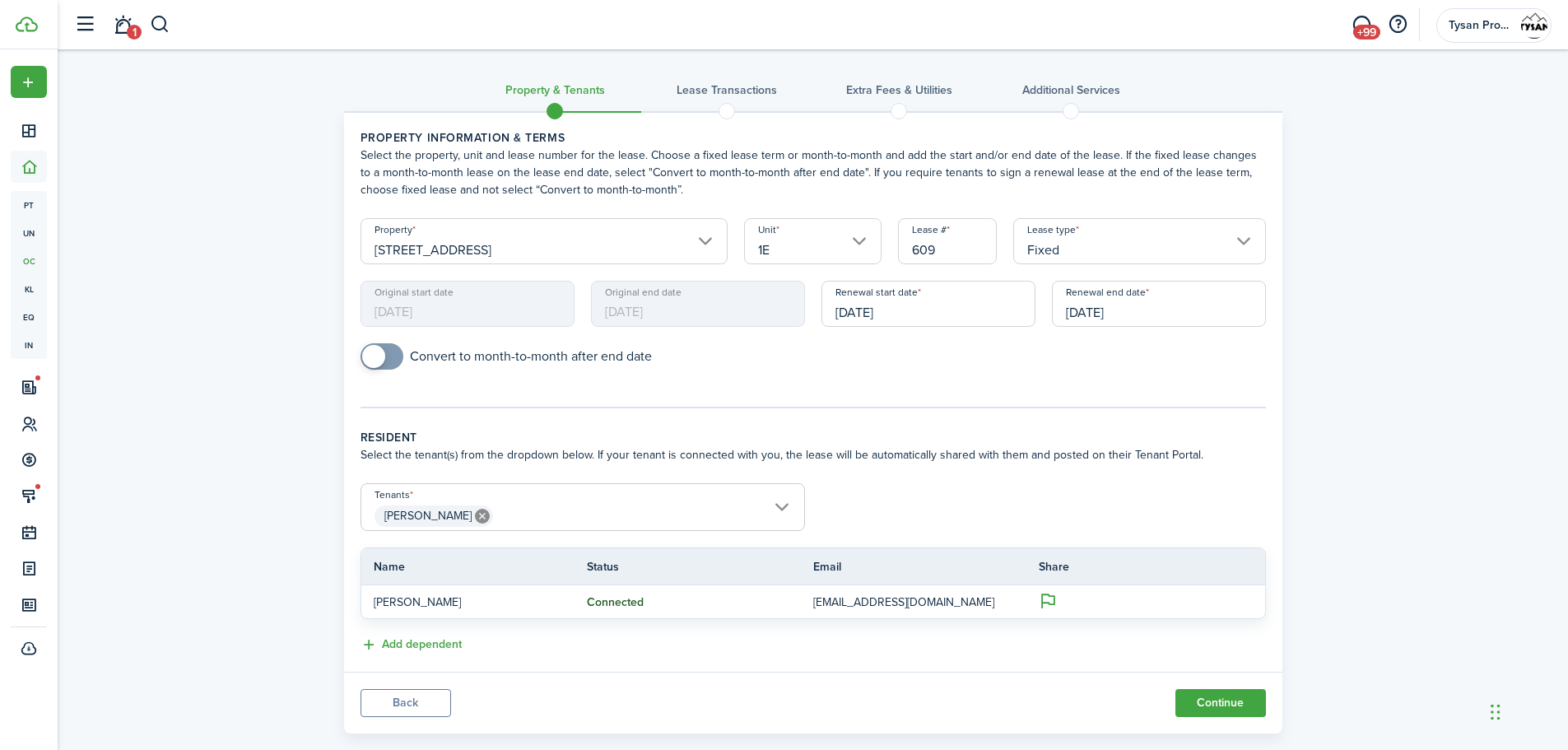
click at [932, 297] on input "[DATE]" at bounding box center [928, 303] width 214 height 46
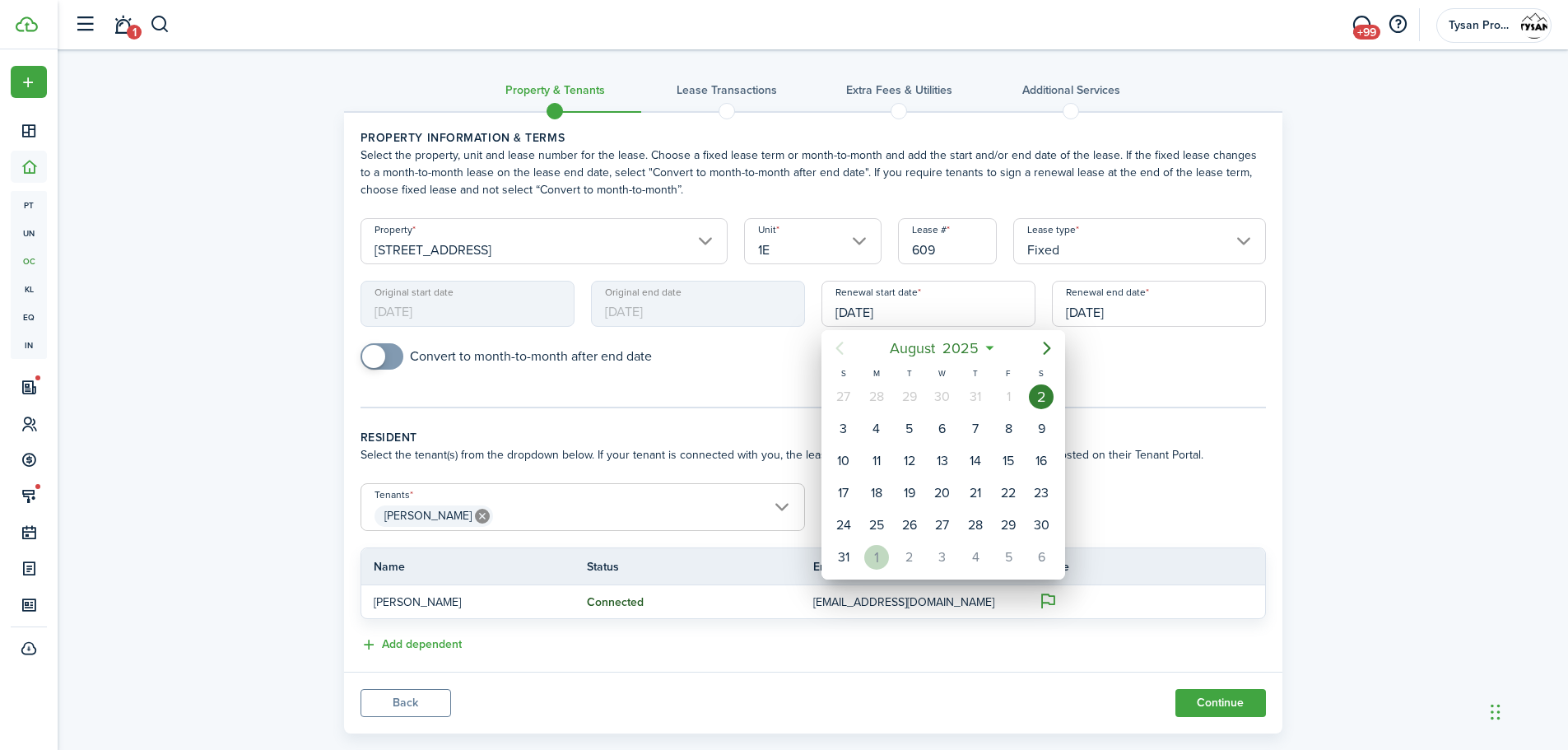
click at [877, 561] on div "1" at bounding box center [877, 557] width 25 height 25
type input "[DATE]"
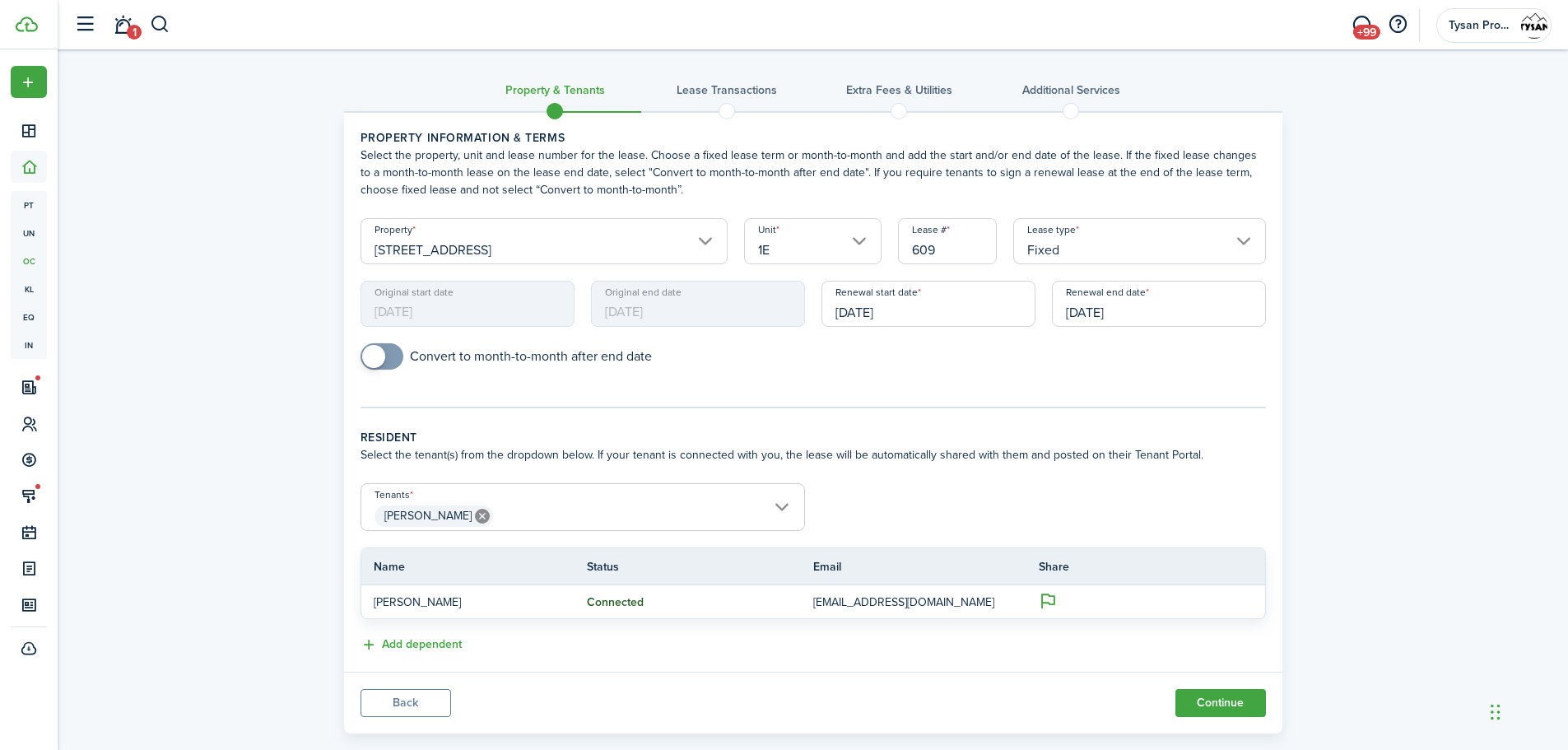
scroll to position [29, 0]
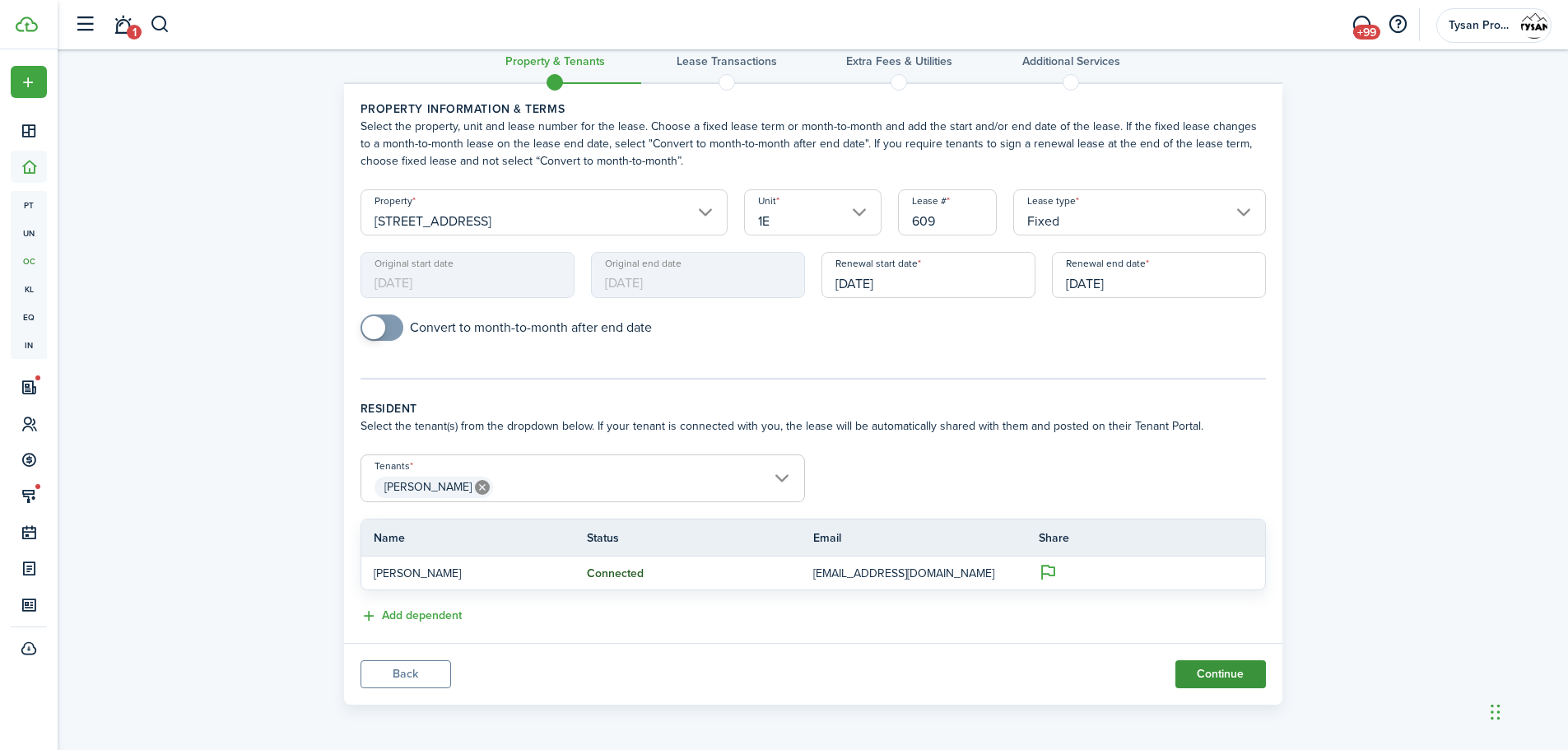
click at [1253, 678] on button "Continue" at bounding box center [1220, 674] width 90 height 28
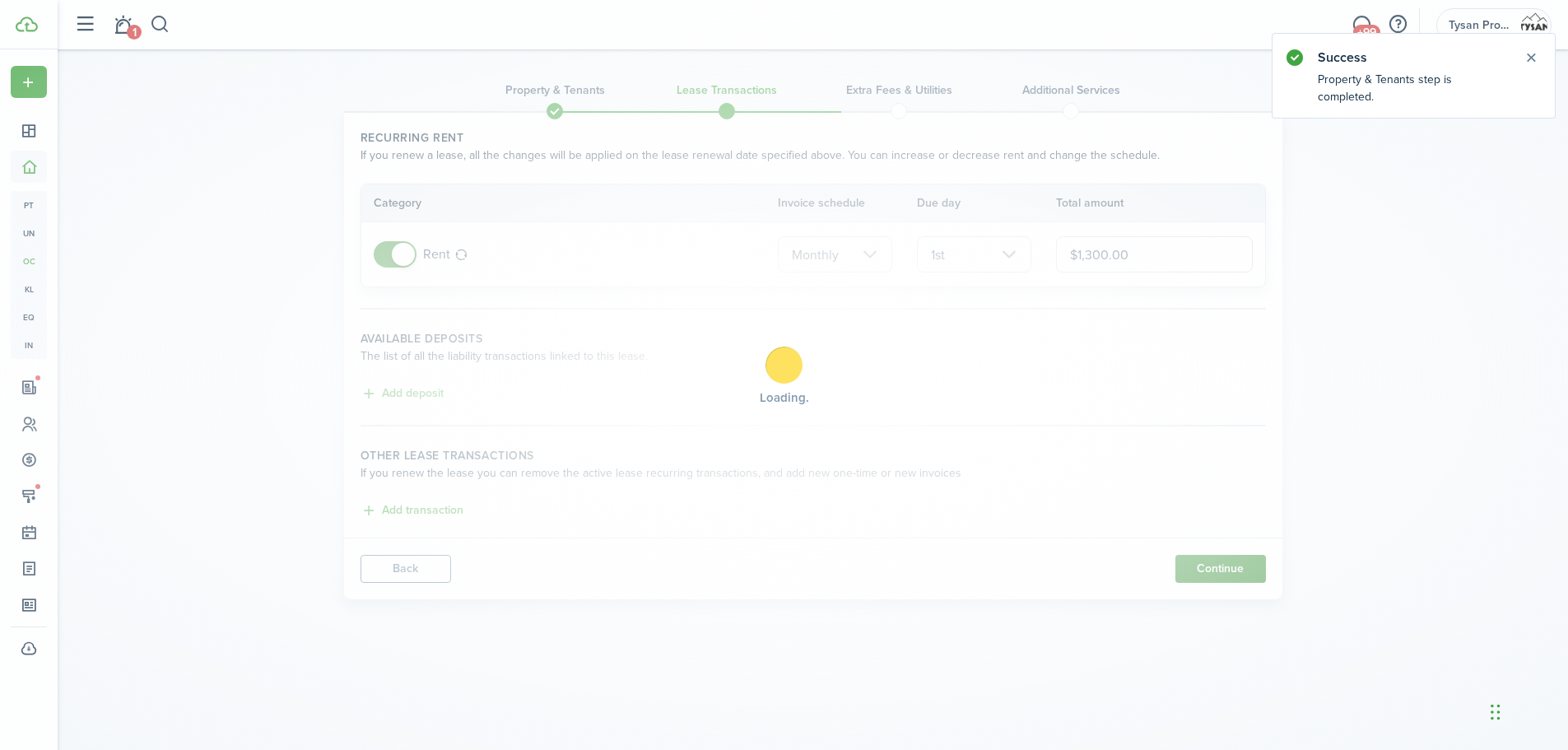
scroll to position [0, 0]
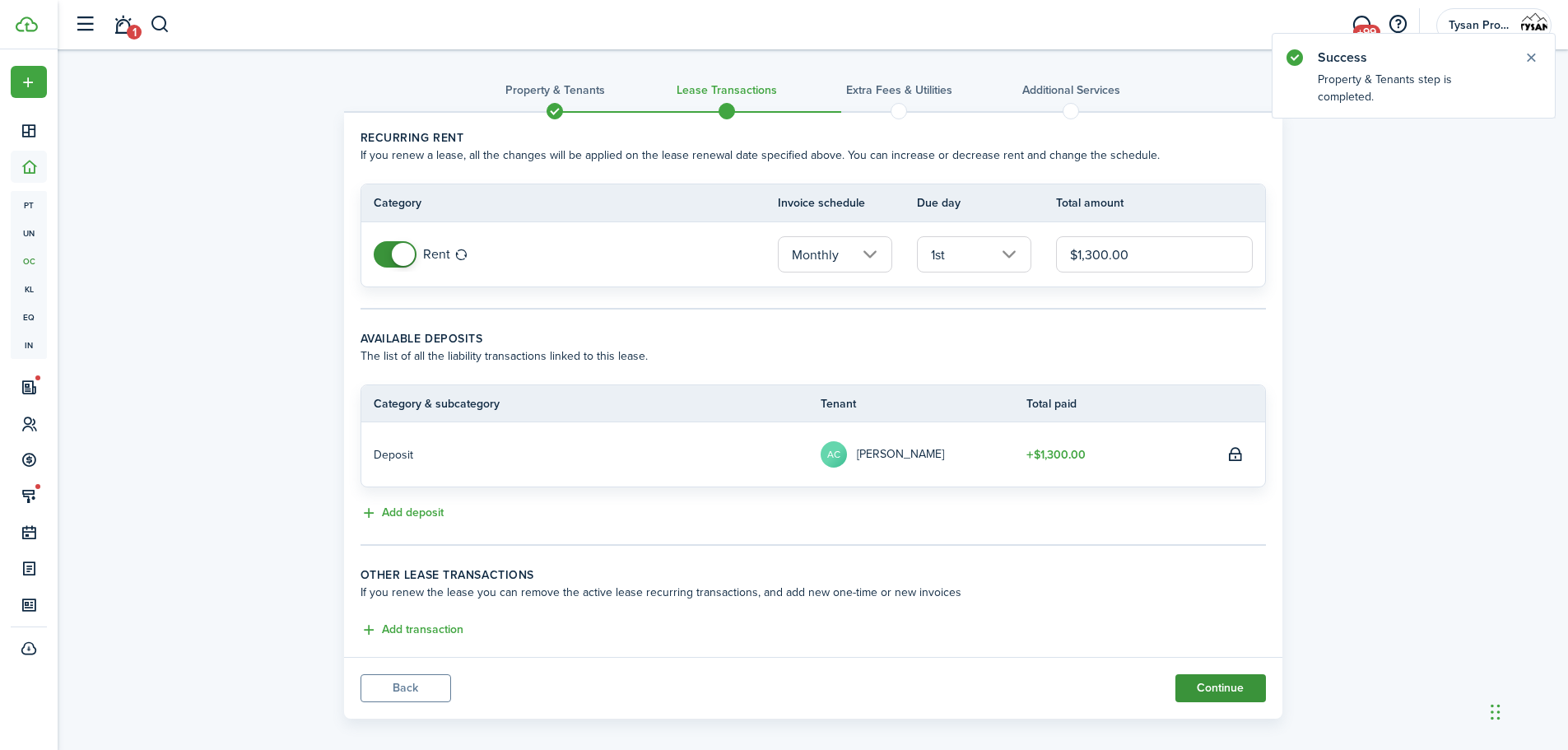
click at [1237, 685] on button "Continue" at bounding box center [1220, 688] width 90 height 28
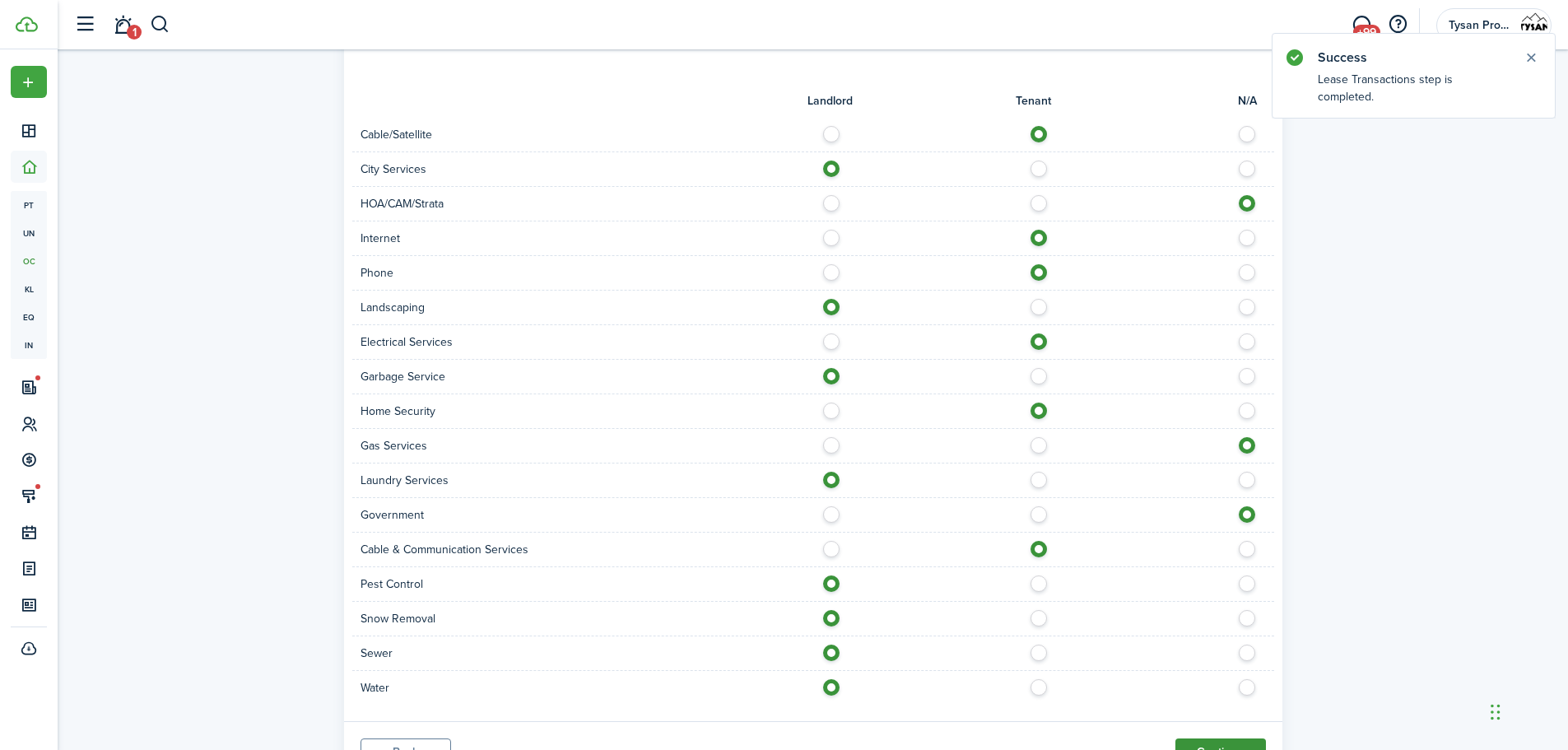
scroll to position [819, 0]
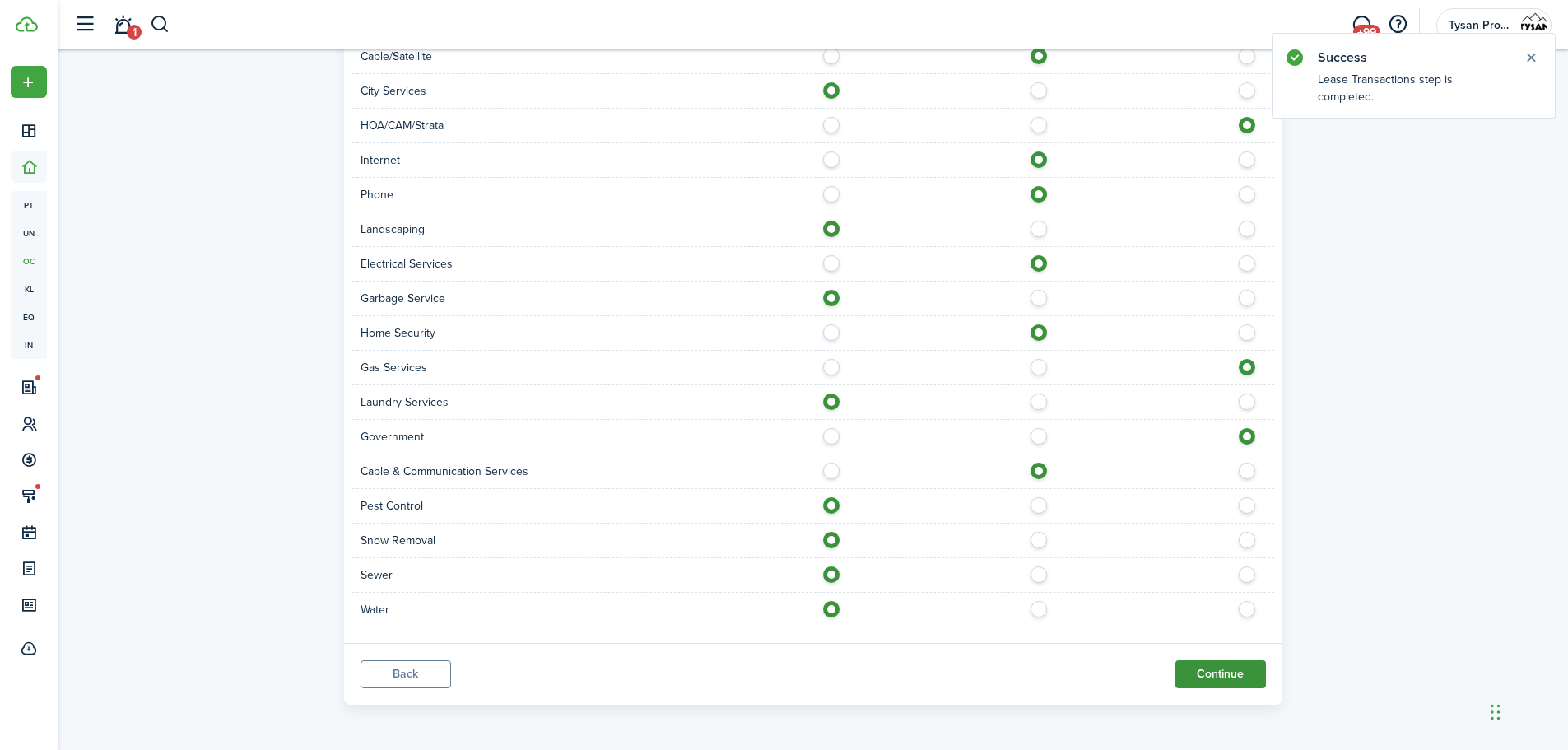
click at [1240, 672] on button "Continue" at bounding box center [1220, 674] width 90 height 28
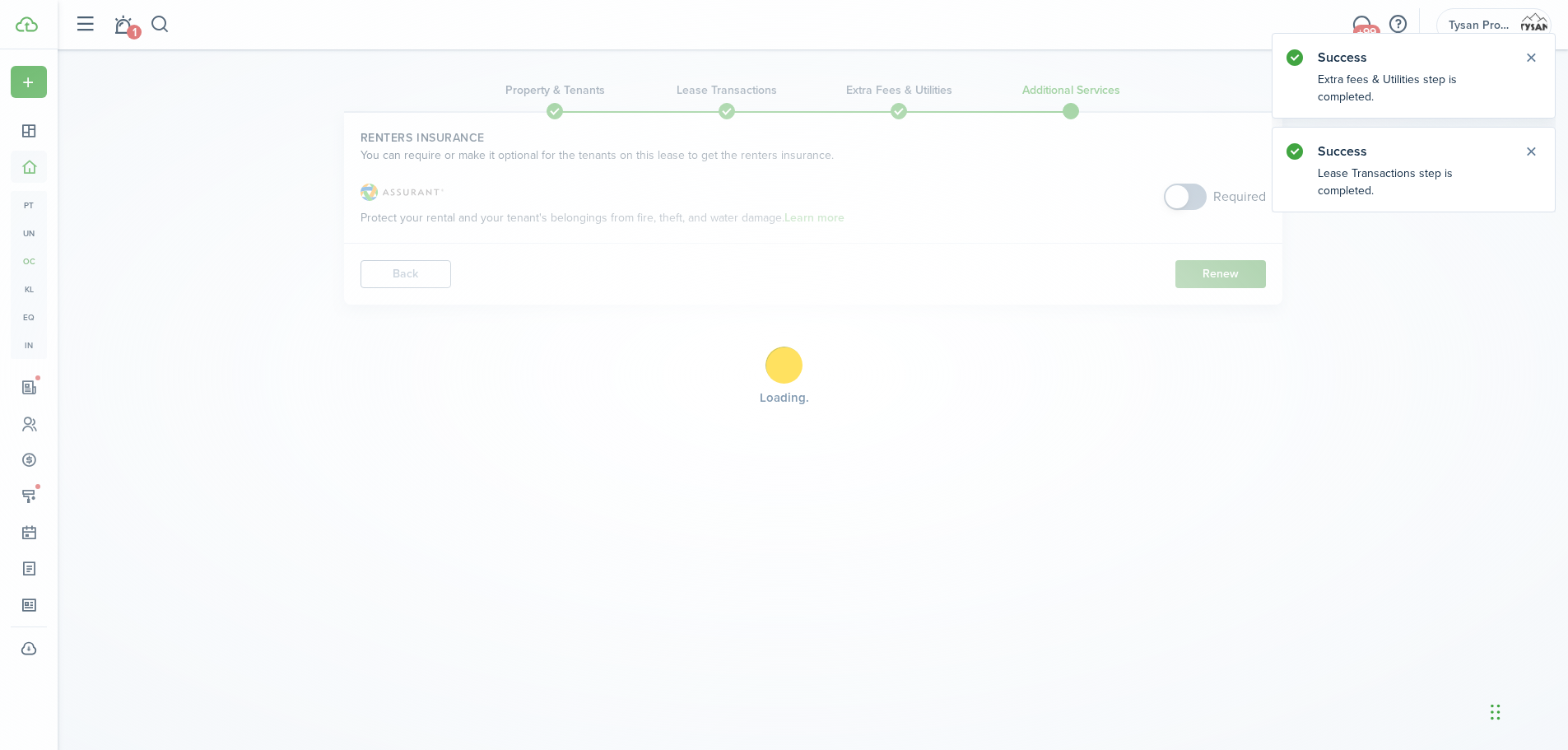
scroll to position [0, 0]
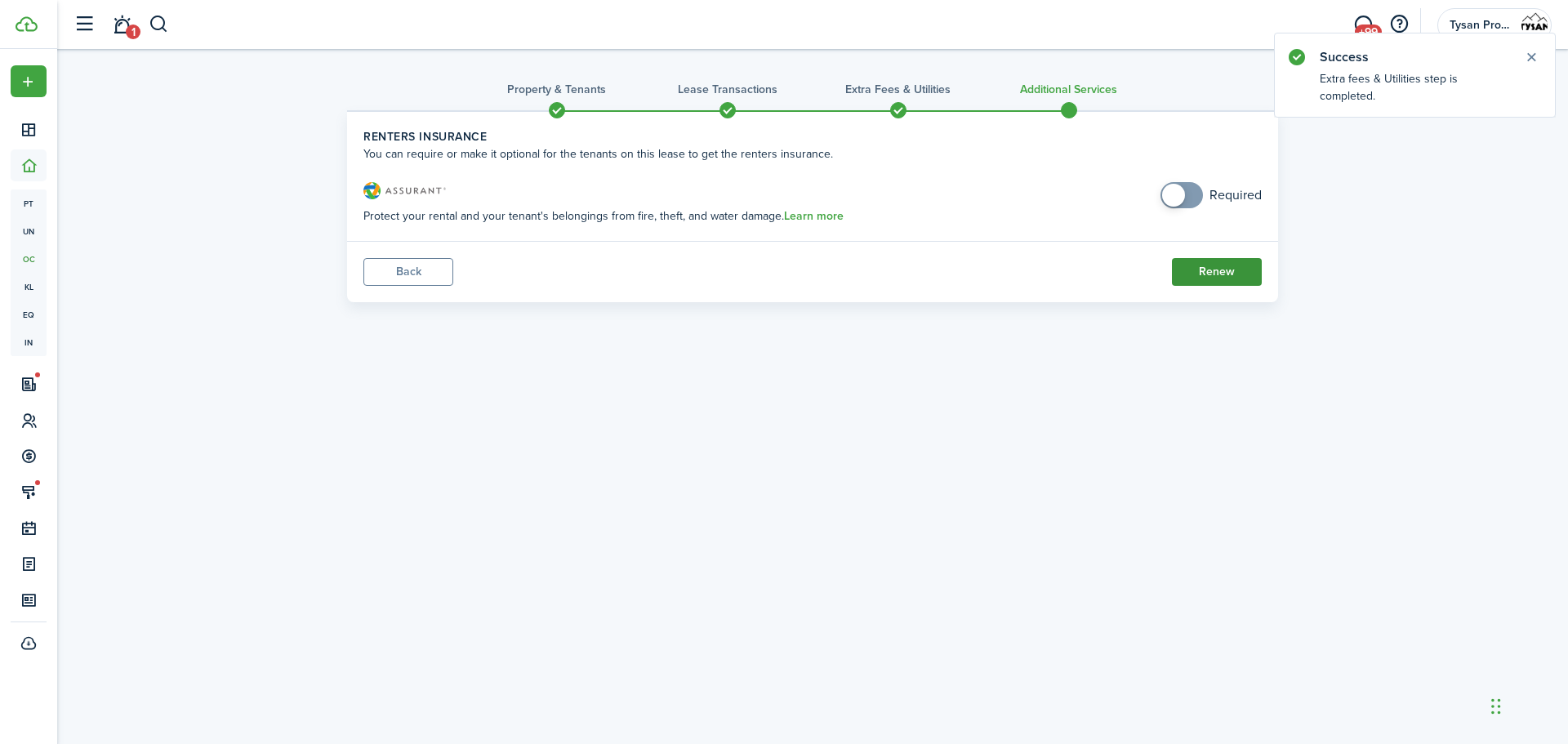
click at [1218, 268] on button "Renew" at bounding box center [1216, 271] width 90 height 28
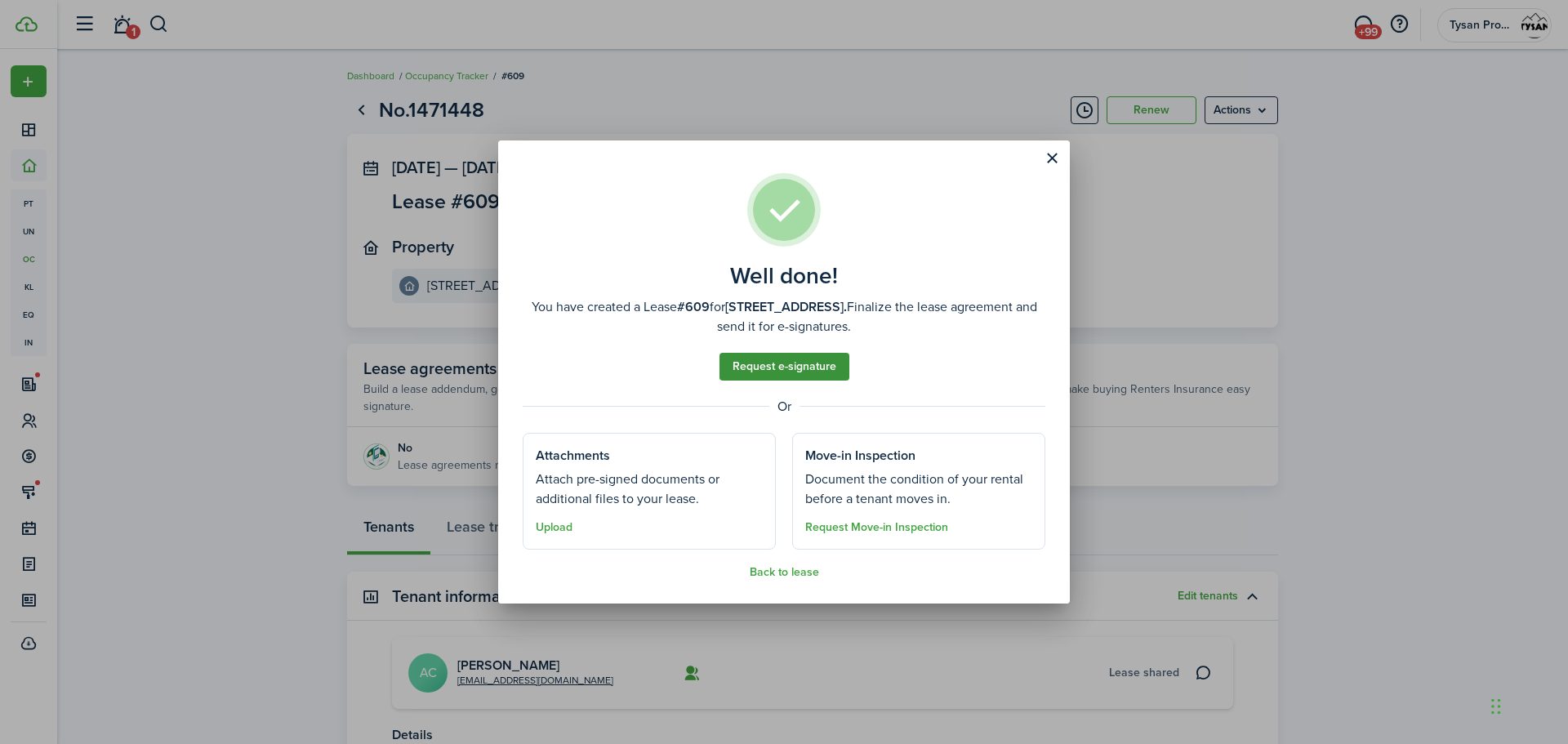
click at [777, 372] on link "Request e-signature" at bounding box center [784, 366] width 130 height 28
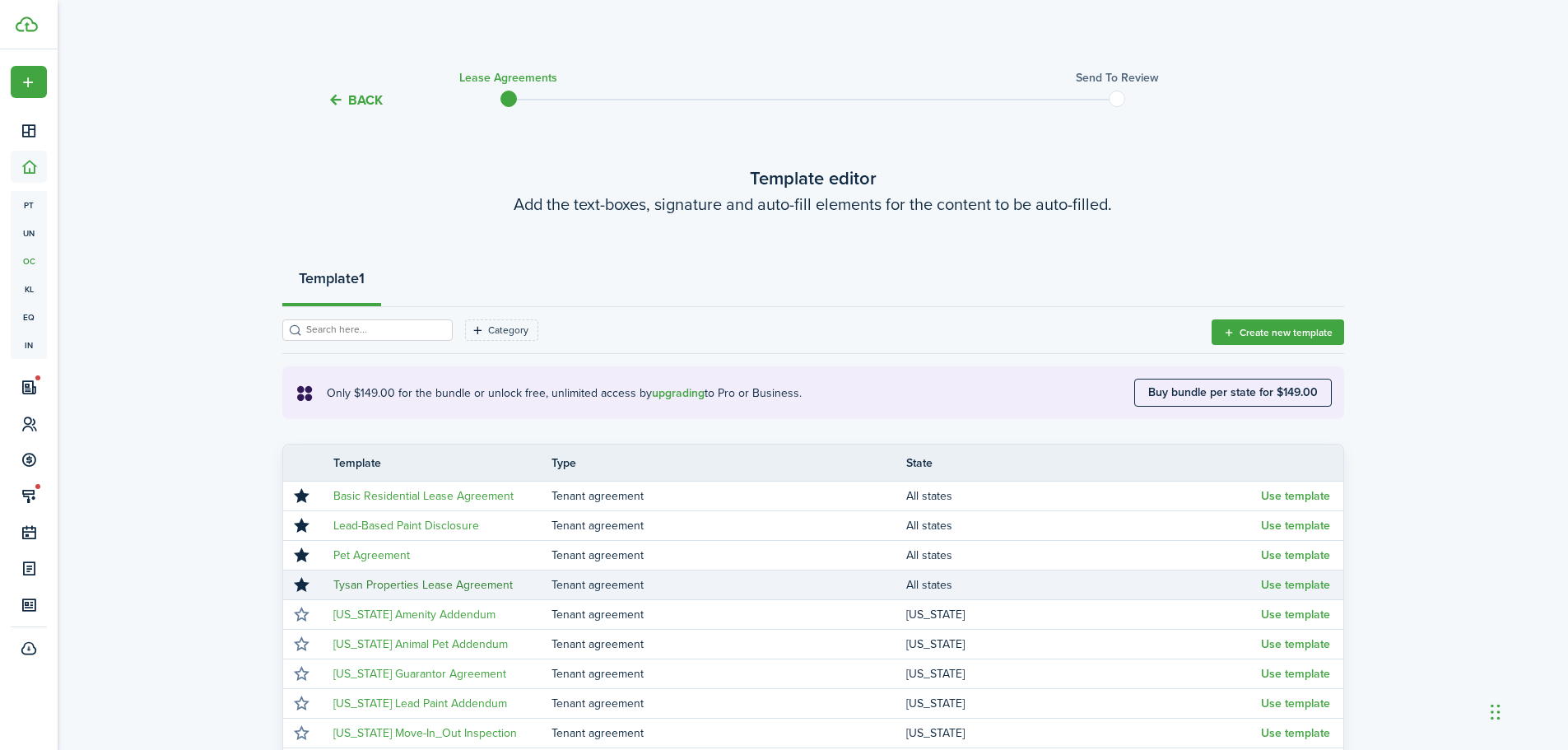
click at [409, 586] on link "Tysan Properties Lease Agreement" at bounding box center [423, 584] width 179 height 17
